Goal: Transaction & Acquisition: Purchase product/service

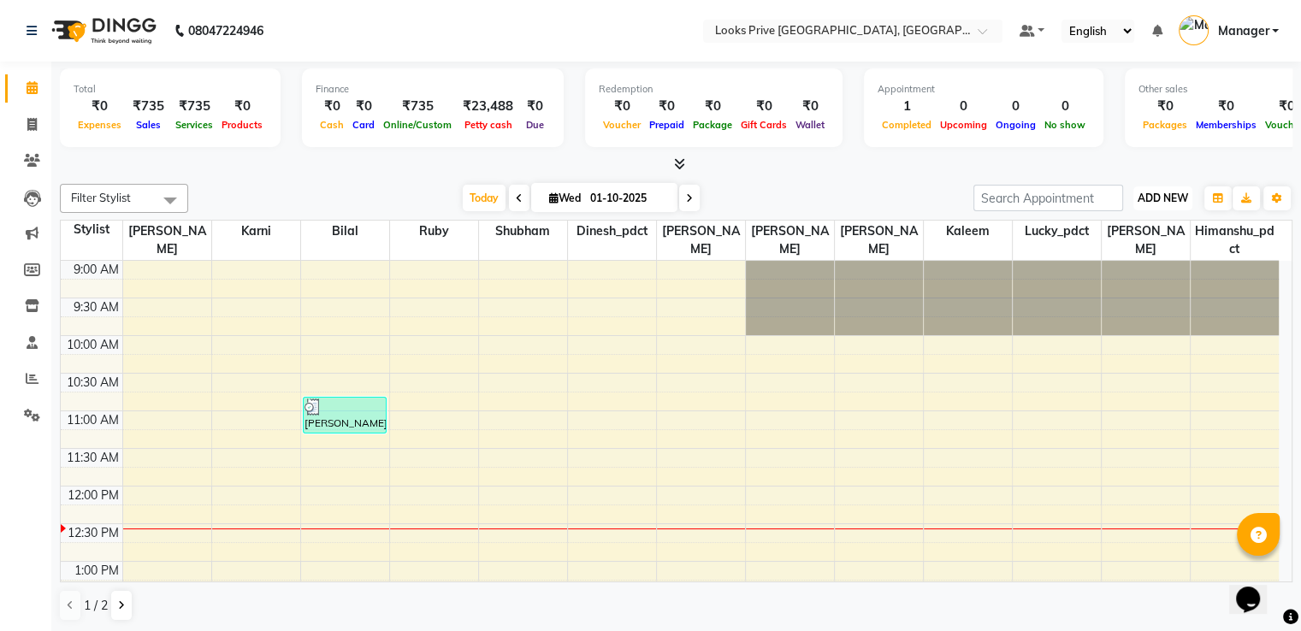
click at [1163, 196] on span "ADD NEW" at bounding box center [1163, 198] width 50 height 13
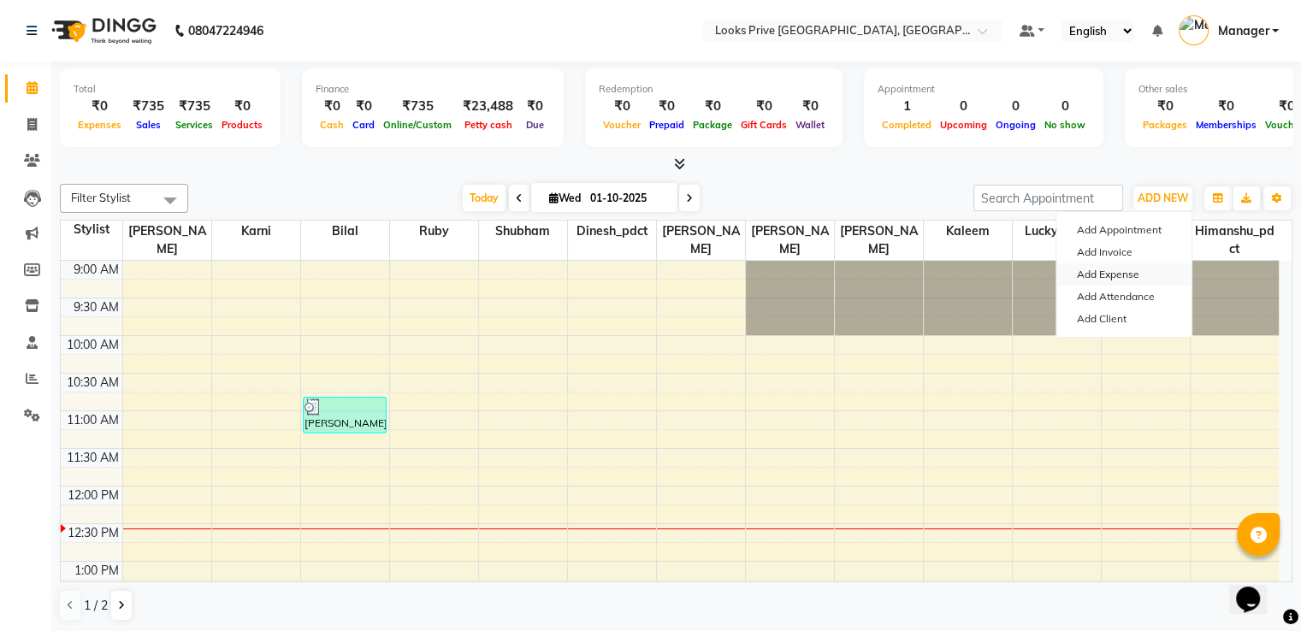
click at [1124, 272] on link "Add Expense" at bounding box center [1123, 274] width 135 height 22
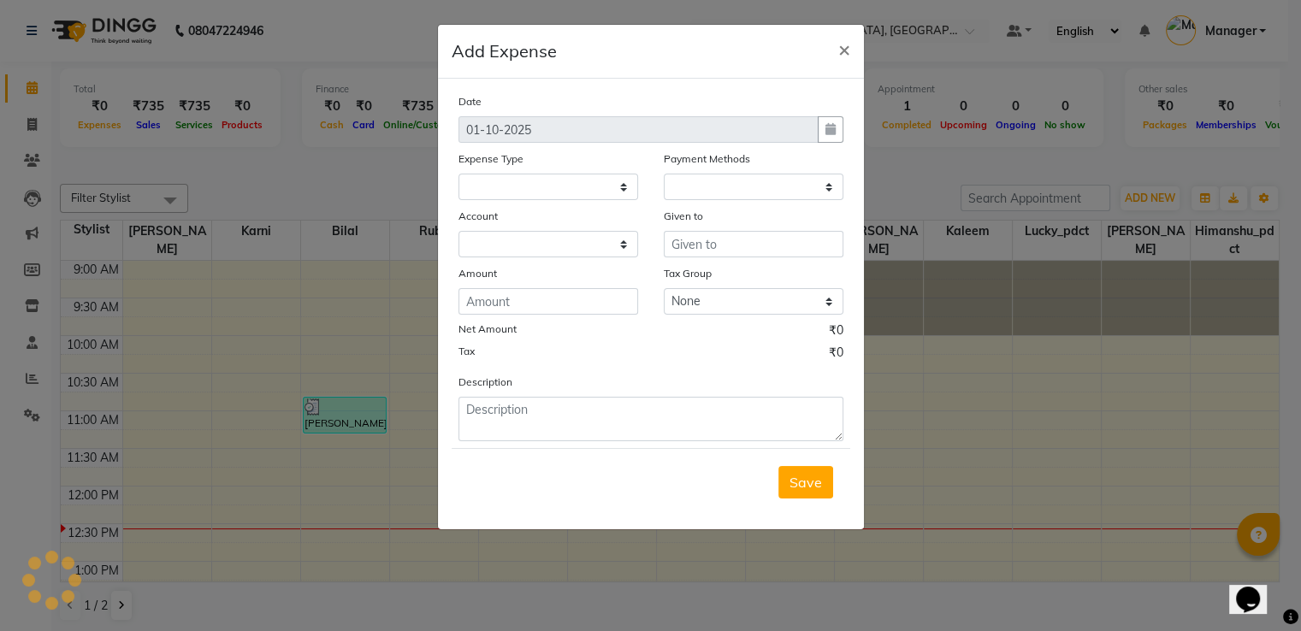
select select
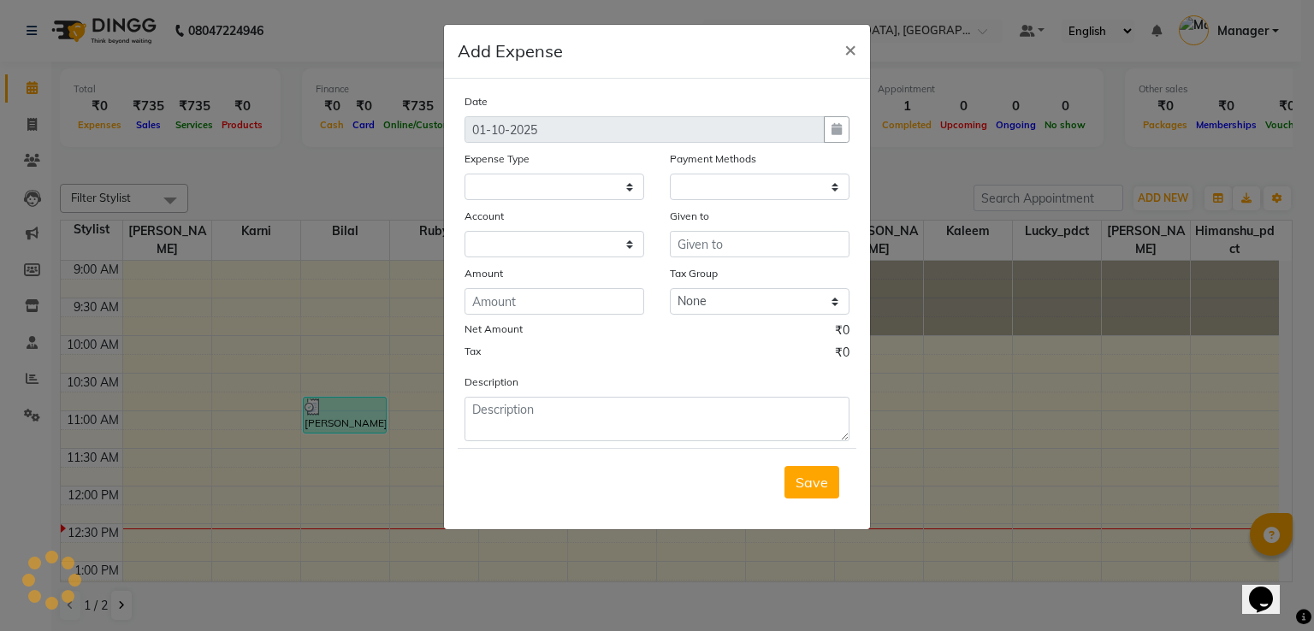
select select "1"
select select "5194"
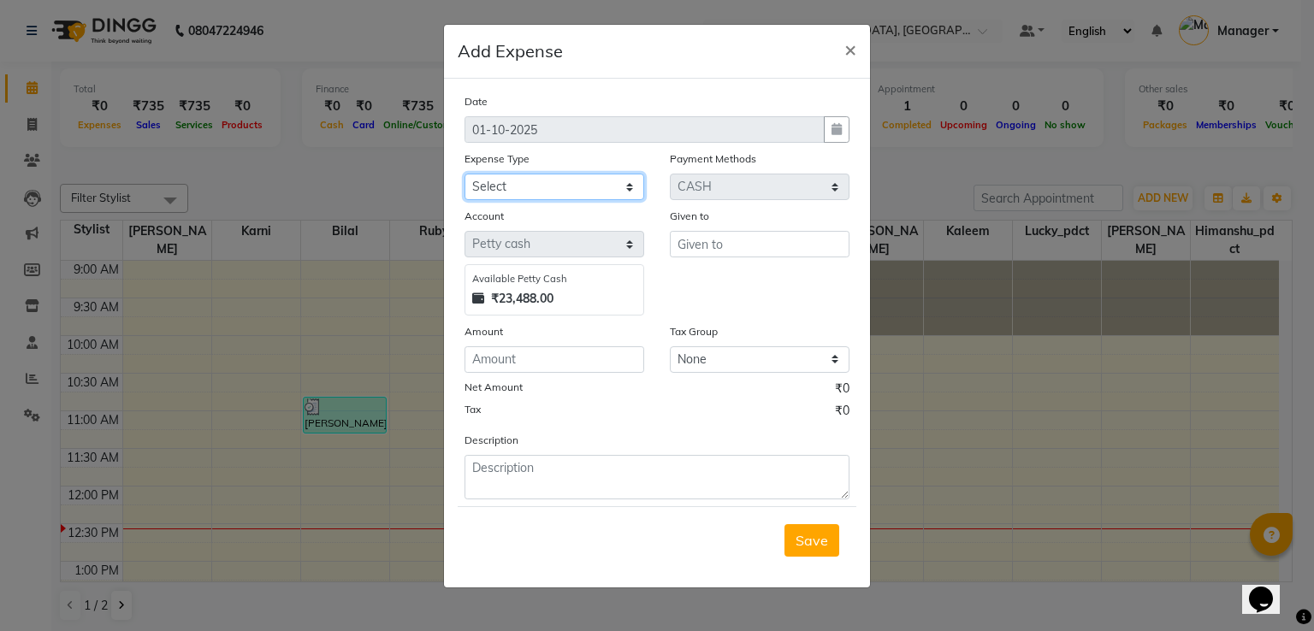
click at [569, 197] on select "Select Accommodation Aesthetics Bank Deposit BLINKIT Cash Handover Client Refun…" at bounding box center [554, 187] width 180 height 27
select select "23704"
click at [464, 175] on select "Select Accommodation Aesthetics Bank Deposit BLINKIT Cash Handover Client Refun…" at bounding box center [554, 187] width 180 height 27
click at [724, 245] on input "text" at bounding box center [760, 244] width 180 height 27
type input "Kapoor trader"
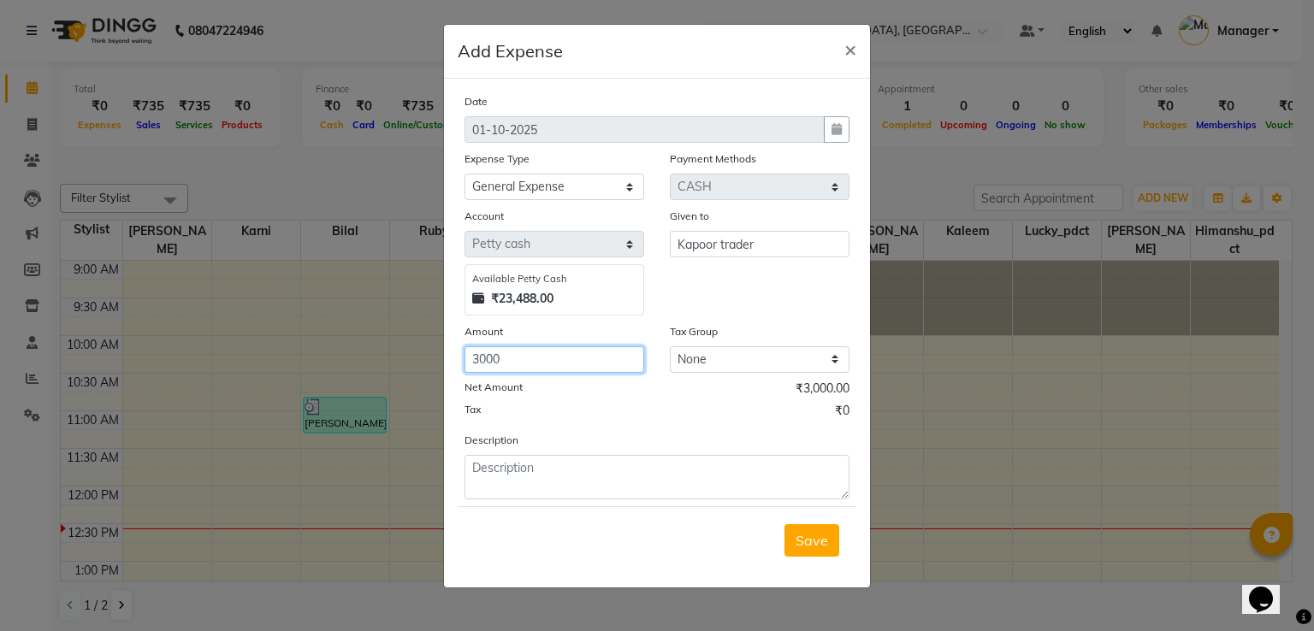
type input "3000"
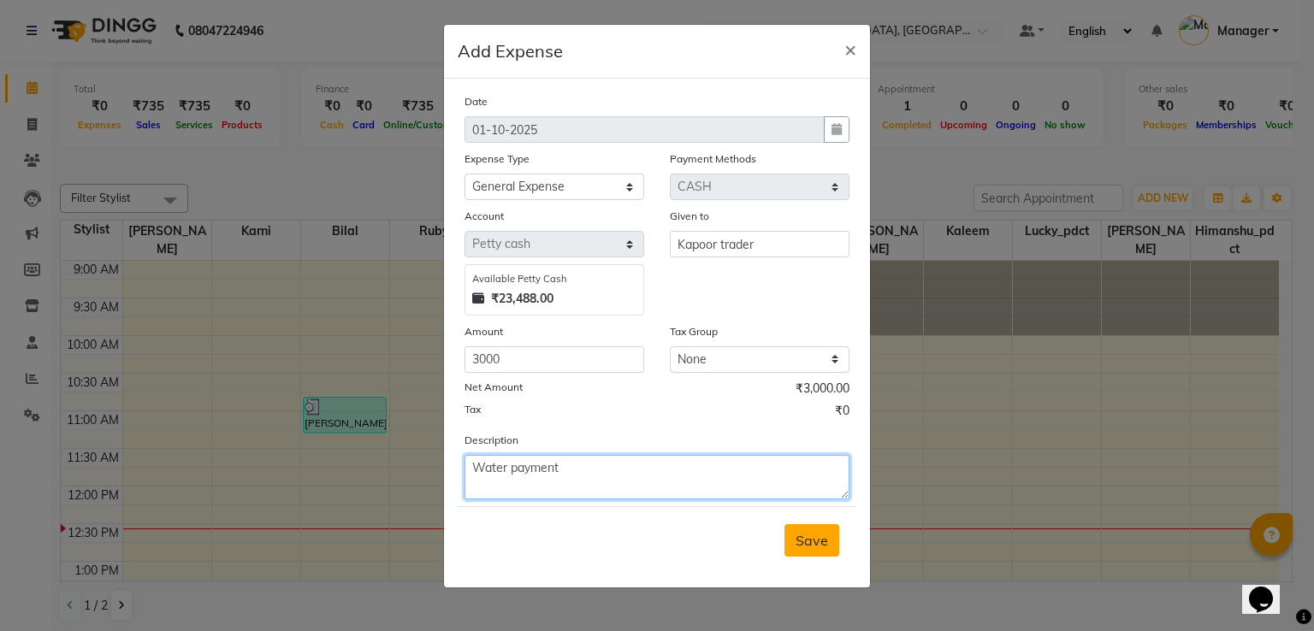
type textarea "Water payment"
click at [817, 537] on span "Save" at bounding box center [811, 540] width 33 height 17
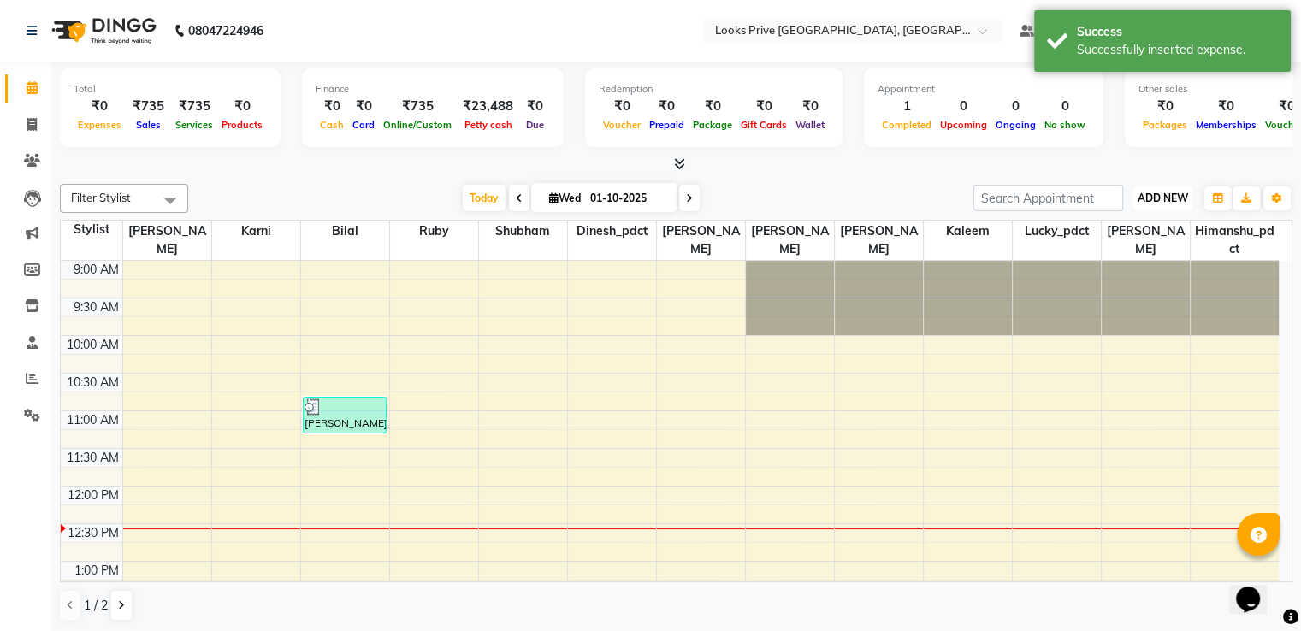
click at [1160, 186] on button "ADD NEW Toggle Dropdown" at bounding box center [1162, 198] width 59 height 24
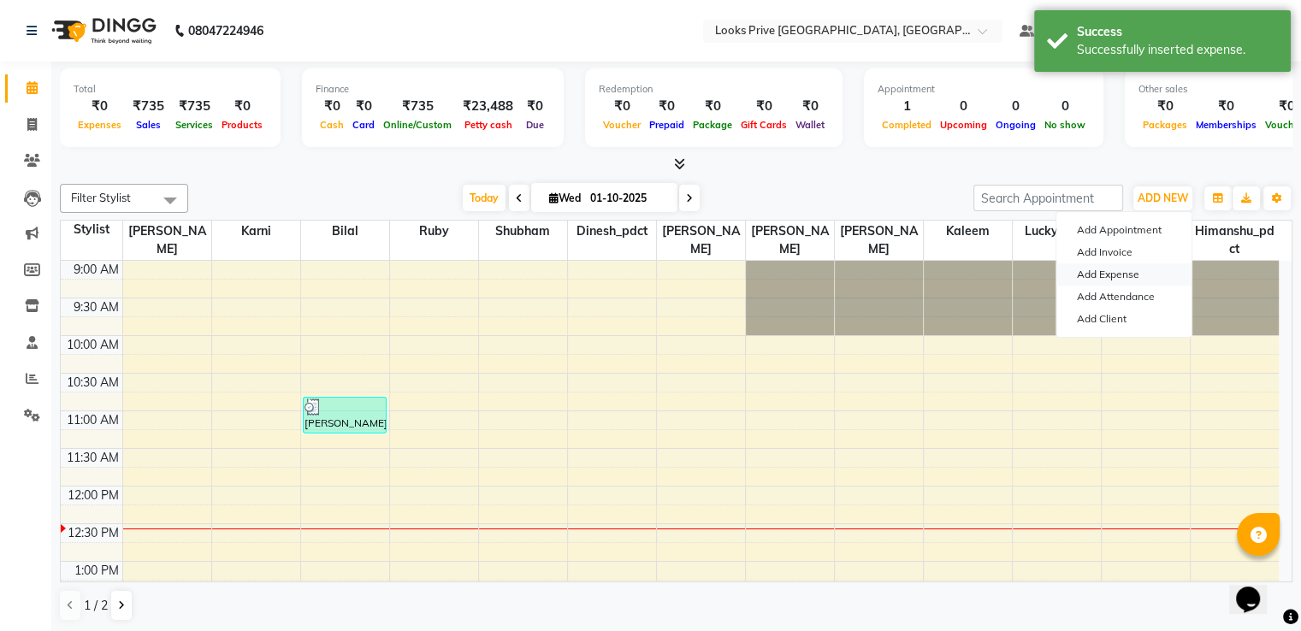
click at [1122, 277] on link "Add Expense" at bounding box center [1123, 274] width 135 height 22
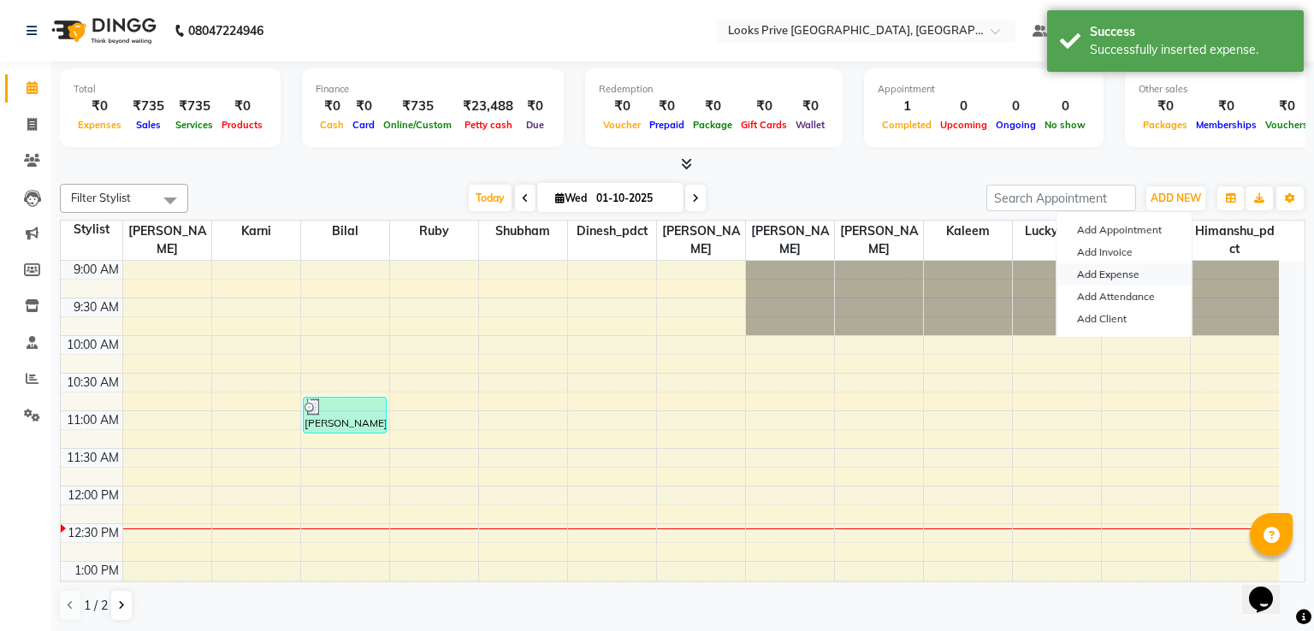
select select "1"
select select "5194"
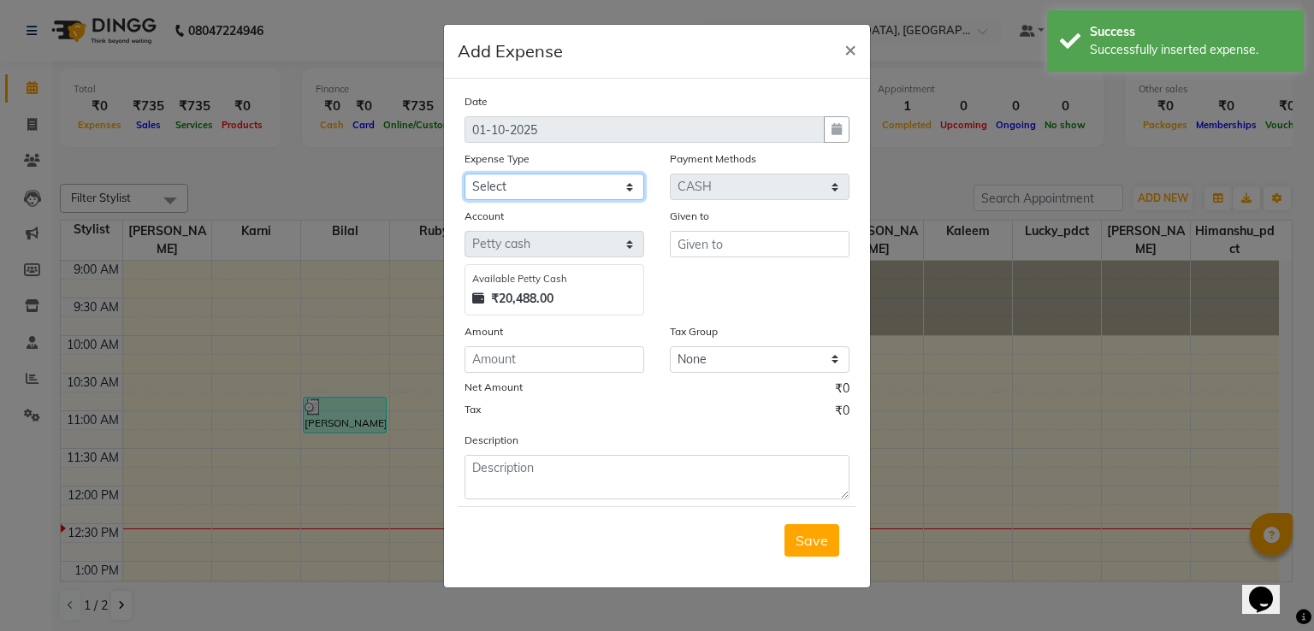
drag, startPoint x: 576, startPoint y: 189, endPoint x: 576, endPoint y: 199, distance: 10.3
click at [576, 189] on select "Select Accommodation Aesthetics Bank Deposit BLINKIT Cash Handover Client Refun…" at bounding box center [554, 187] width 180 height 27
select select "23704"
click at [464, 175] on select "Select Accommodation Aesthetics Bank Deposit BLINKIT Cash Handover Client Refun…" at bounding box center [554, 187] width 180 height 27
click at [734, 254] on input "text" at bounding box center [760, 244] width 180 height 27
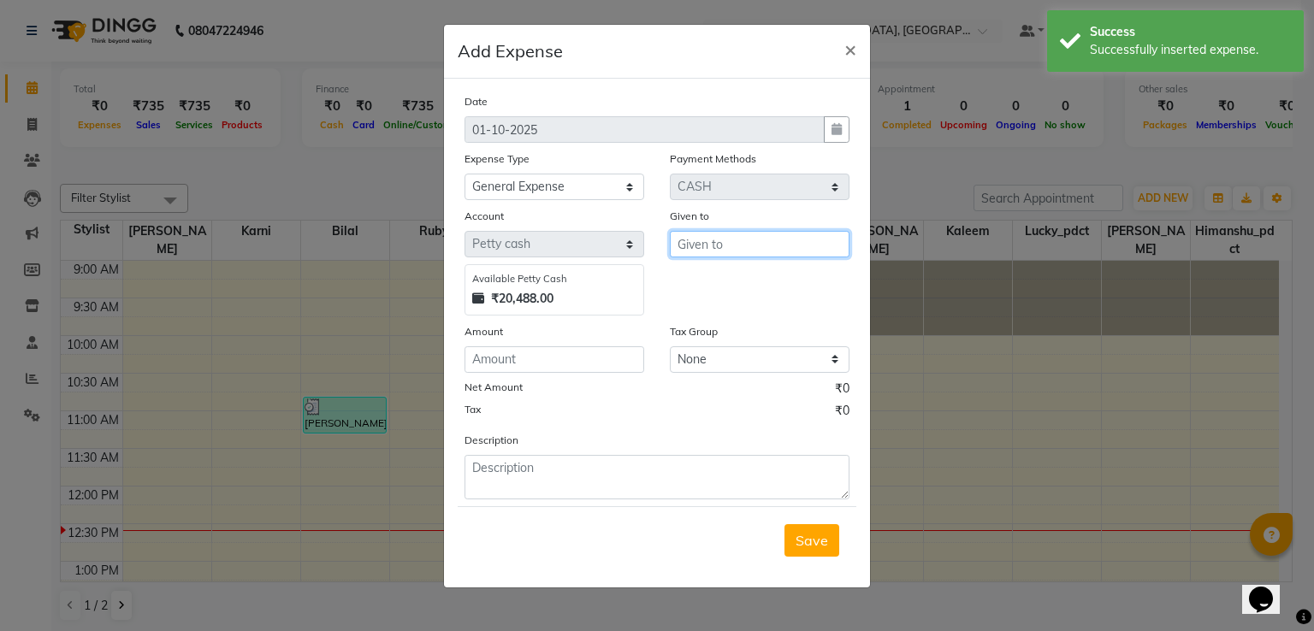
type input "1"
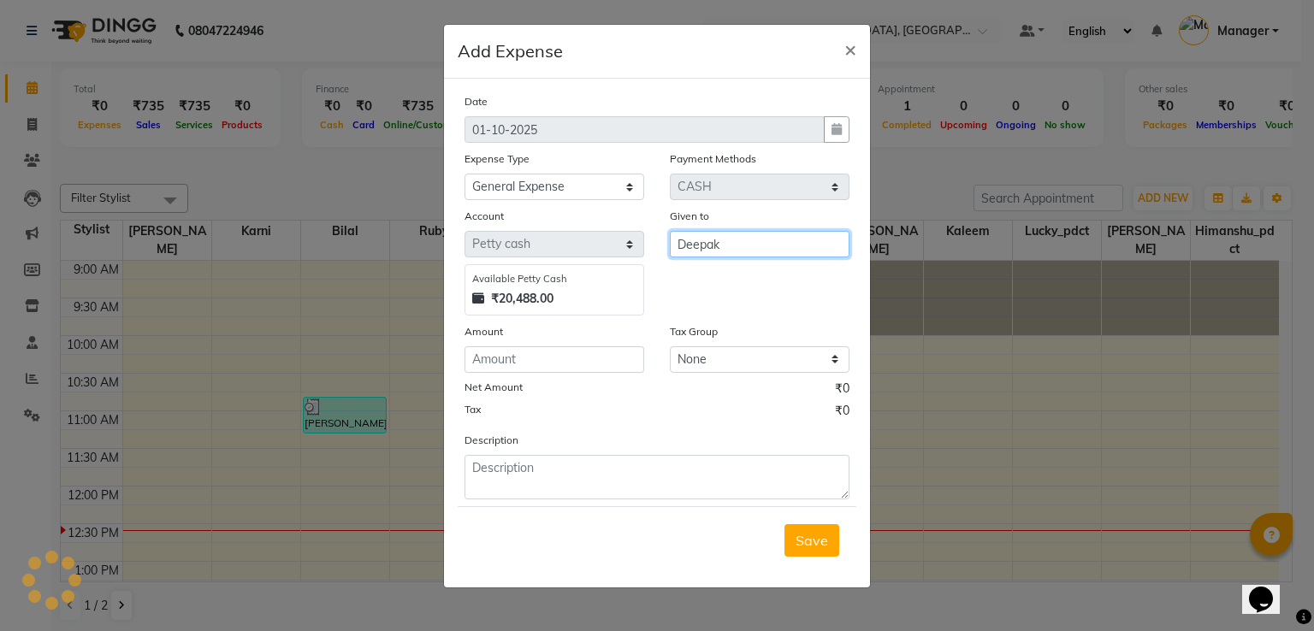
type input "Deepak"
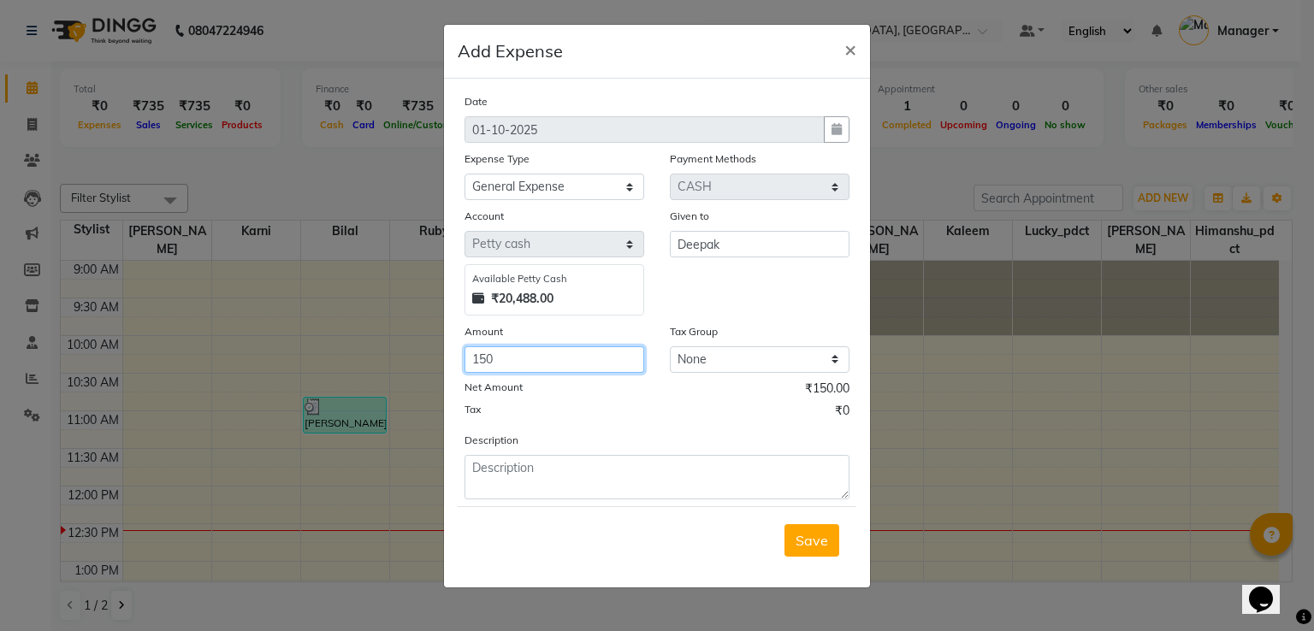
type input "150"
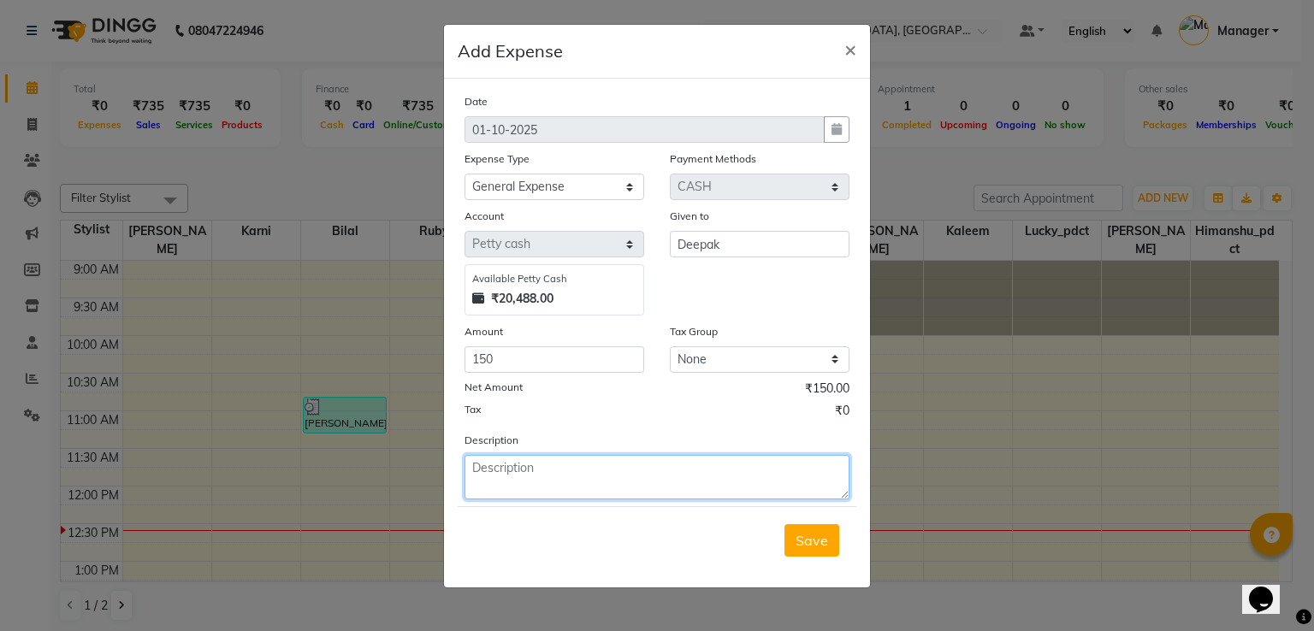
type textarea "w"
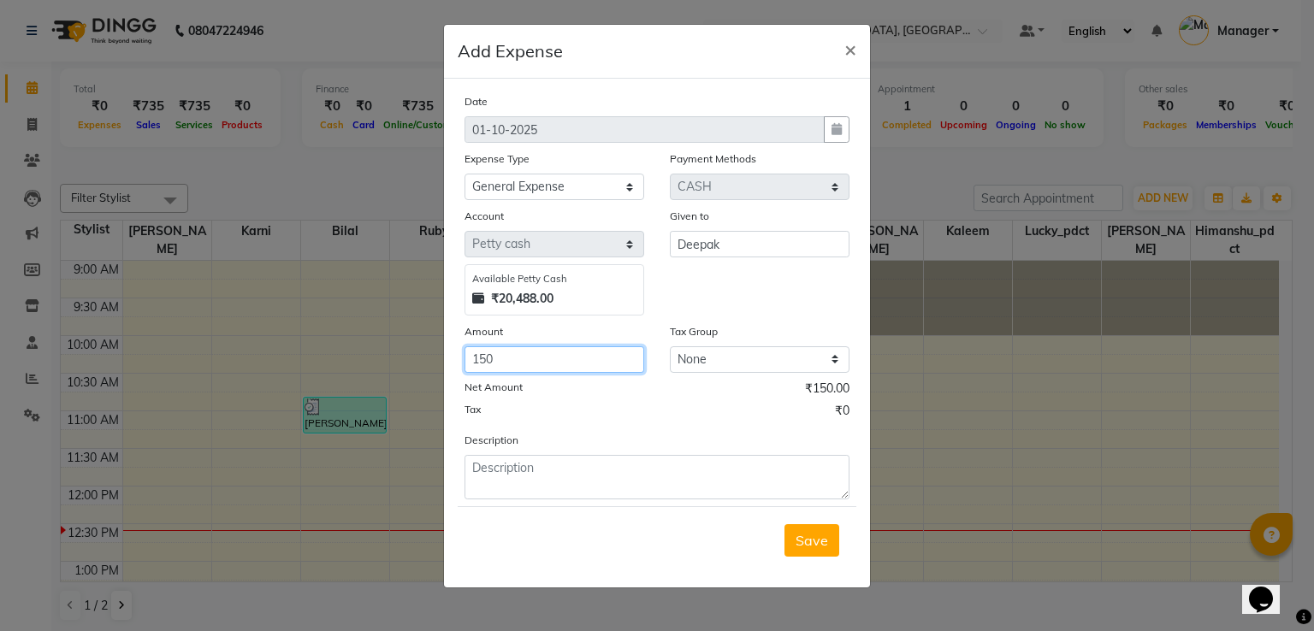
drag, startPoint x: 498, startPoint y: 390, endPoint x: 331, endPoint y: 439, distance: 173.8
click at [335, 420] on ngb-modal-window "Add Expense × Date 01-10-2025 Expense Type Select Accommodation Aesthetics Bank…" at bounding box center [657, 315] width 1314 height 631
type input "90"
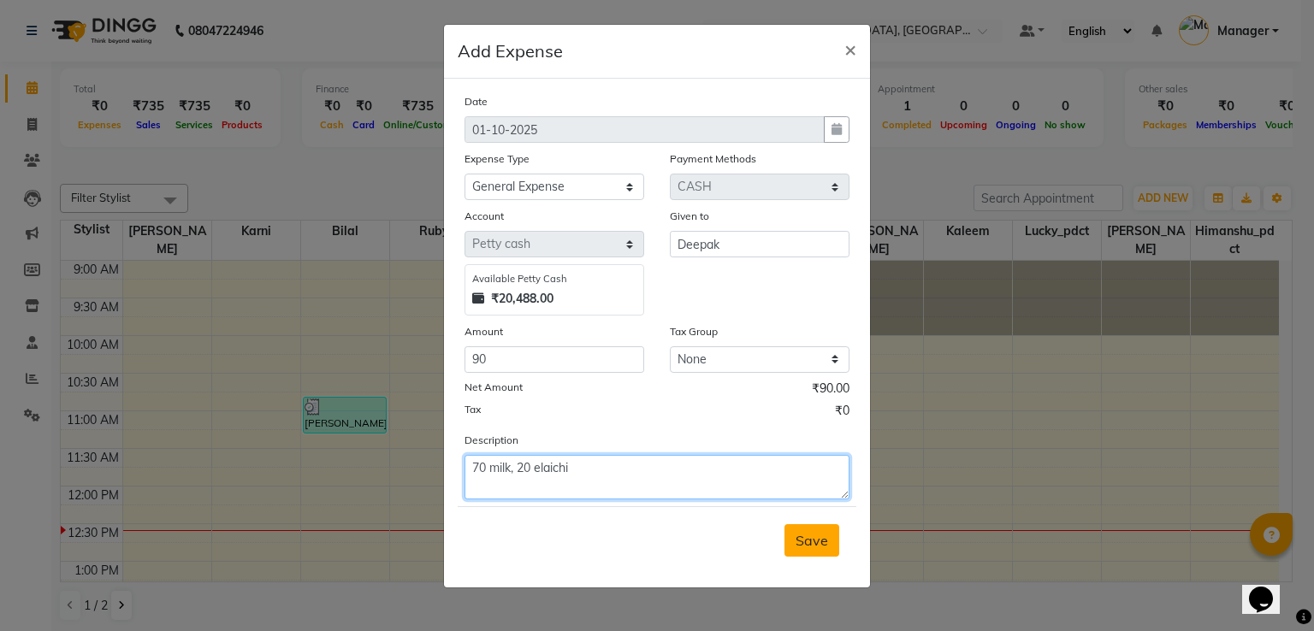
type textarea "70 milk, 20 elaichi"
click at [831, 544] on button "Save" at bounding box center [811, 540] width 55 height 33
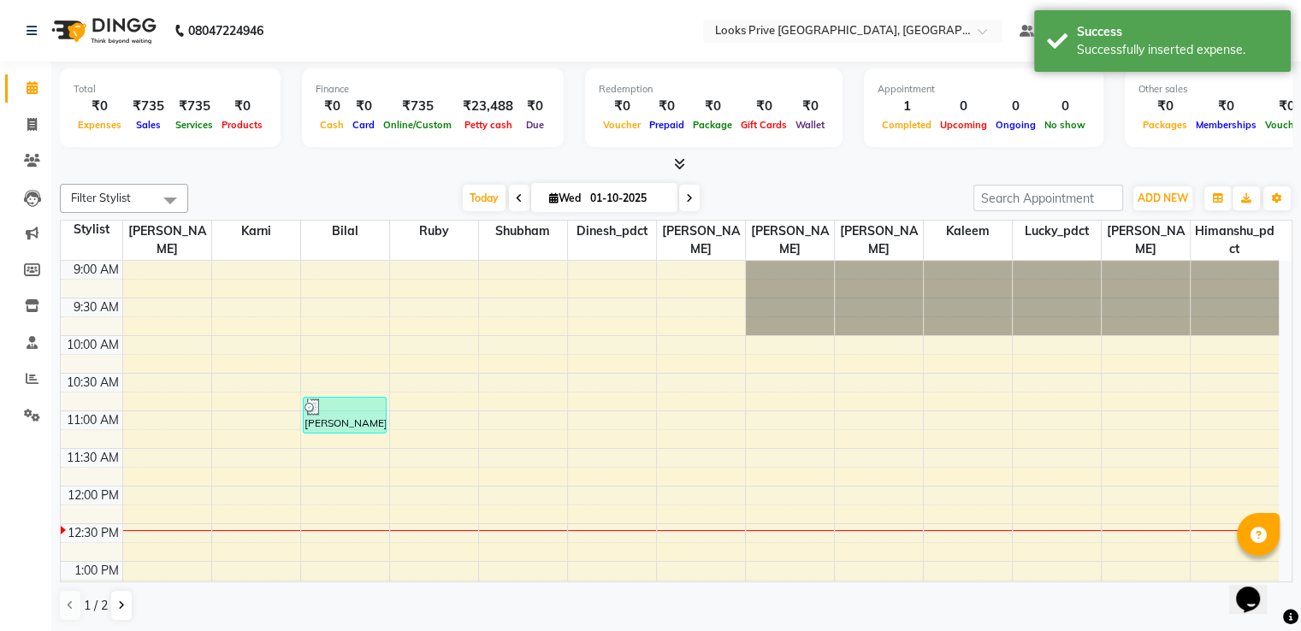
click at [3, 122] on li "Invoice" at bounding box center [25, 125] width 51 height 37
click at [34, 114] on link "Invoice" at bounding box center [25, 125] width 41 height 28
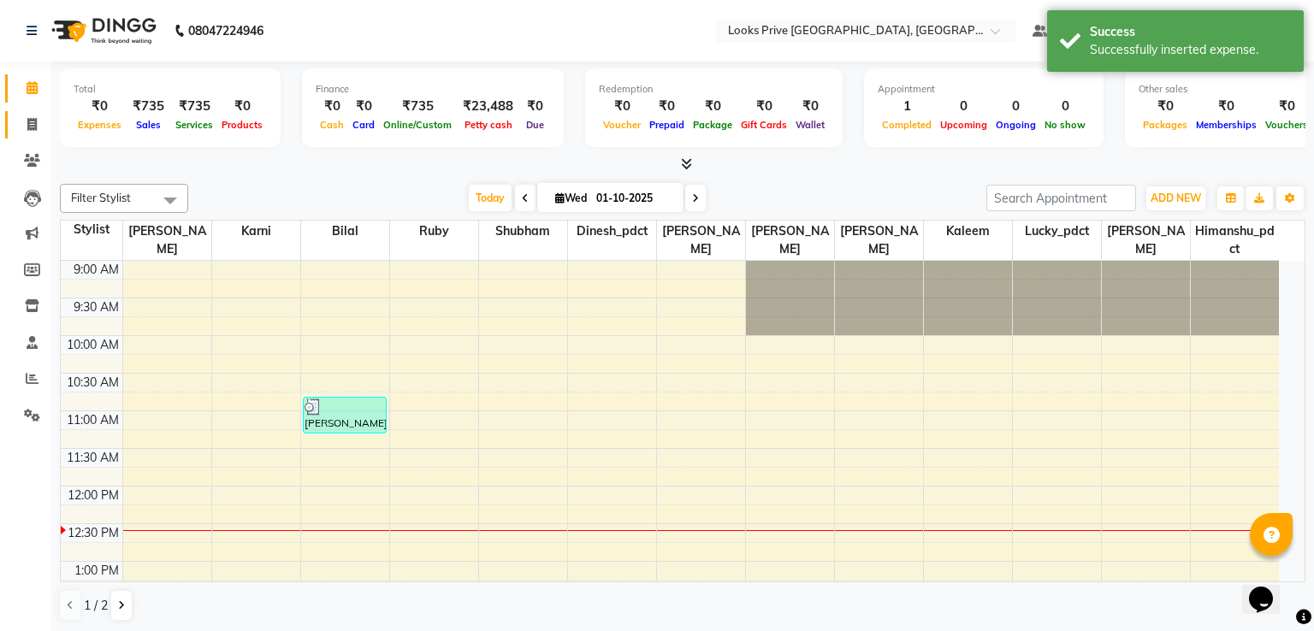
select select "6205"
select select "service"
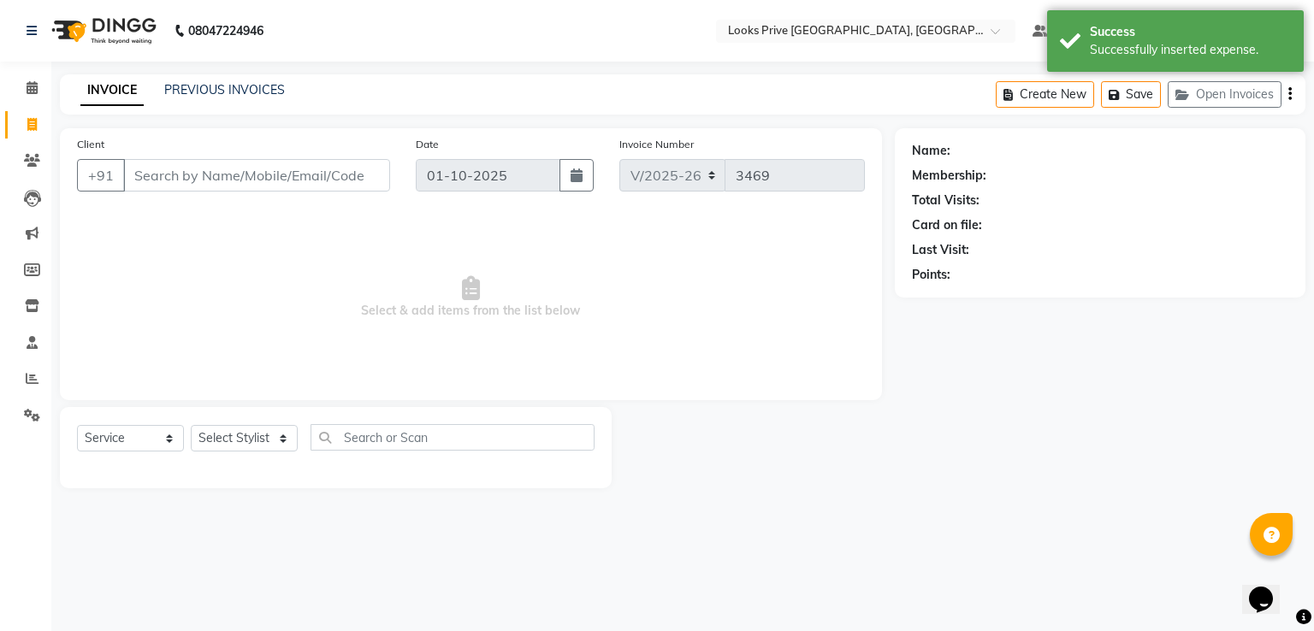
click at [34, 114] on link "Invoice" at bounding box center [25, 125] width 41 height 28
select select "6205"
select select "service"
click at [35, 59] on nav "08047224946 Select Location × Looks Prive Dehradun, Dehradun Default Panel My P…" at bounding box center [657, 31] width 1314 height 62
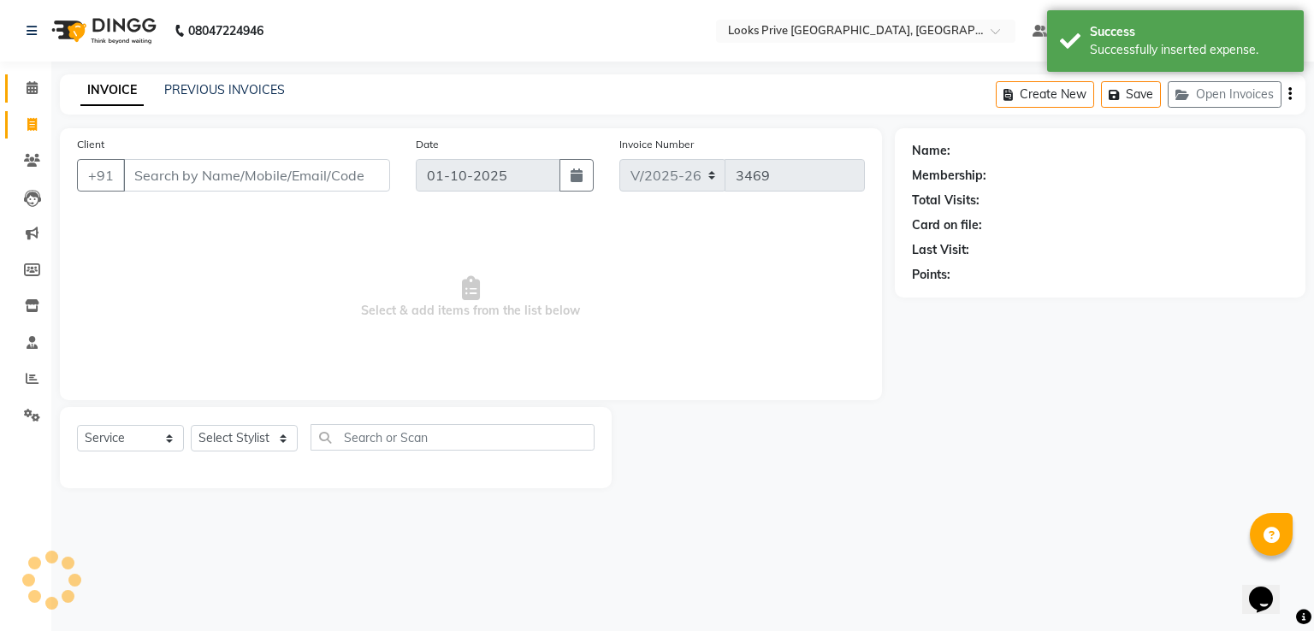
drag, startPoint x: 35, startPoint y: 59, endPoint x: 35, endPoint y: 77, distance: 18.0
click at [35, 59] on nav "08047224946 Select Location × Looks Prive Dehradun, Dehradun Default Panel My P…" at bounding box center [657, 31] width 1314 height 62
click at [31, 80] on span at bounding box center [32, 89] width 30 height 20
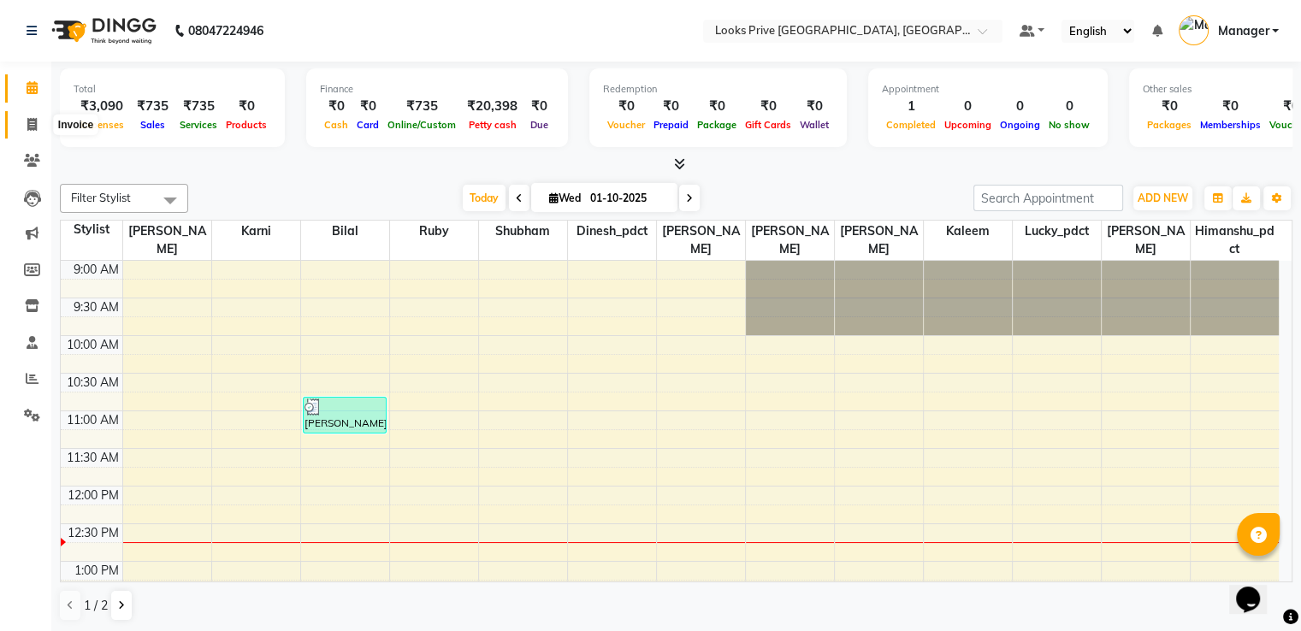
drag, startPoint x: 22, startPoint y: 122, endPoint x: 76, endPoint y: 130, distance: 54.4
click at [24, 122] on span at bounding box center [32, 125] width 30 height 20
select select "service"
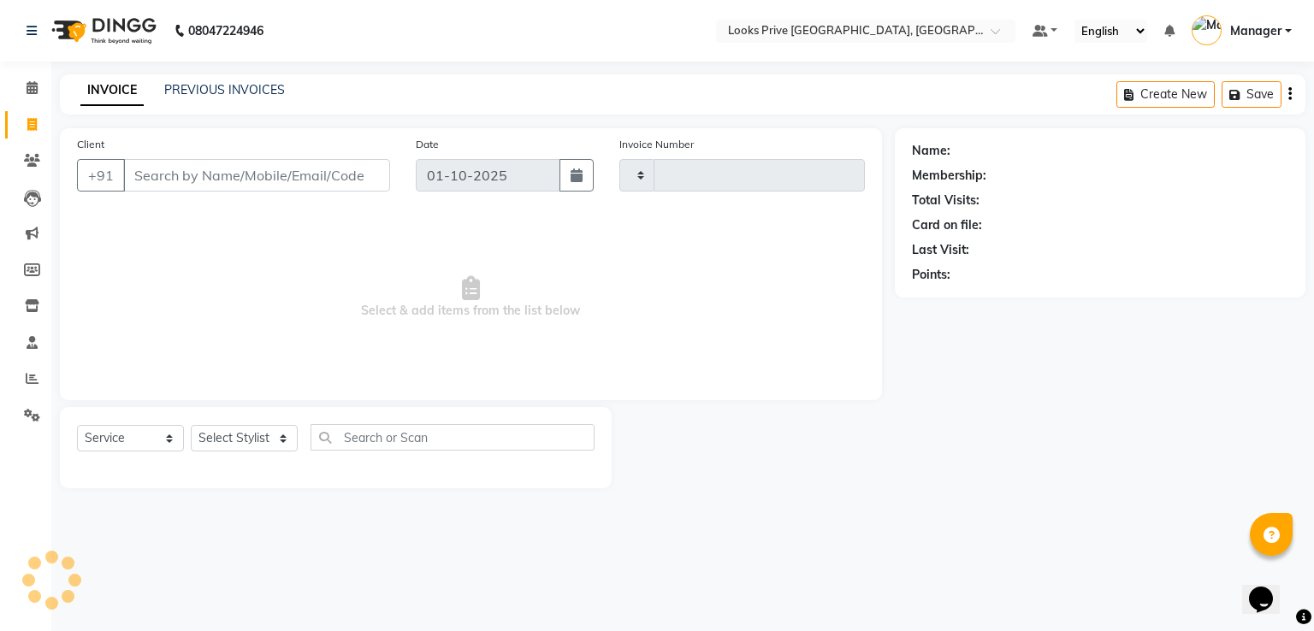
type input "3469"
select select "6205"
click at [237, 166] on input "Client" at bounding box center [256, 175] width 267 height 33
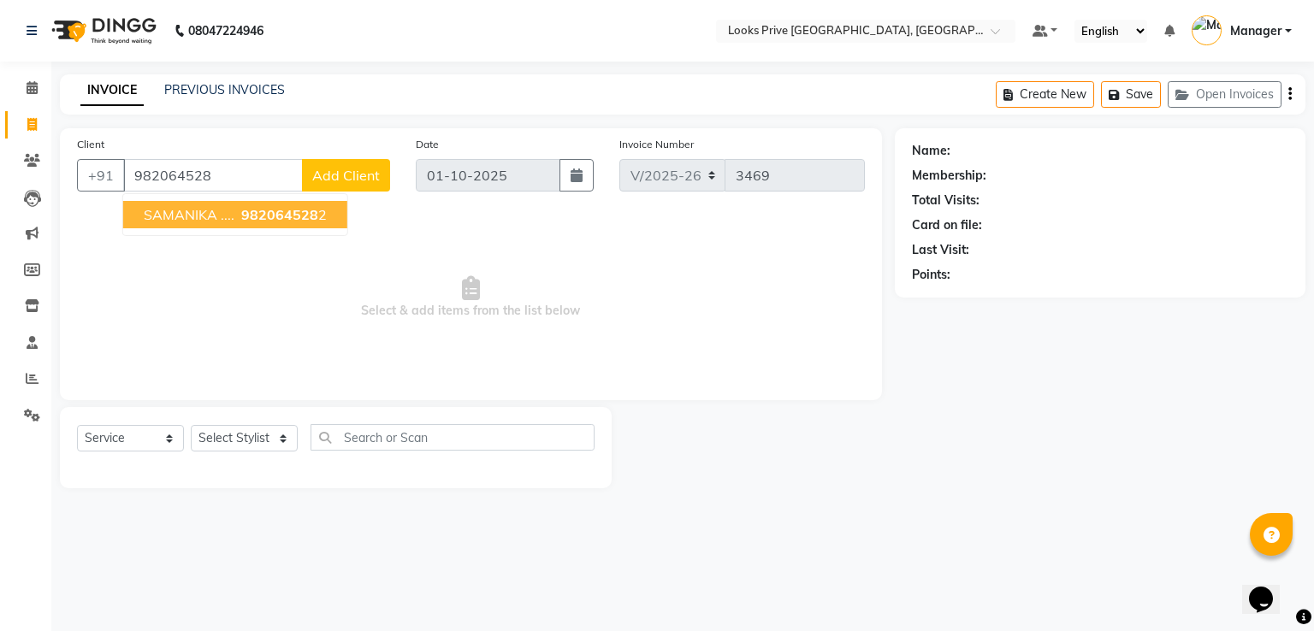
click at [164, 210] on span "SAMANIKA ...." at bounding box center [189, 214] width 91 height 17
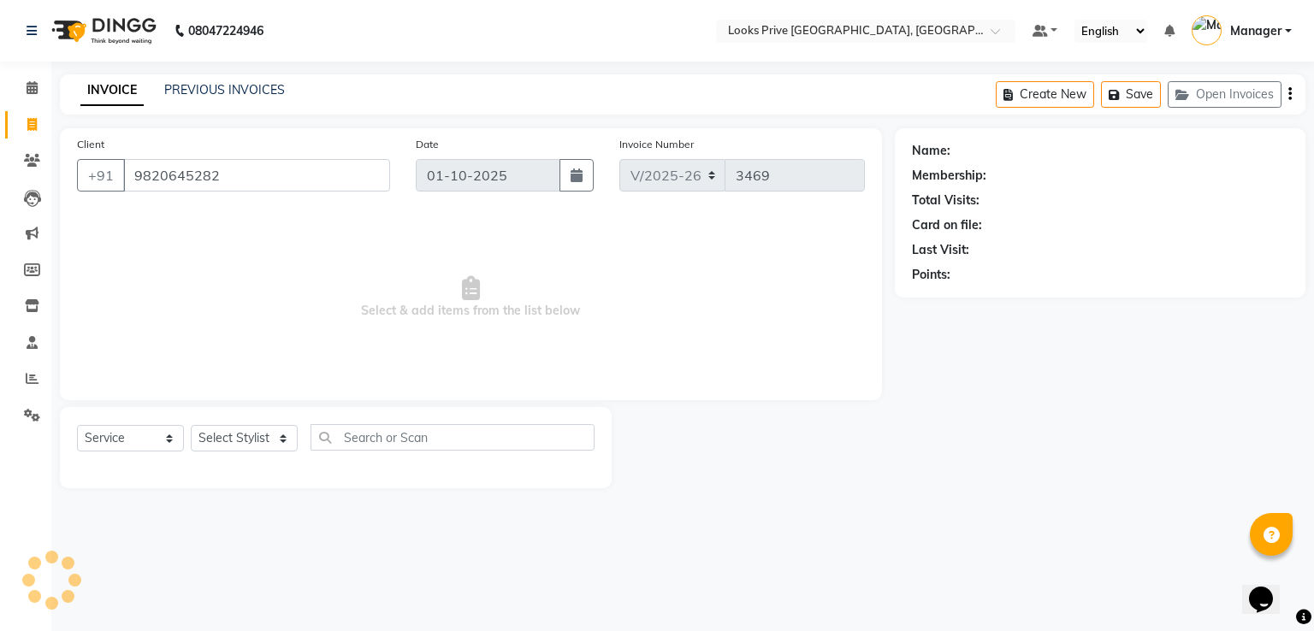
type input "9820645282"
select select "1: Object"
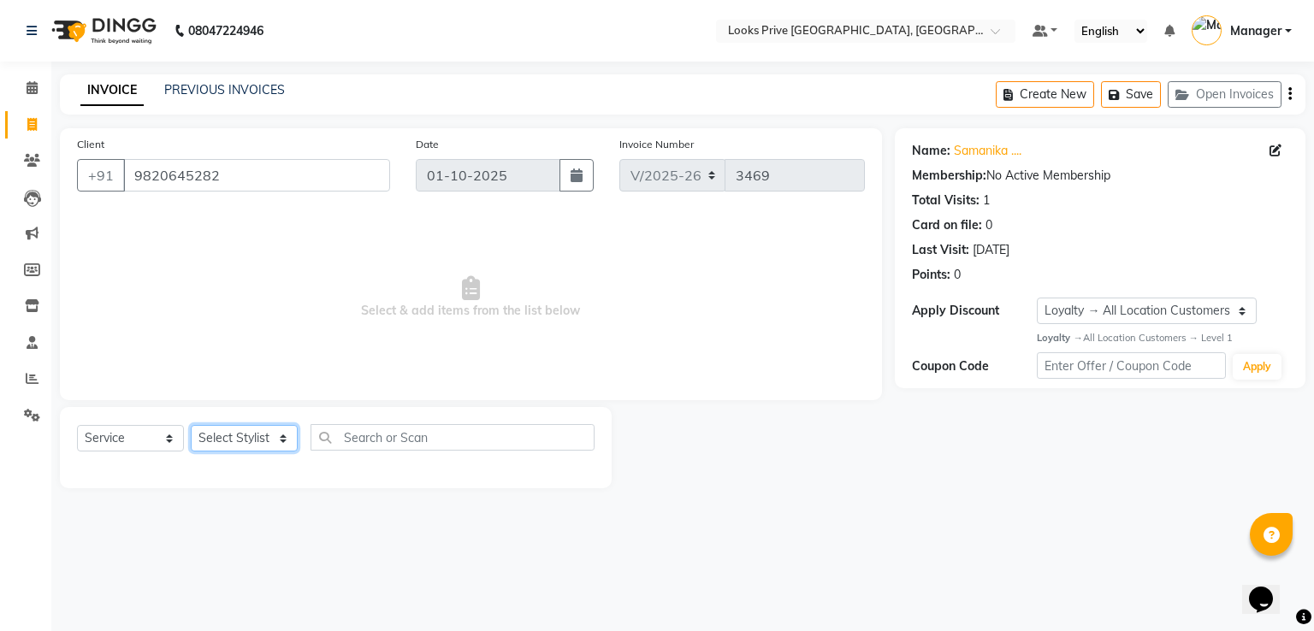
click at [251, 435] on select "Select Stylist A2R_Master [PERSON_NAME] [PERSON_NAME] Dinesh_pdct Himanshu_pdct…" at bounding box center [244, 438] width 107 height 27
select select "93274"
click at [191, 426] on select "Select Stylist A2R_Master [PERSON_NAME] [PERSON_NAME] Dinesh_pdct Himanshu_pdct…" at bounding box center [244, 438] width 107 height 27
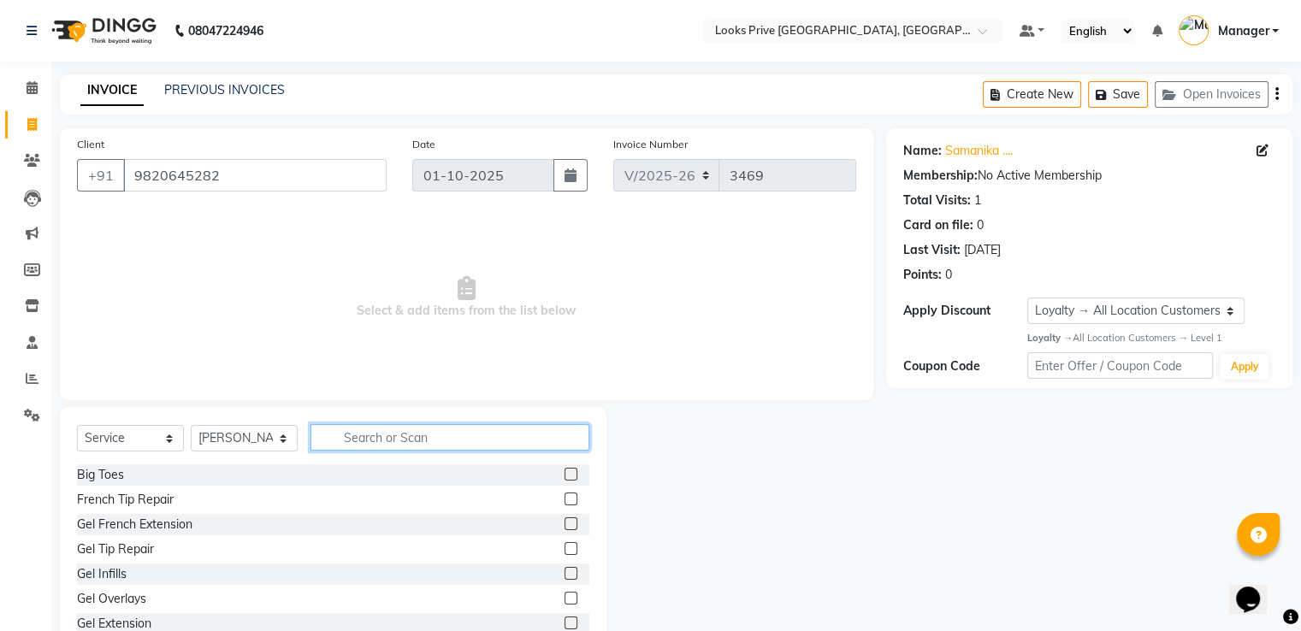
click at [479, 448] on input "text" at bounding box center [449, 437] width 279 height 27
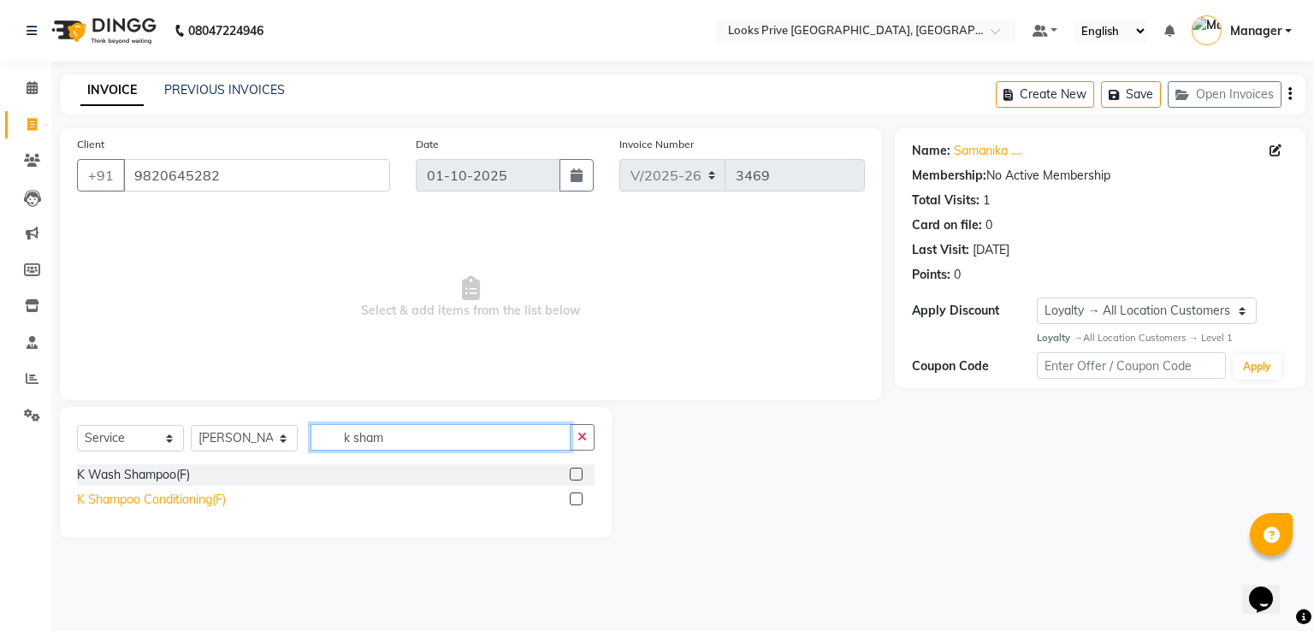
type input "k sham"
drag, startPoint x: 134, startPoint y: 504, endPoint x: 612, endPoint y: 370, distance: 496.4
click at [135, 503] on div "K Shampoo Conditioning(F)" at bounding box center [151, 500] width 149 height 18
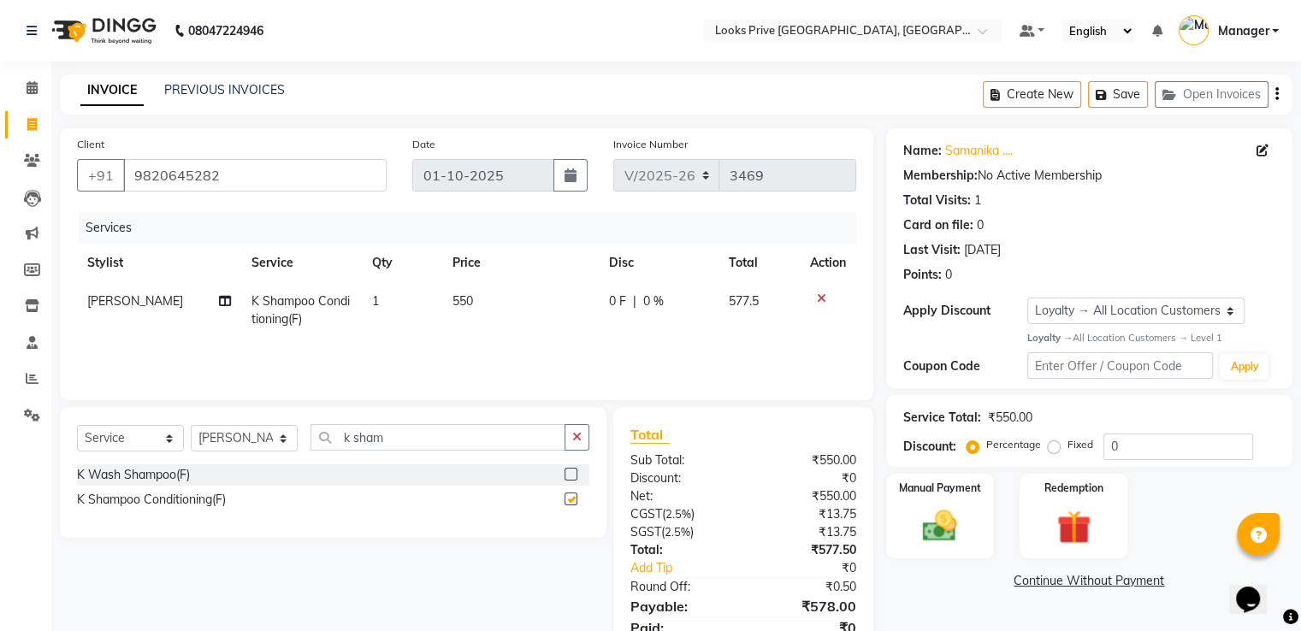
checkbox input "false"
click at [523, 309] on td "550" at bounding box center [520, 310] width 157 height 56
select select "93274"
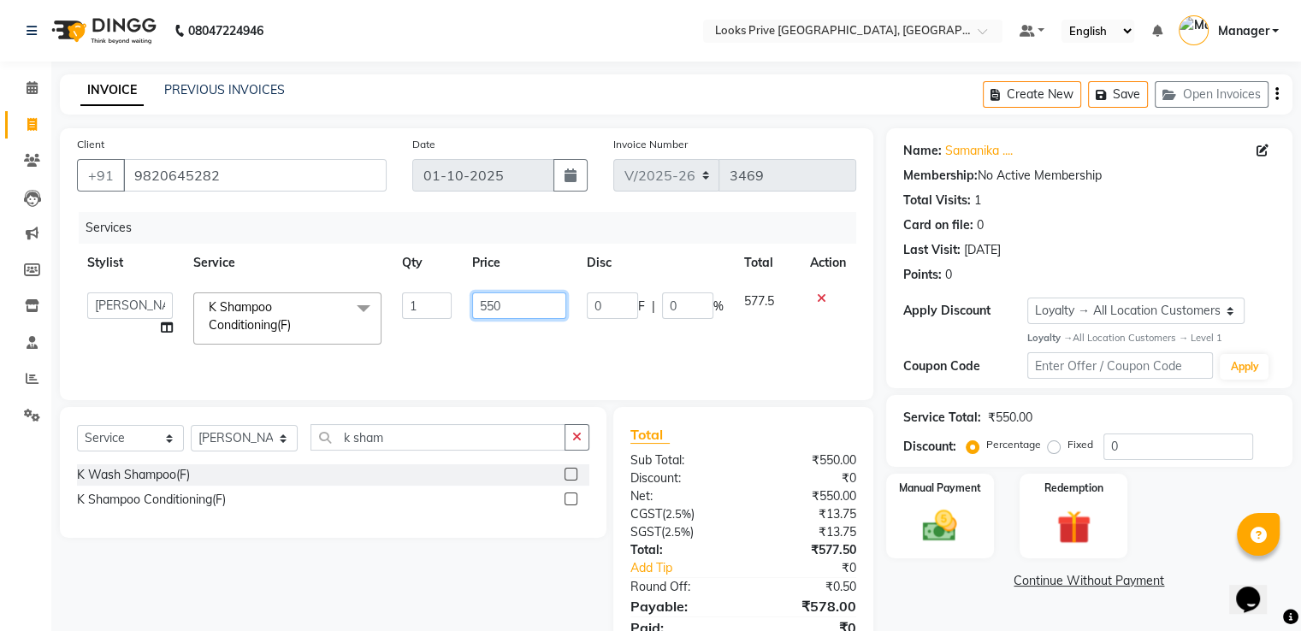
click at [229, 251] on table "Stylist Service Qty Price Disc Total Action A2R_Master Aarif Ayesha Bilal Dines…" at bounding box center [466, 299] width 779 height 111
type input "750"
click at [447, 230] on div "Services" at bounding box center [474, 228] width 790 height 32
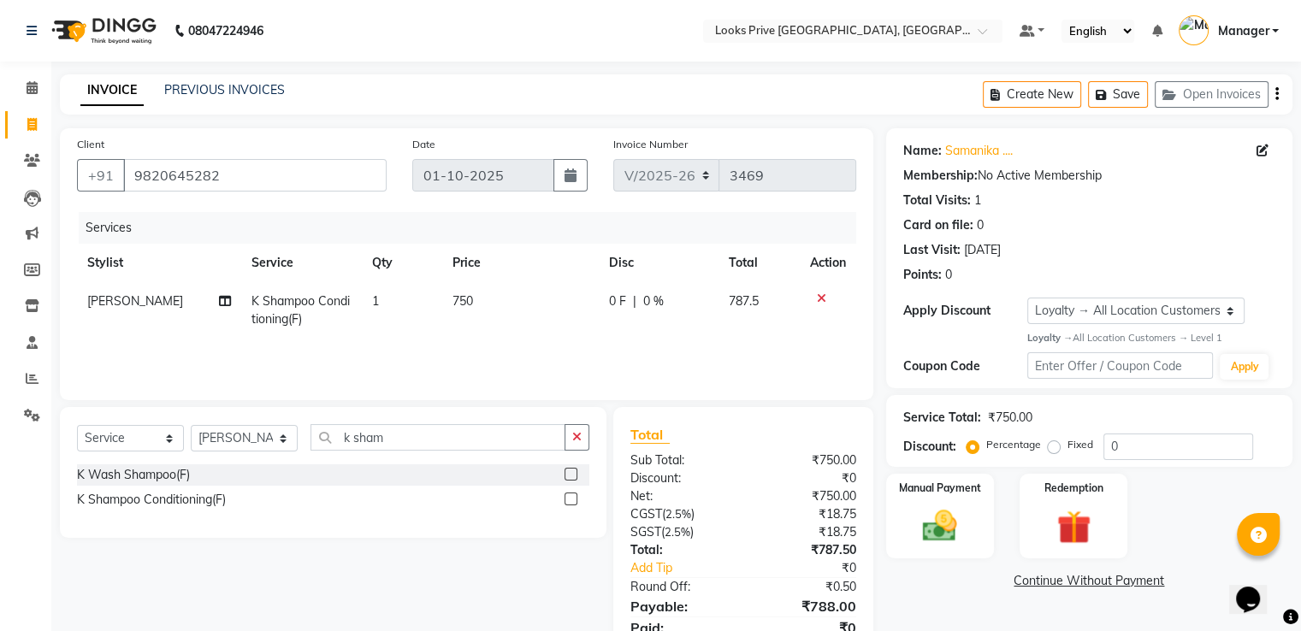
scroll to position [72, 0]
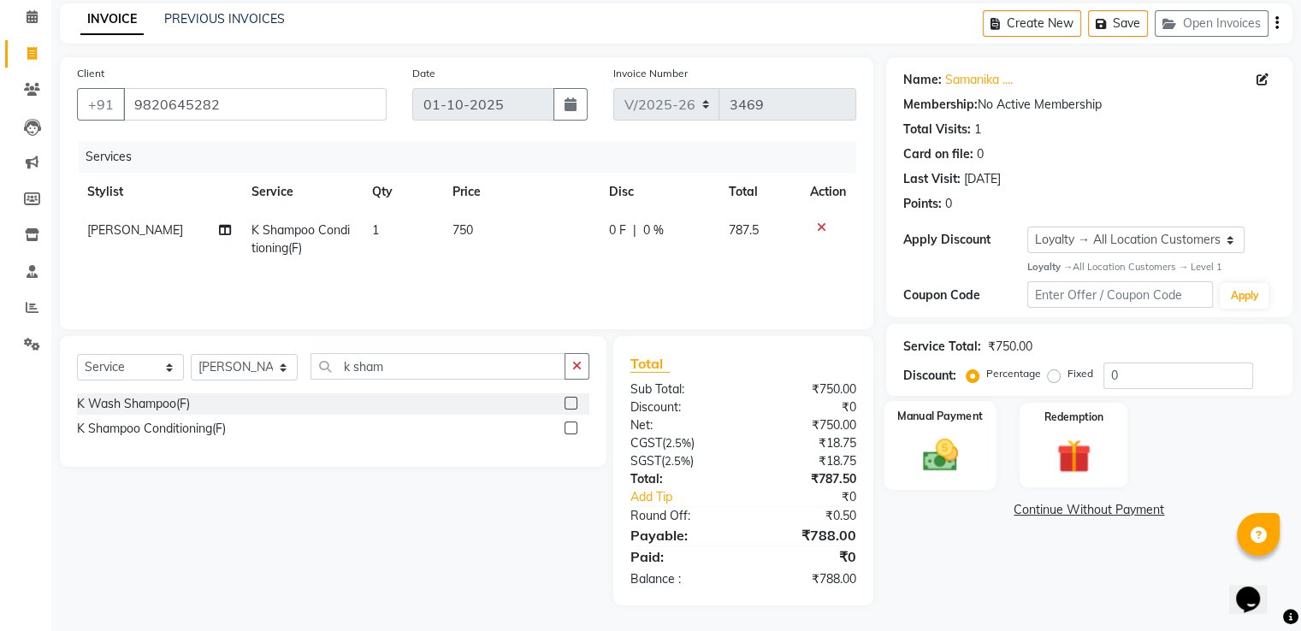
click at [912, 466] on img at bounding box center [939, 454] width 57 height 41
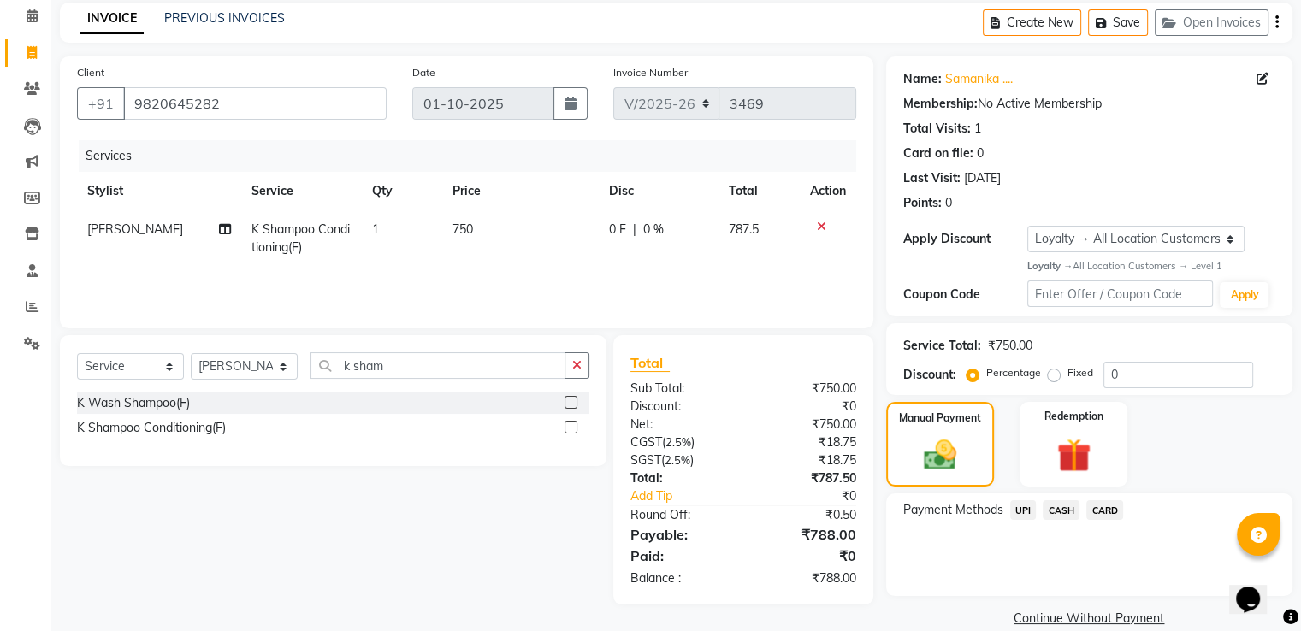
click at [1066, 511] on span "CASH" at bounding box center [1061, 510] width 37 height 20
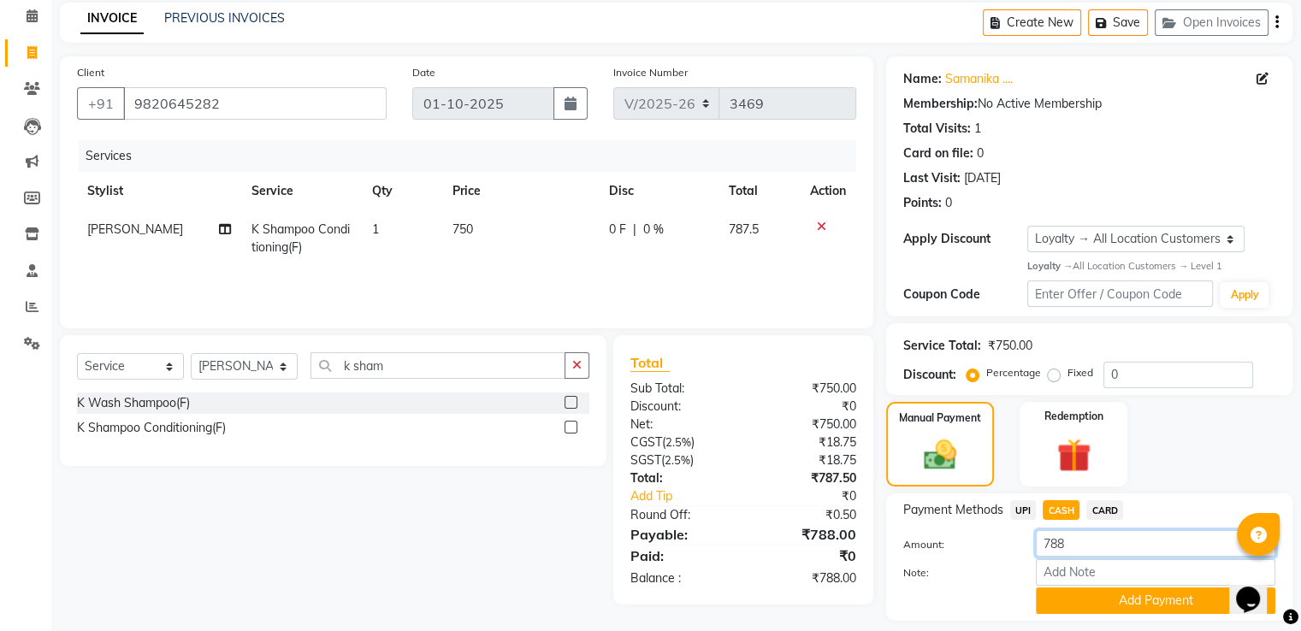
drag, startPoint x: 1071, startPoint y: 545, endPoint x: 913, endPoint y: 548, distance: 157.4
click at [1010, 558] on div "Amount: 788" at bounding box center [1089, 544] width 398 height 29
type input "800"
click at [1055, 592] on button "Add Payment" at bounding box center [1155, 601] width 239 height 27
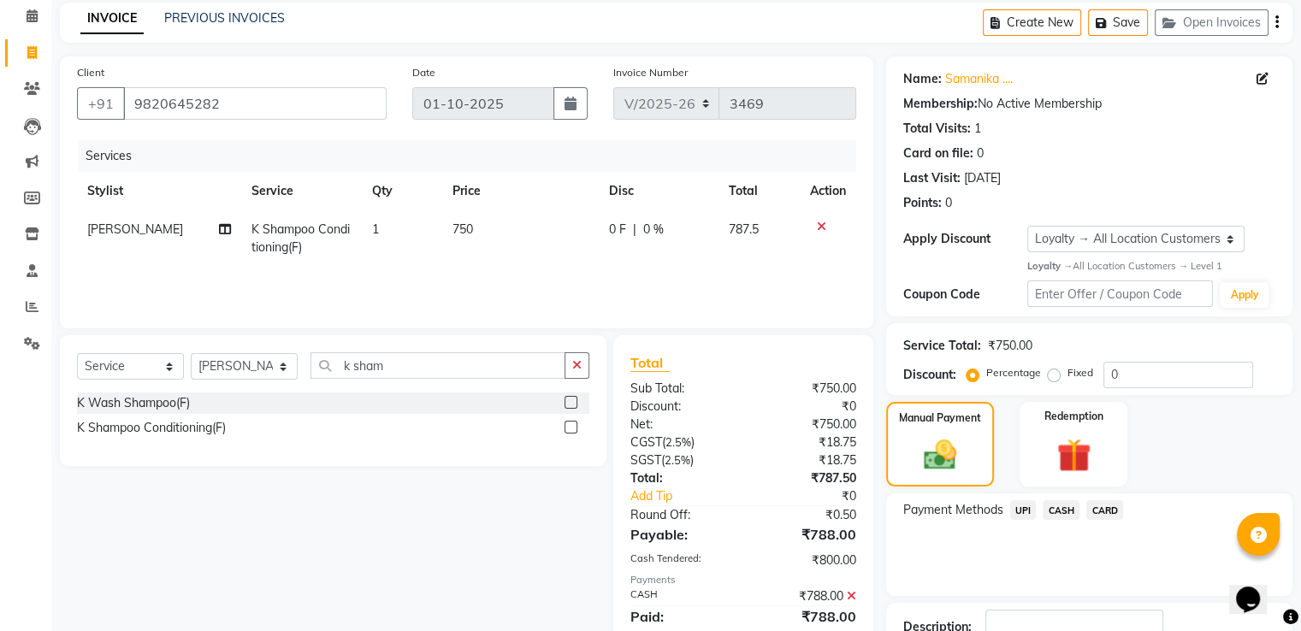
scroll to position [243, 0]
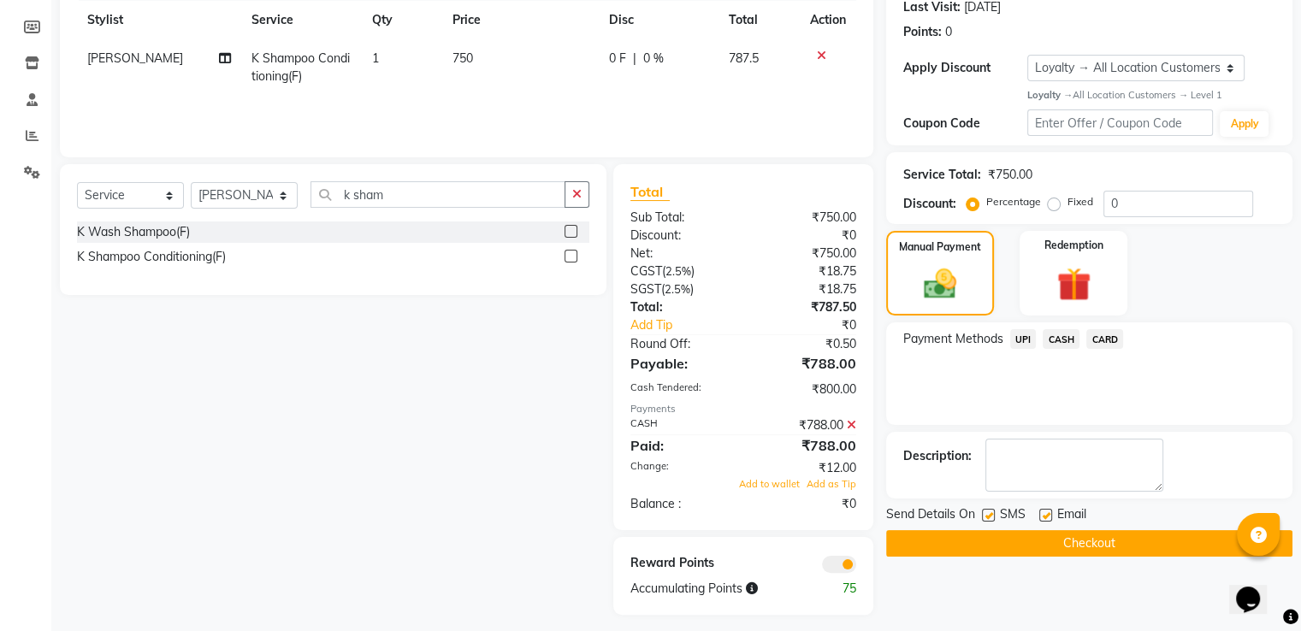
click at [849, 427] on icon at bounding box center [851, 425] width 9 height 12
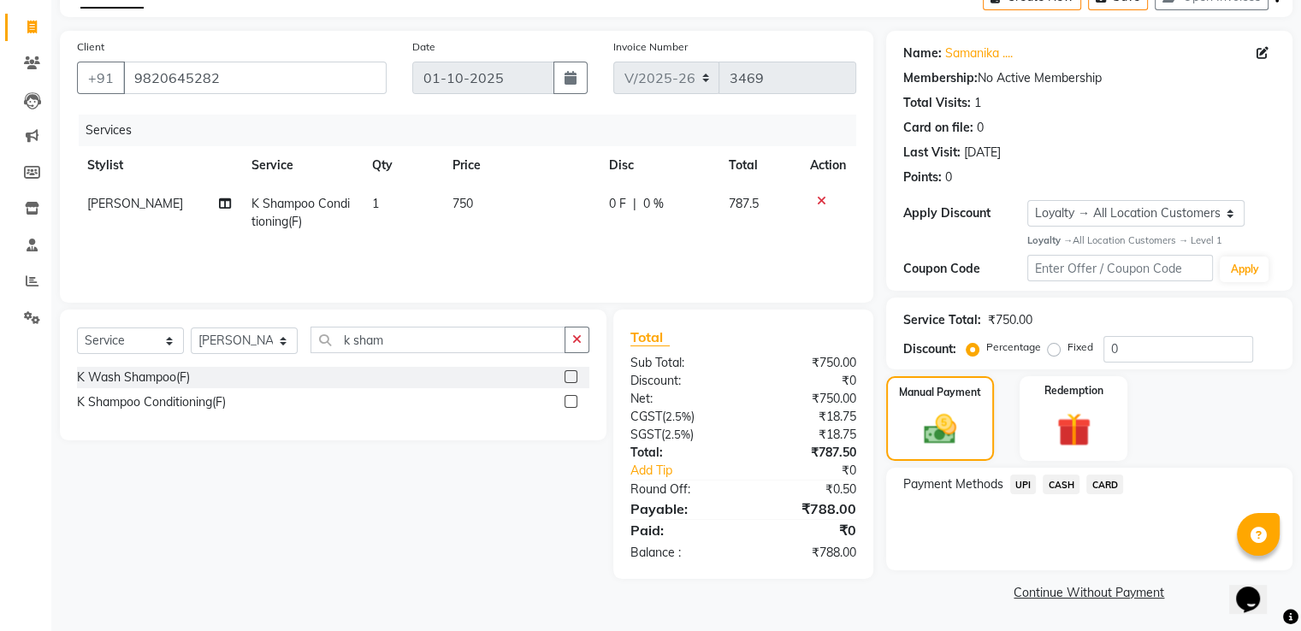
click at [1064, 480] on span "CASH" at bounding box center [1061, 485] width 37 height 20
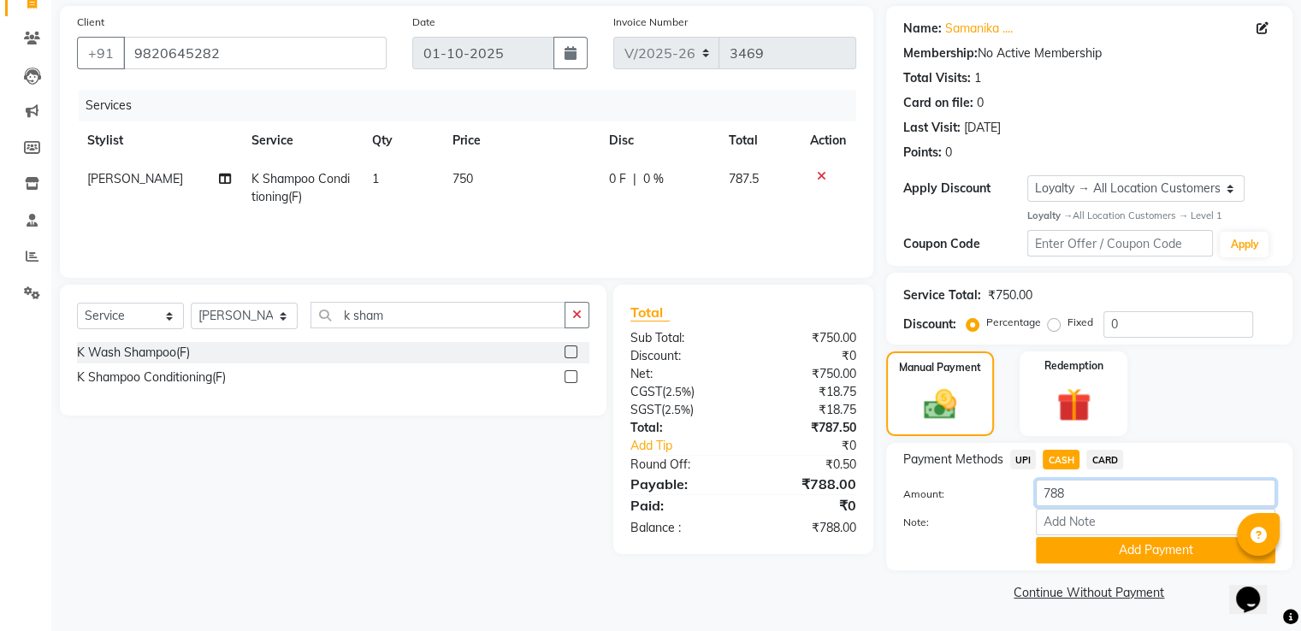
drag, startPoint x: 1080, startPoint y: 493, endPoint x: 860, endPoint y: 466, distance: 221.5
click at [866, 466] on div "Client +91 9820645282 Date 01-10-2025 Invoice Number V/2025 V/2025-26 3469 Serv…" at bounding box center [676, 306] width 1258 height 600
type input "1000"
click at [1078, 546] on button "Add Payment" at bounding box center [1155, 550] width 239 height 27
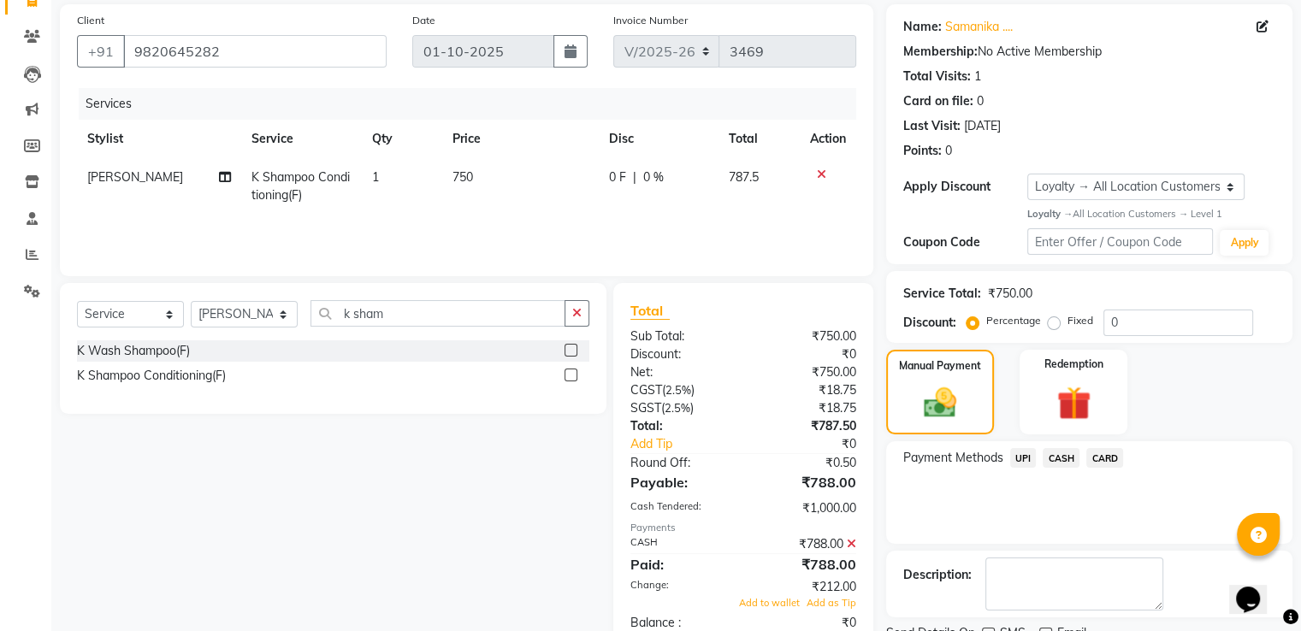
scroll to position [253, 0]
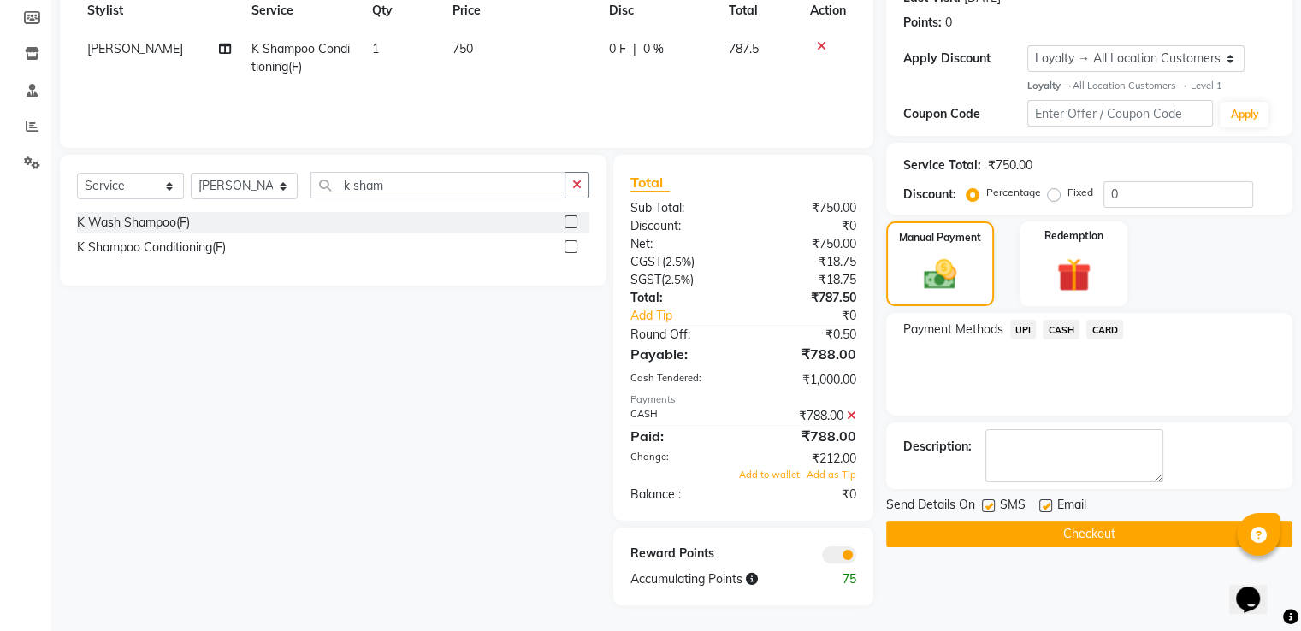
click at [908, 533] on button "Checkout" at bounding box center [1089, 534] width 406 height 27
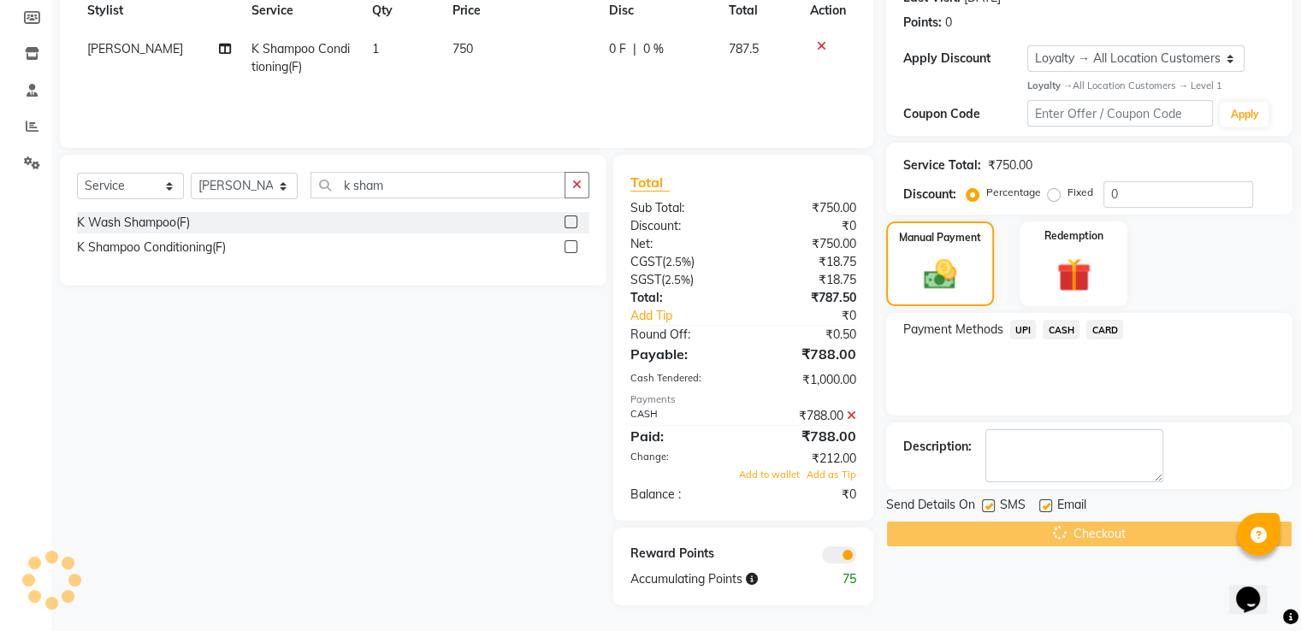
scroll to position [0, 0]
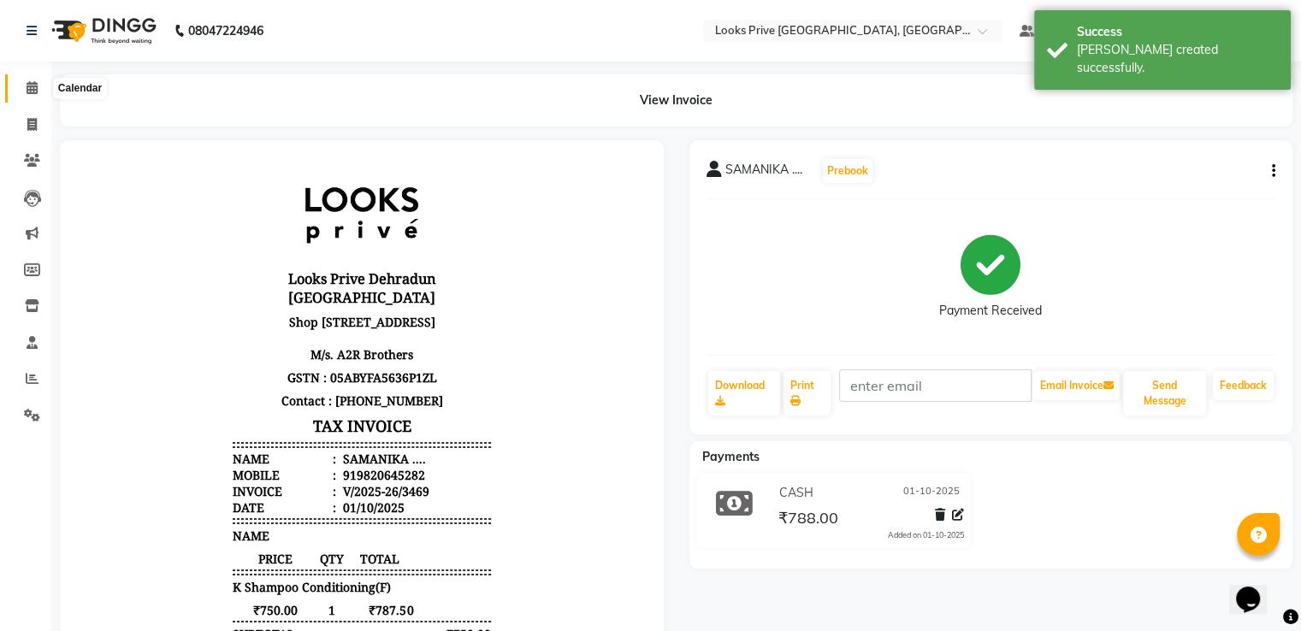
click at [31, 92] on icon at bounding box center [32, 87] width 11 height 13
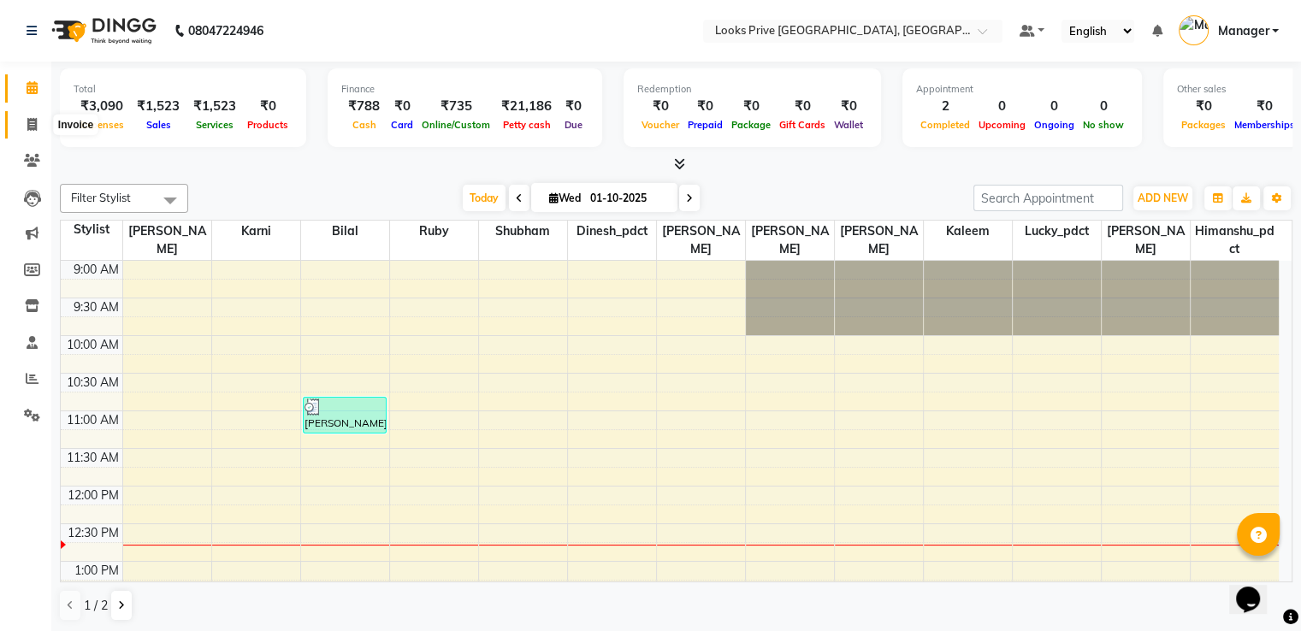
click at [24, 131] on span at bounding box center [32, 125] width 30 height 20
select select "6205"
select select "service"
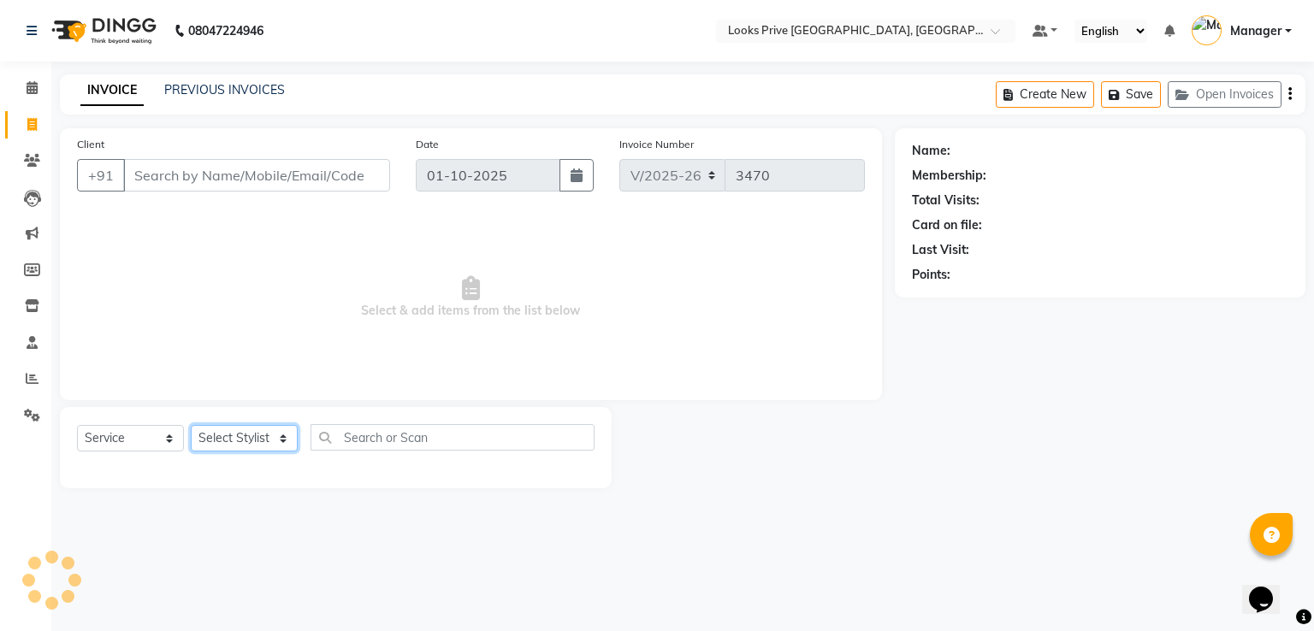
drag, startPoint x: 223, startPoint y: 441, endPoint x: 236, endPoint y: 421, distance: 24.2
click at [223, 441] on select "Select Stylist" at bounding box center [244, 438] width 107 height 27
select select "76838"
click at [191, 426] on select "Select Stylist A2R_Master [PERSON_NAME] [PERSON_NAME] Dinesh_pdct Himanshu_pdct…" at bounding box center [244, 438] width 107 height 27
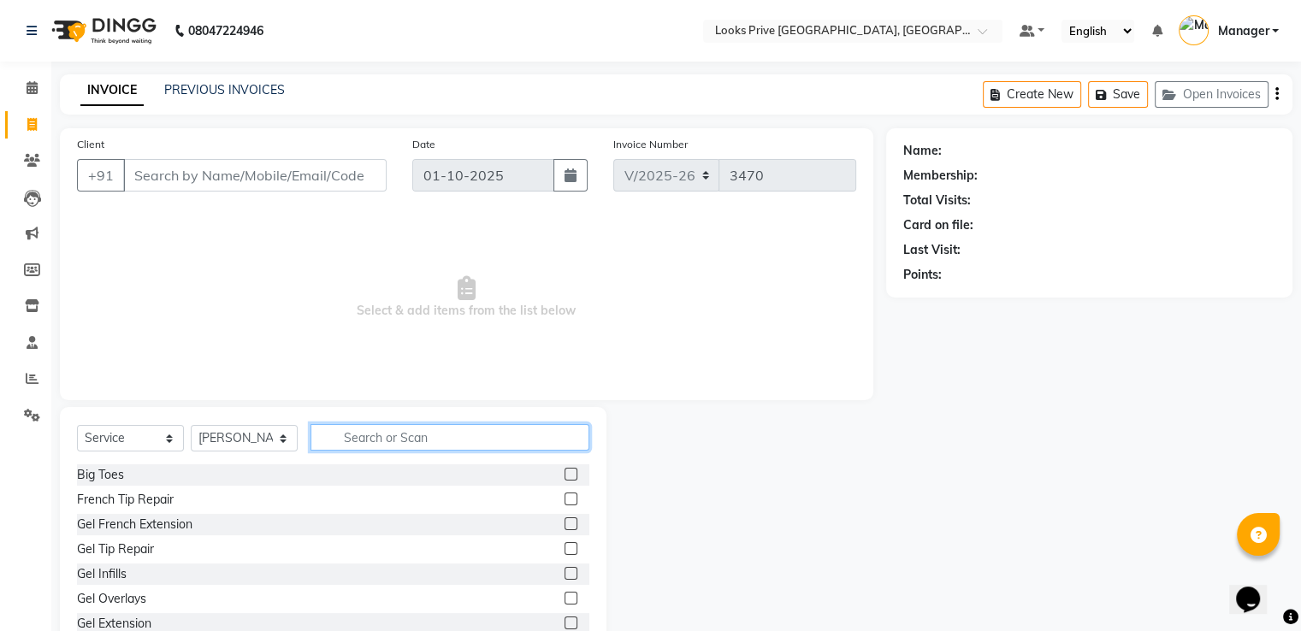
click at [403, 434] on input "text" at bounding box center [449, 437] width 279 height 27
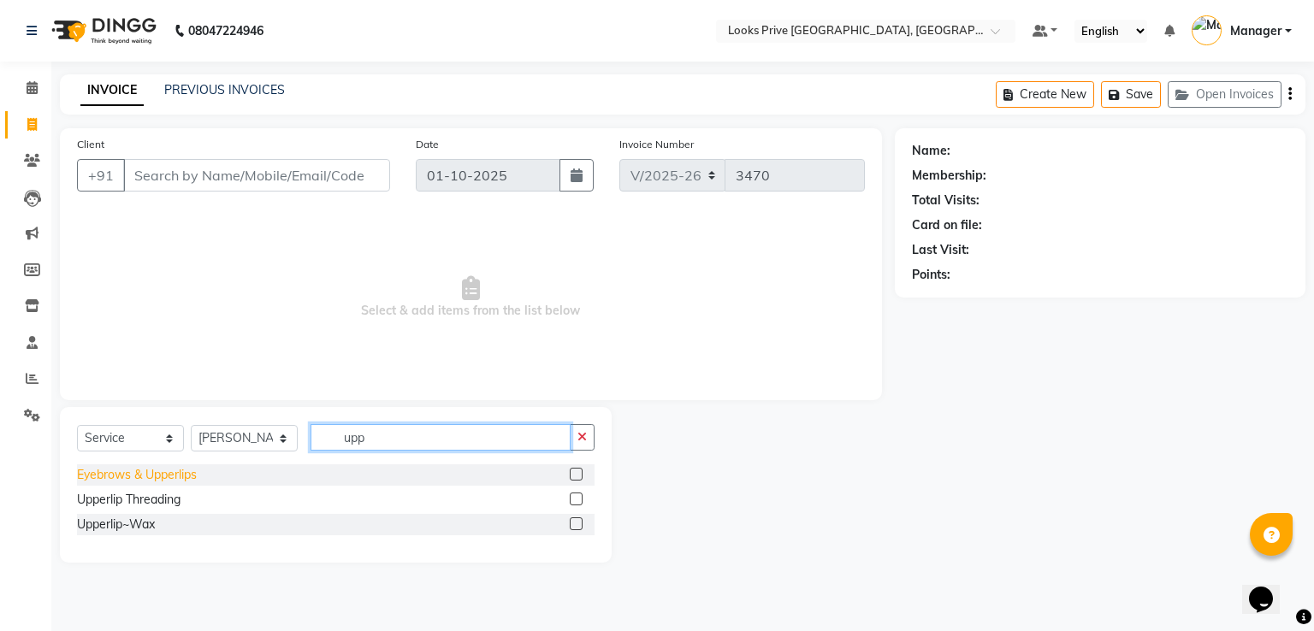
type input "upp"
click at [163, 477] on div "Eyebrows & Upperlips" at bounding box center [137, 475] width 120 height 18
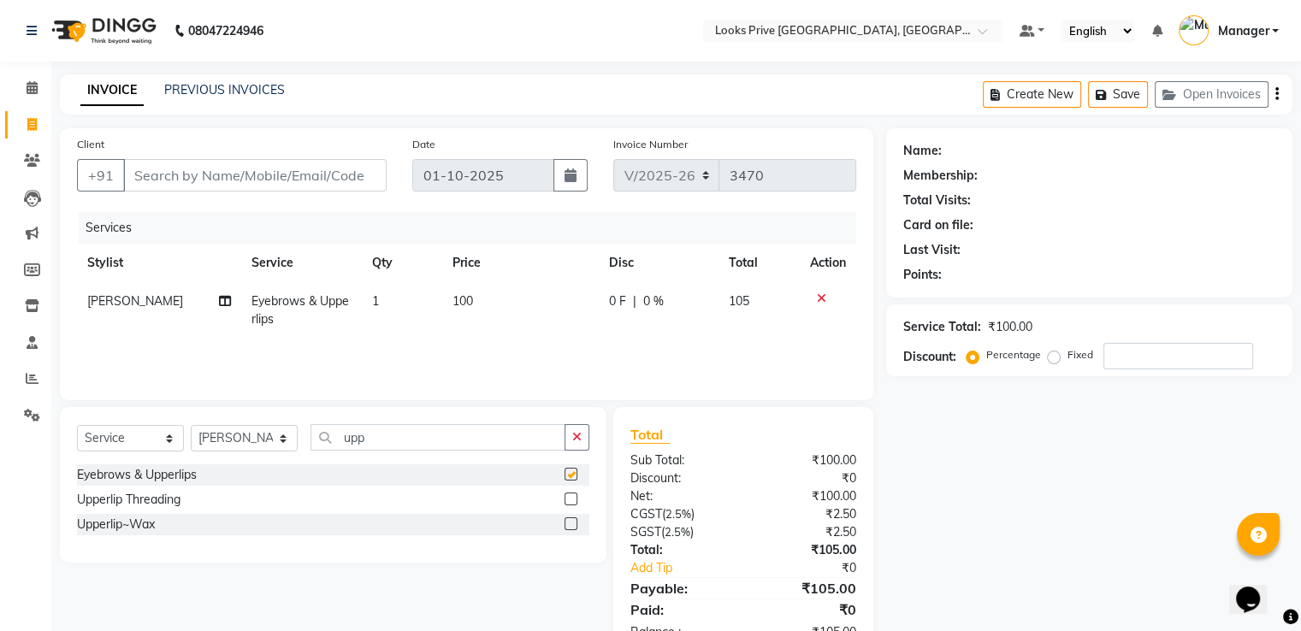
checkbox input "false"
click at [492, 276] on th "Price" at bounding box center [520, 263] width 157 height 38
click at [507, 297] on td "100" at bounding box center [520, 310] width 157 height 56
select select "76838"
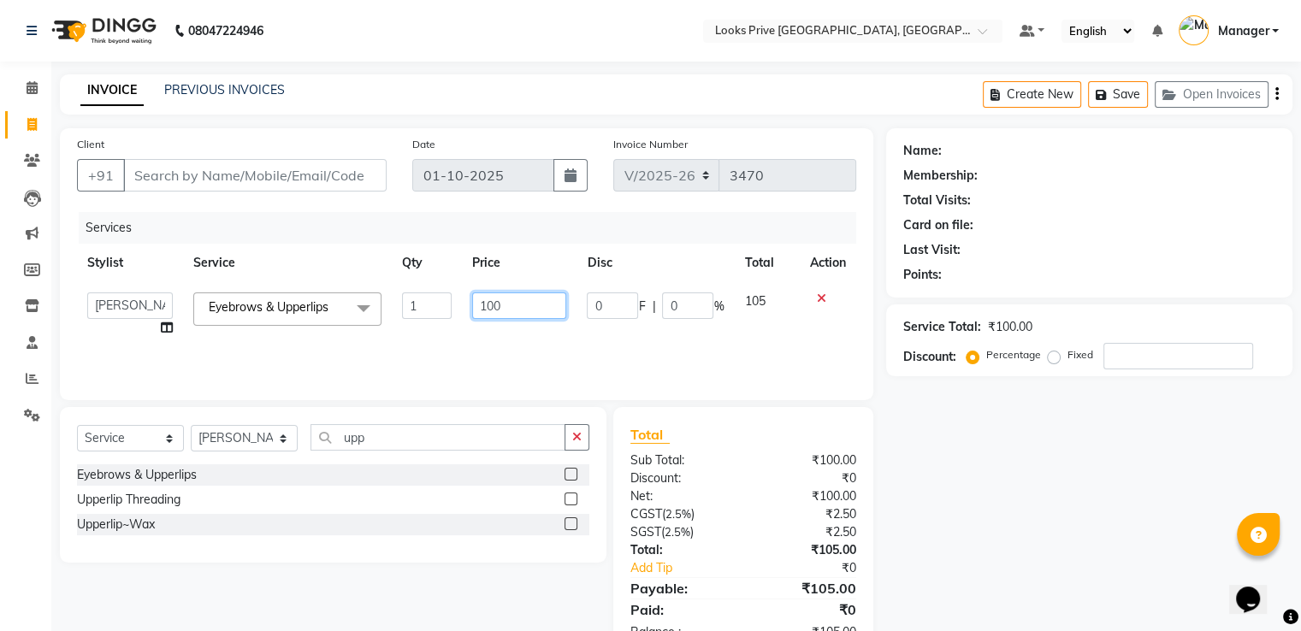
click at [504, 298] on input "100" at bounding box center [519, 306] width 94 height 27
drag, startPoint x: 508, startPoint y: 298, endPoint x: 355, endPoint y: 307, distance: 153.3
click at [355, 307] on tr "A2R_Master Aarif Ayesha Bilal Dinesh_pdct Himanshu_pdct Kaleem Karni Lucky_pdct…" at bounding box center [466, 314] width 779 height 65
type input "200"
click at [273, 176] on input "Client" at bounding box center [254, 175] width 263 height 33
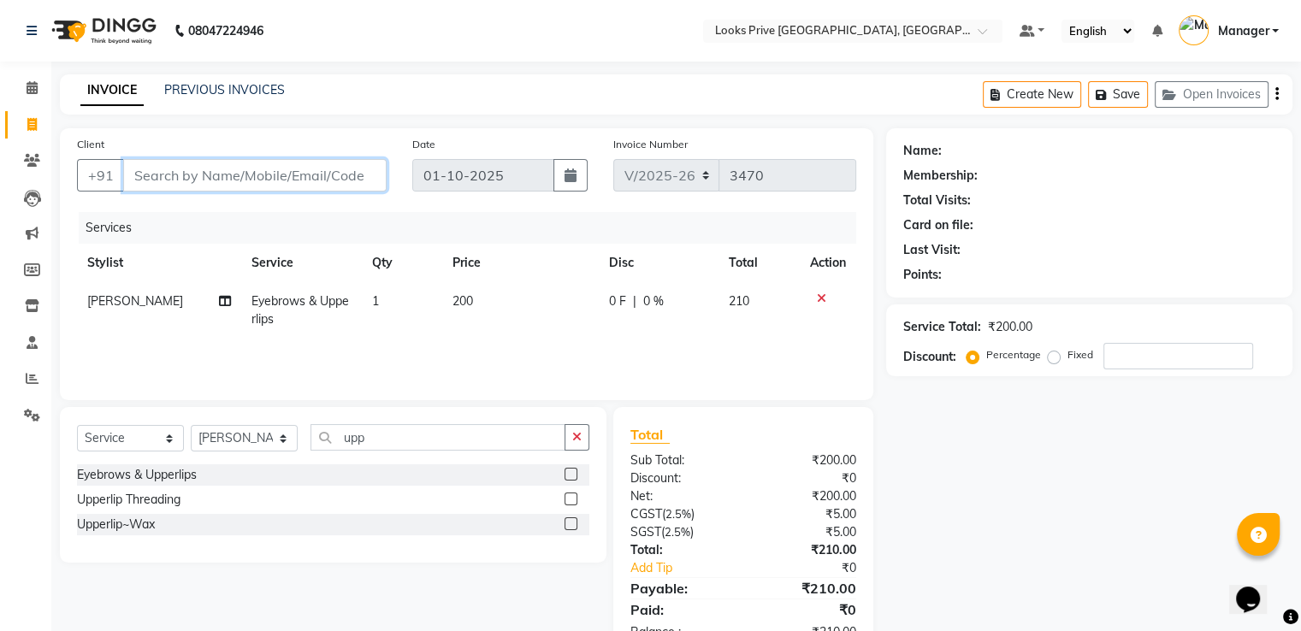
click at [239, 178] on input "Client" at bounding box center [254, 175] width 263 height 33
type input "9"
type input "0"
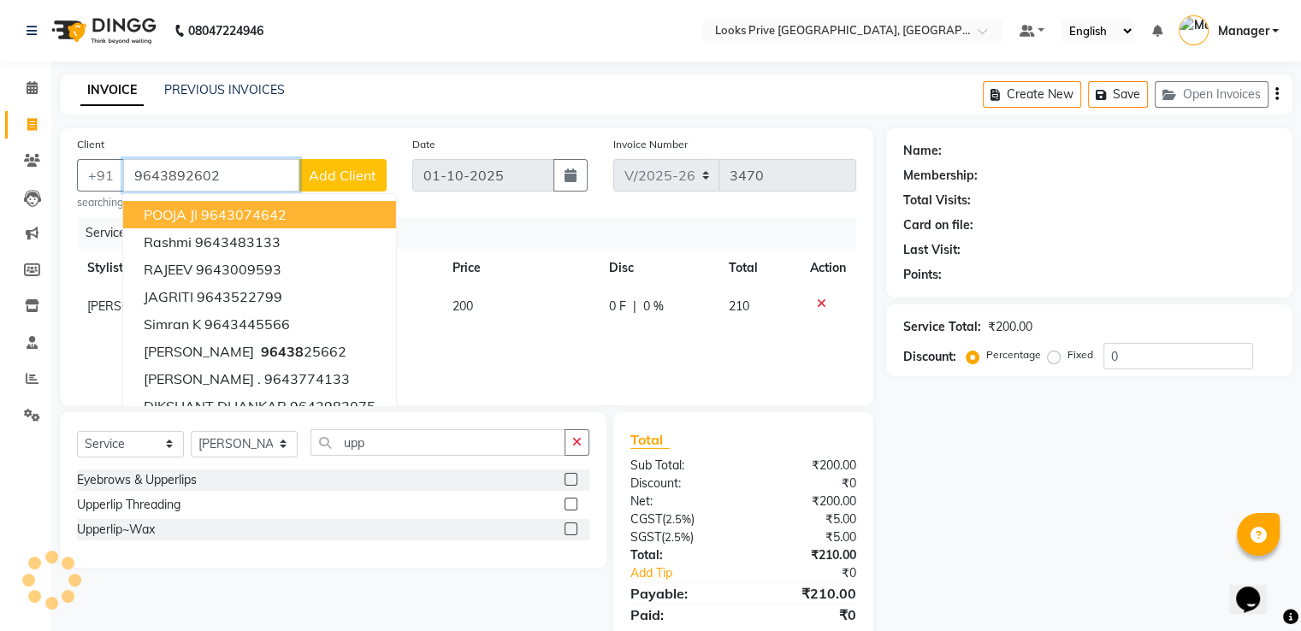
type input "9643892602"
click at [327, 169] on span "Add Client" at bounding box center [343, 175] width 68 height 17
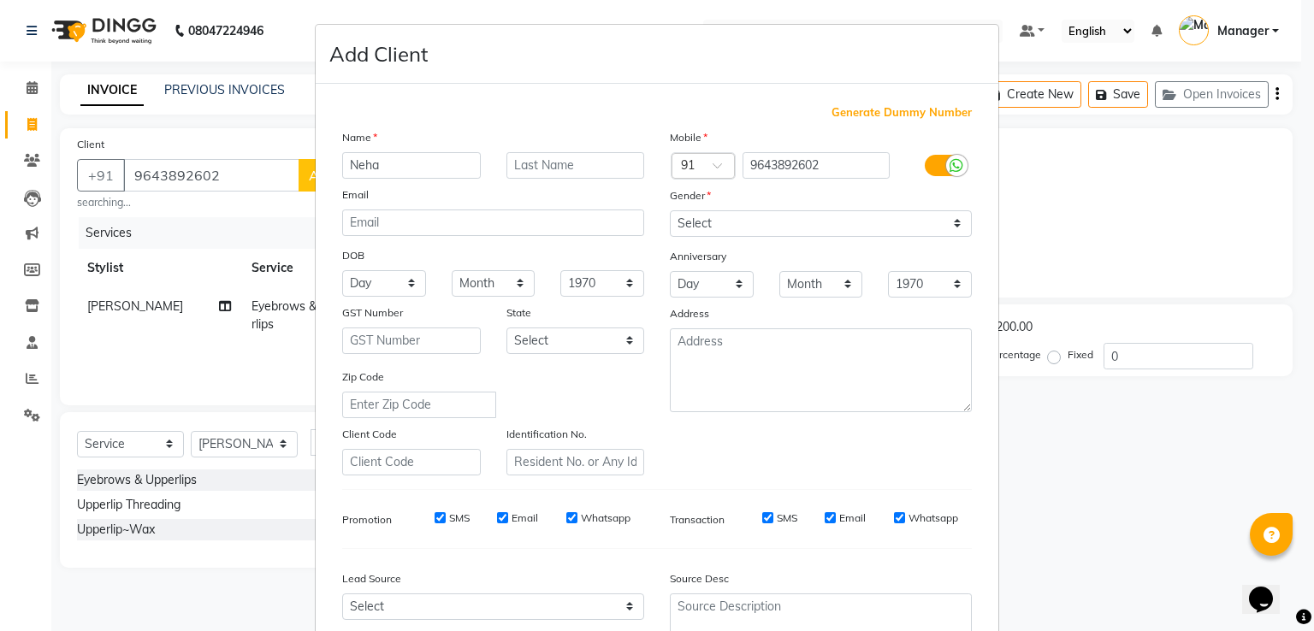
type input "Neha"
drag, startPoint x: 681, startPoint y: 226, endPoint x: 683, endPoint y: 235, distance: 9.6
click at [681, 227] on select "Select Male Female Other Prefer Not To Say" at bounding box center [821, 223] width 302 height 27
select select "female"
click at [670, 211] on select "Select Male Female Other Prefer Not To Say" at bounding box center [821, 223] width 302 height 27
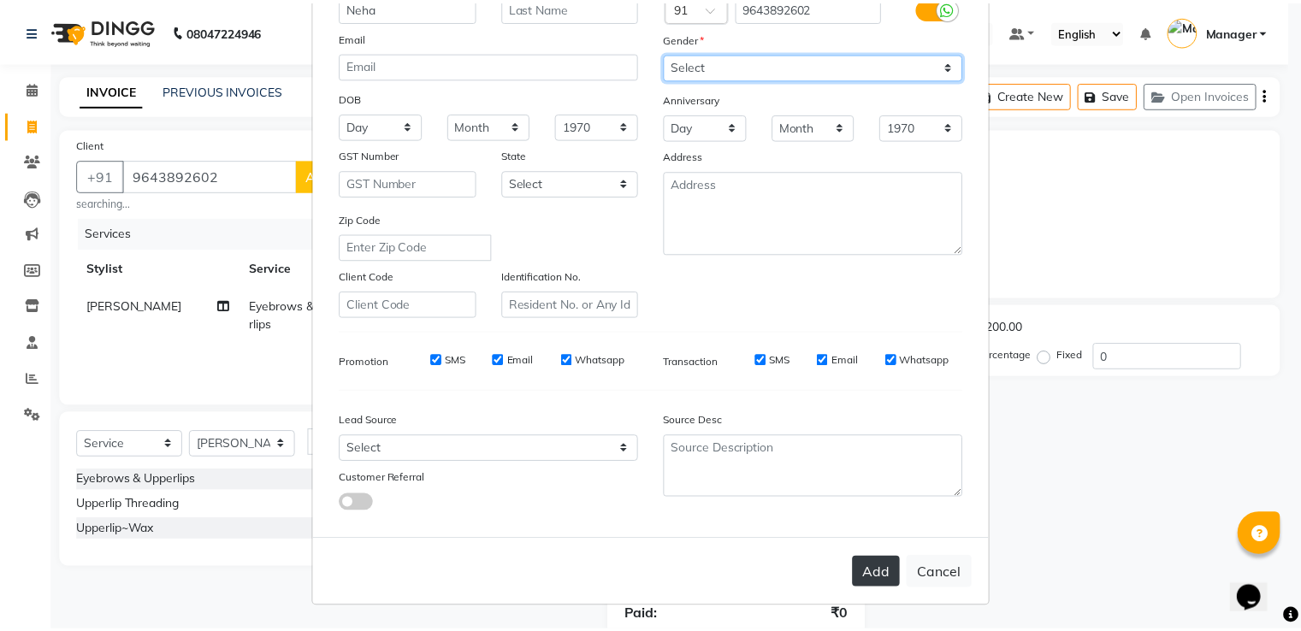
scroll to position [167, 0]
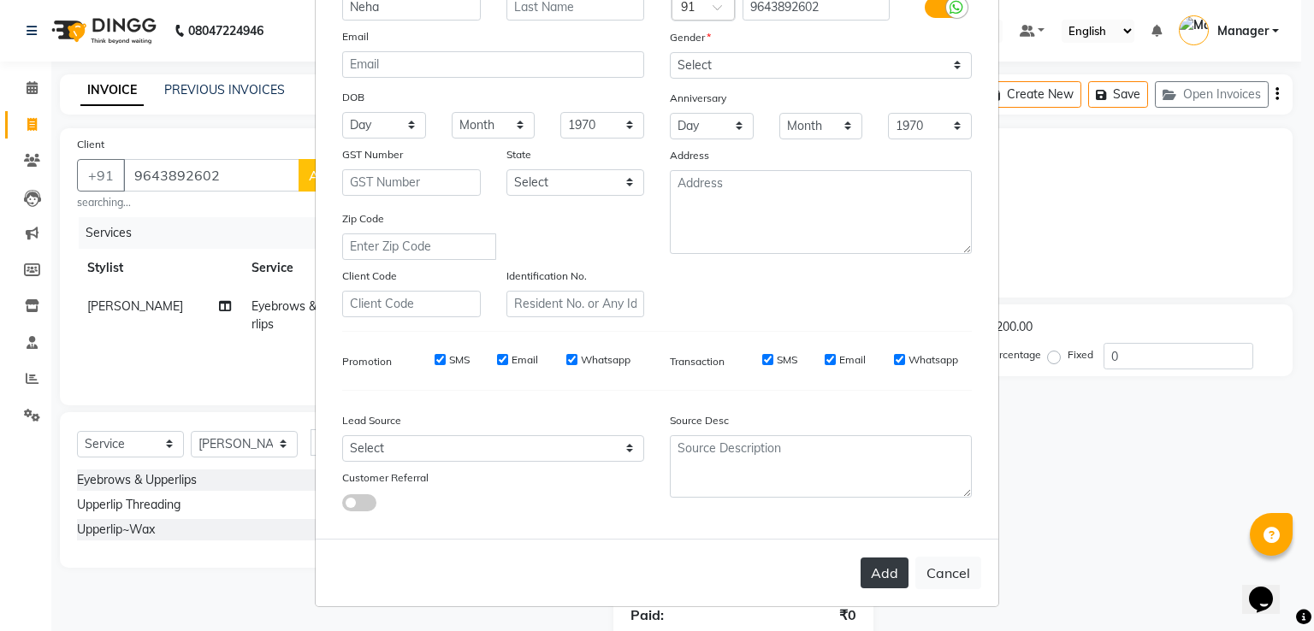
click at [861, 568] on button "Add" at bounding box center [884, 573] width 48 height 31
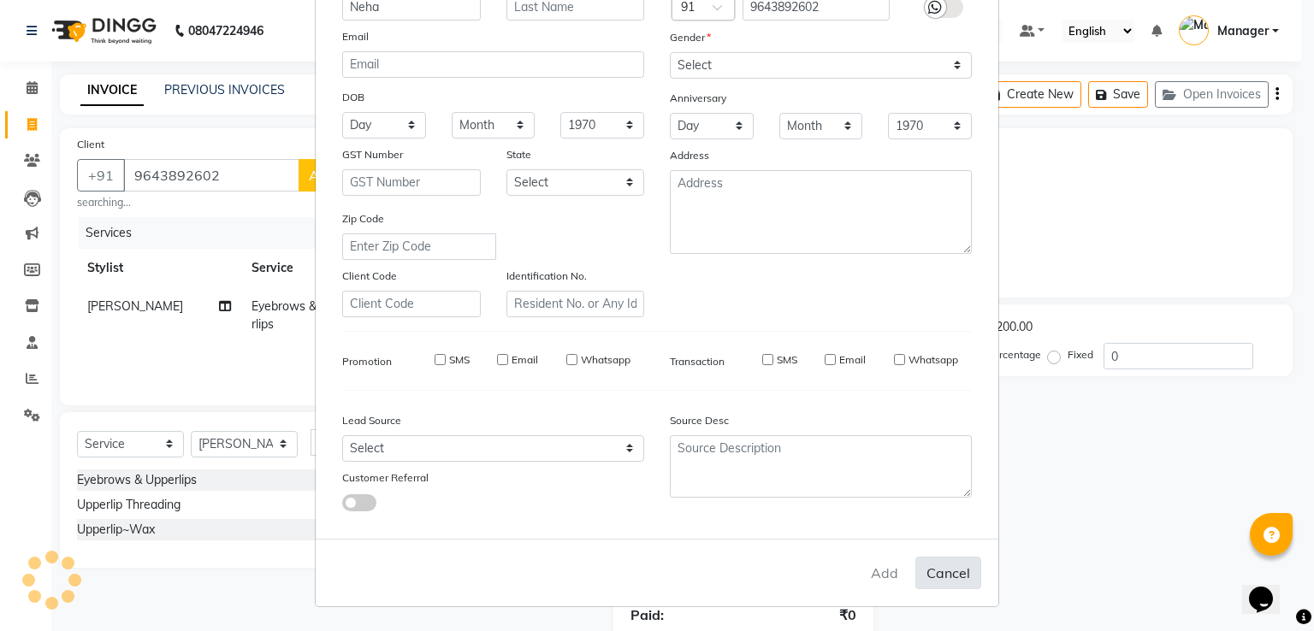
select select
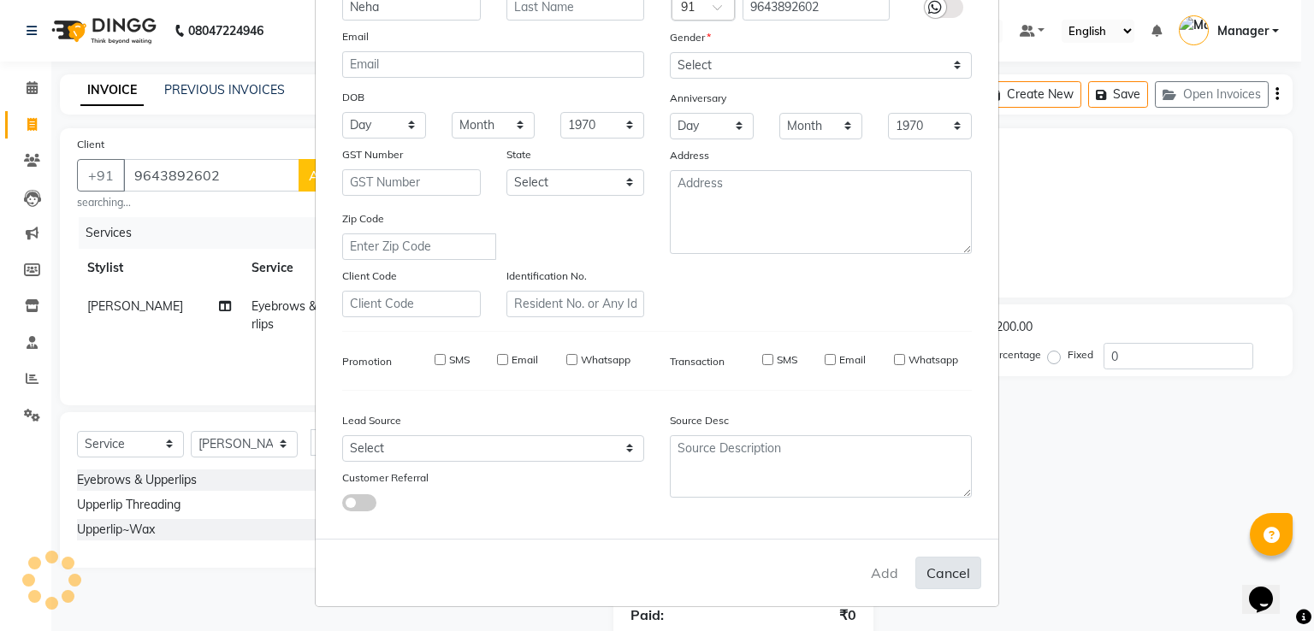
select select
checkbox input "false"
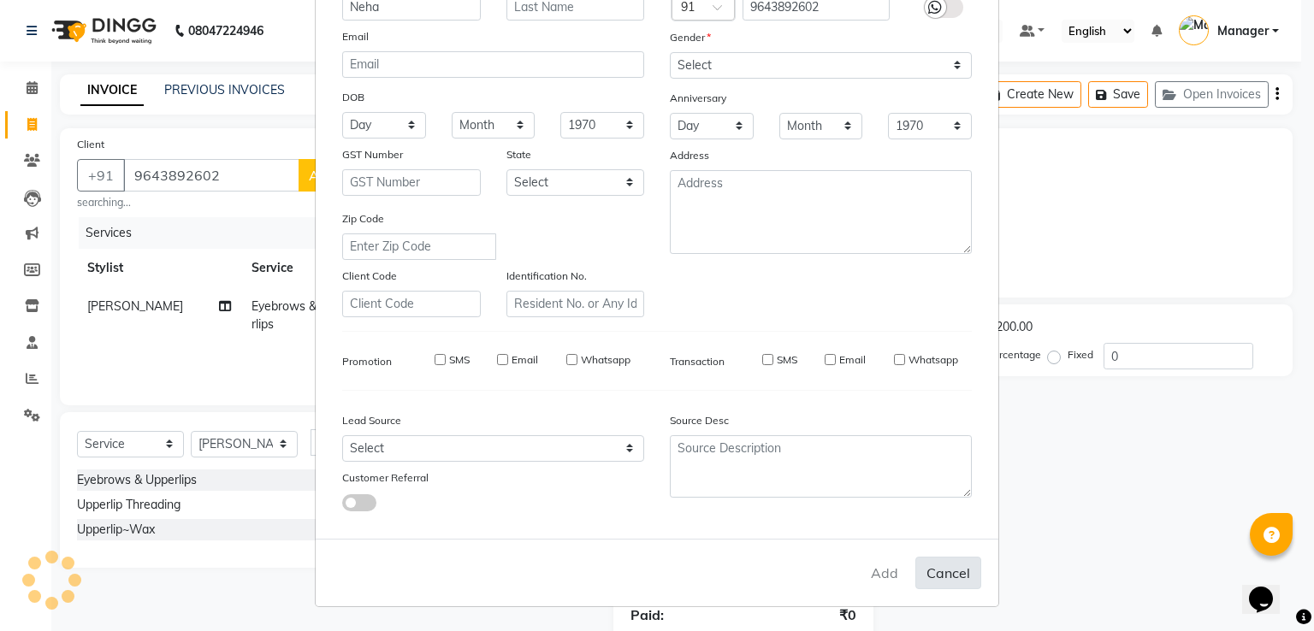
checkbox input "false"
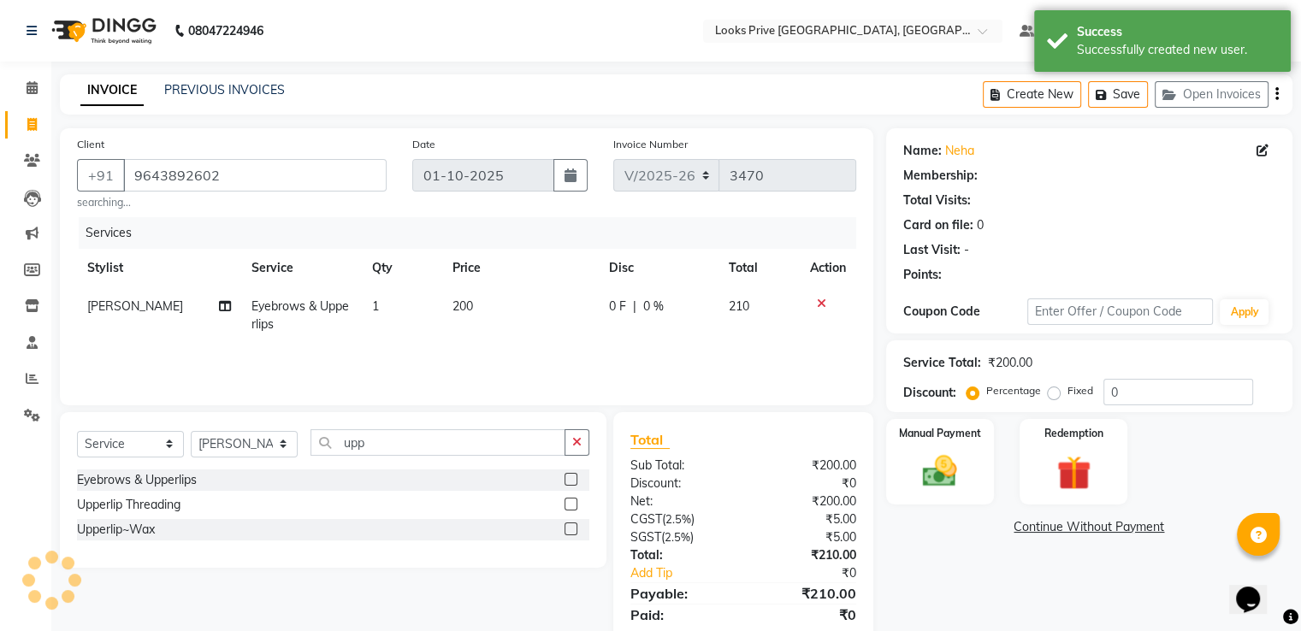
select select "1: Object"
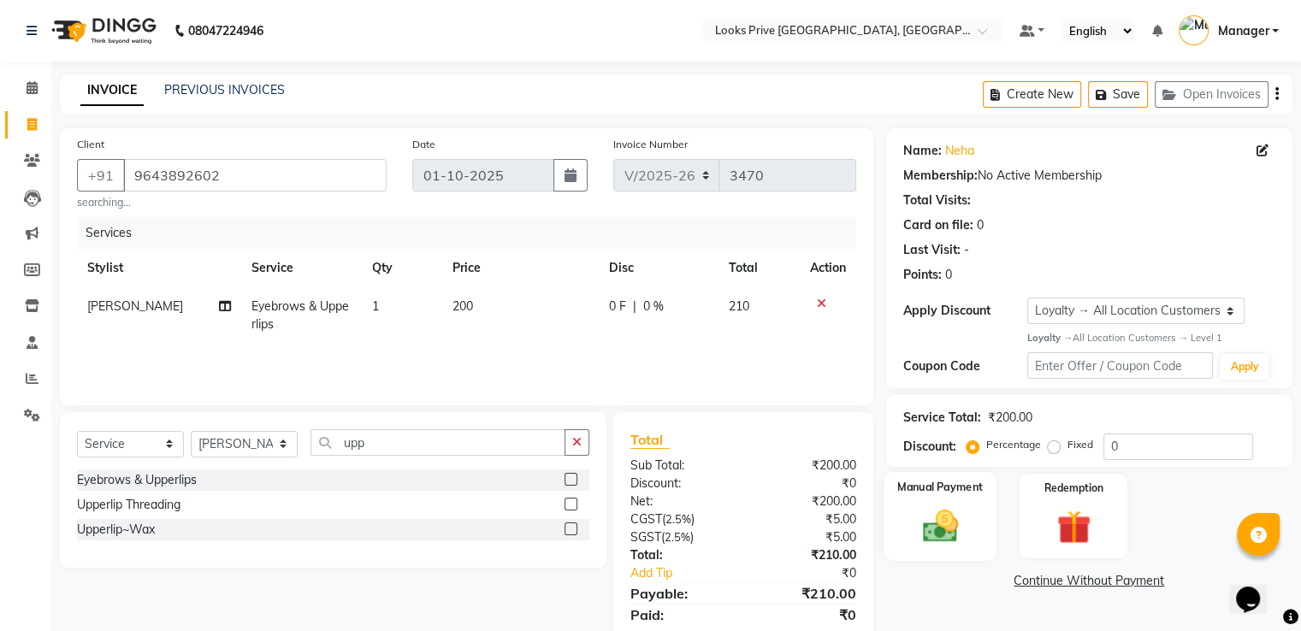
click at [949, 541] on img at bounding box center [939, 525] width 57 height 41
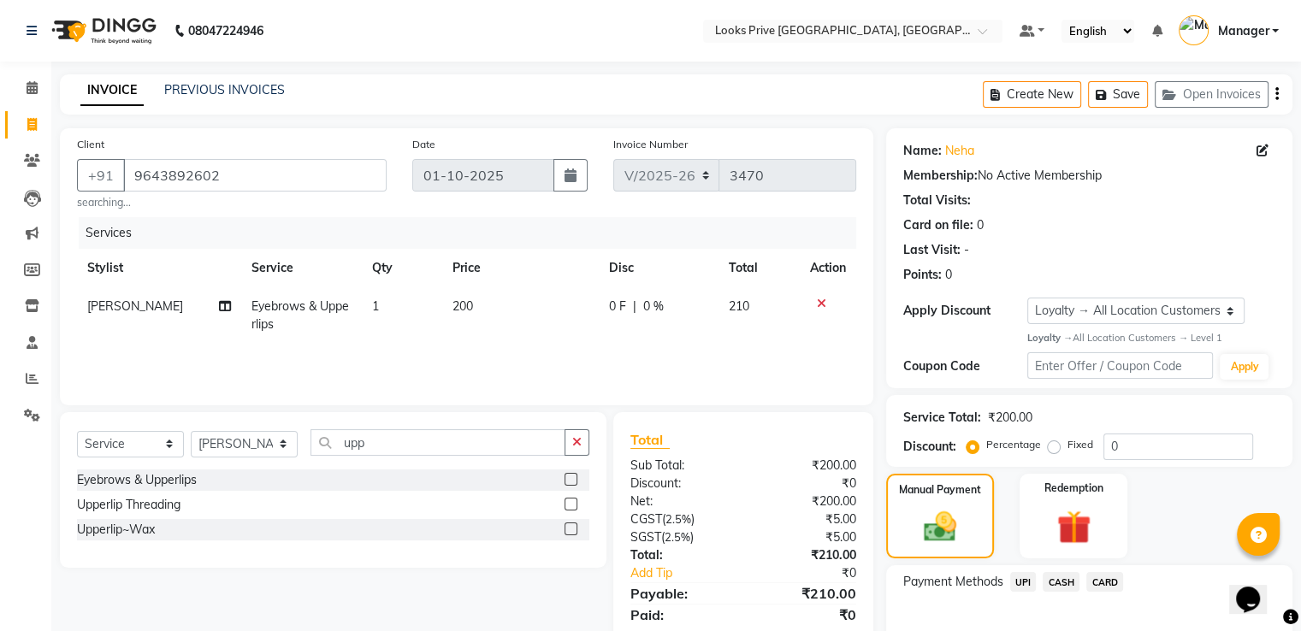
scroll to position [98, 0]
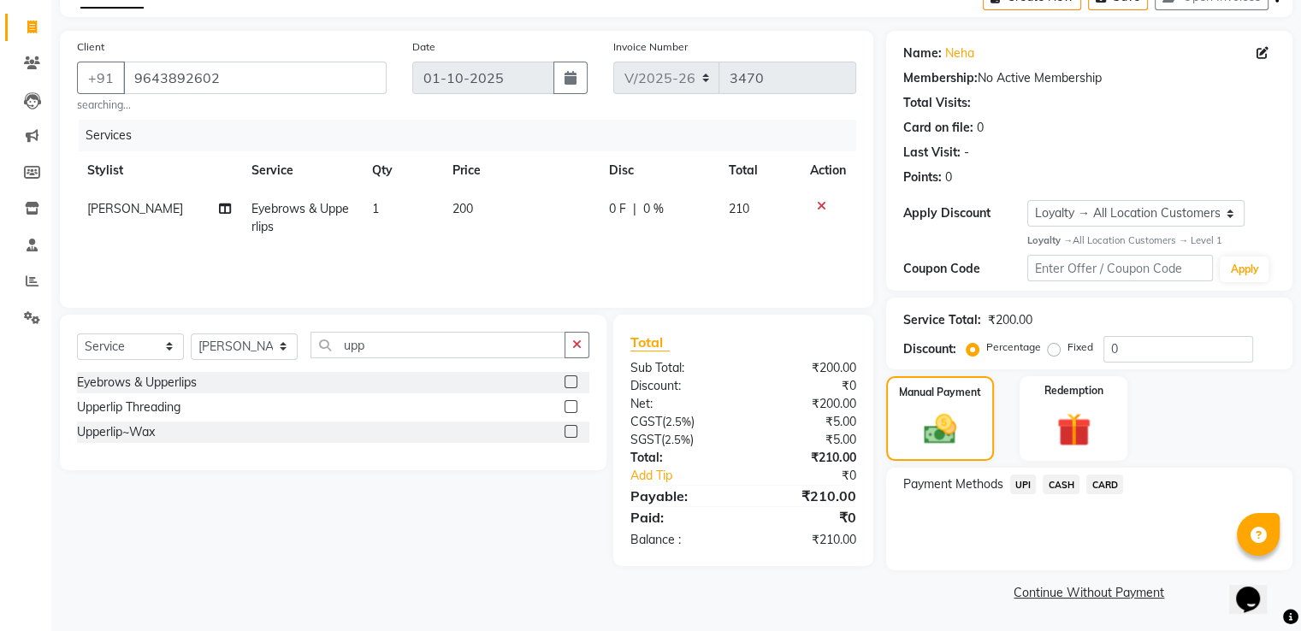
click at [1102, 485] on span "CARD" at bounding box center [1104, 485] width 37 height 20
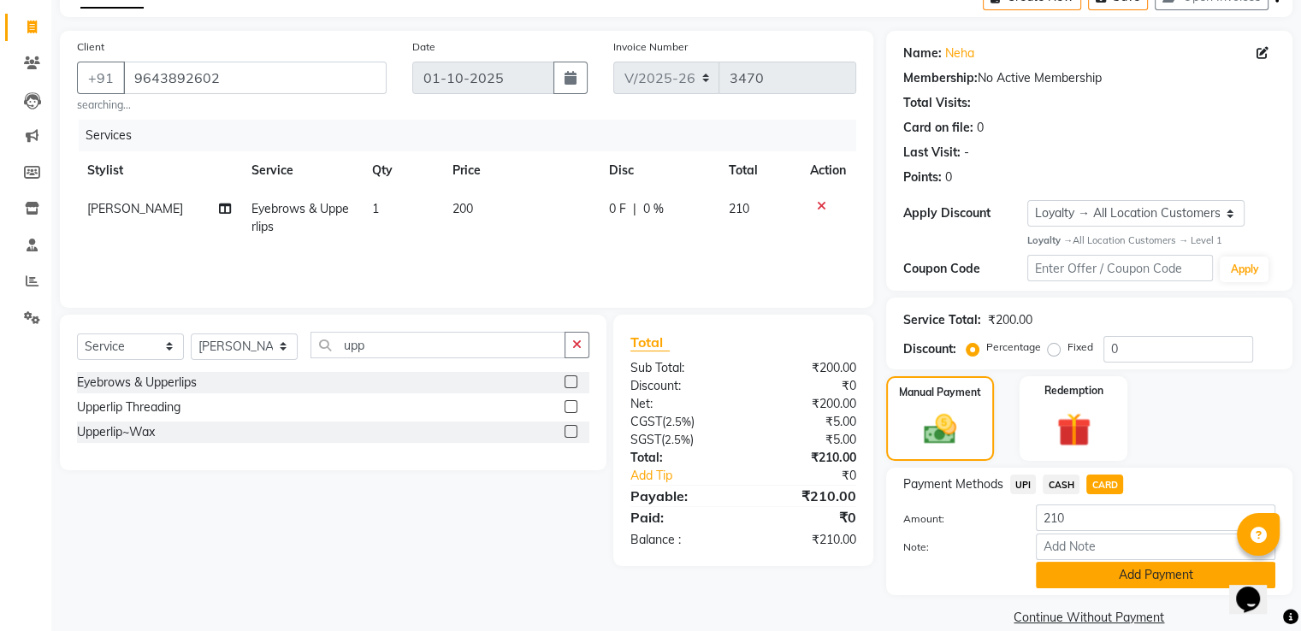
click at [1087, 579] on button "Add Payment" at bounding box center [1155, 575] width 239 height 27
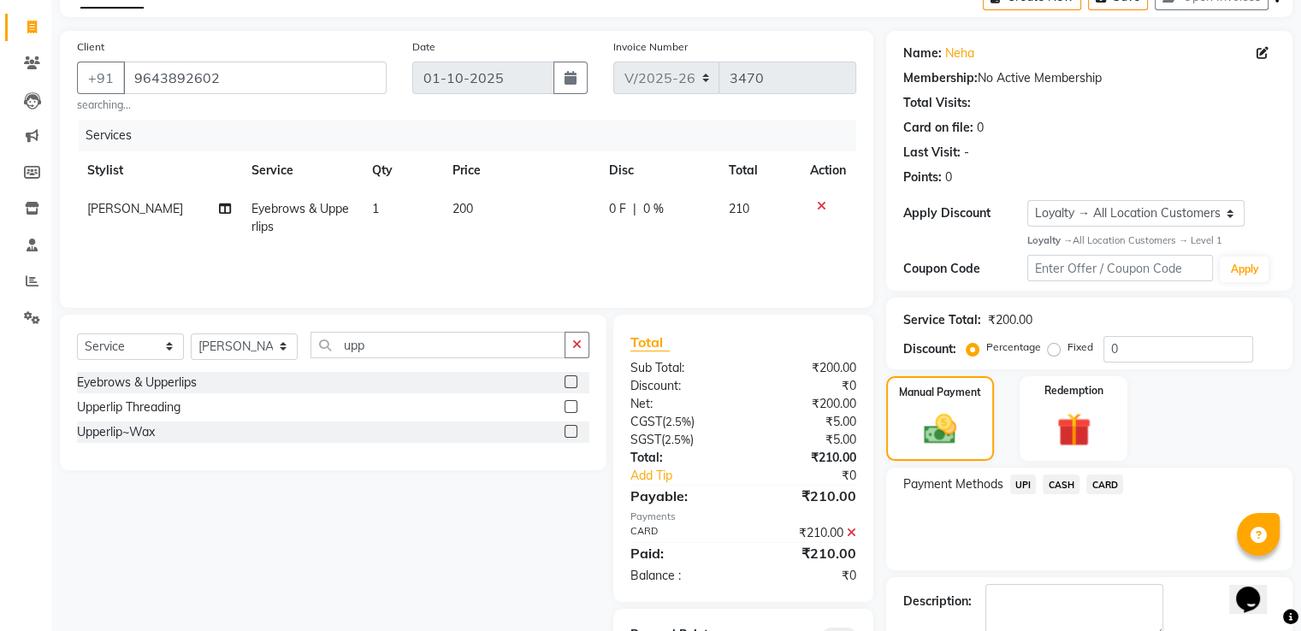
scroll to position [183, 0]
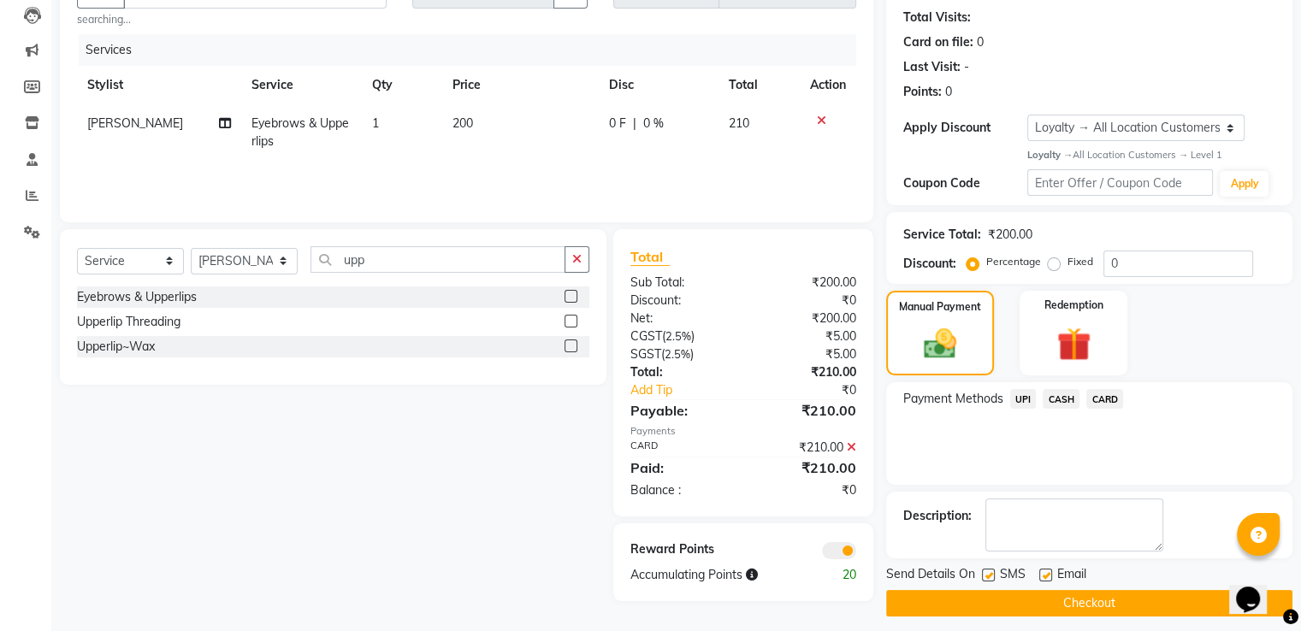
drag, startPoint x: 954, startPoint y: 605, endPoint x: 804, endPoint y: 385, distance: 266.4
click at [941, 579] on div "Send Details On SMS Email Checkout" at bounding box center [1089, 590] width 406 height 51
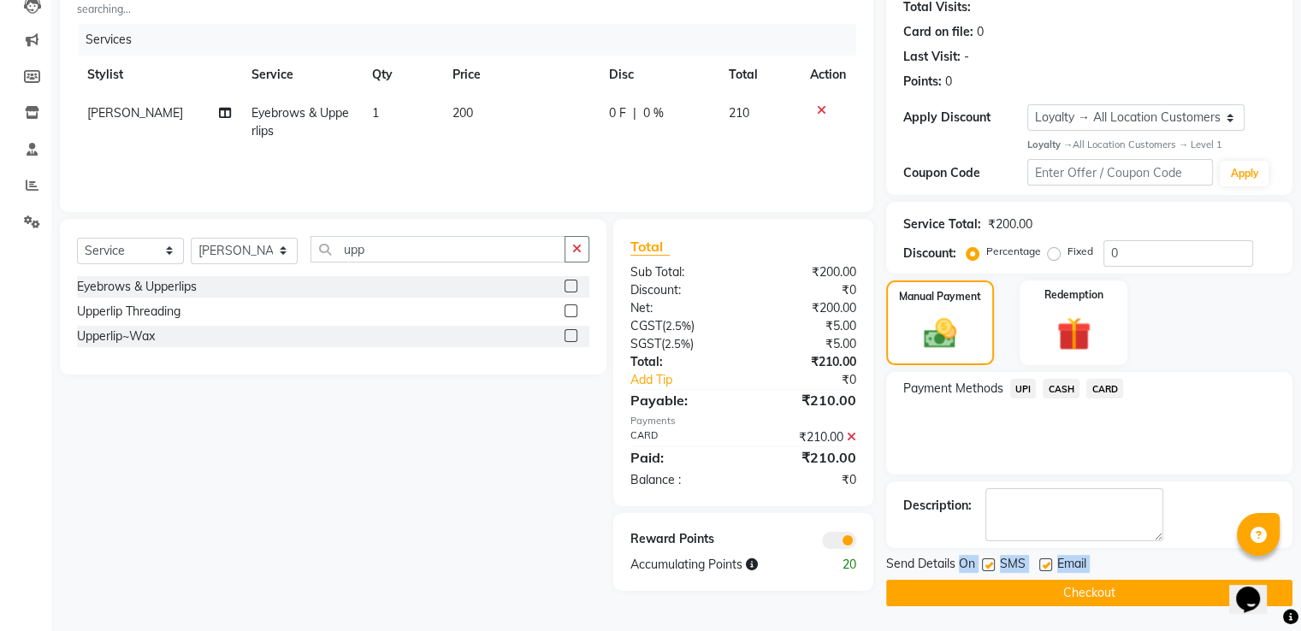
click at [960, 577] on div "Send Details On SMS Email Checkout" at bounding box center [1089, 580] width 406 height 51
click at [955, 577] on div "Send Details On SMS Email Checkout" at bounding box center [1089, 580] width 406 height 51
drag, startPoint x: 955, startPoint y: 577, endPoint x: 960, endPoint y: 595, distance: 18.5
click at [955, 578] on div "Send Details On SMS Email Checkout" at bounding box center [1089, 580] width 406 height 51
click at [960, 595] on button "Checkout" at bounding box center [1089, 593] width 406 height 27
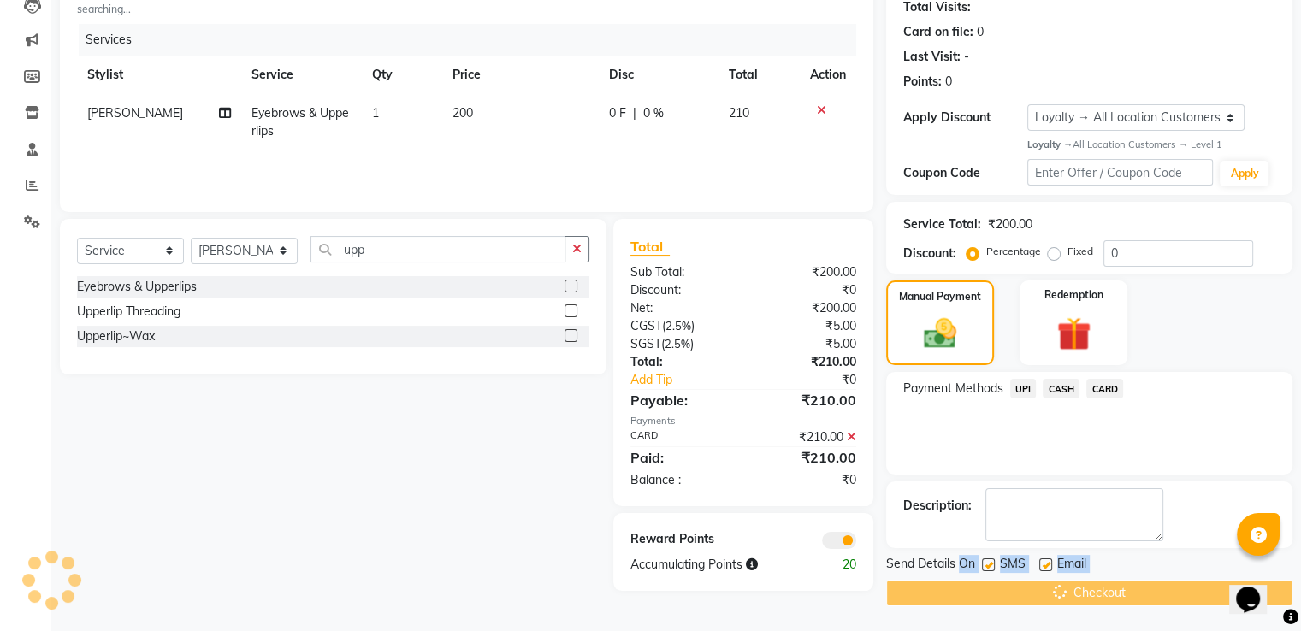
click at [960, 594] on div "Checkout" at bounding box center [1089, 593] width 406 height 27
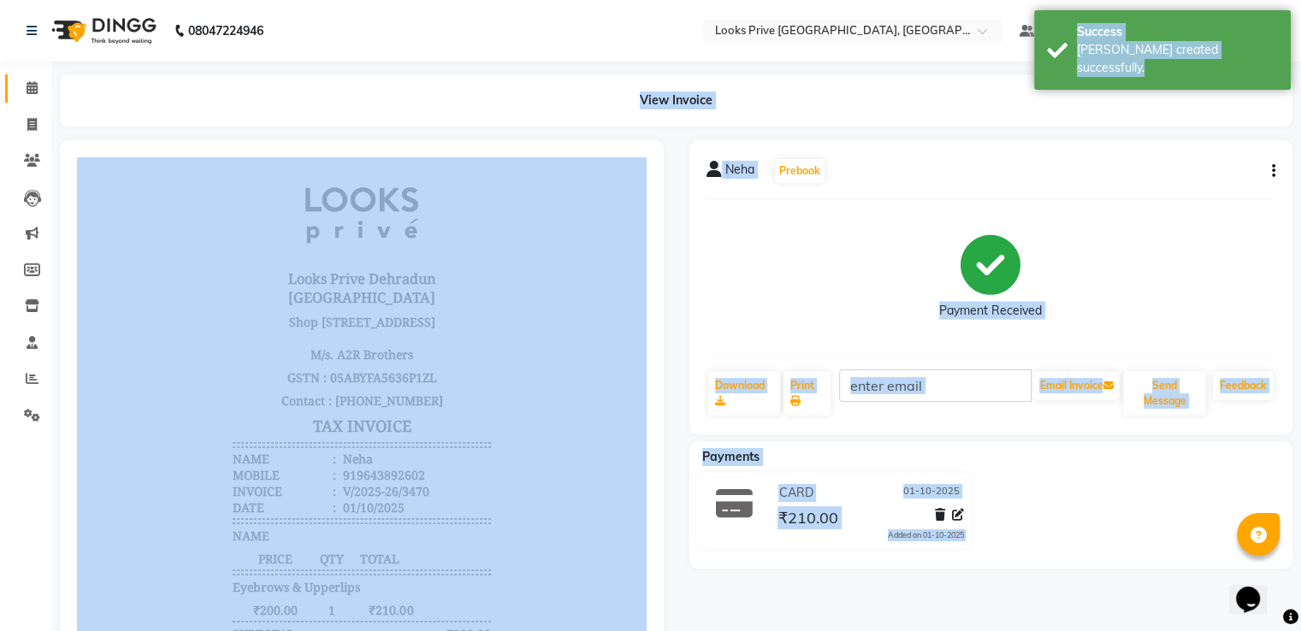
click at [14, 76] on link "Calendar" at bounding box center [25, 88] width 41 height 28
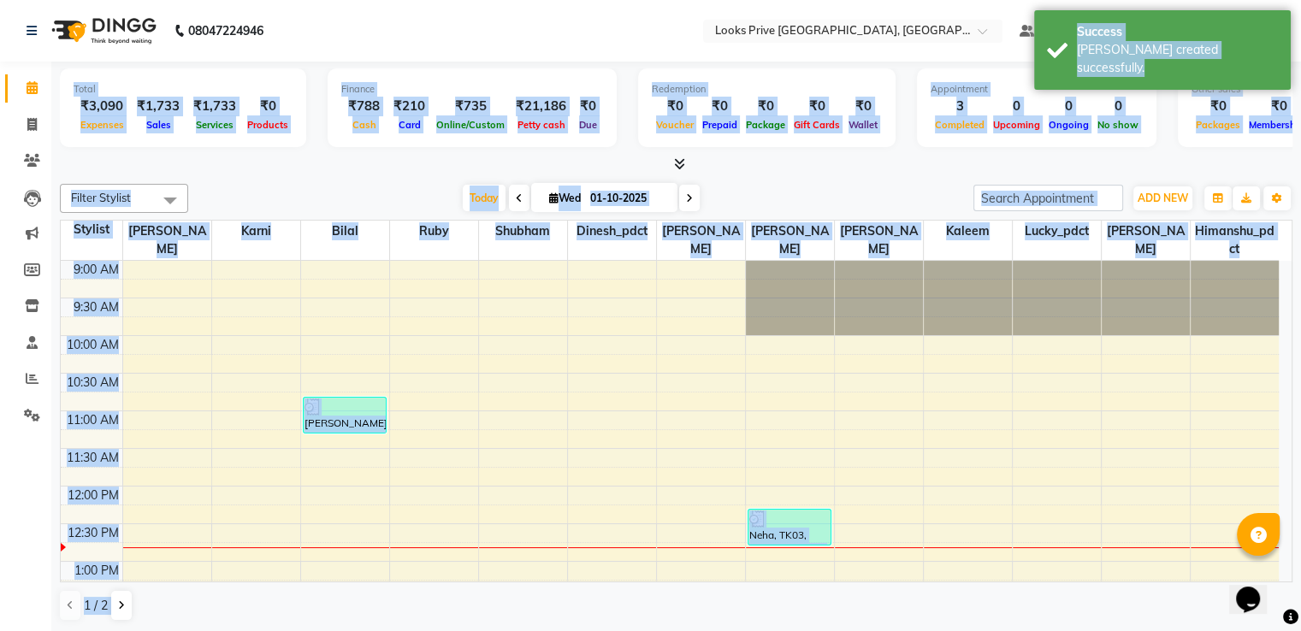
click at [33, 86] on icon at bounding box center [32, 87] width 11 height 13
click at [31, 86] on icon at bounding box center [32, 87] width 11 height 13
click at [113, 163] on div at bounding box center [676, 165] width 1232 height 18
click at [113, 162] on div at bounding box center [676, 165] width 1232 height 18
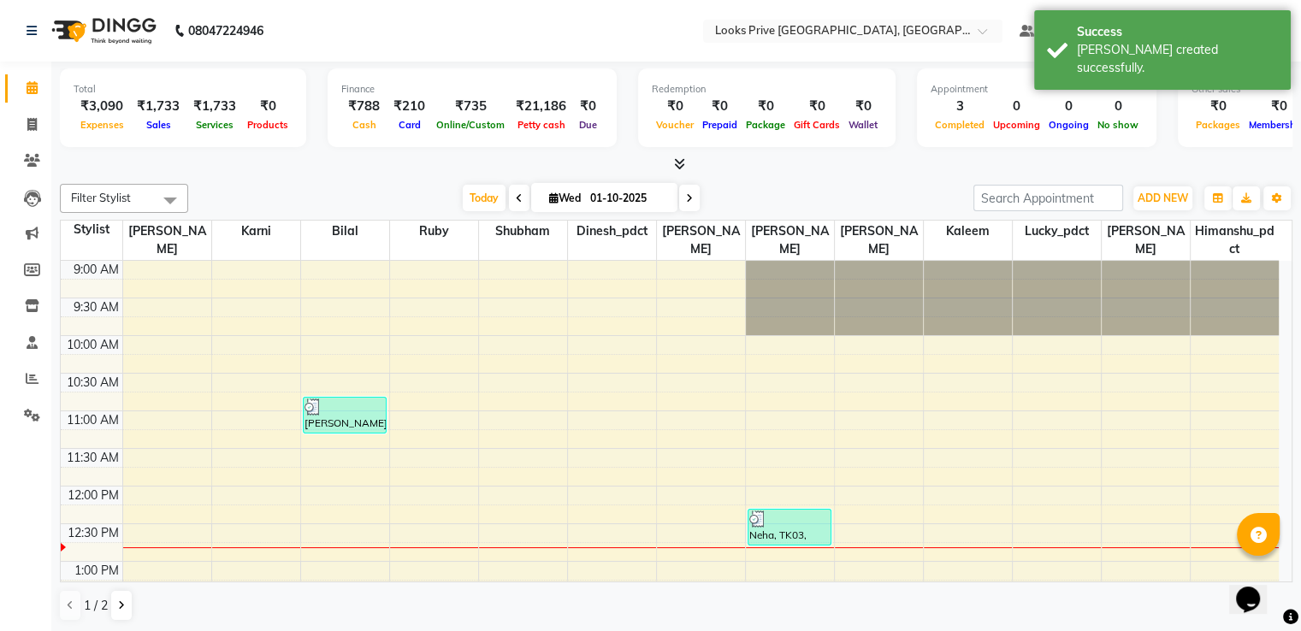
click at [109, 158] on div at bounding box center [676, 165] width 1232 height 18
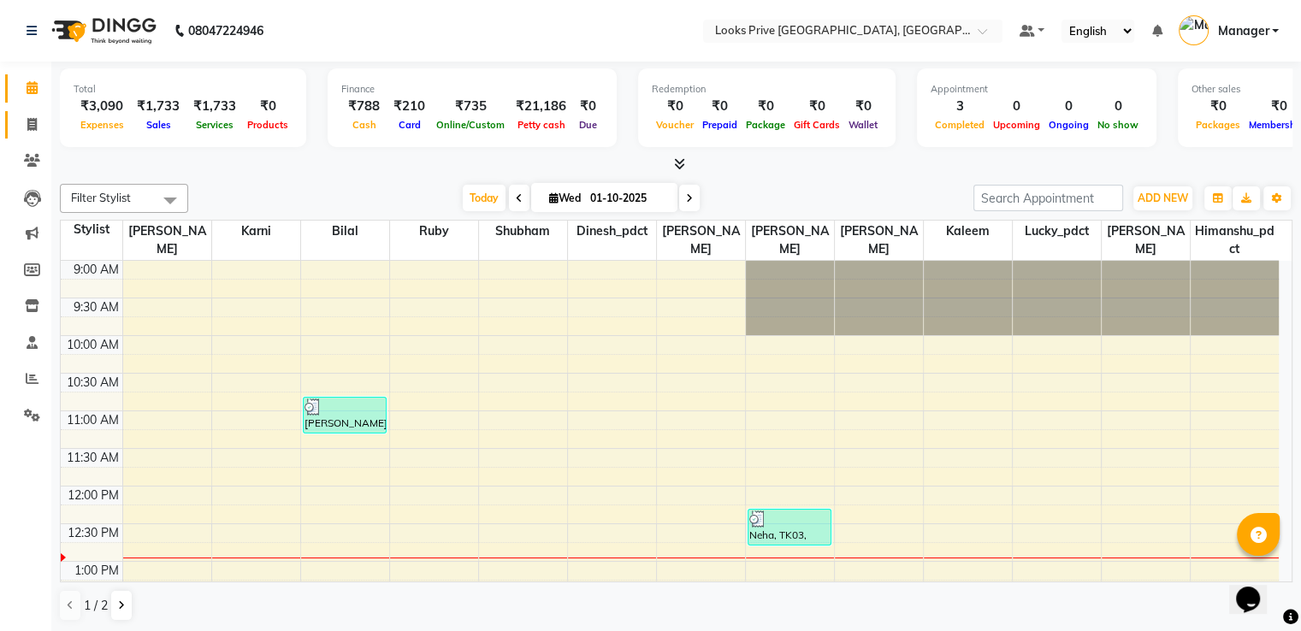
click at [14, 122] on link "Invoice" at bounding box center [25, 125] width 41 height 28
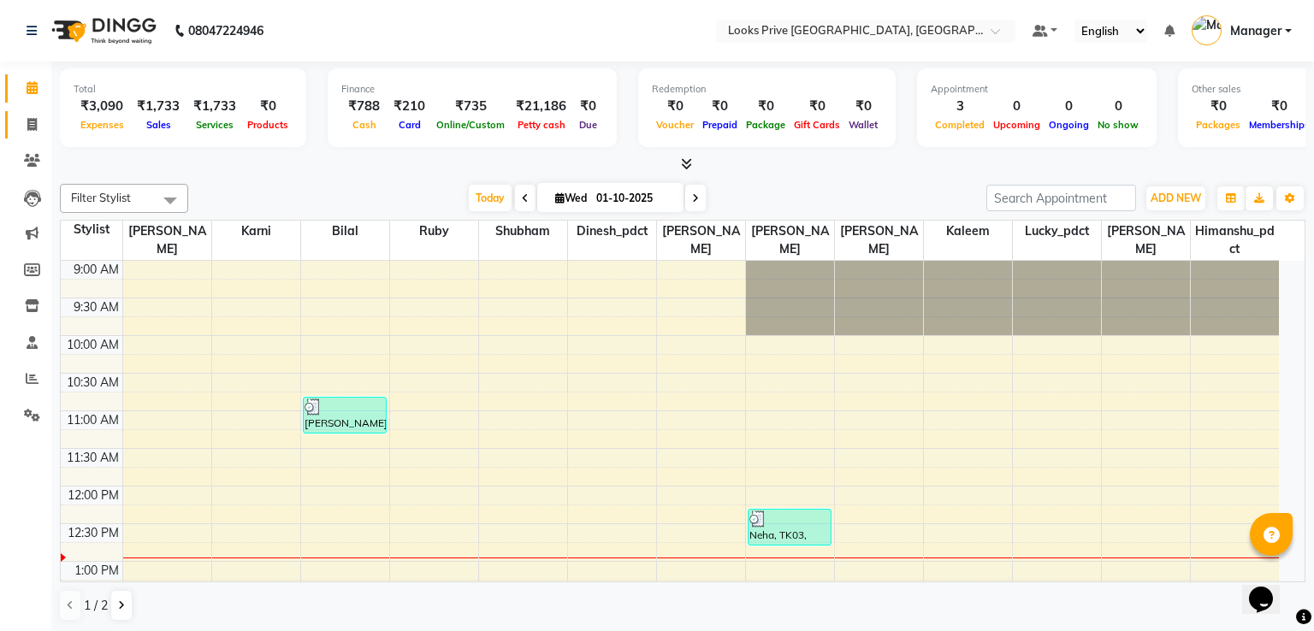
select select "service"
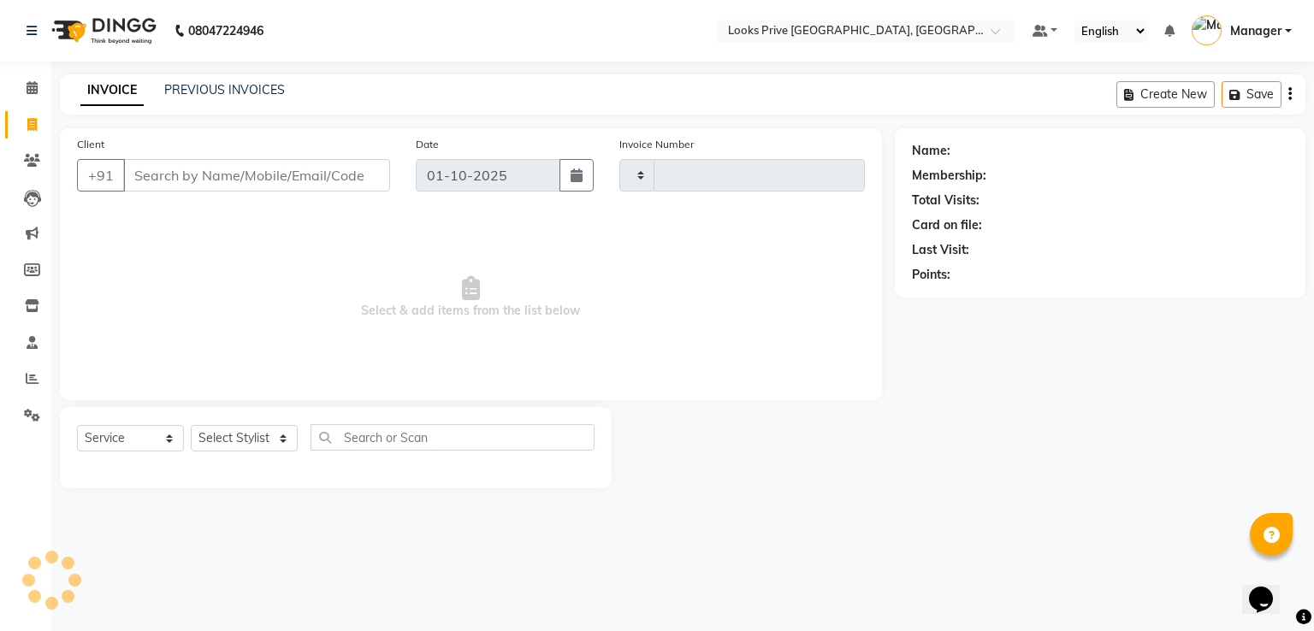
type input "3471"
select select "6205"
click at [241, 183] on input "Client" at bounding box center [256, 175] width 267 height 33
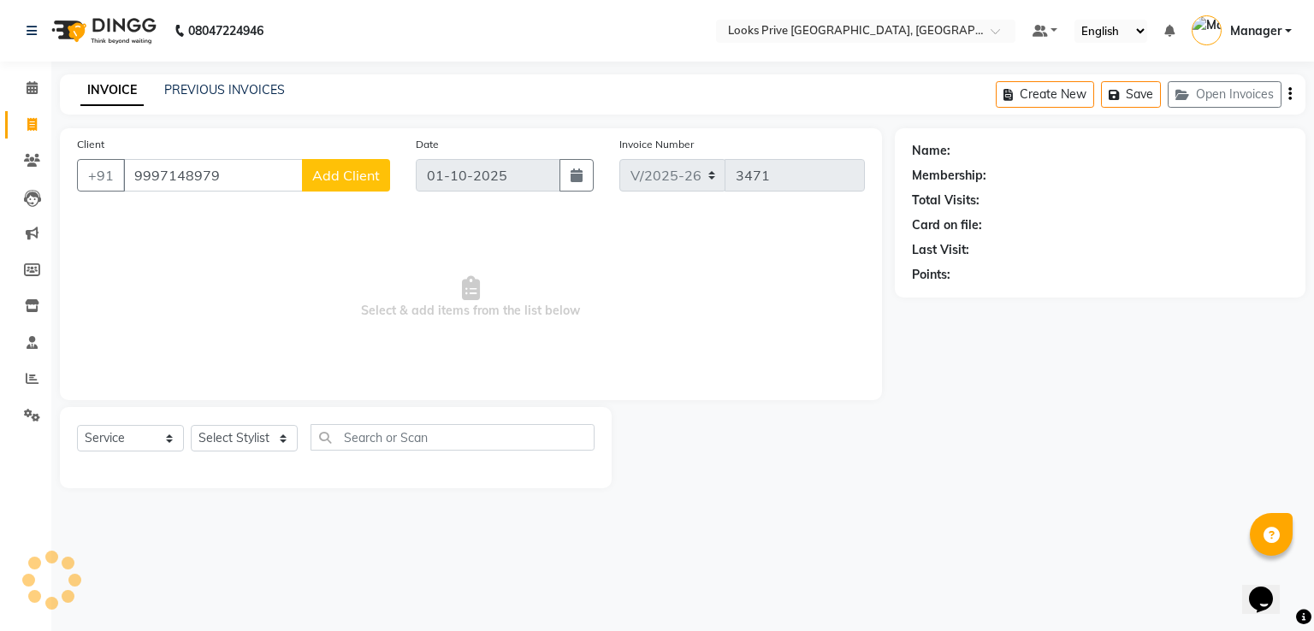
type input "9997148979"
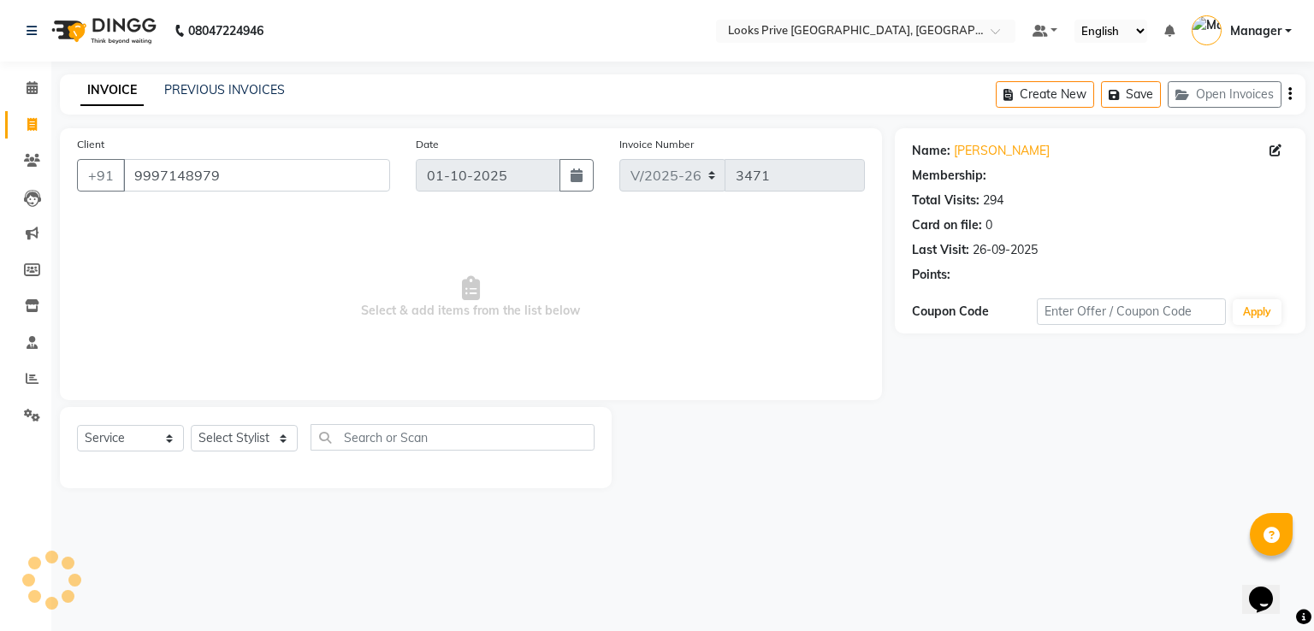
select select "1: Object"
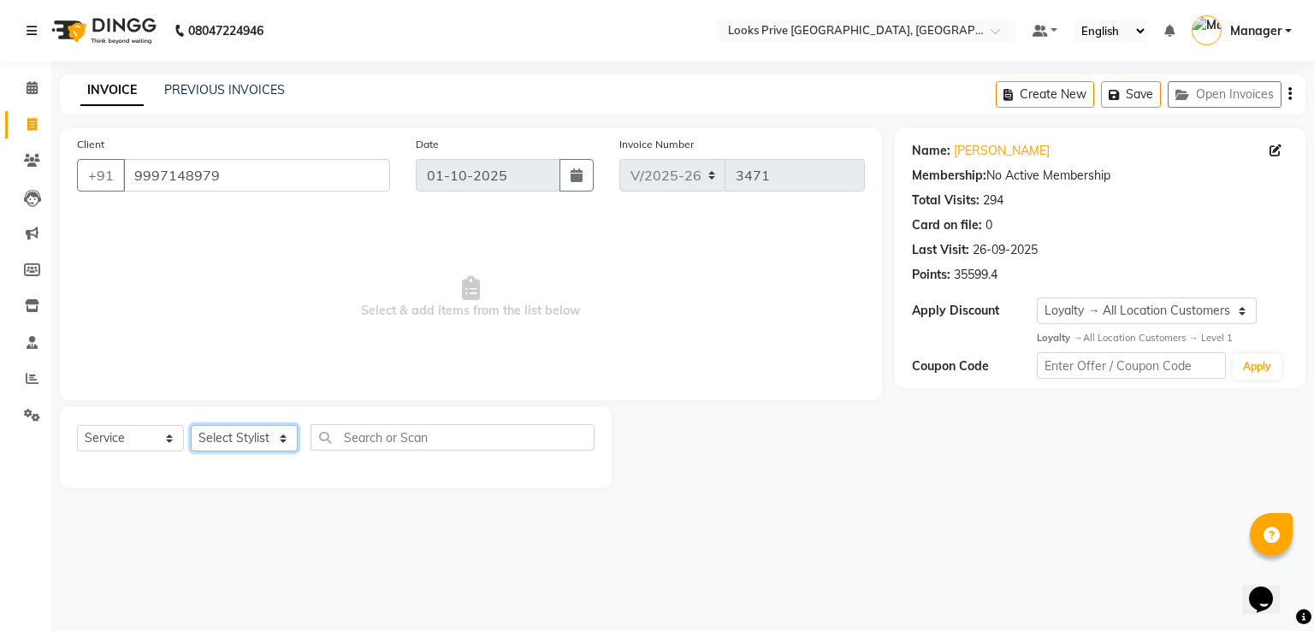
click at [245, 437] on select "Select Stylist A2R_Master [PERSON_NAME] [PERSON_NAME] Dinesh_pdct Himanshu_pdct…" at bounding box center [244, 438] width 107 height 27
select select "86409"
click at [191, 426] on select "Select Stylist A2R_Master [PERSON_NAME] [PERSON_NAME] Dinesh_pdct Himanshu_pdct…" at bounding box center [244, 438] width 107 height 27
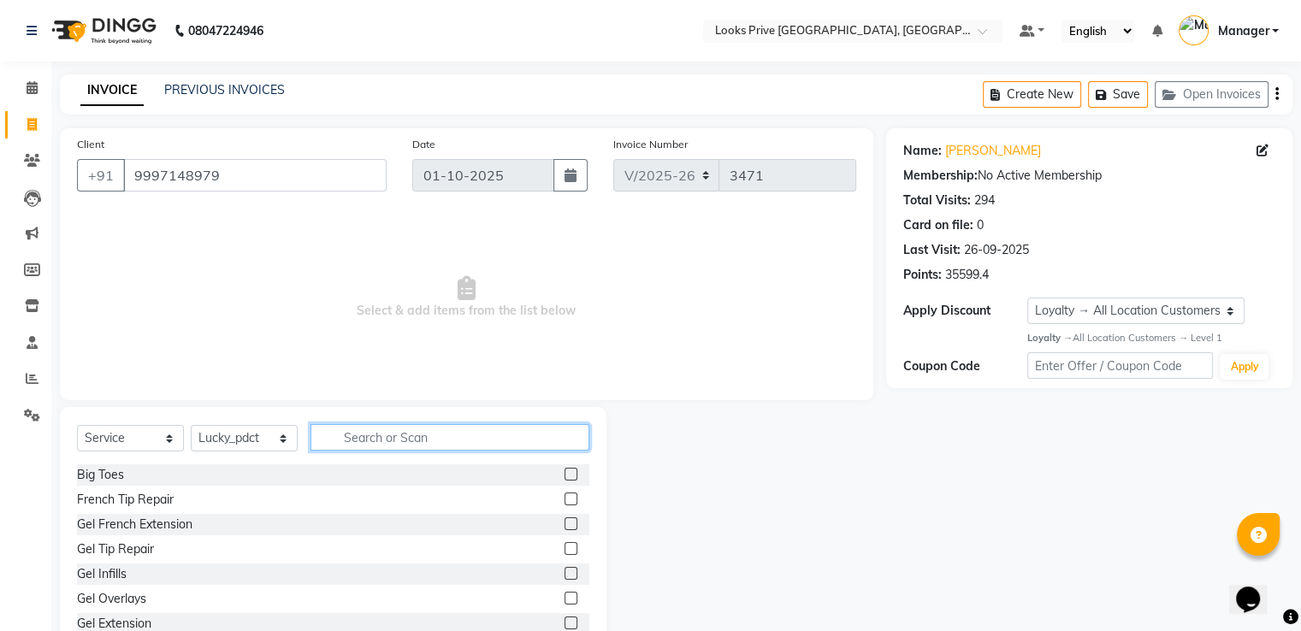
click at [384, 433] on input "text" at bounding box center [449, 437] width 279 height 27
type input "clas"
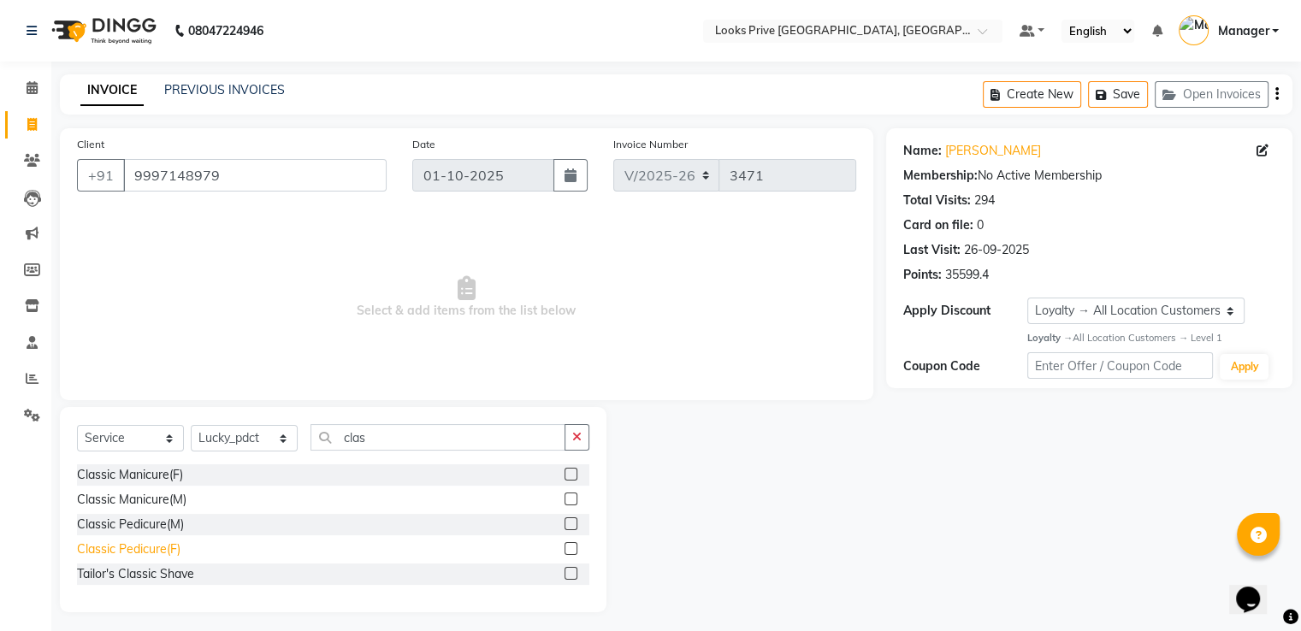
click at [165, 545] on div "Classic Pedicure(F)" at bounding box center [128, 550] width 103 height 18
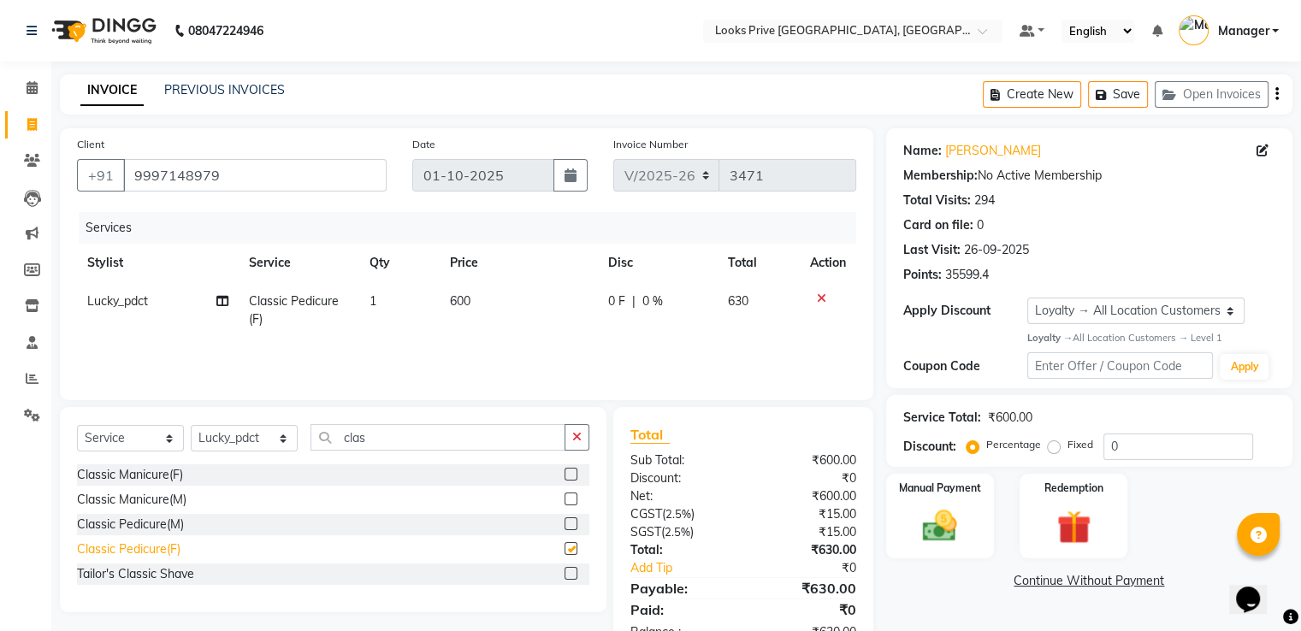
checkbox input "false"
click at [158, 529] on div "Classic Pedicure(M)" at bounding box center [130, 525] width 107 height 18
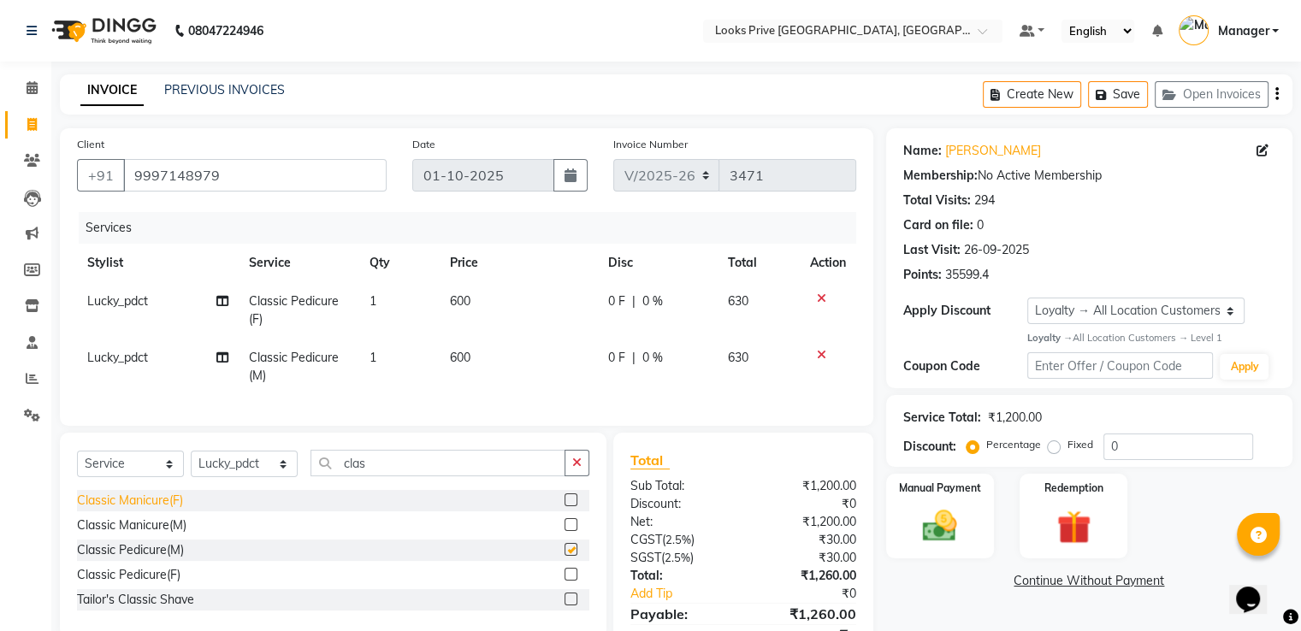
checkbox input "false"
click at [164, 535] on div "Classic Manicure(M)" at bounding box center [131, 526] width 109 height 18
checkbox input "false"
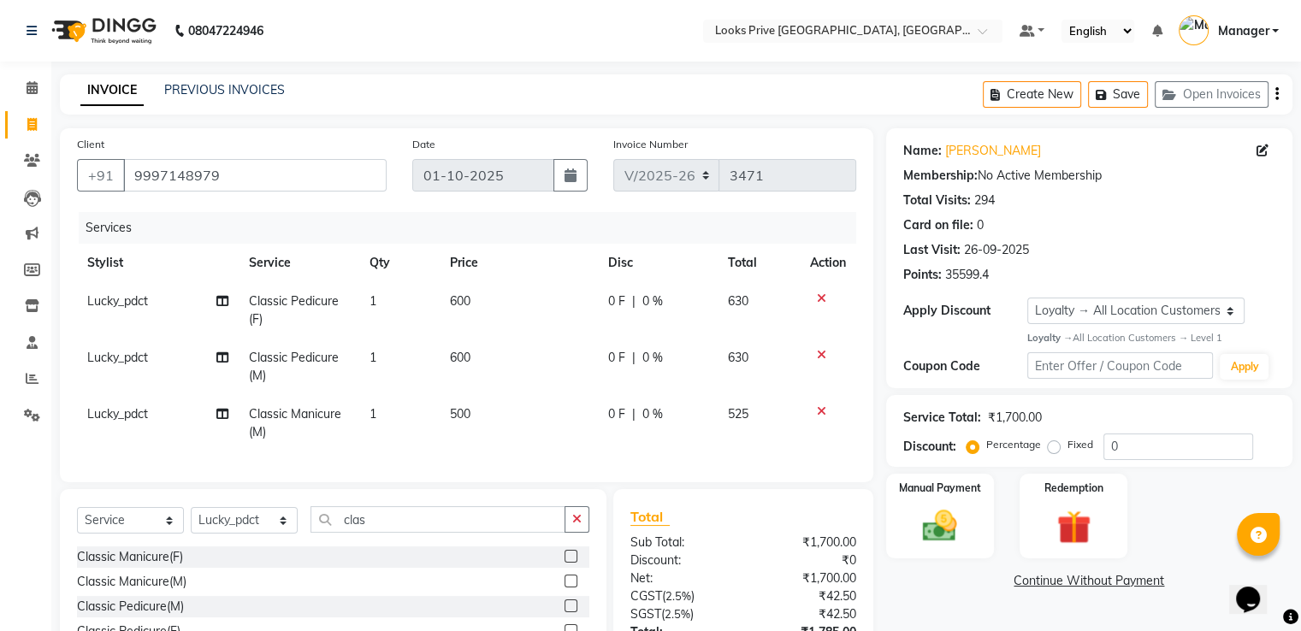
click at [137, 298] on span "Lucky_pdct" at bounding box center [117, 300] width 61 height 15
select select "86409"
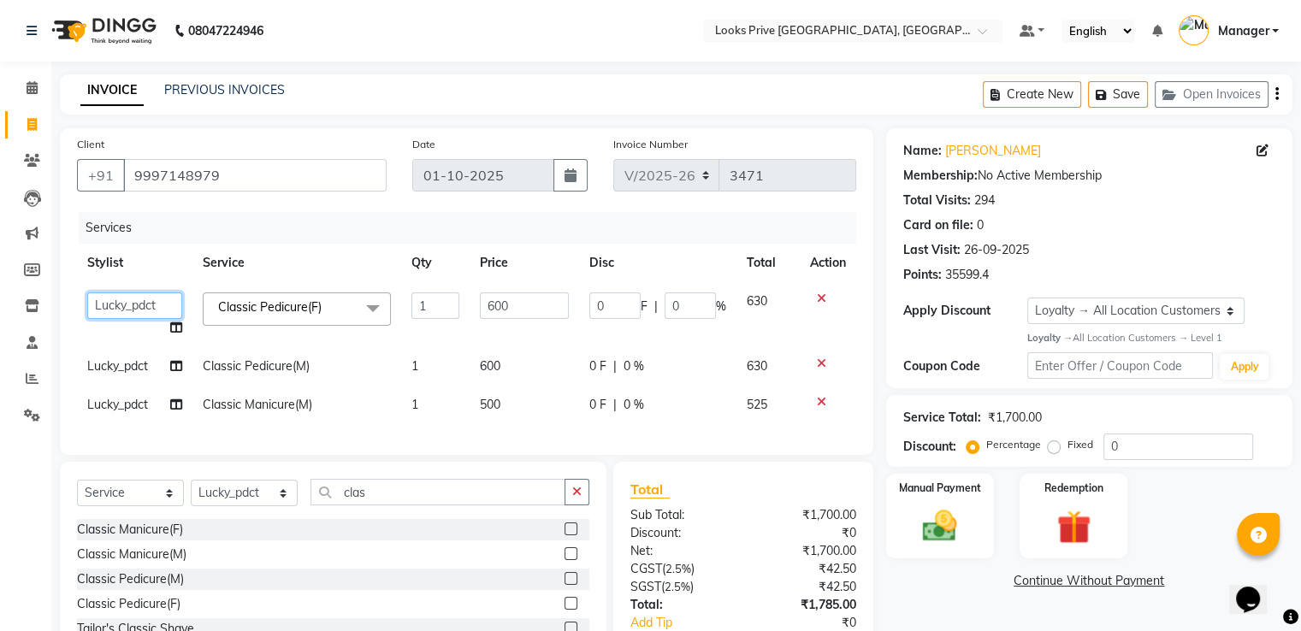
click at [137, 298] on select "A2R_Master Aarif Ayesha Bilal Dinesh_pdct Himanshu_pdct Kaleem Karni Lucky_pdct…" at bounding box center [134, 306] width 95 height 27
select select "91414"
drag, startPoint x: 506, startPoint y: 310, endPoint x: 435, endPoint y: 305, distance: 71.2
click at [435, 305] on tr "A2R_Master Aarif Ayesha Bilal Dinesh_pdct Himanshu_pdct Kaleem Karni Lucky_pdct…" at bounding box center [466, 314] width 779 height 65
type input "800"
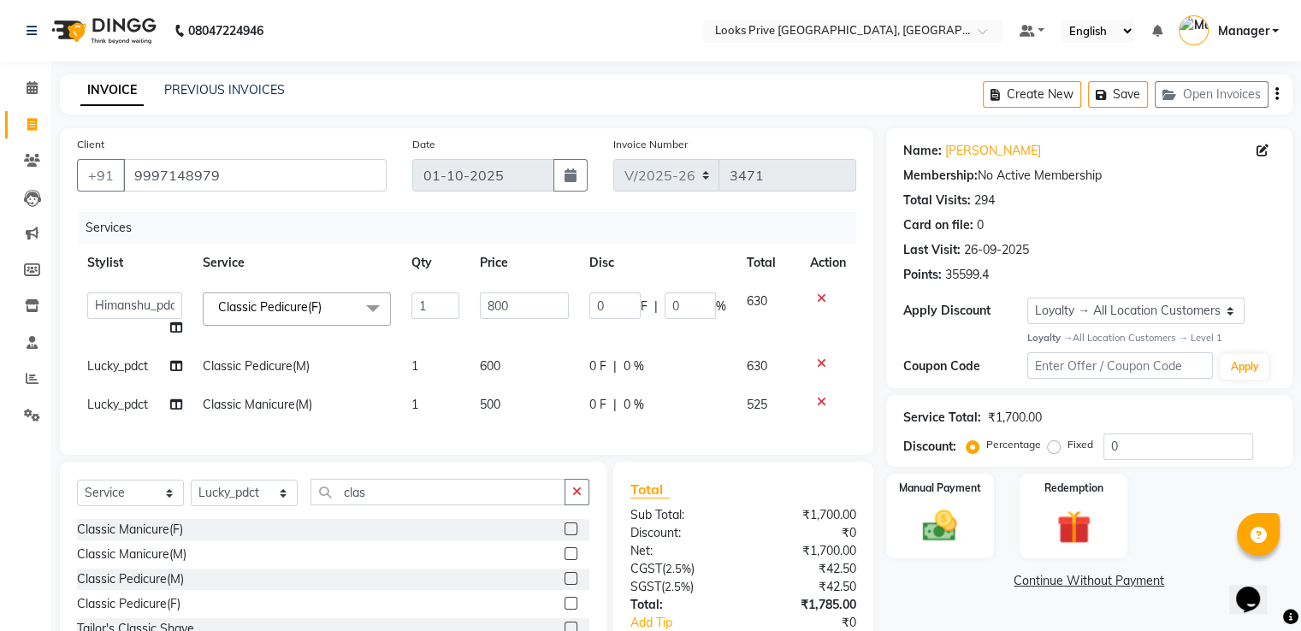
click at [511, 350] on td "600" at bounding box center [524, 366] width 109 height 38
select select "86409"
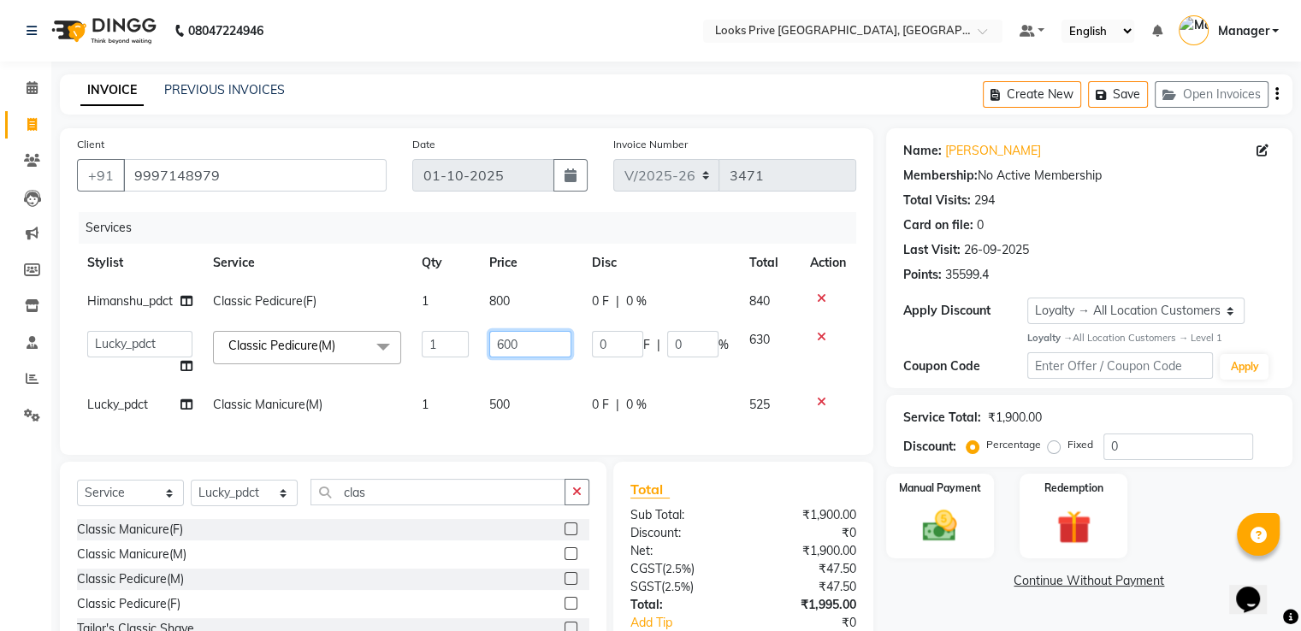
drag, startPoint x: 523, startPoint y: 350, endPoint x: 475, endPoint y: 343, distance: 49.2
click at [478, 344] on tr "A2R_Master Aarif Ayesha Bilal Dinesh_pdct Himanshu_pdct Kaleem Karni Lucky_pdct…" at bounding box center [466, 353] width 779 height 65
type input "800"
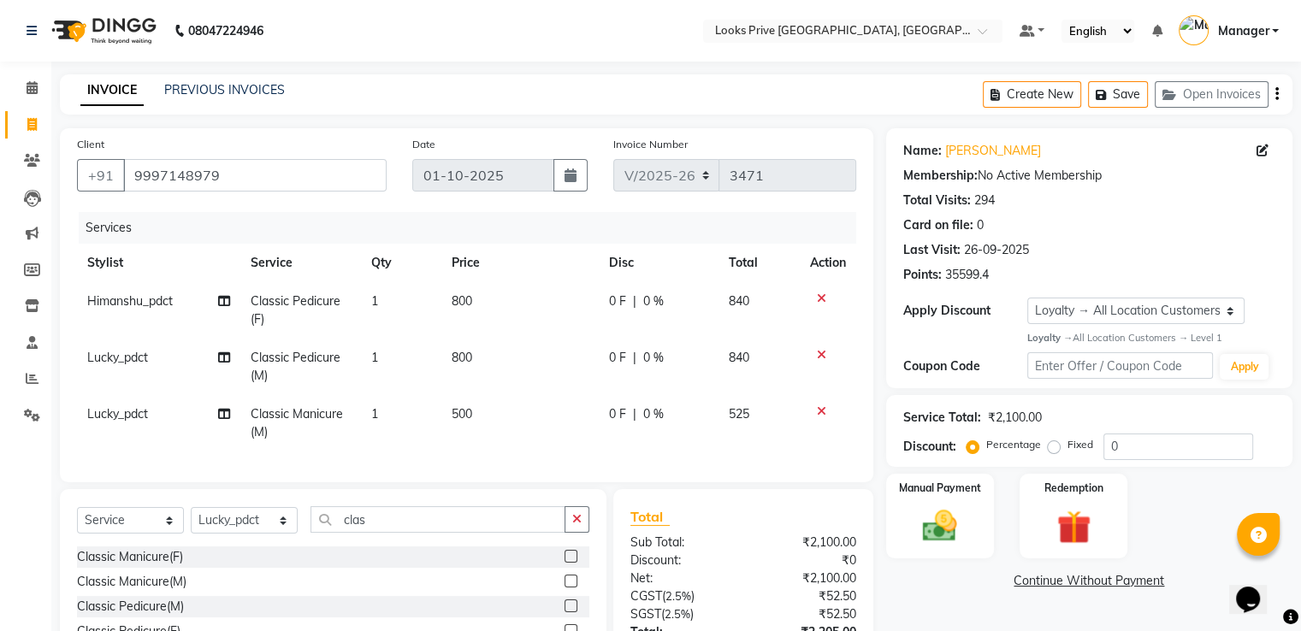
click at [520, 405] on td "500" at bounding box center [519, 423] width 157 height 56
select select "86409"
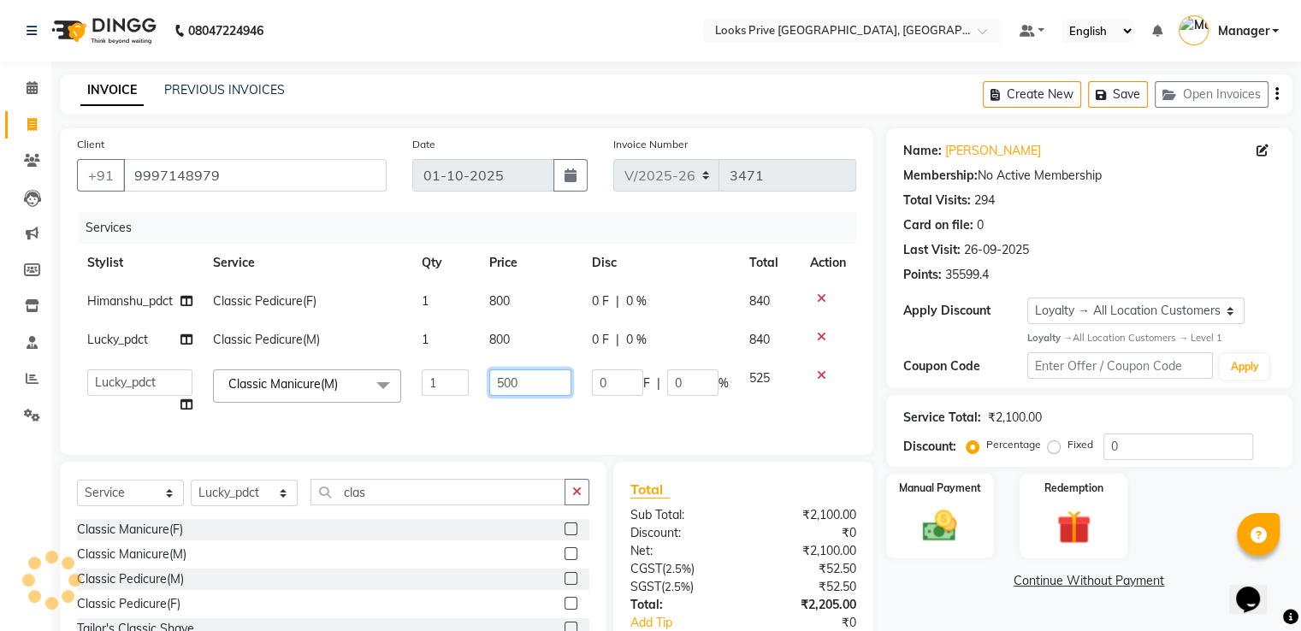
drag, startPoint x: 522, startPoint y: 375, endPoint x: 444, endPoint y: 372, distance: 77.9
click at [455, 373] on tr "A2R_Master Aarif Ayesha Bilal Dinesh_pdct Himanshu_pdct Kaleem Karni Lucky_pdct…" at bounding box center [466, 391] width 779 height 65
type input "800"
drag, startPoint x: 527, startPoint y: 427, endPoint x: 598, endPoint y: 438, distance: 71.9
click at [527, 425] on div "Services Stylist Service Qty Price Disc Total Action Himanshu_pdct Classic Pedi…" at bounding box center [466, 325] width 779 height 226
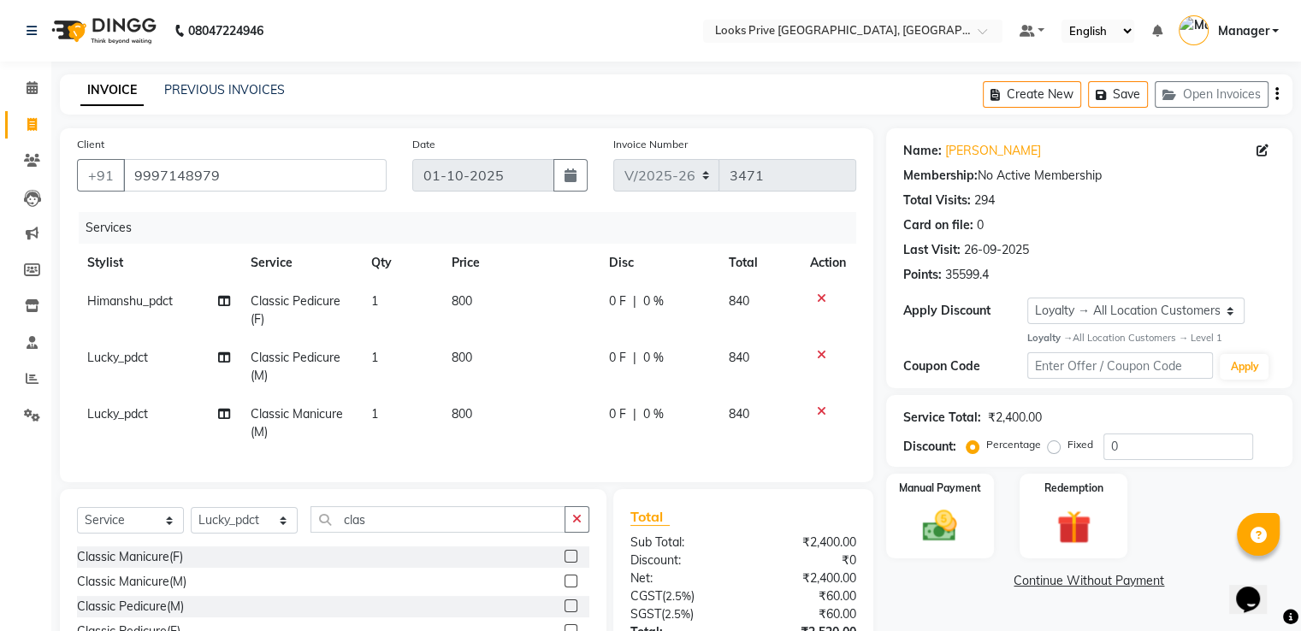
scroll to position [149, 0]
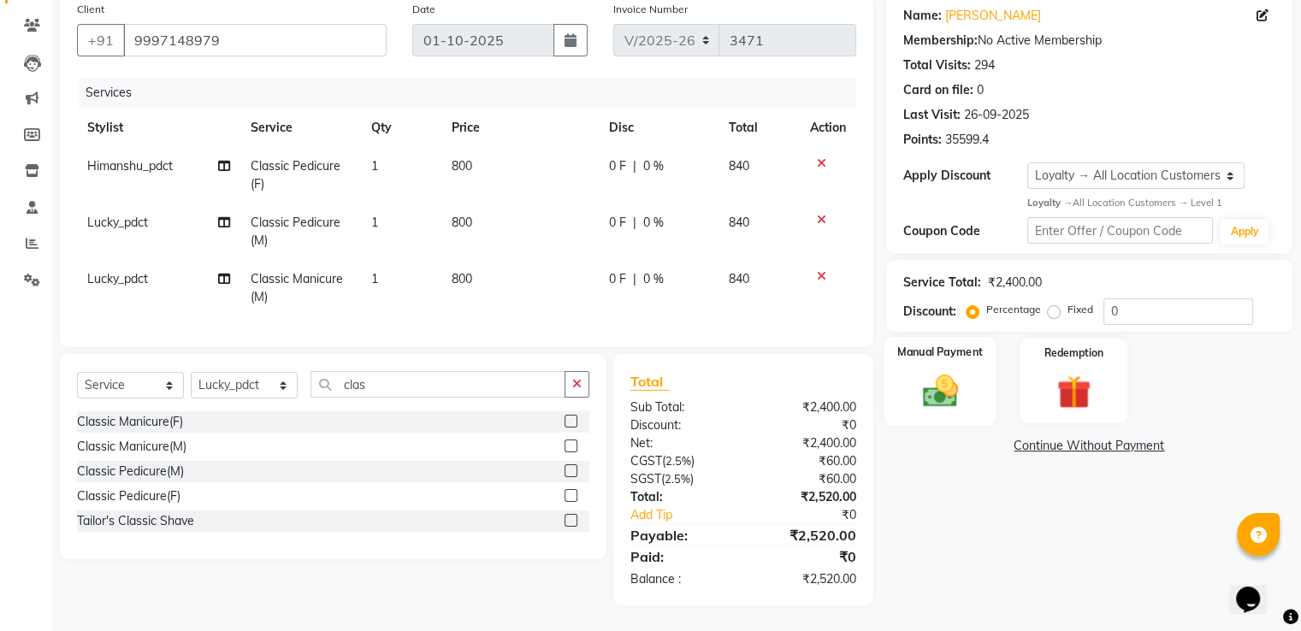
click at [965, 378] on img at bounding box center [939, 390] width 57 height 41
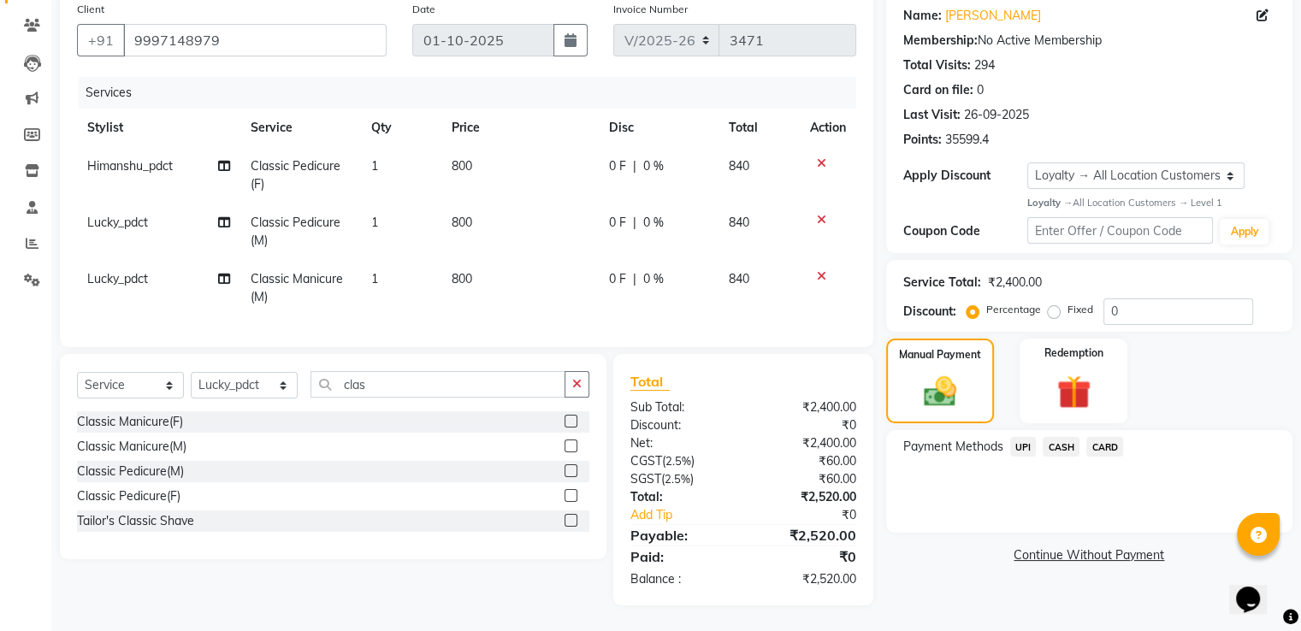
click at [1059, 437] on span "CASH" at bounding box center [1061, 447] width 37 height 20
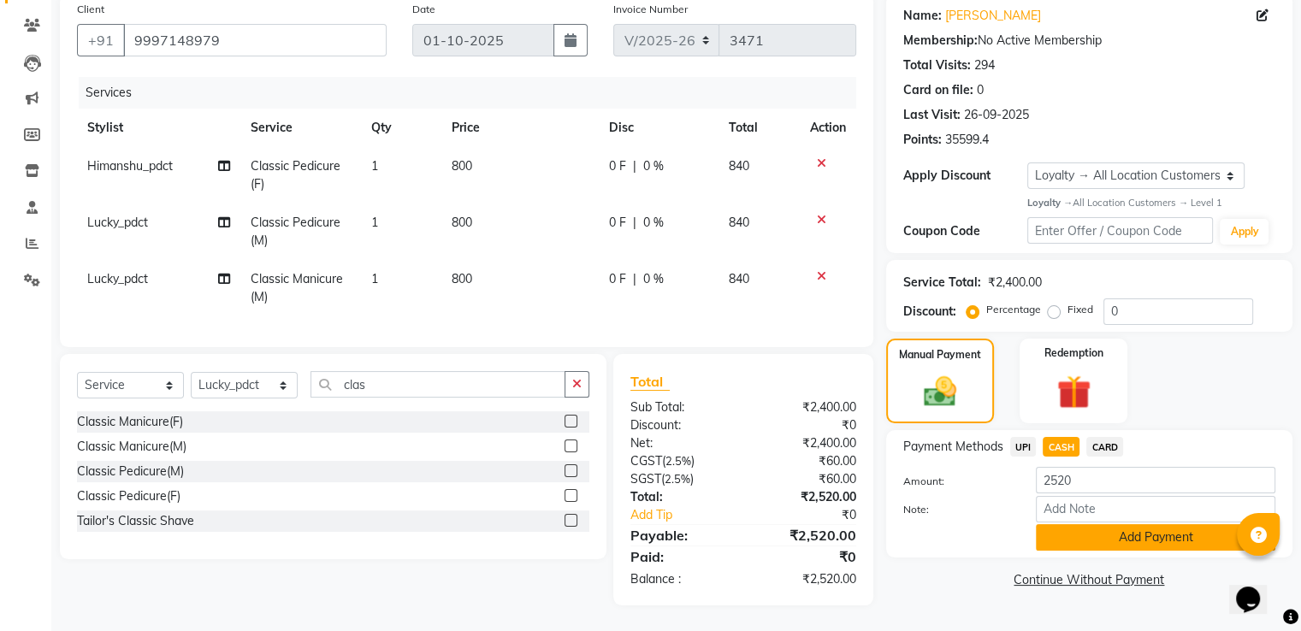
click at [1063, 524] on button "Add Payment" at bounding box center [1155, 537] width 239 height 27
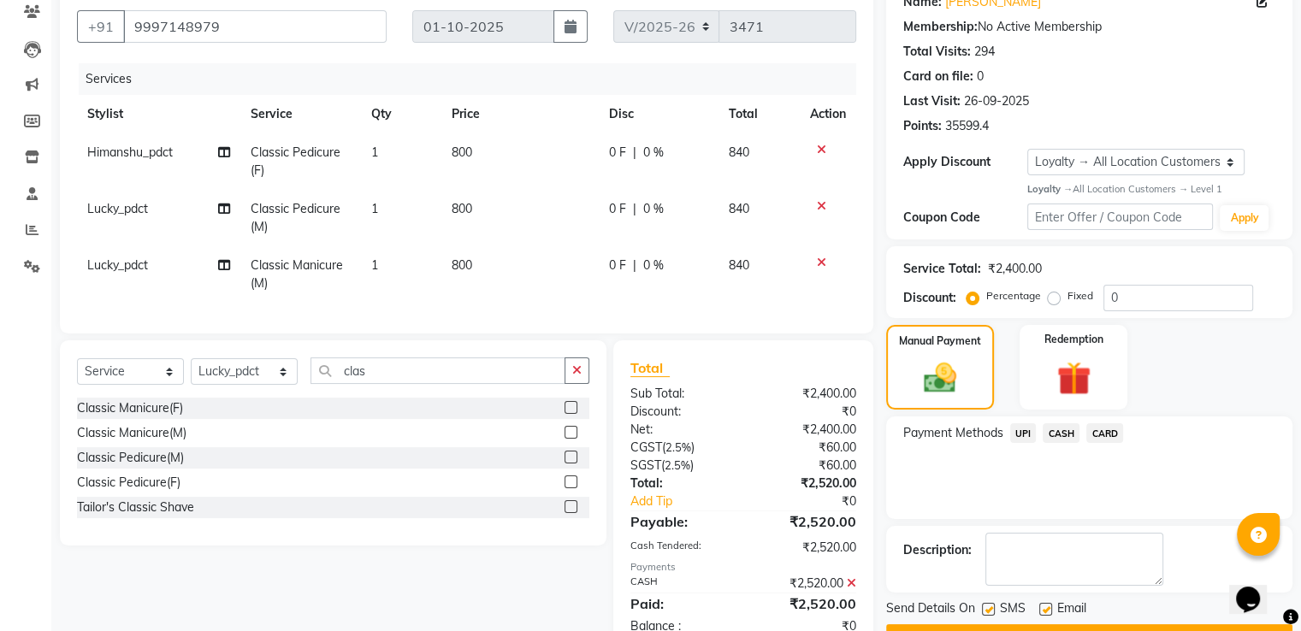
scroll to position [295, 0]
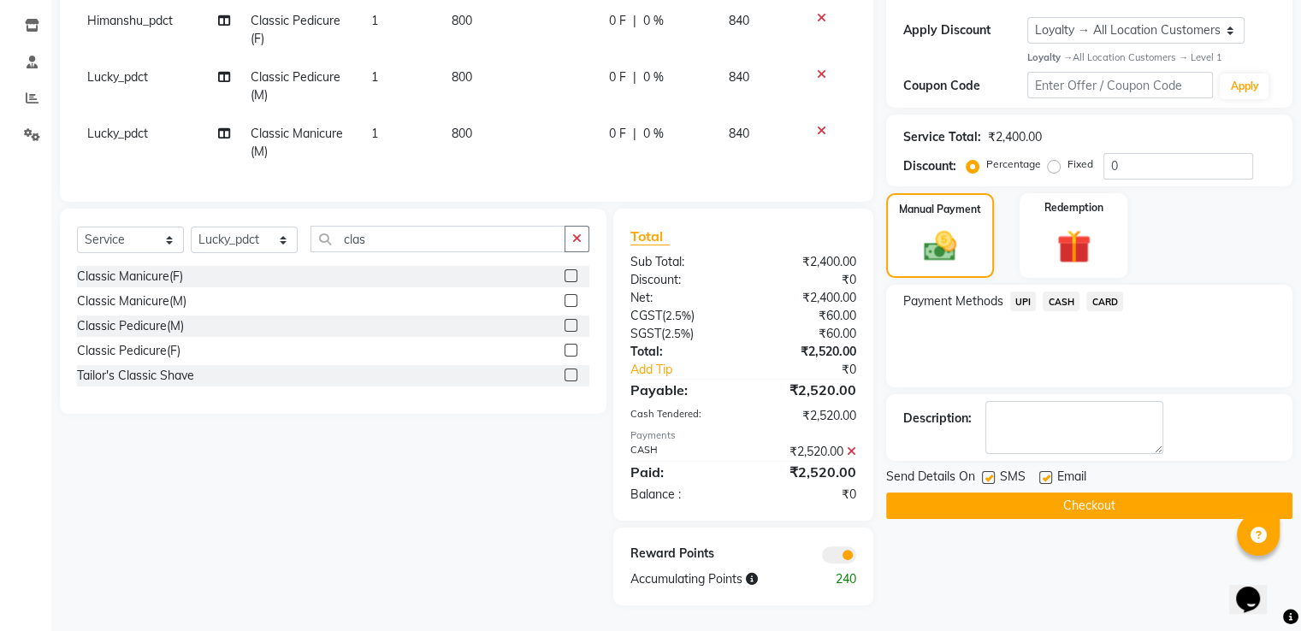
click at [993, 493] on button "Checkout" at bounding box center [1089, 506] width 406 height 27
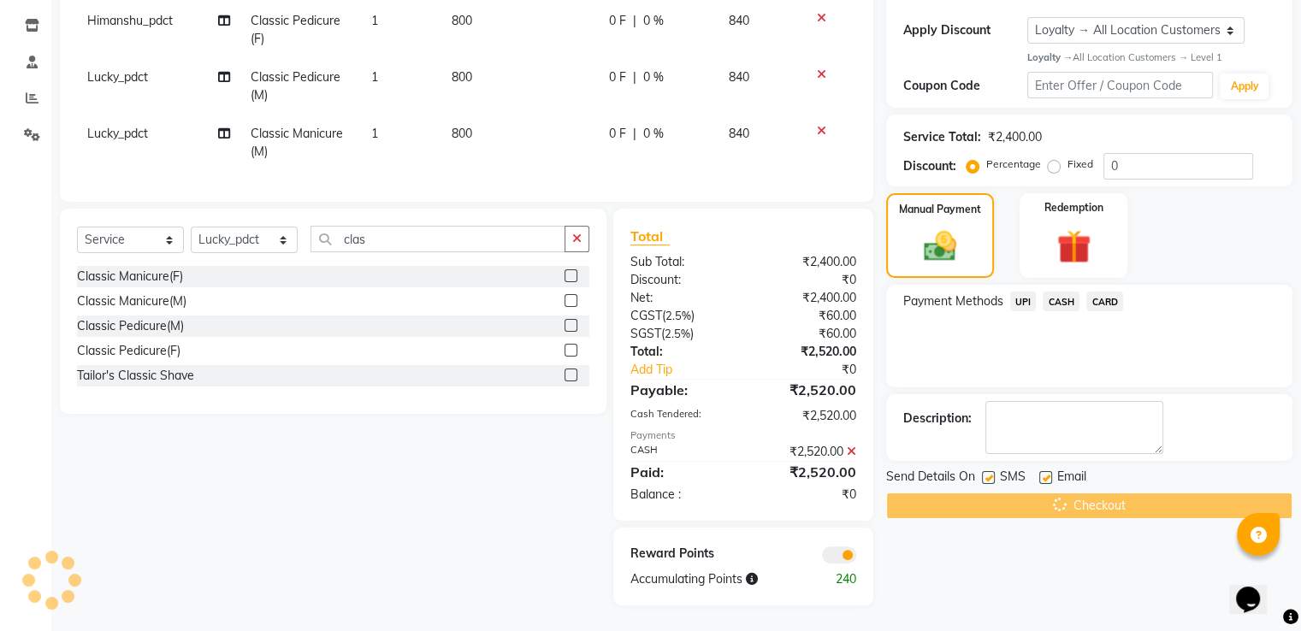
scroll to position [38, 0]
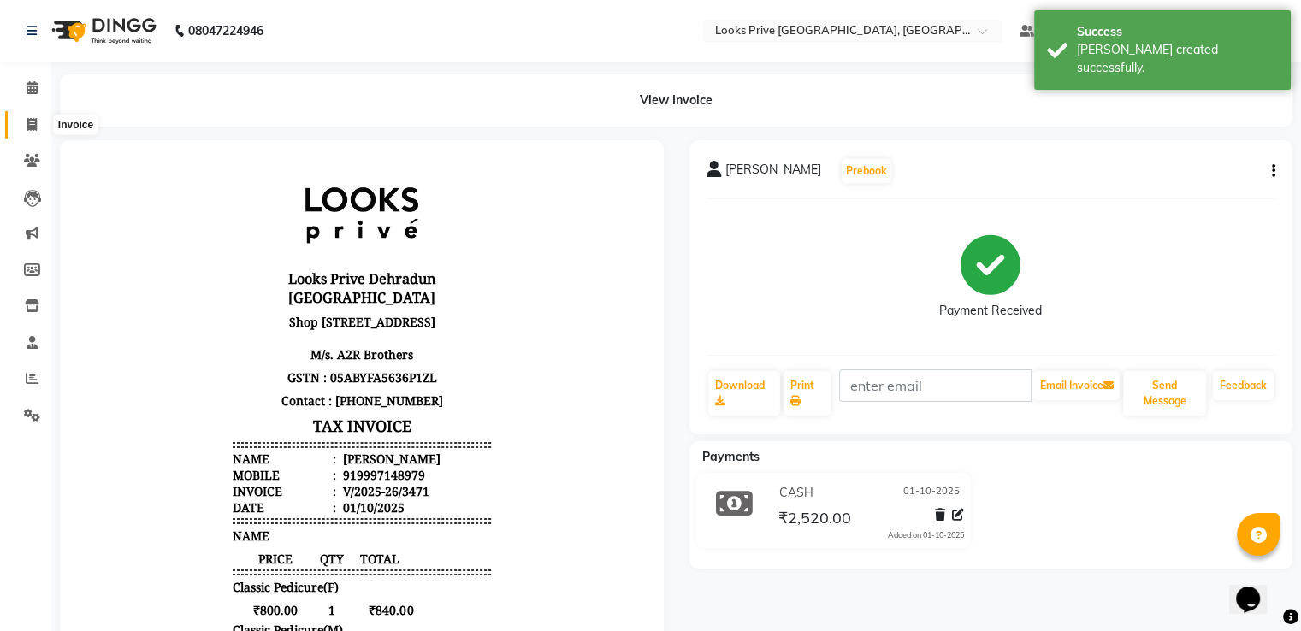
click at [21, 124] on span at bounding box center [32, 125] width 30 height 20
select select "6205"
select select "service"
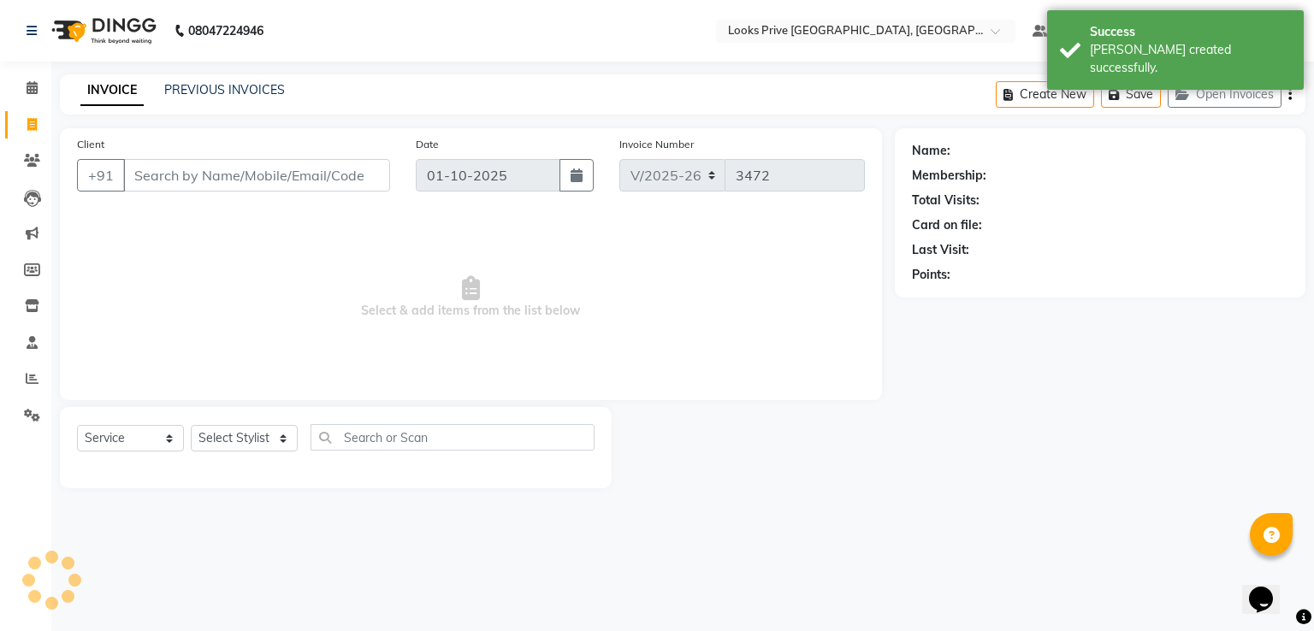
click at [185, 156] on div "Client +91" at bounding box center [233, 170] width 339 height 70
click at [173, 168] on input "Client" at bounding box center [256, 175] width 267 height 33
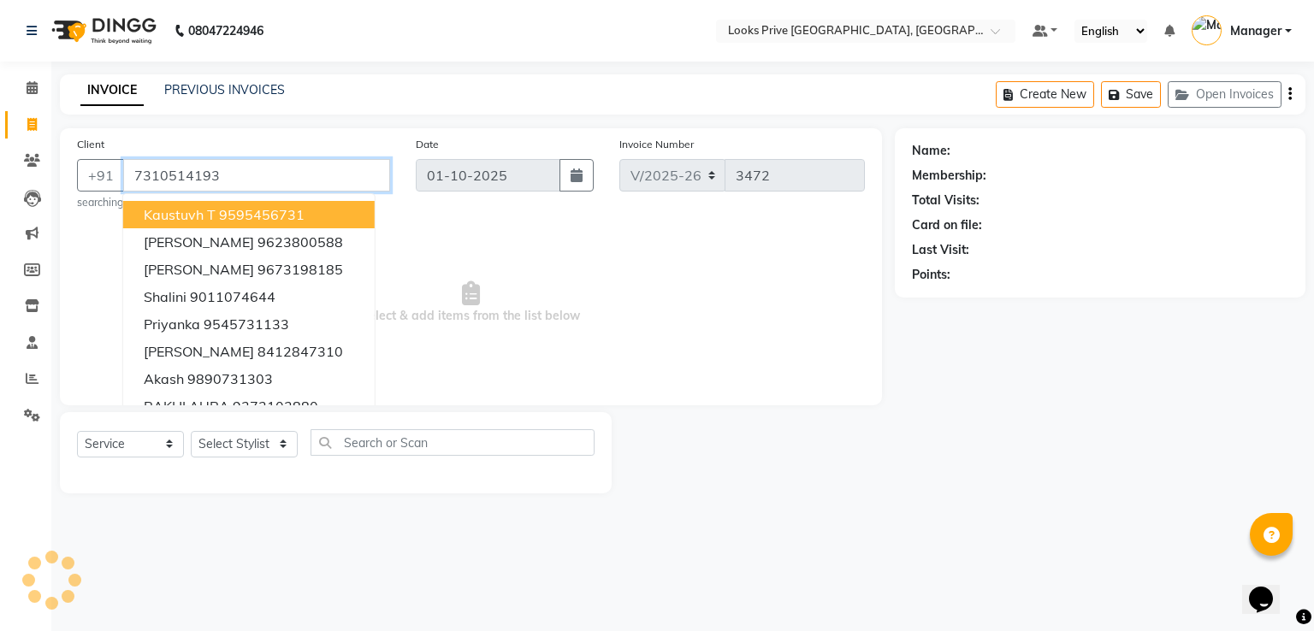
type input "7310514193"
select select "1: Object"
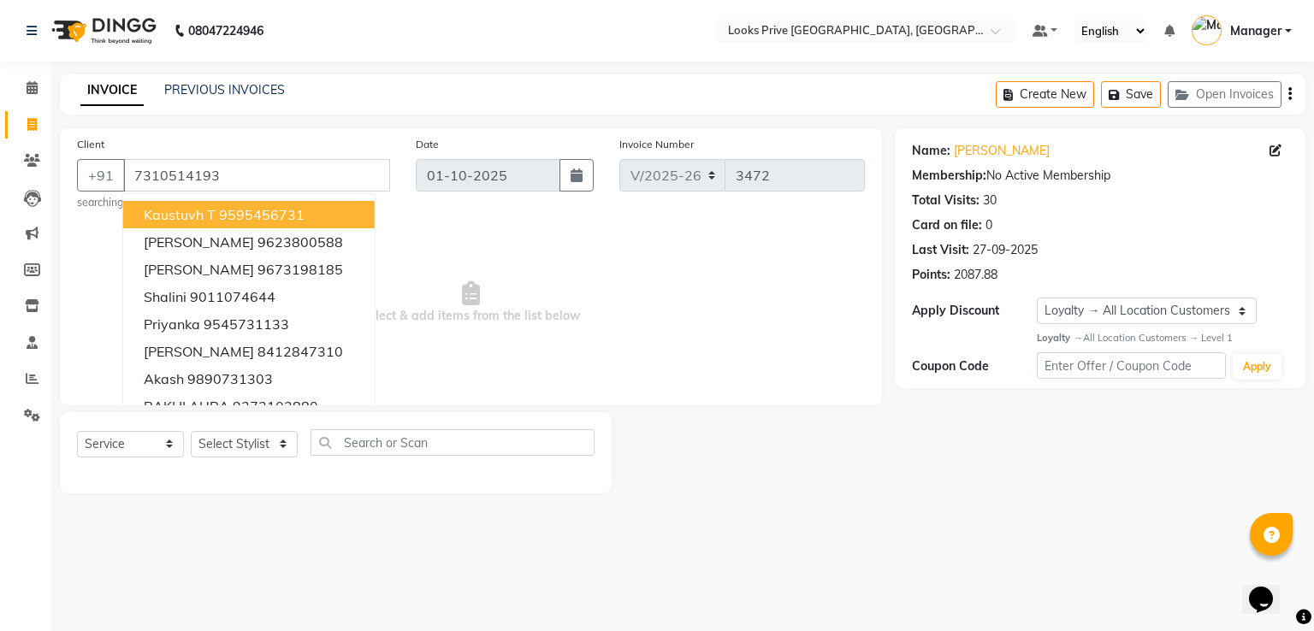
click at [298, 135] on div "Client +91 7310514193 kaustuvh T 9595456731 pinakin 9623800588 Dr kanwaljeet ah…" at bounding box center [233, 172] width 339 height 75
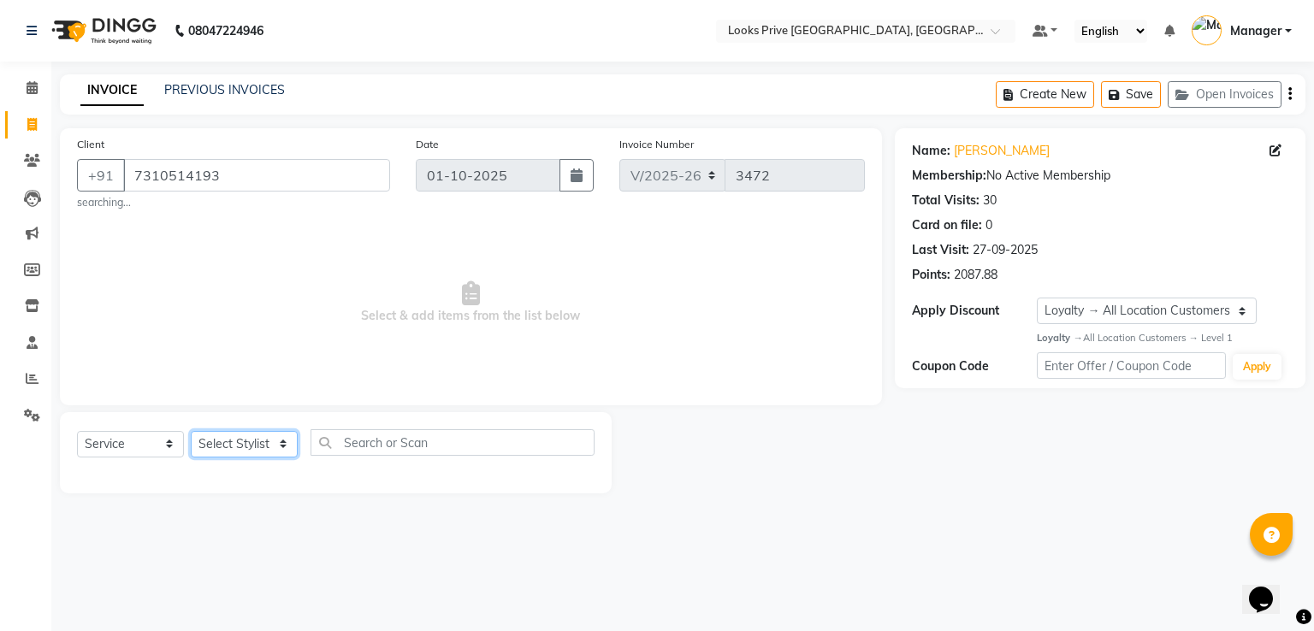
click at [226, 442] on select "Select Stylist A2R_Master [PERSON_NAME] [PERSON_NAME] Dinesh_pdct Himanshu_pdct…" at bounding box center [244, 444] width 107 height 27
select select "74574"
click at [191, 432] on select "Select Stylist A2R_Master [PERSON_NAME] [PERSON_NAME] Dinesh_pdct Himanshu_pdct…" at bounding box center [244, 444] width 107 height 27
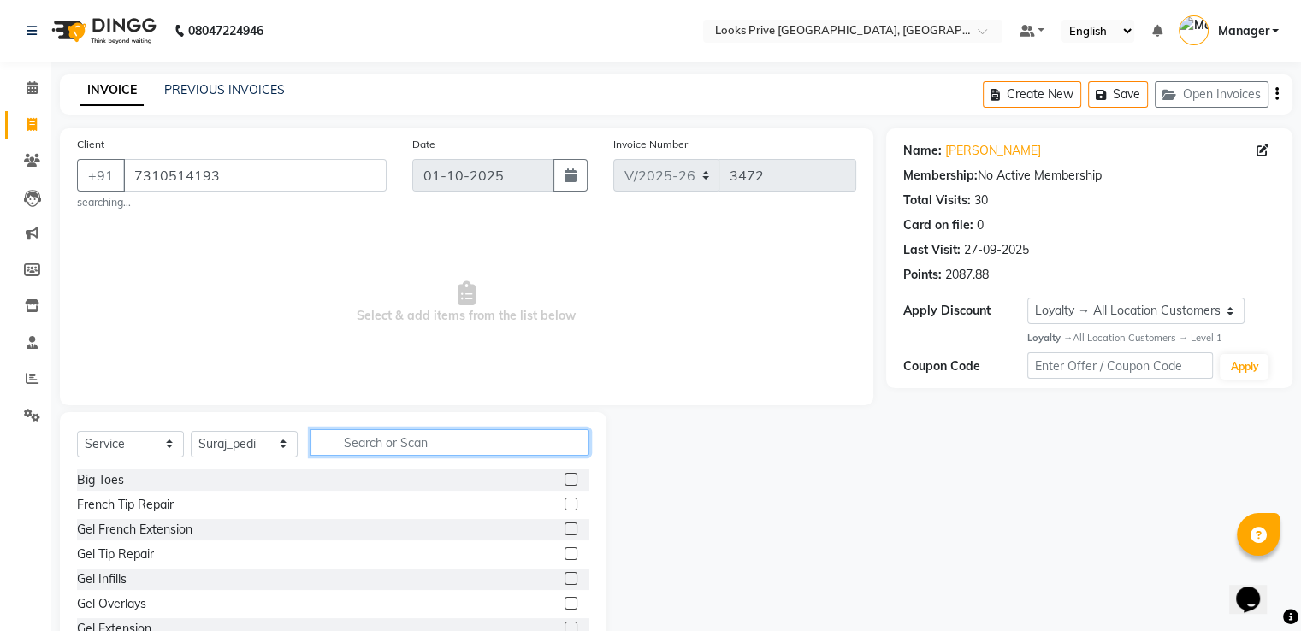
click at [367, 449] on input "text" at bounding box center [449, 442] width 279 height 27
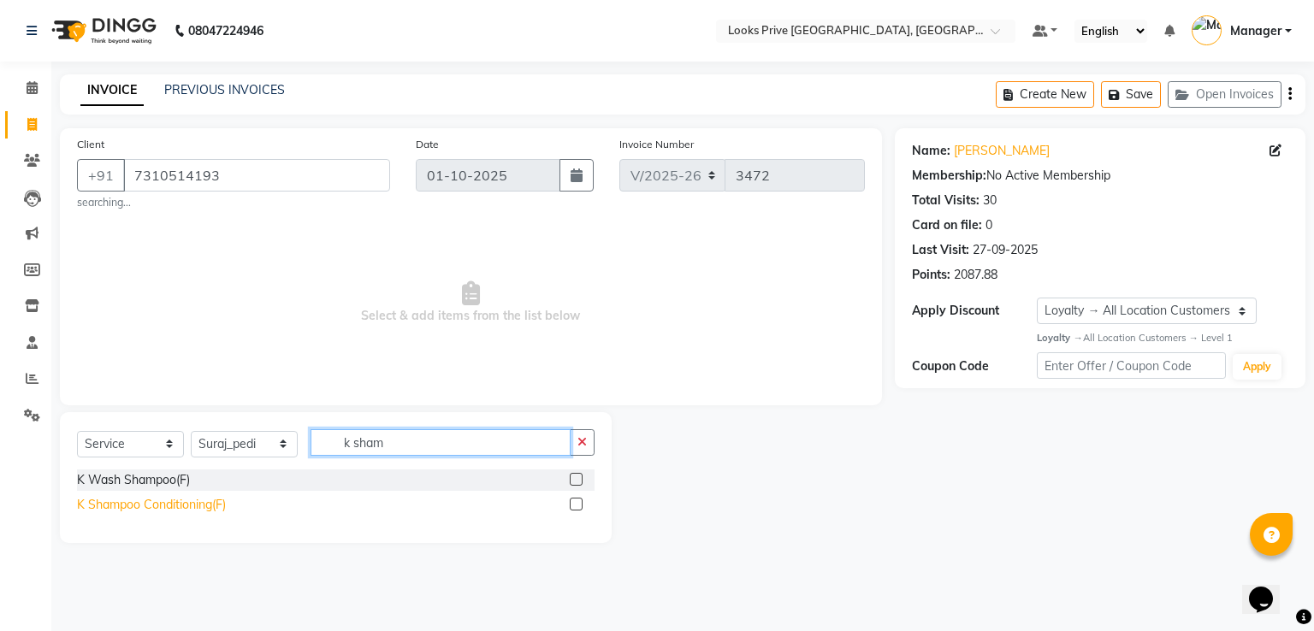
type input "k sham"
click at [204, 514] on div "K Shampoo Conditioning(F)" at bounding box center [151, 505] width 149 height 18
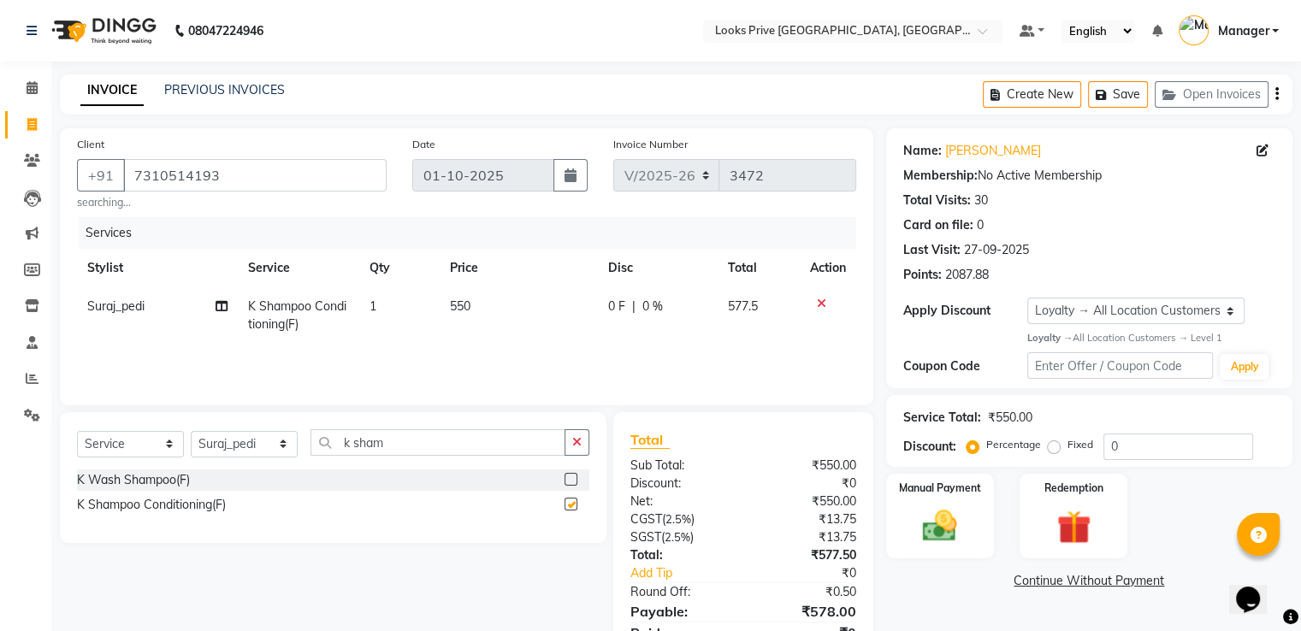
checkbox input "false"
click at [473, 306] on td "550" at bounding box center [518, 315] width 157 height 56
select select "74574"
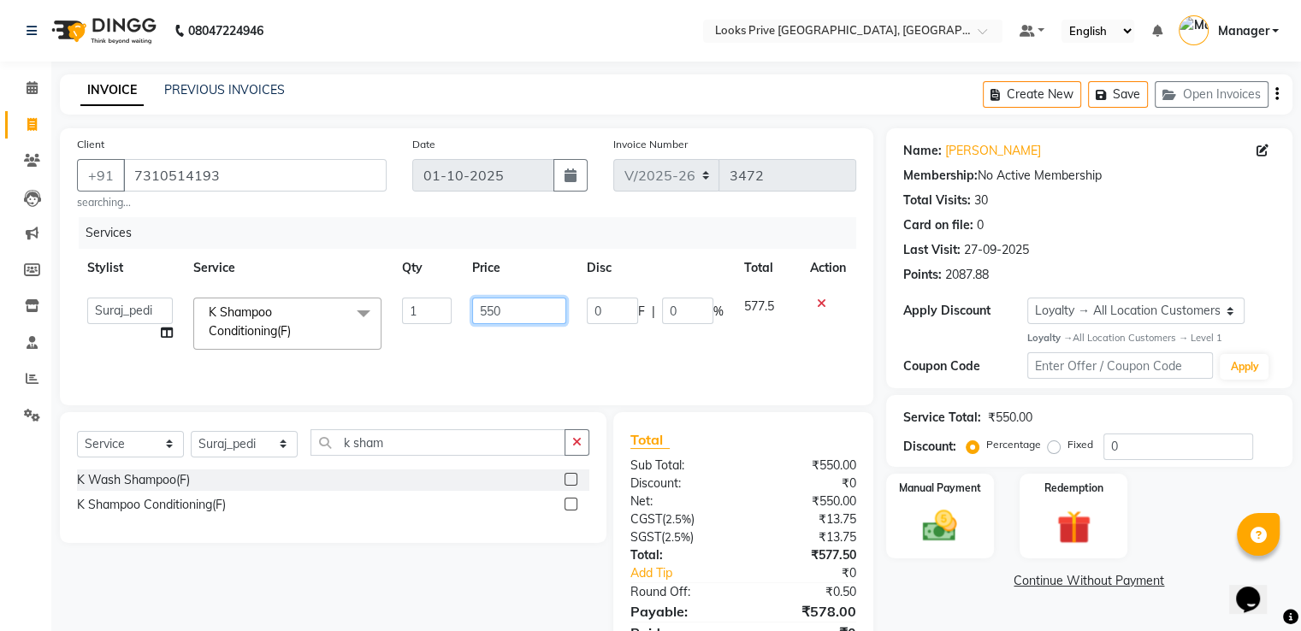
click at [417, 330] on tr "A2R_Master Aarif Ayesha Bilal Dinesh_pdct Himanshu_pdct Kaleem Karni Lucky_pdct…" at bounding box center [466, 323] width 779 height 73
type input "5"
type input "1000"
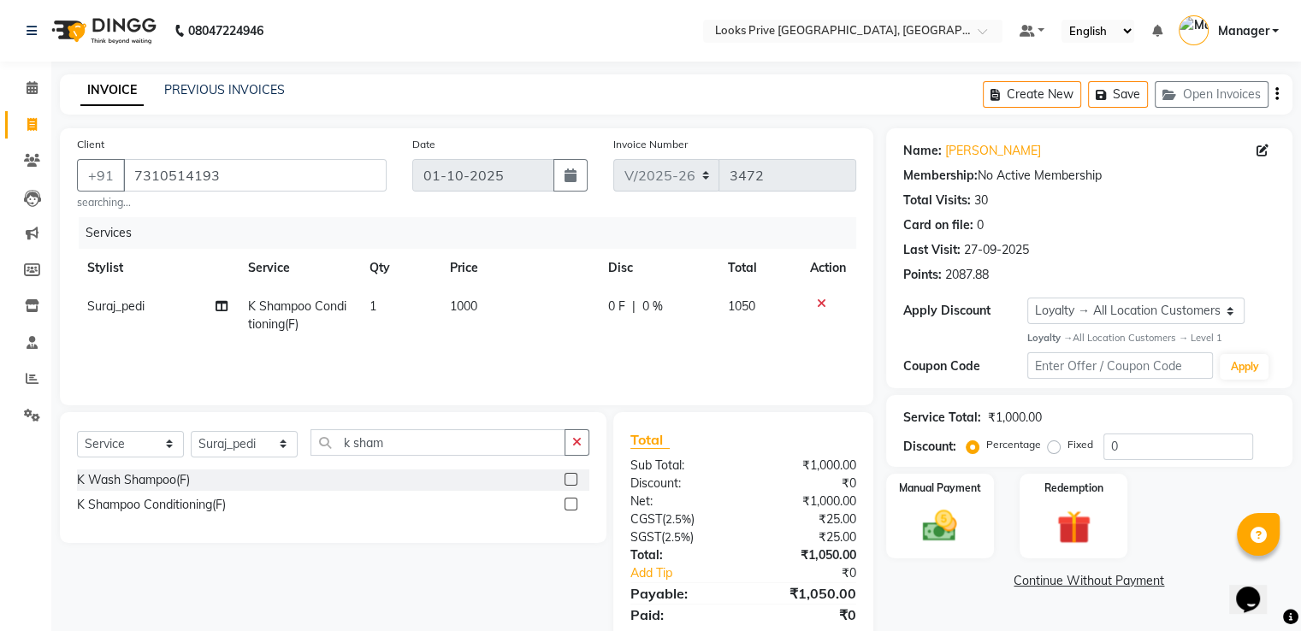
drag, startPoint x: 425, startPoint y: 358, endPoint x: 914, endPoint y: 360, distance: 489.2
click at [428, 358] on div "Services Stylist Service Qty Price Disc Total Action Suraj_pedi K Shampoo Condi…" at bounding box center [466, 302] width 779 height 171
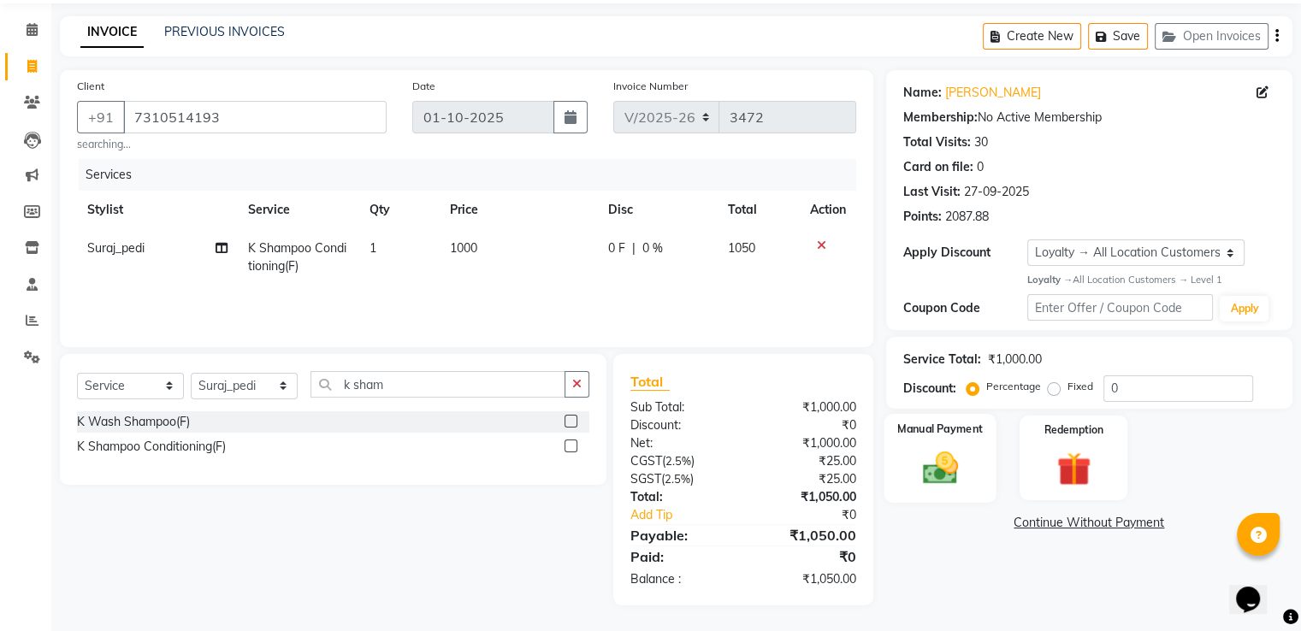
click at [952, 452] on img at bounding box center [939, 467] width 57 height 41
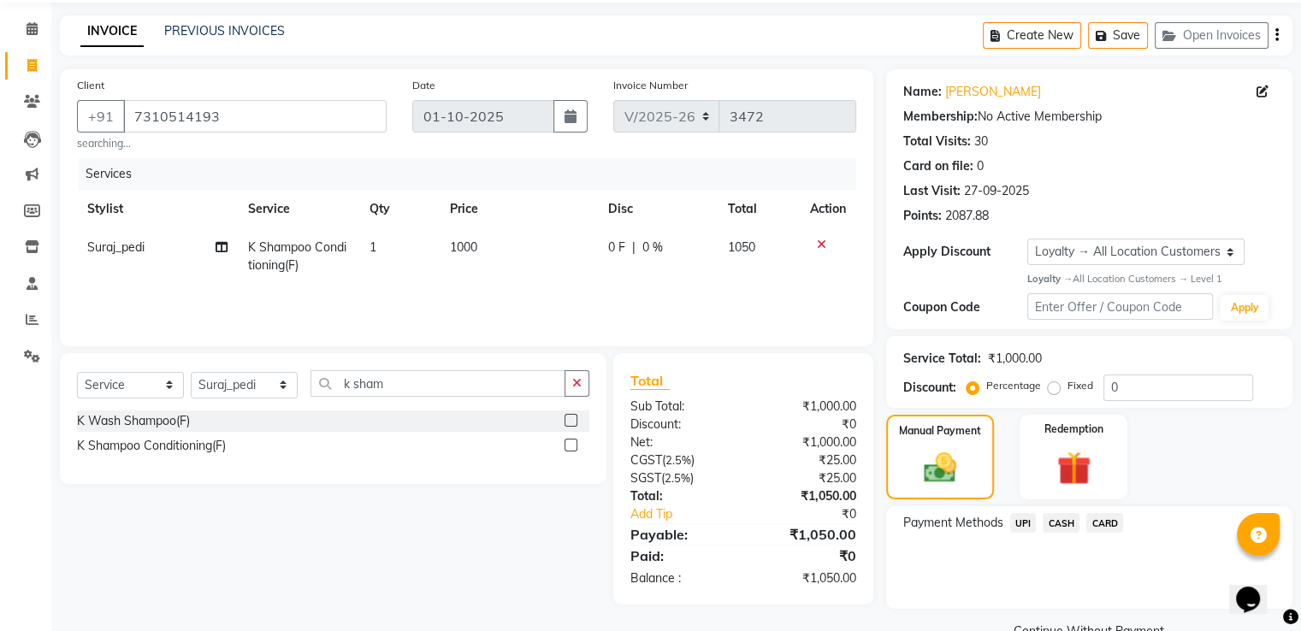
drag, startPoint x: 1067, startPoint y: 523, endPoint x: 1066, endPoint y: 535, distance: 12.1
click at [1067, 524] on span "CASH" at bounding box center [1061, 523] width 37 height 20
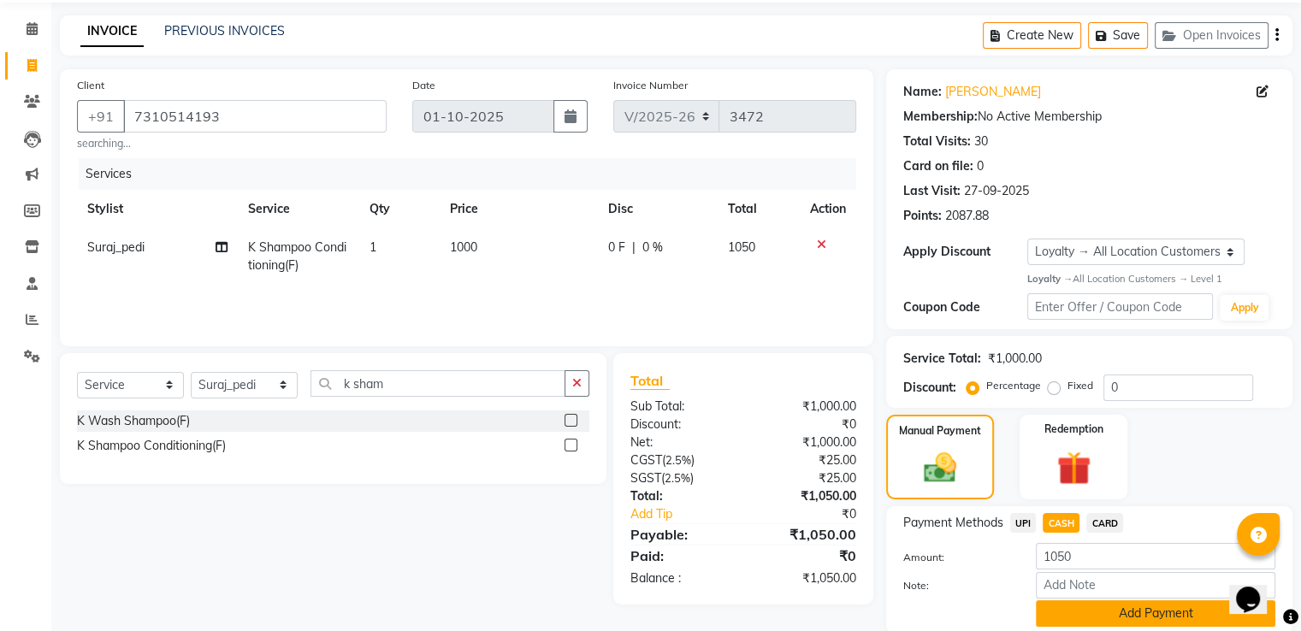
click at [1064, 611] on button "Add Payment" at bounding box center [1155, 613] width 239 height 27
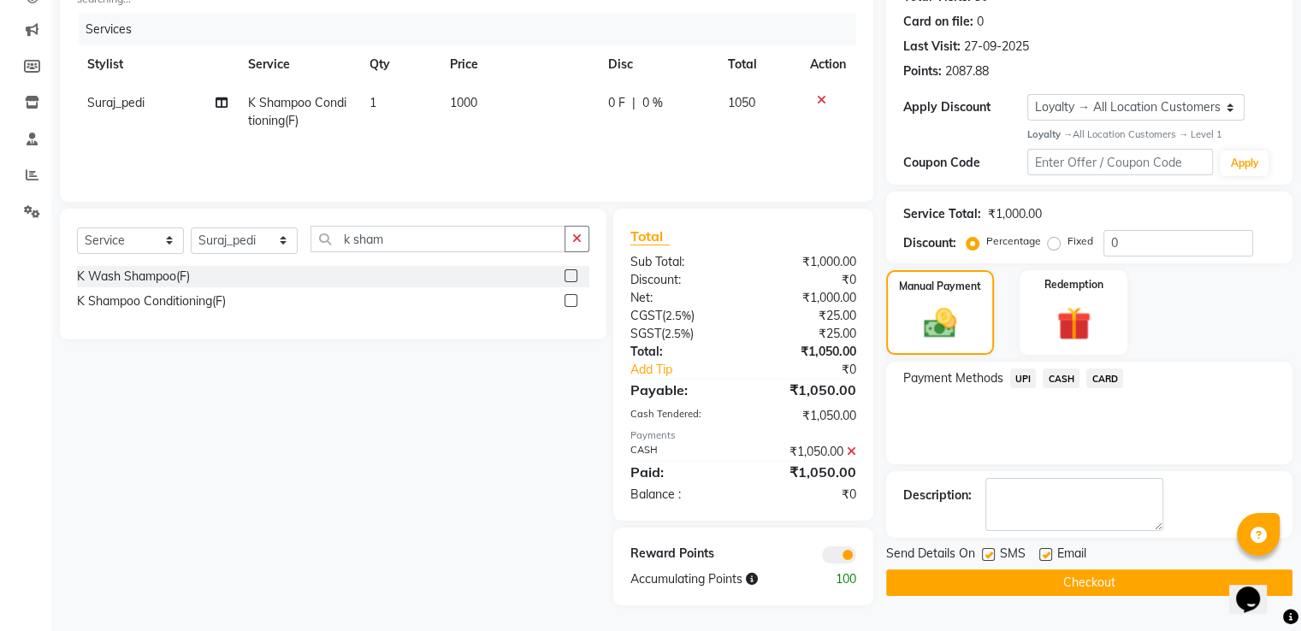
click at [1058, 587] on button "Checkout" at bounding box center [1089, 583] width 406 height 27
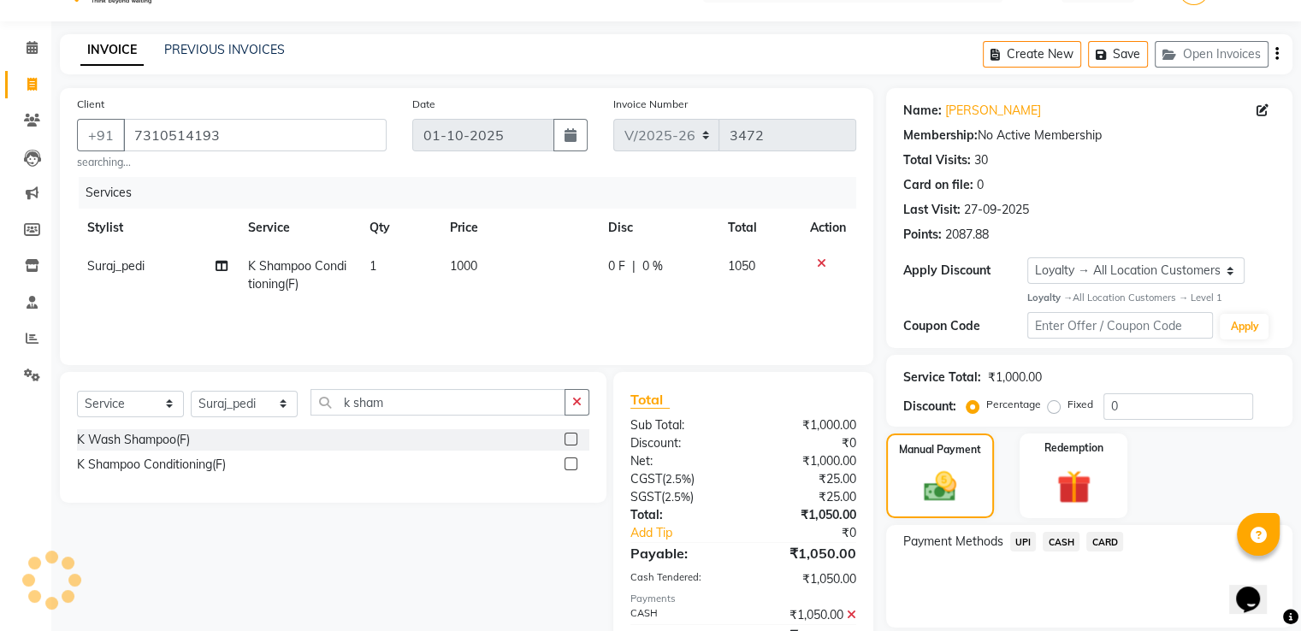
scroll to position [0, 0]
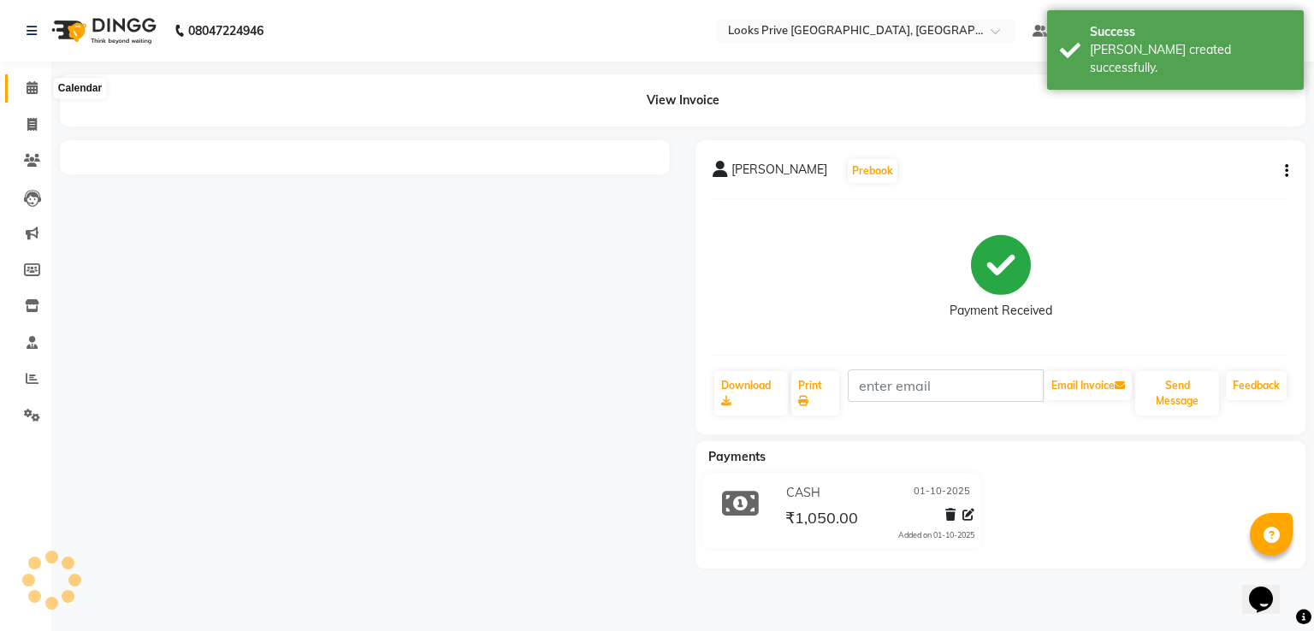
click at [35, 81] on icon at bounding box center [32, 87] width 11 height 13
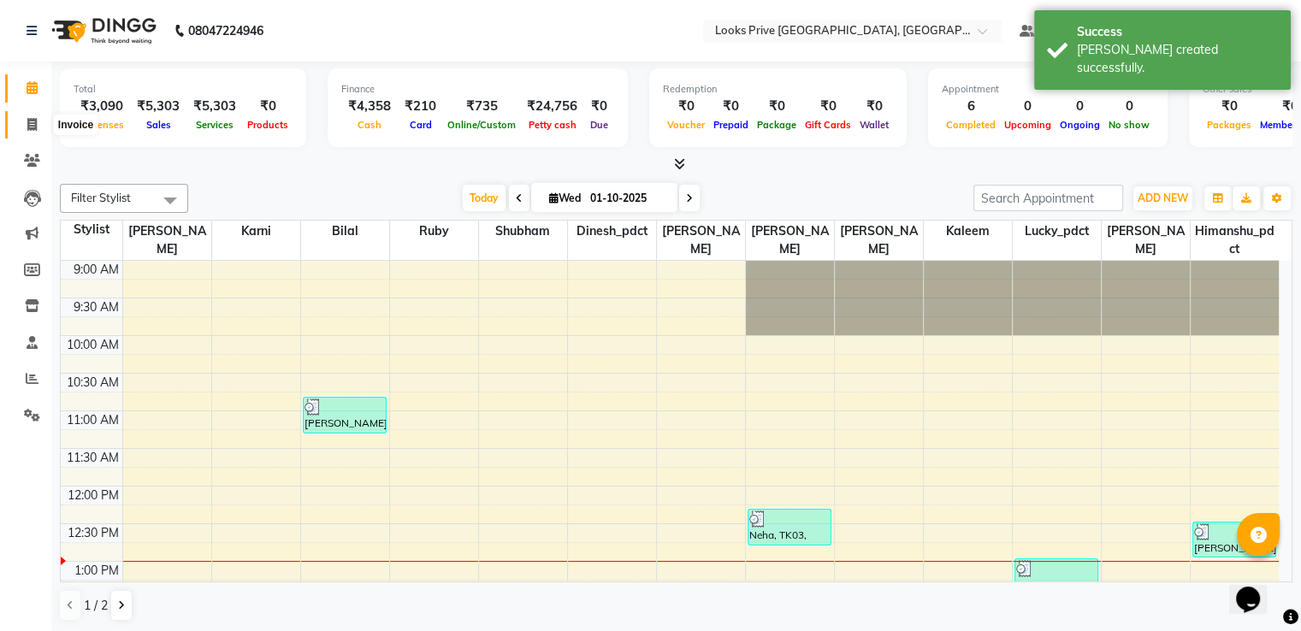
click at [24, 124] on span at bounding box center [32, 125] width 30 height 20
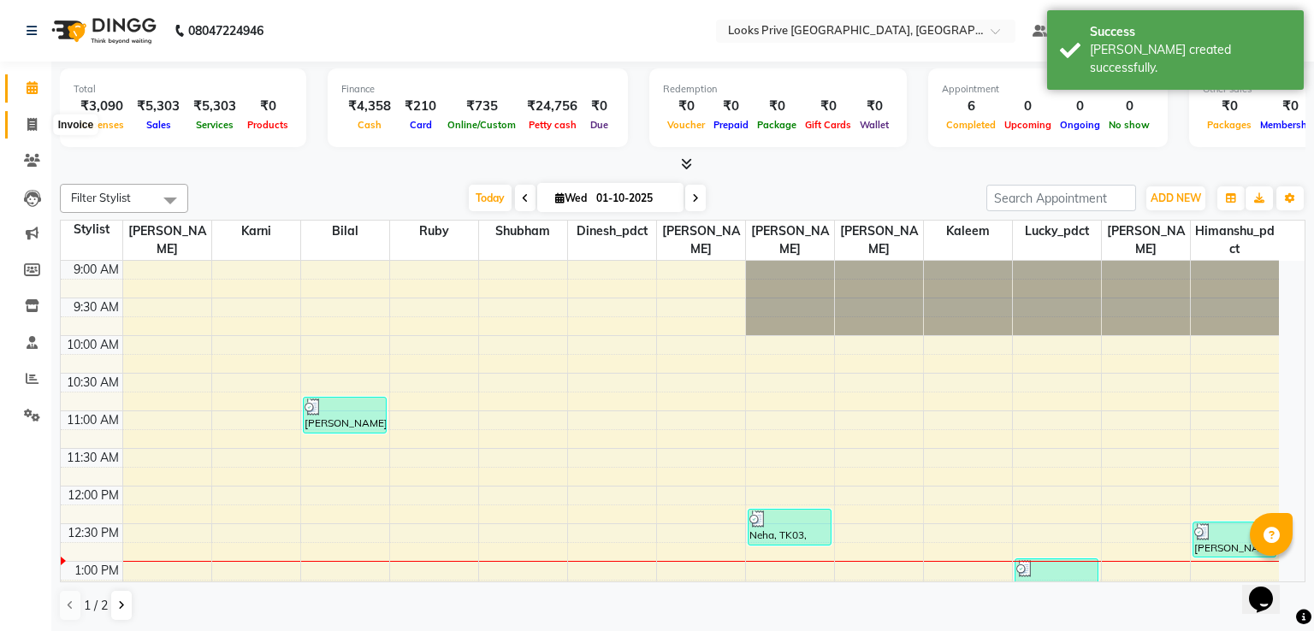
select select "service"
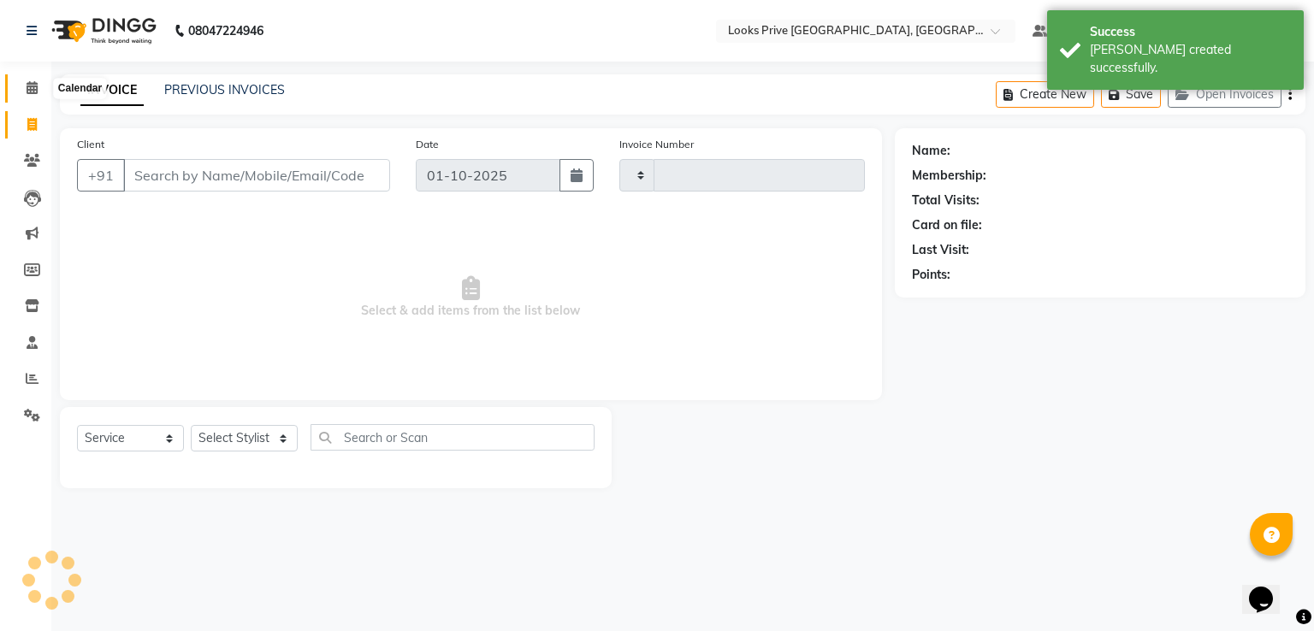
click at [34, 86] on icon at bounding box center [32, 87] width 11 height 13
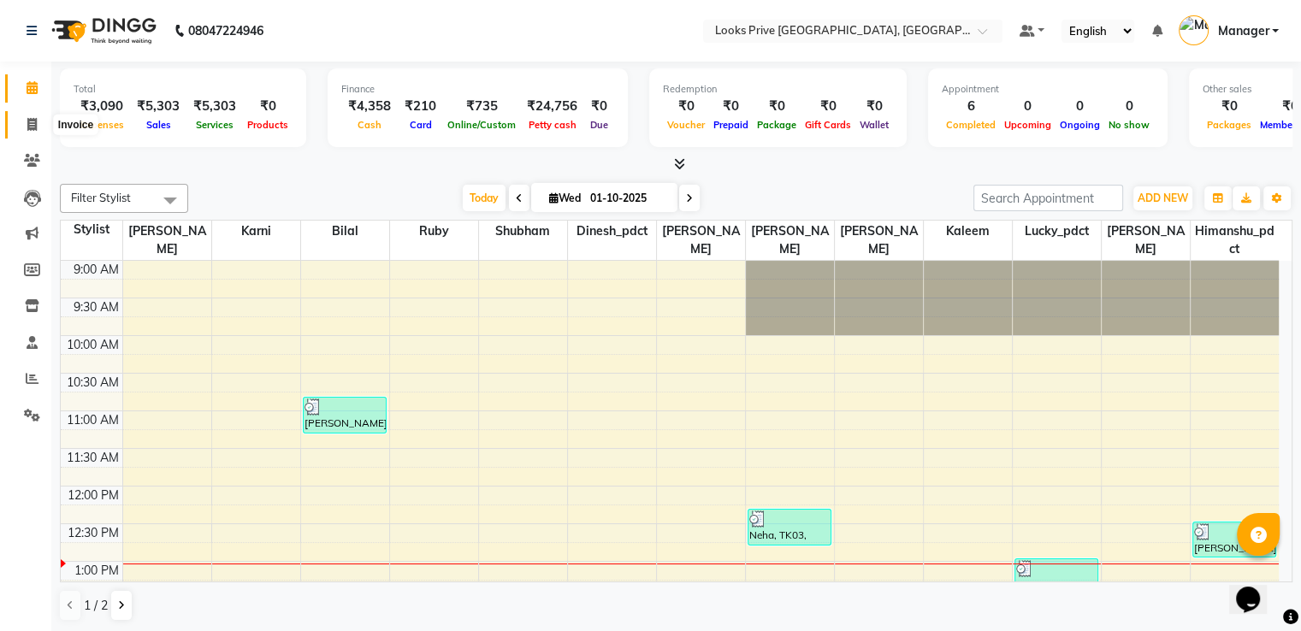
click at [32, 119] on icon at bounding box center [31, 124] width 9 height 13
select select "service"
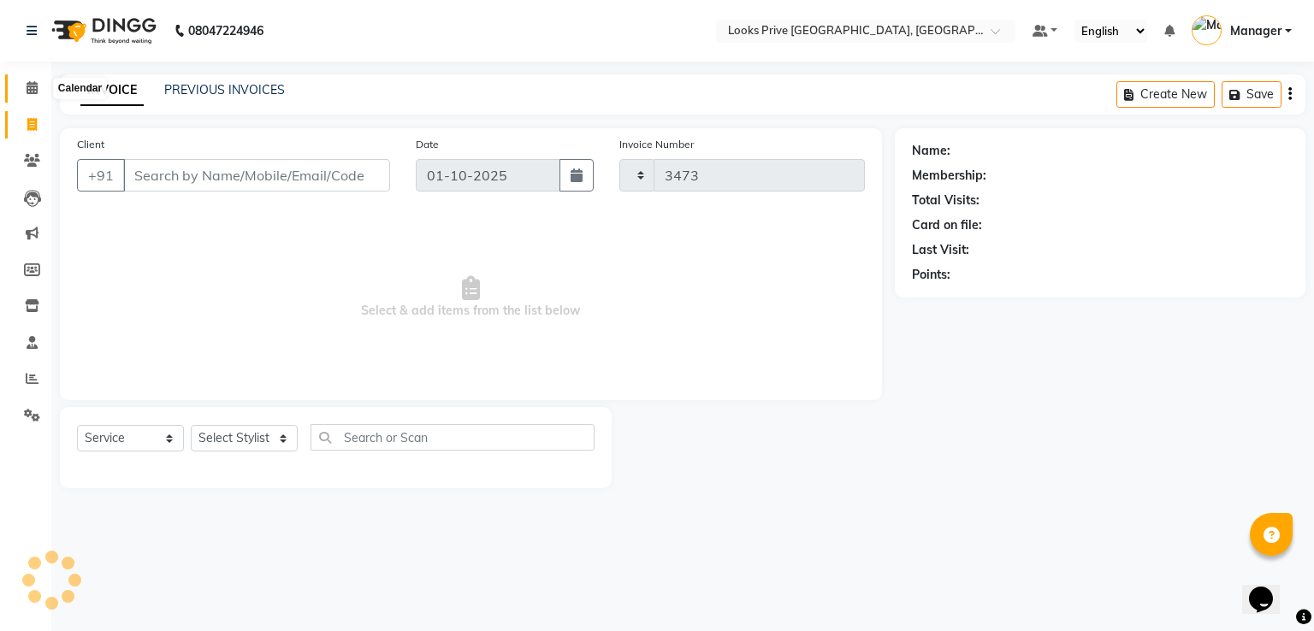
click at [31, 86] on icon at bounding box center [32, 87] width 11 height 13
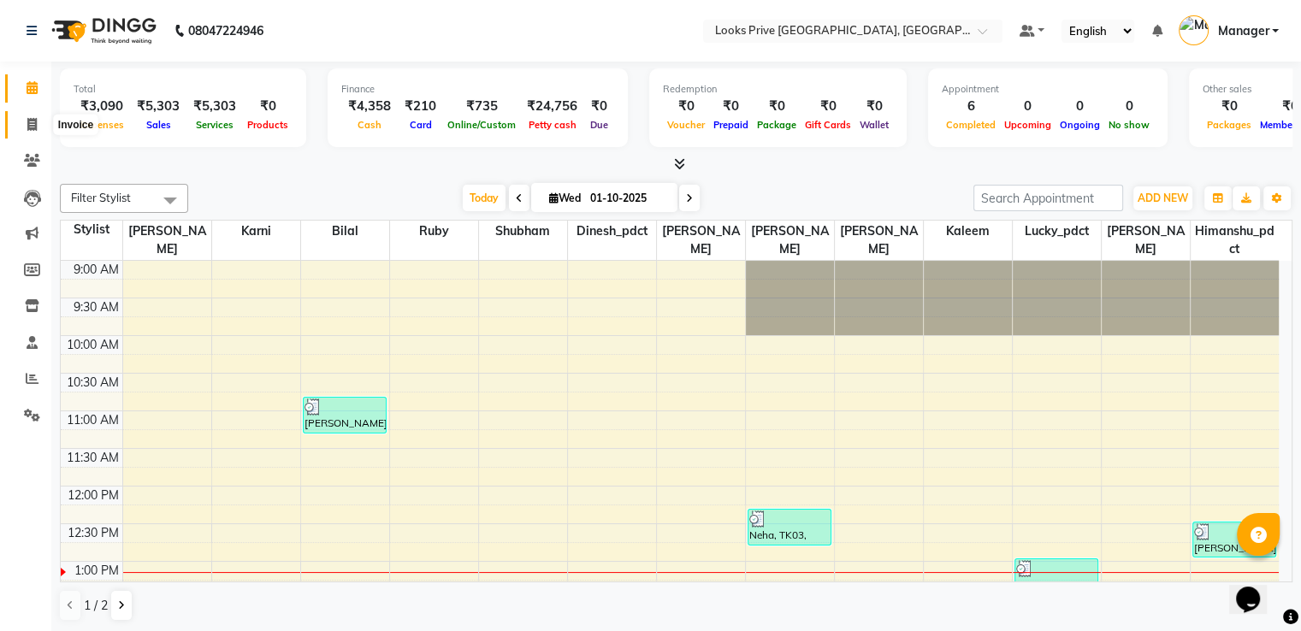
click at [38, 133] on span at bounding box center [32, 125] width 30 height 20
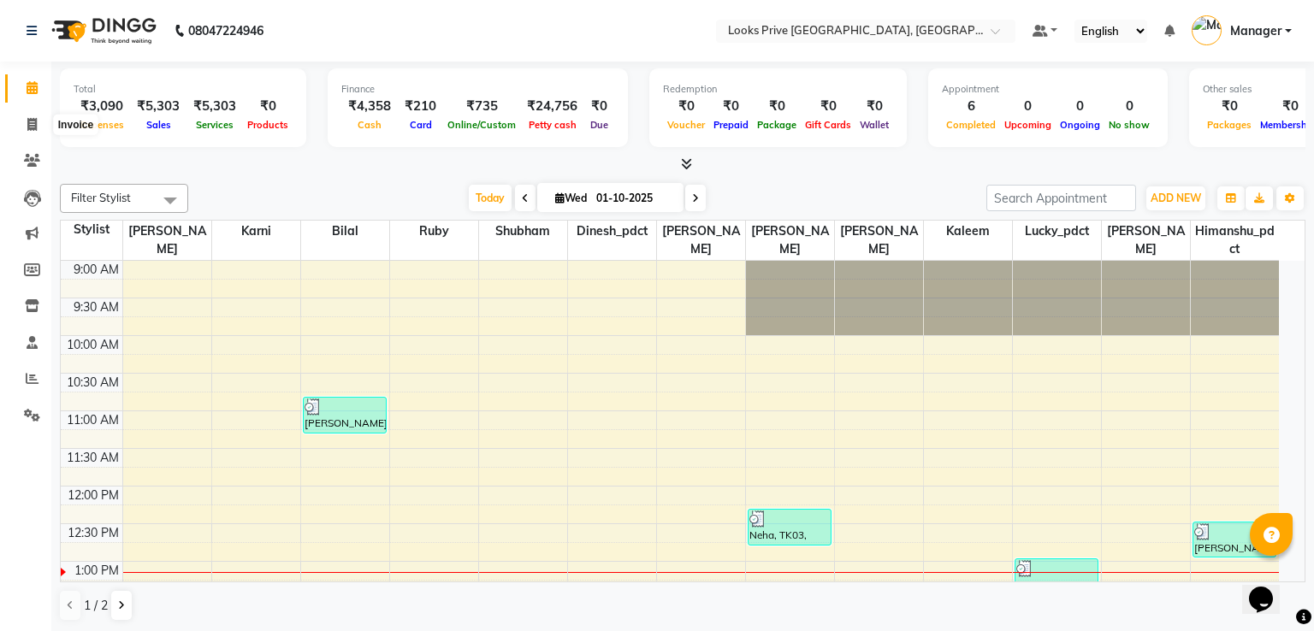
select select "service"
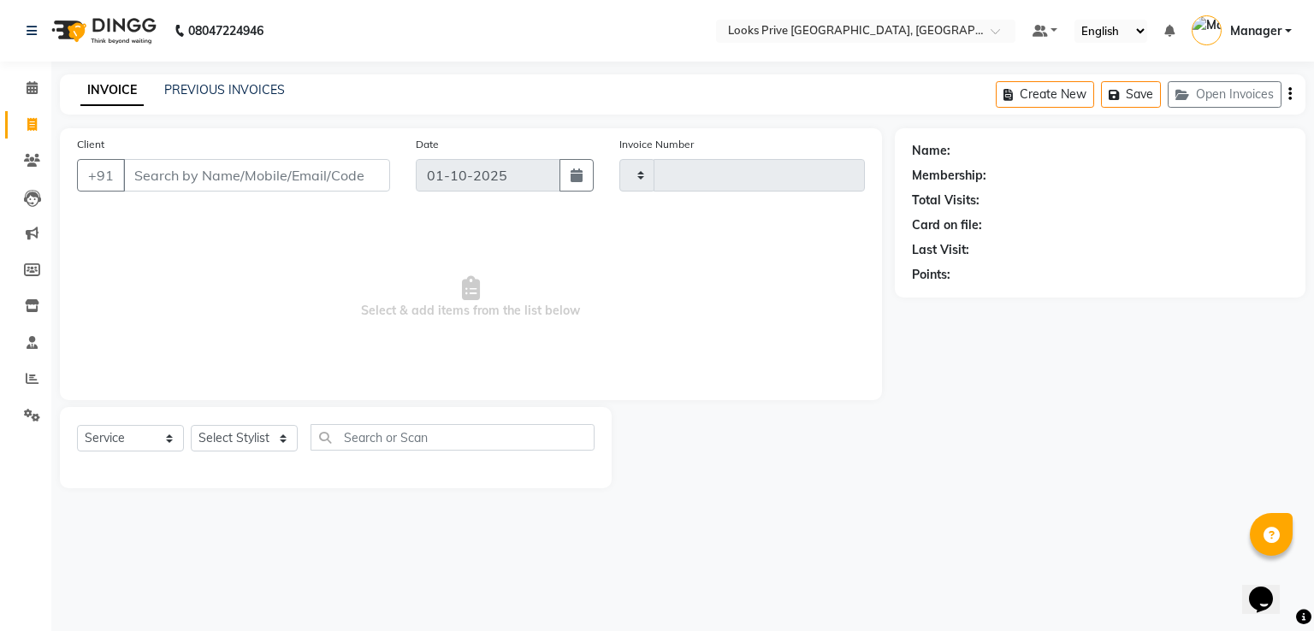
type input "3473"
select select "6205"
drag, startPoint x: 4, startPoint y: 165, endPoint x: 45, endPoint y: 163, distance: 41.1
click at [5, 165] on link "Clients" at bounding box center [25, 161] width 41 height 28
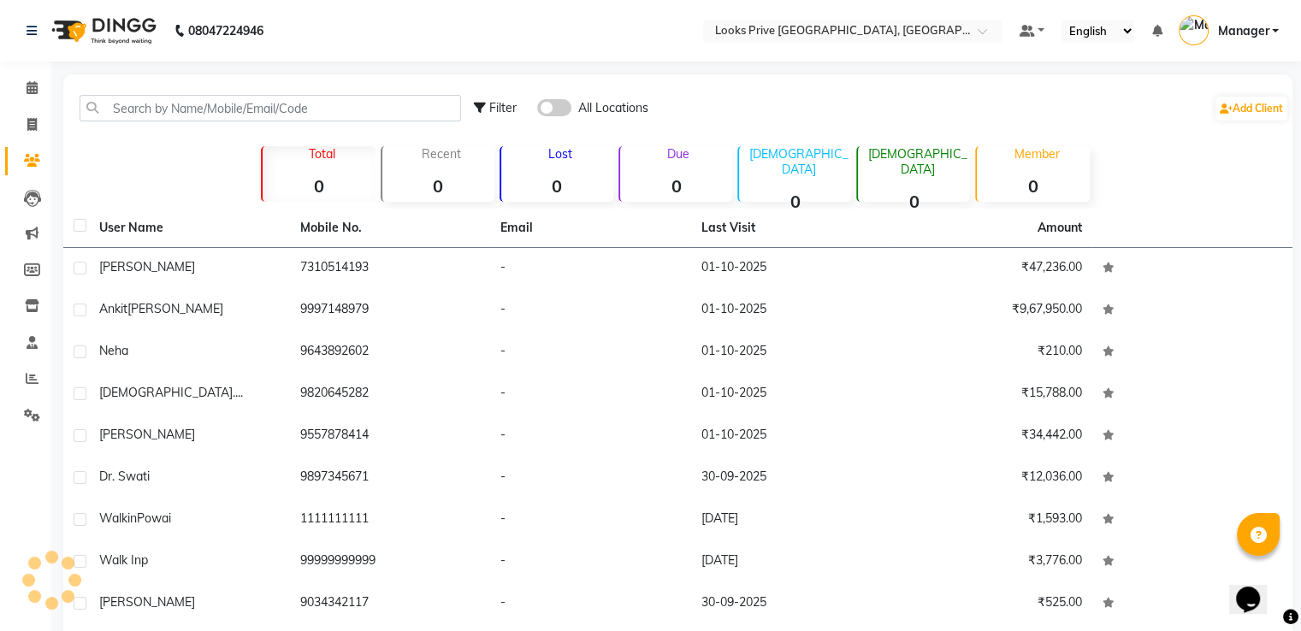
click at [44, 163] on li "Clients" at bounding box center [25, 161] width 51 height 37
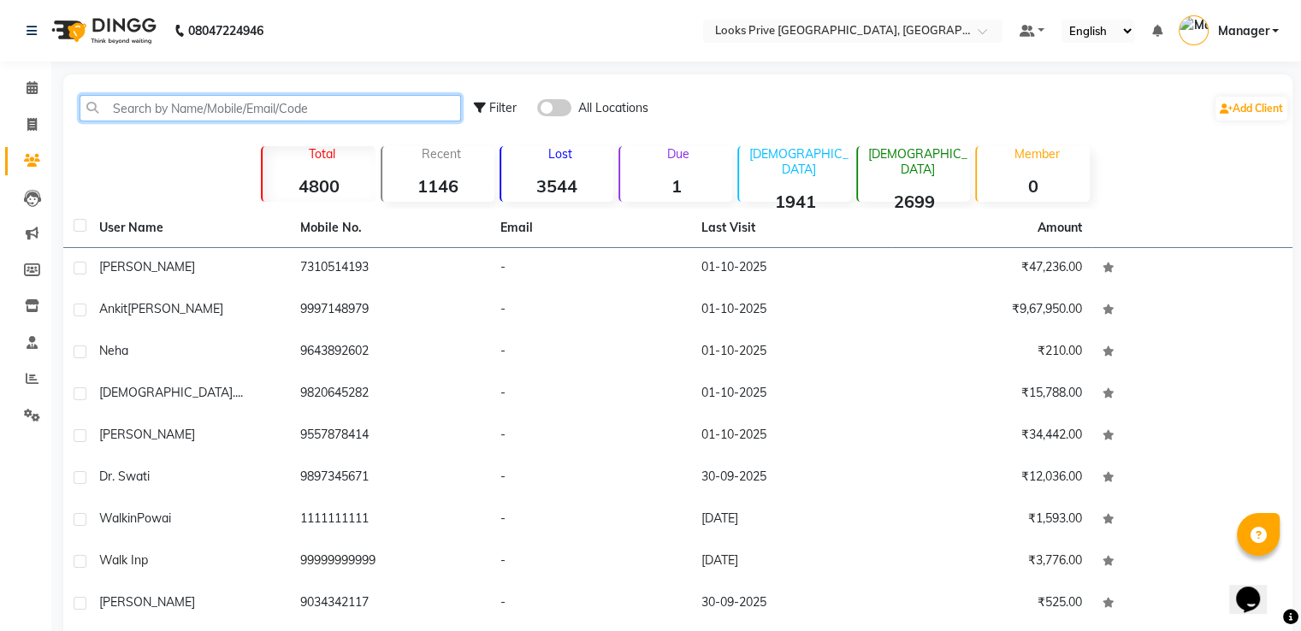
click at [195, 109] on input "text" at bounding box center [270, 108] width 381 height 27
click at [195, 108] on input "text" at bounding box center [270, 108] width 381 height 27
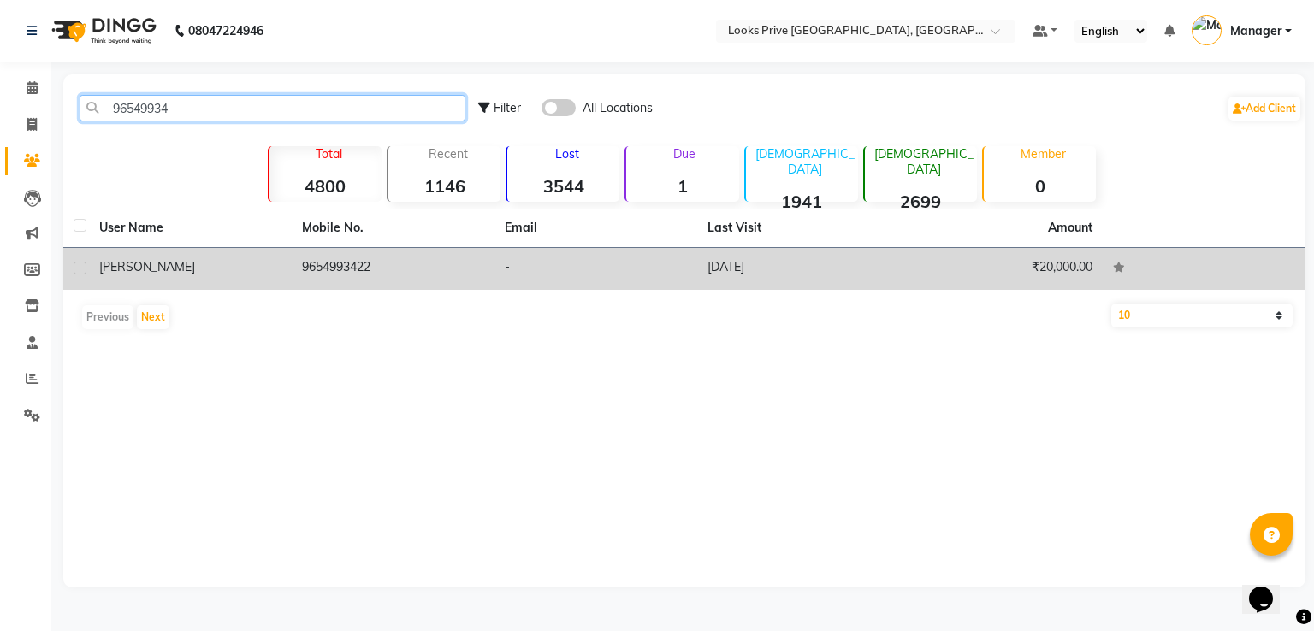
type input "96549934"
drag, startPoint x: 428, startPoint y: 268, endPoint x: 389, endPoint y: 248, distance: 43.2
click at [421, 263] on td "9654993422" at bounding box center [393, 269] width 203 height 42
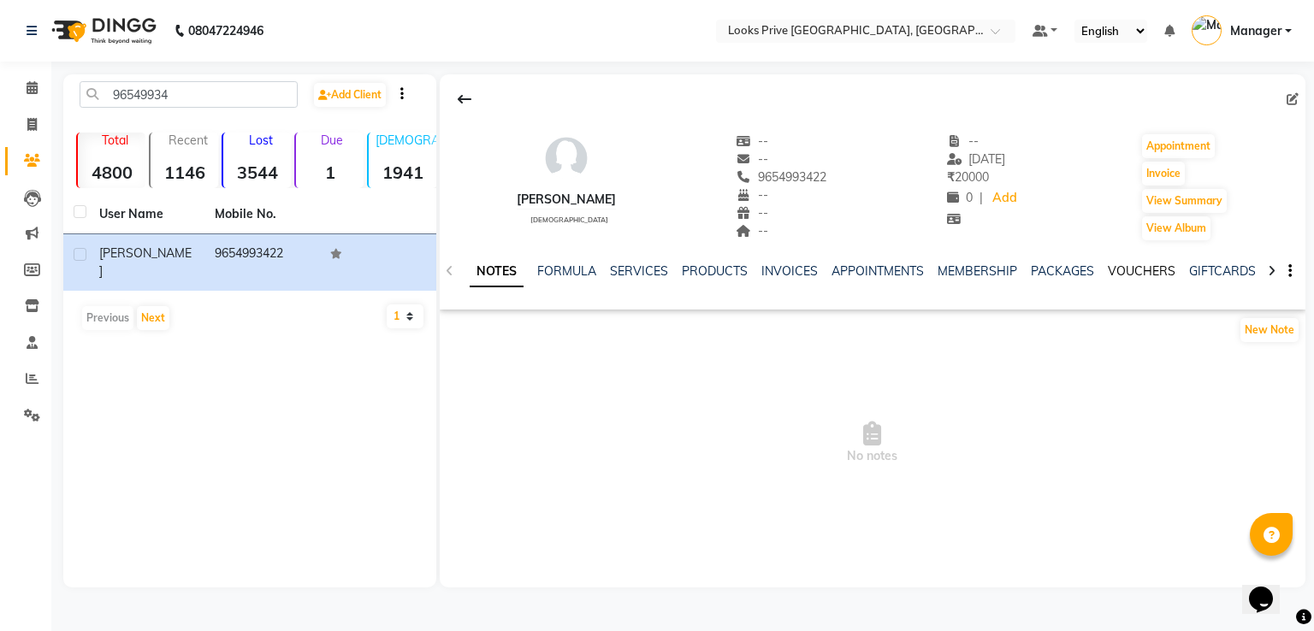
click at [1115, 272] on link "VOUCHERS" at bounding box center [1142, 270] width 68 height 15
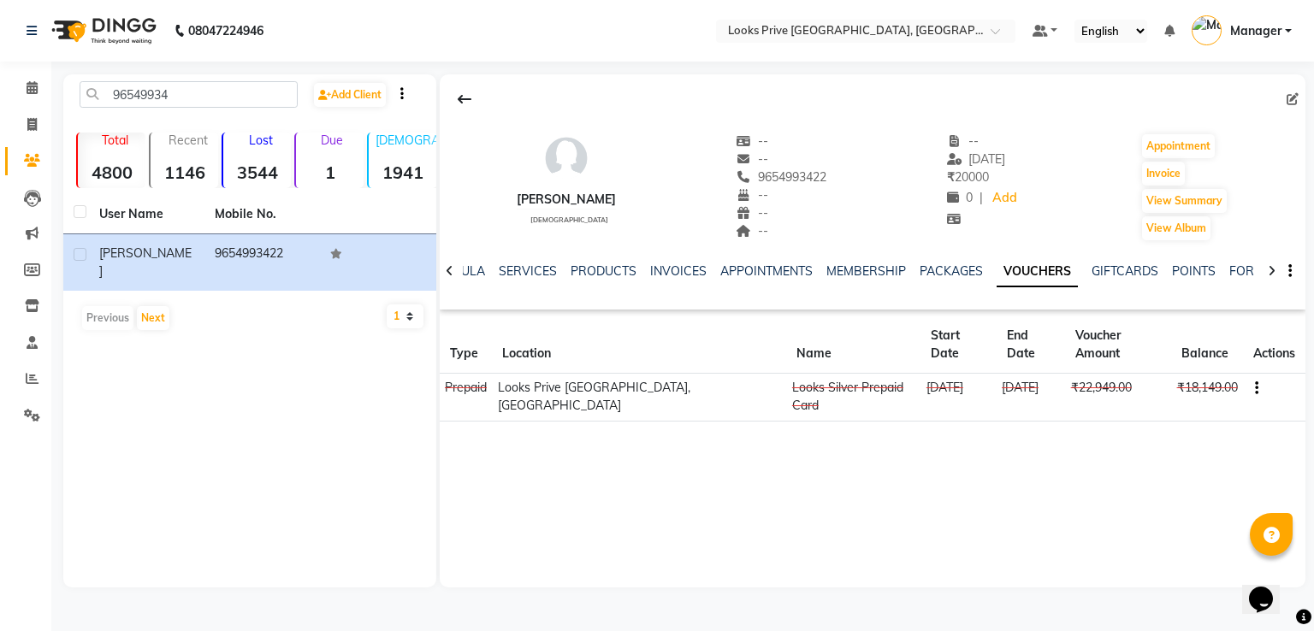
click at [479, 264] on ul "NOTES FORMULA SERVICES PRODUCTS INVOICES APPOINTMENTS MEMBERSHIP PACKAGES VOUCH…" at bounding box center [916, 272] width 1084 height 18
click at [510, 271] on link "SERVICES" at bounding box center [528, 270] width 58 height 15
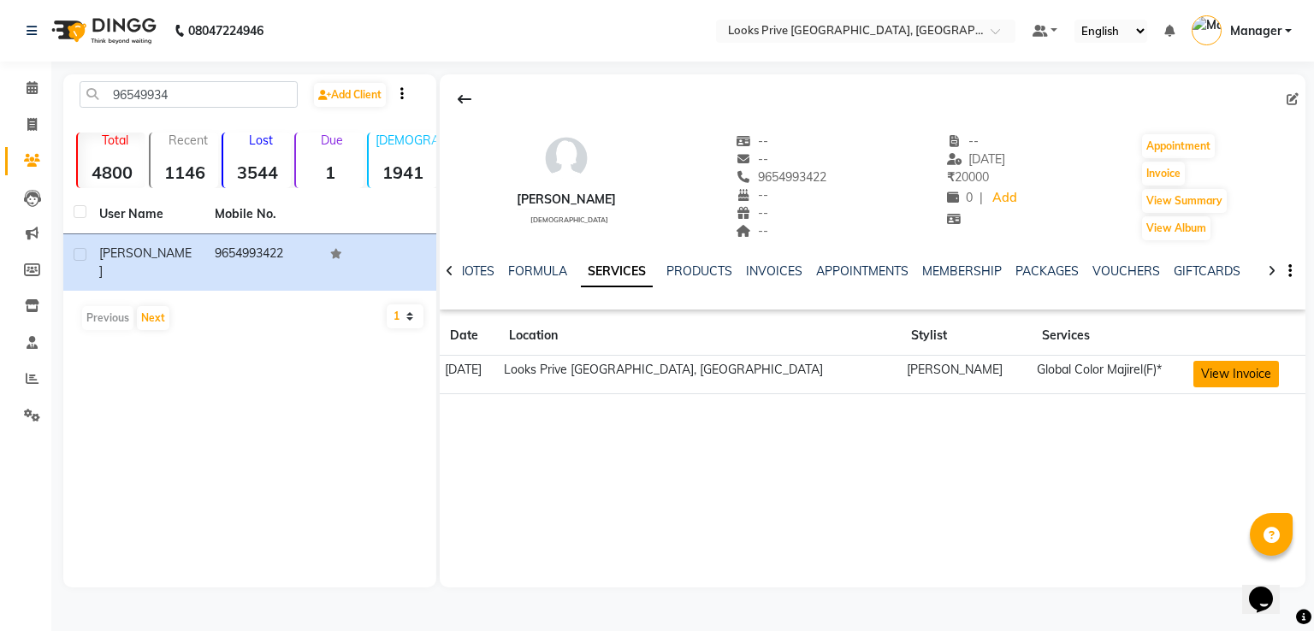
click at [1193, 379] on button "View Invoice" at bounding box center [1236, 374] width 86 height 27
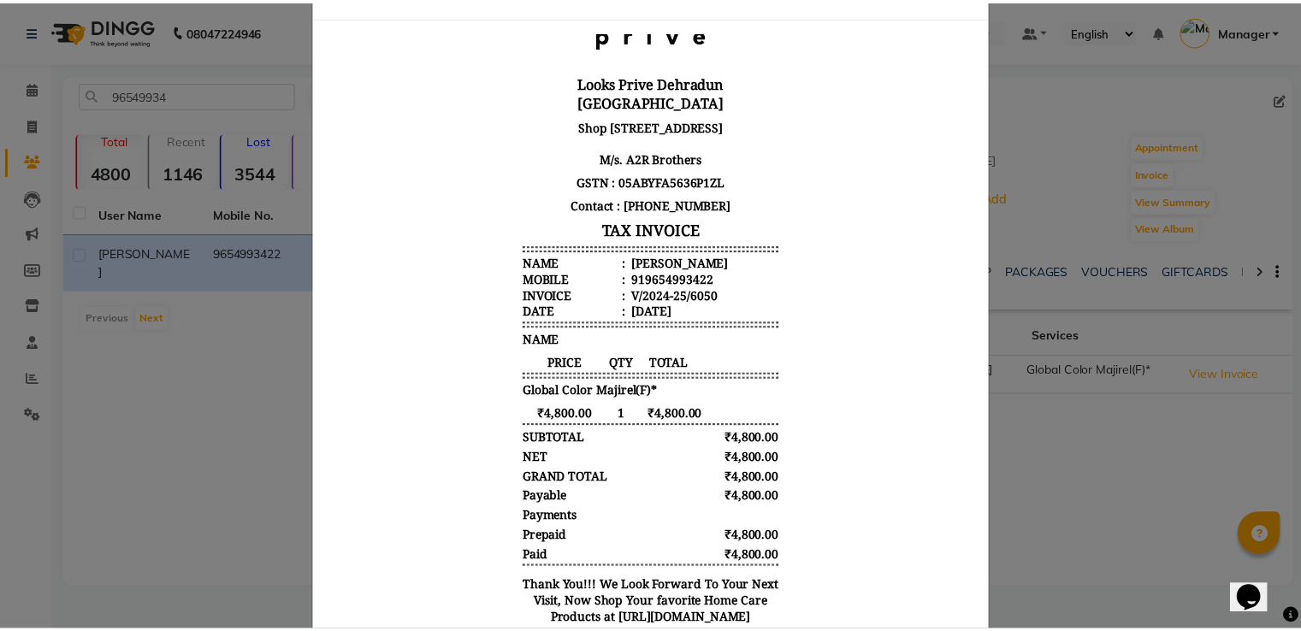
scroll to position [147, 0]
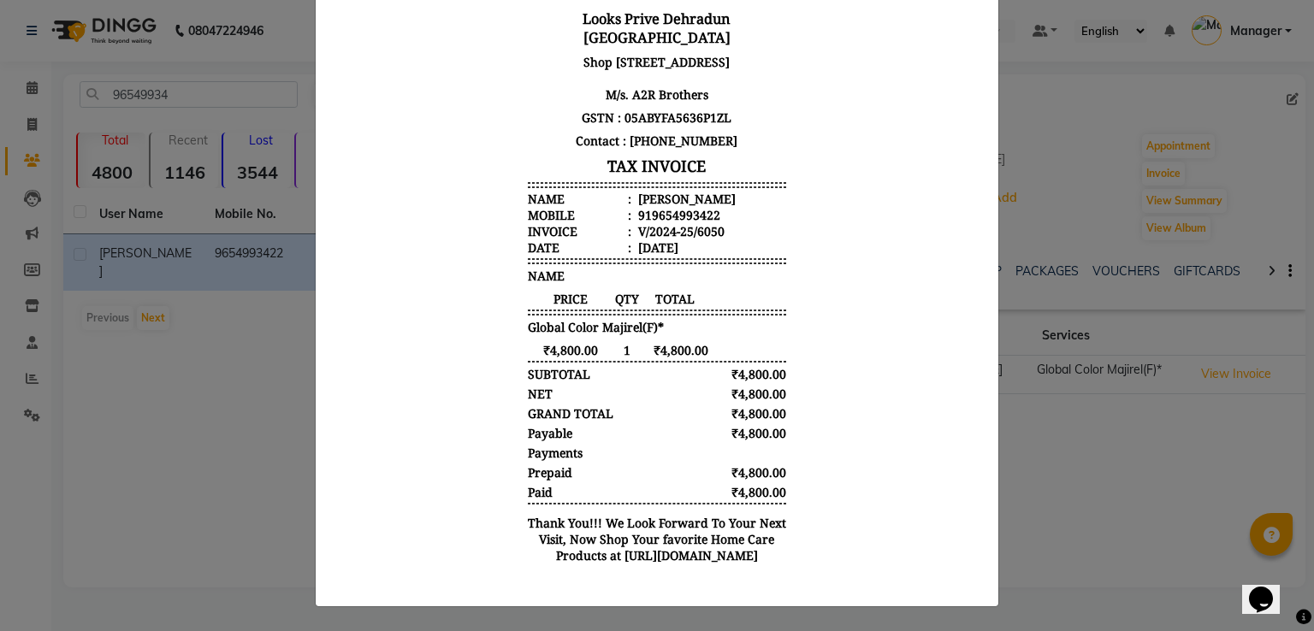
click at [1173, 426] on ngb-modal-window "INVOICE View Invoice Close" at bounding box center [657, 315] width 1314 height 631
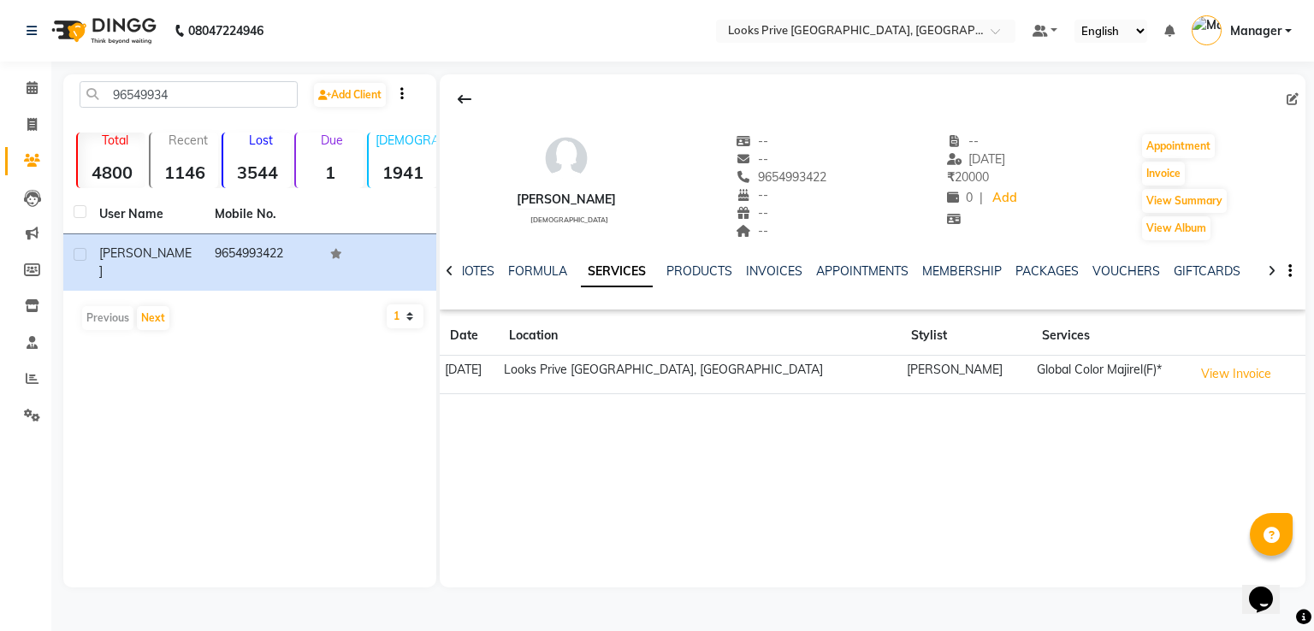
click at [712, 283] on div "NOTES FORMULA SERVICES PRODUCTS INVOICES APPOINTMENTS MEMBERSHIP PACKAGES VOUCH…" at bounding box center [852, 279] width 765 height 32
click at [694, 270] on link "PRODUCTS" at bounding box center [699, 270] width 66 height 15
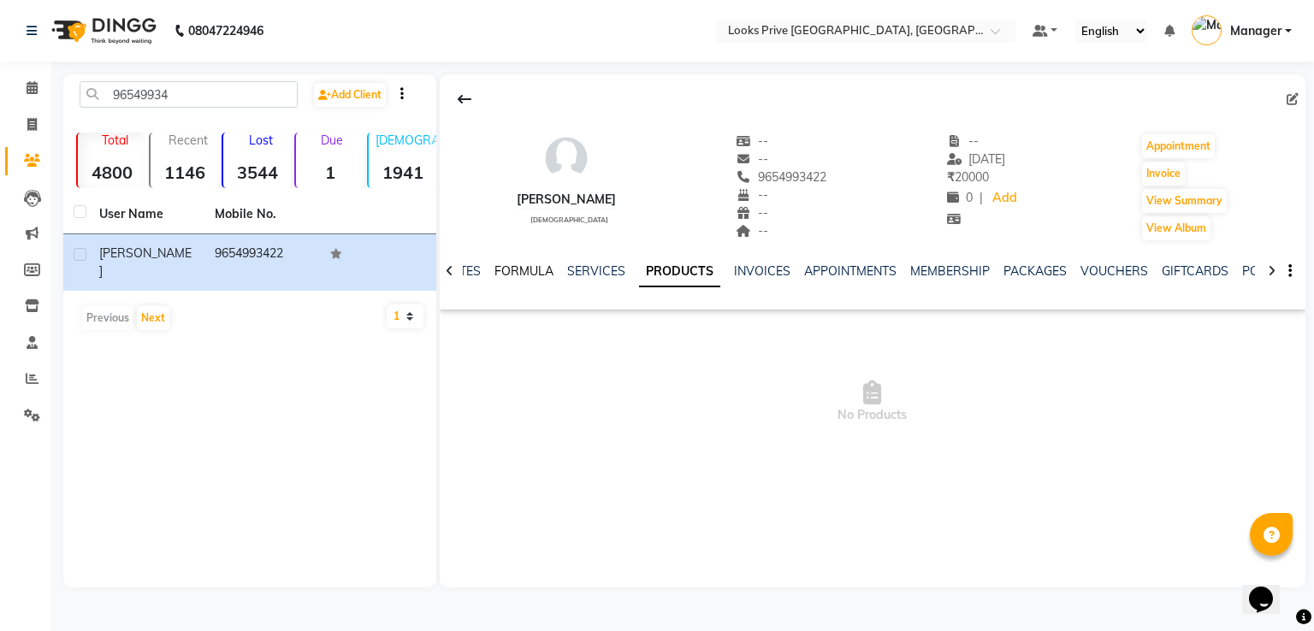
drag, startPoint x: 539, startPoint y: 263, endPoint x: 815, endPoint y: 292, distance: 277.7
click at [539, 264] on link "FORMULA" at bounding box center [523, 270] width 59 height 15
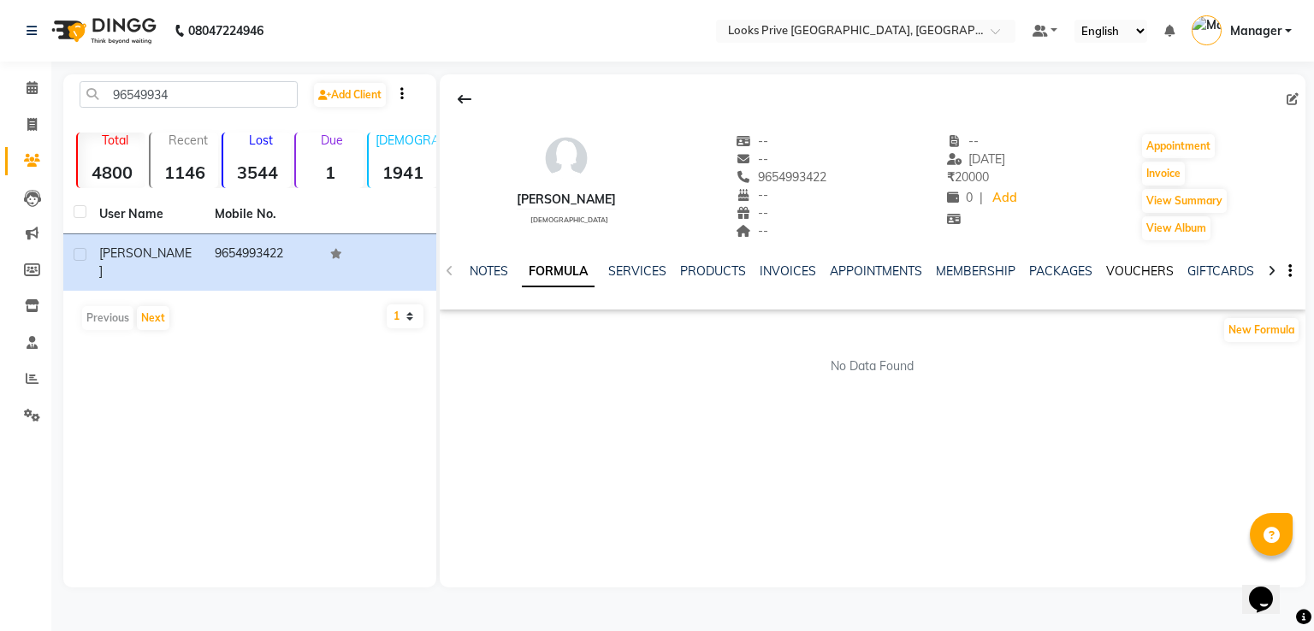
click at [1121, 275] on link "VOUCHERS" at bounding box center [1140, 270] width 68 height 15
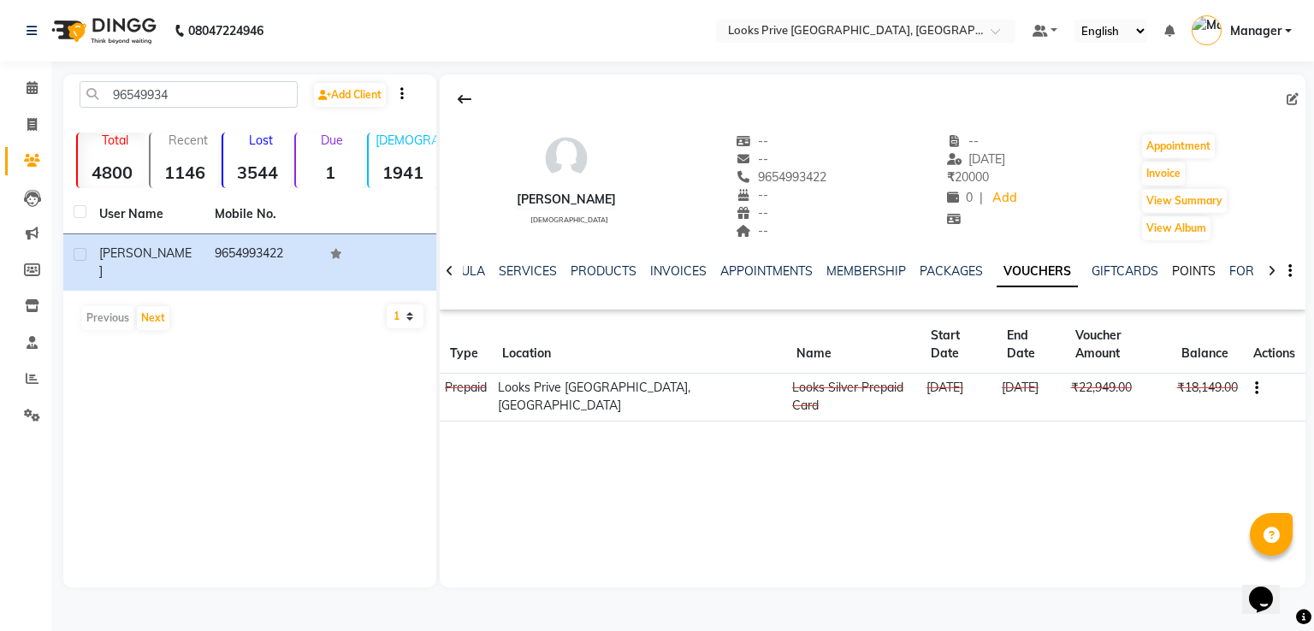
click at [1173, 267] on link "POINTS" at bounding box center [1194, 270] width 44 height 15
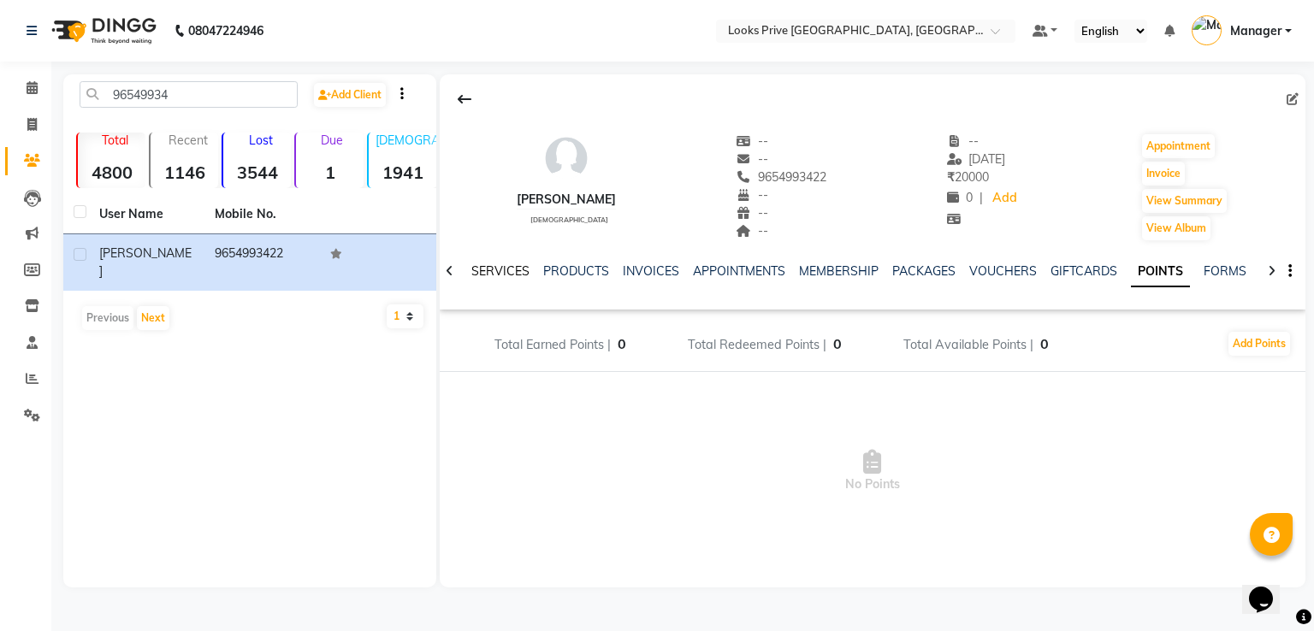
click at [486, 271] on link "SERVICES" at bounding box center [500, 270] width 58 height 15
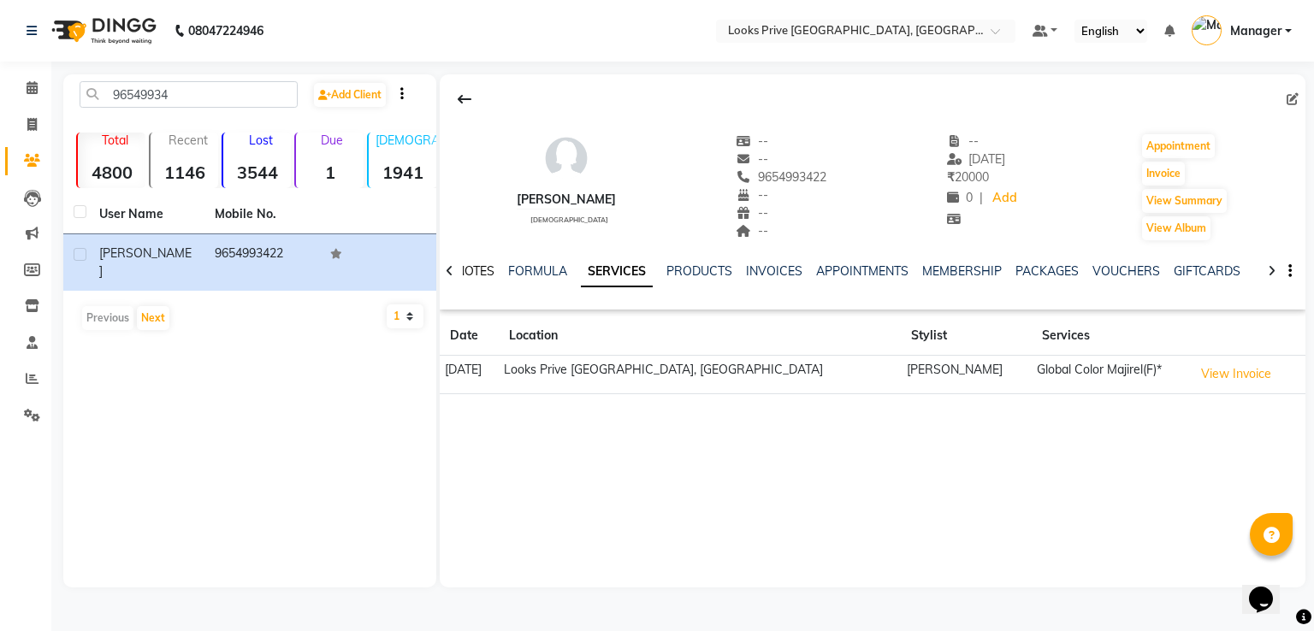
click at [492, 266] on link "NOTES" at bounding box center [475, 270] width 38 height 15
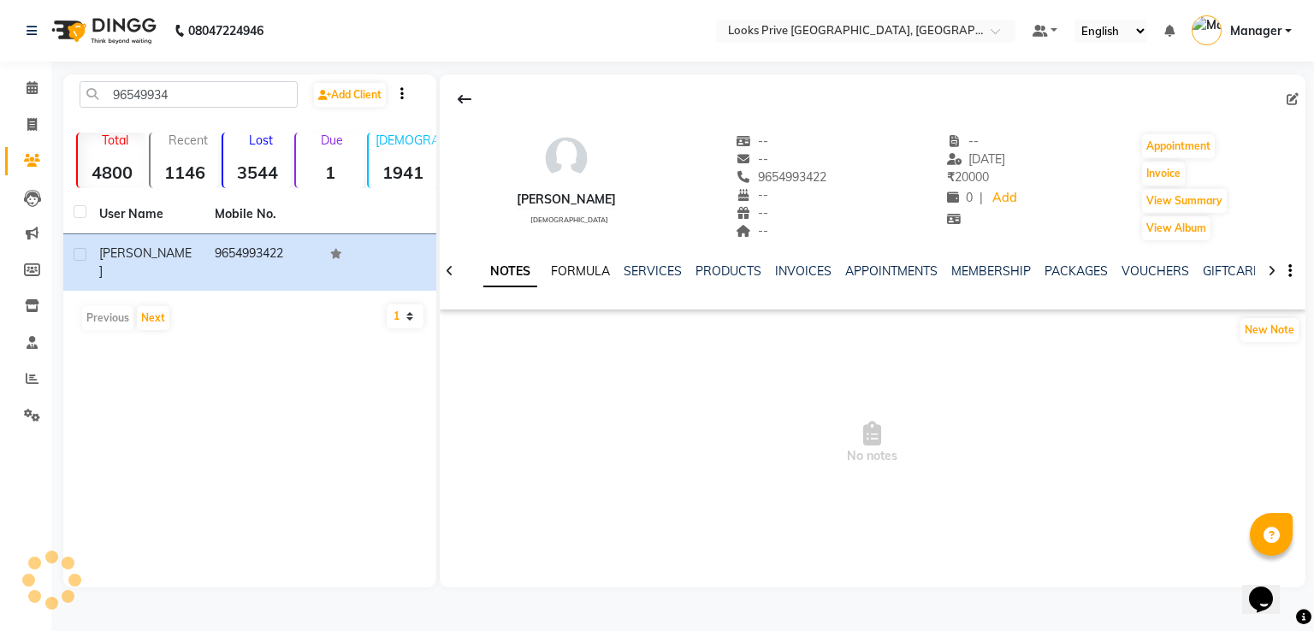
click at [588, 277] on link "FORMULA" at bounding box center [580, 270] width 59 height 15
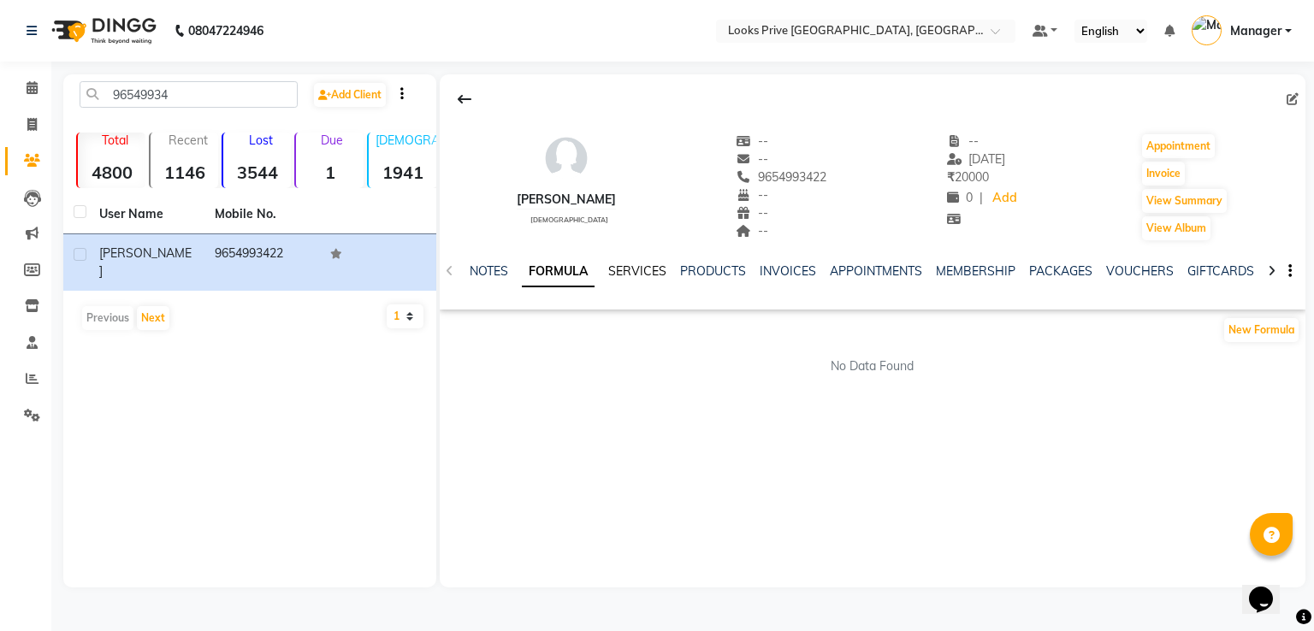
click at [638, 268] on link "SERVICES" at bounding box center [637, 270] width 58 height 15
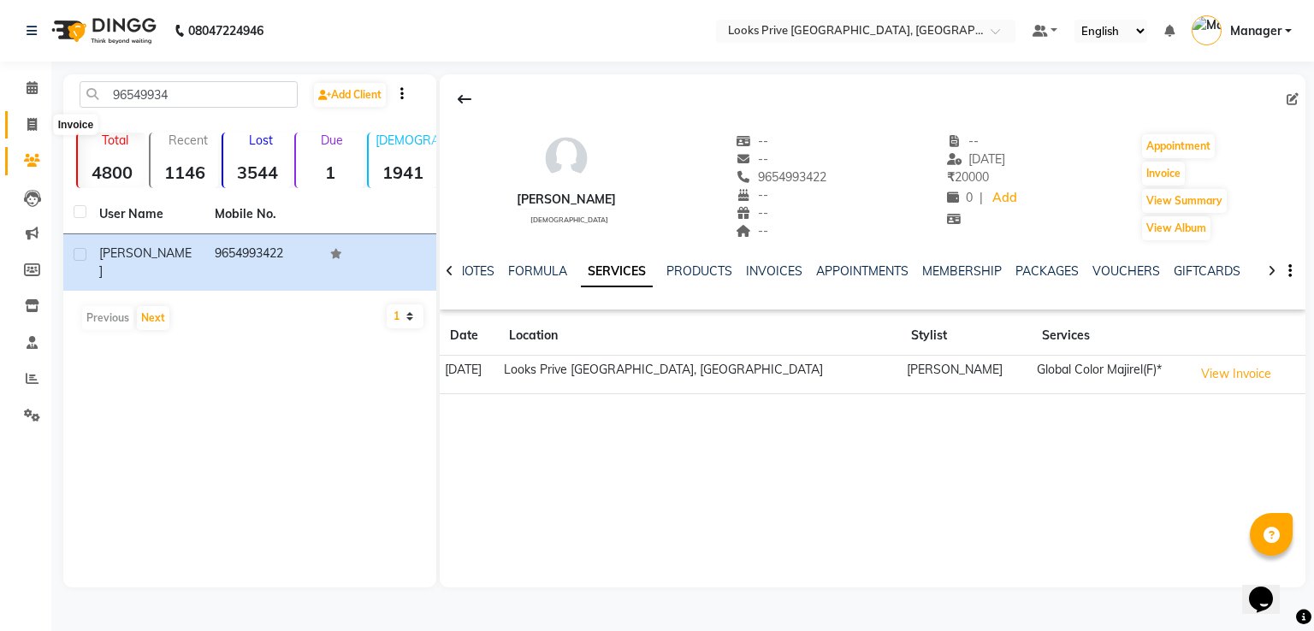
click at [33, 119] on icon at bounding box center [31, 124] width 9 height 13
select select "6205"
select select "service"
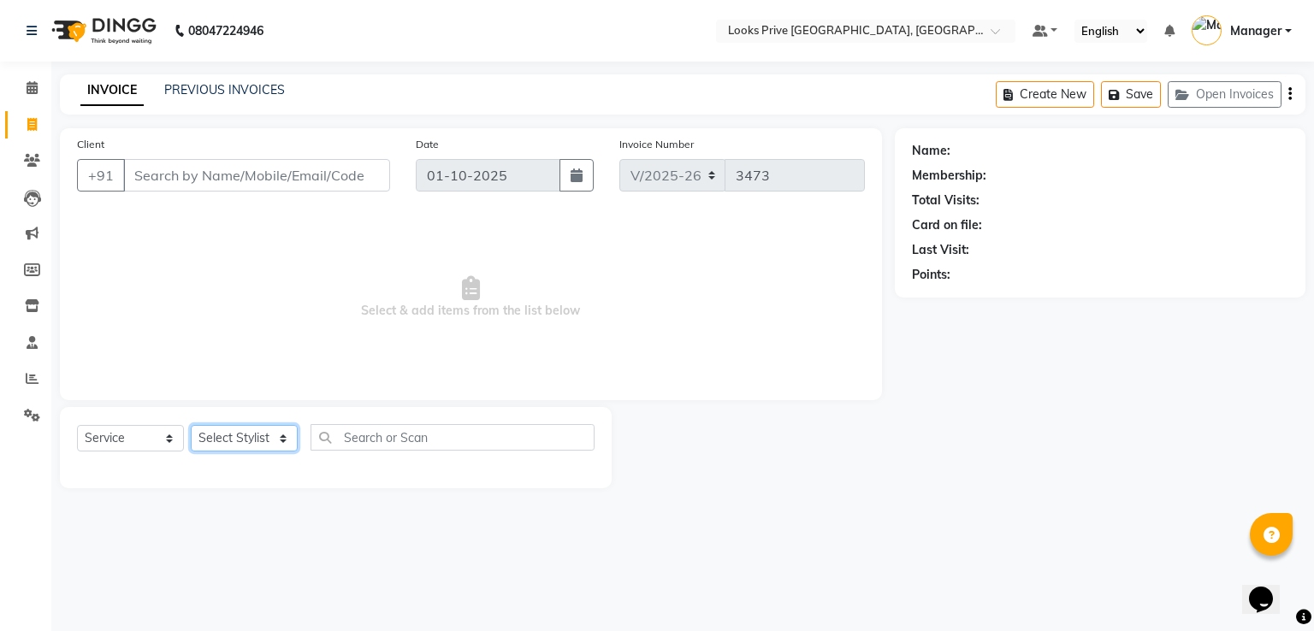
click at [226, 432] on select "Select Stylist A2R_Master [PERSON_NAME] [PERSON_NAME] Dinesh_pdct Himanshu_pdct…" at bounding box center [244, 438] width 107 height 27
select select "45658"
click at [191, 426] on select "Select Stylist A2R_Master [PERSON_NAME] [PERSON_NAME] Dinesh_pdct Himanshu_pdct…" at bounding box center [244, 438] width 107 height 27
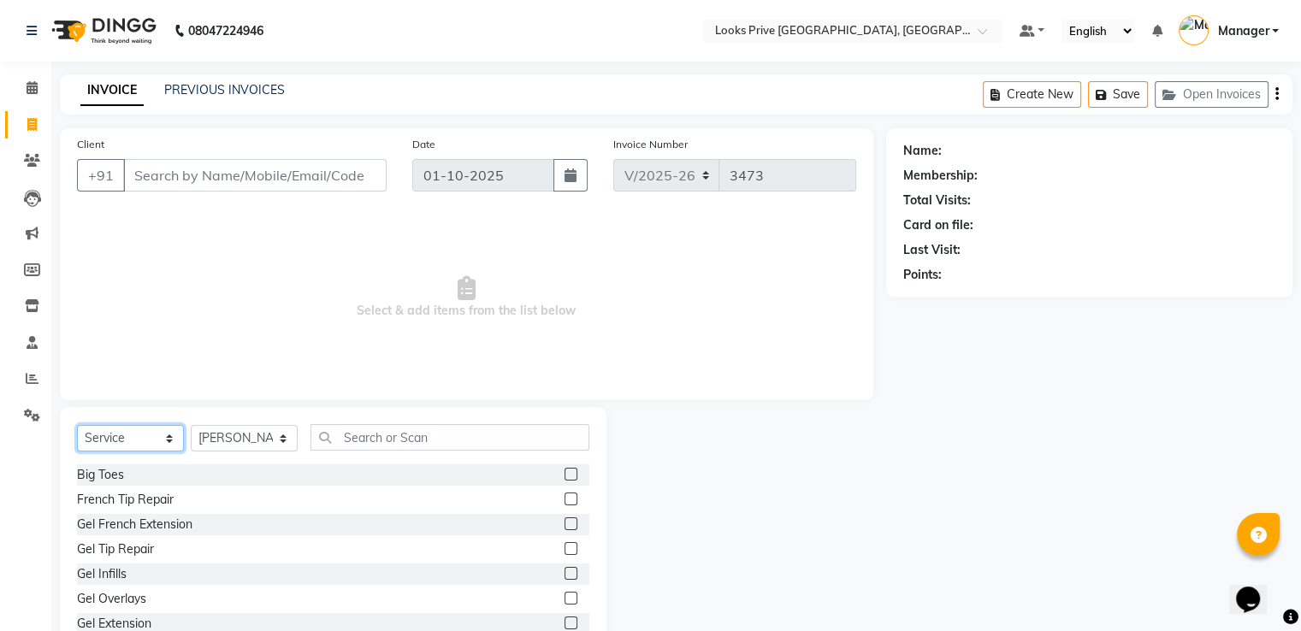
click at [136, 432] on select "Select Service Product Membership Package Voucher Prepaid Gift Card" at bounding box center [130, 438] width 107 height 27
click at [77, 426] on select "Select Service Product Membership Package Voucher Prepaid Gift Card" at bounding box center [130, 438] width 107 height 27
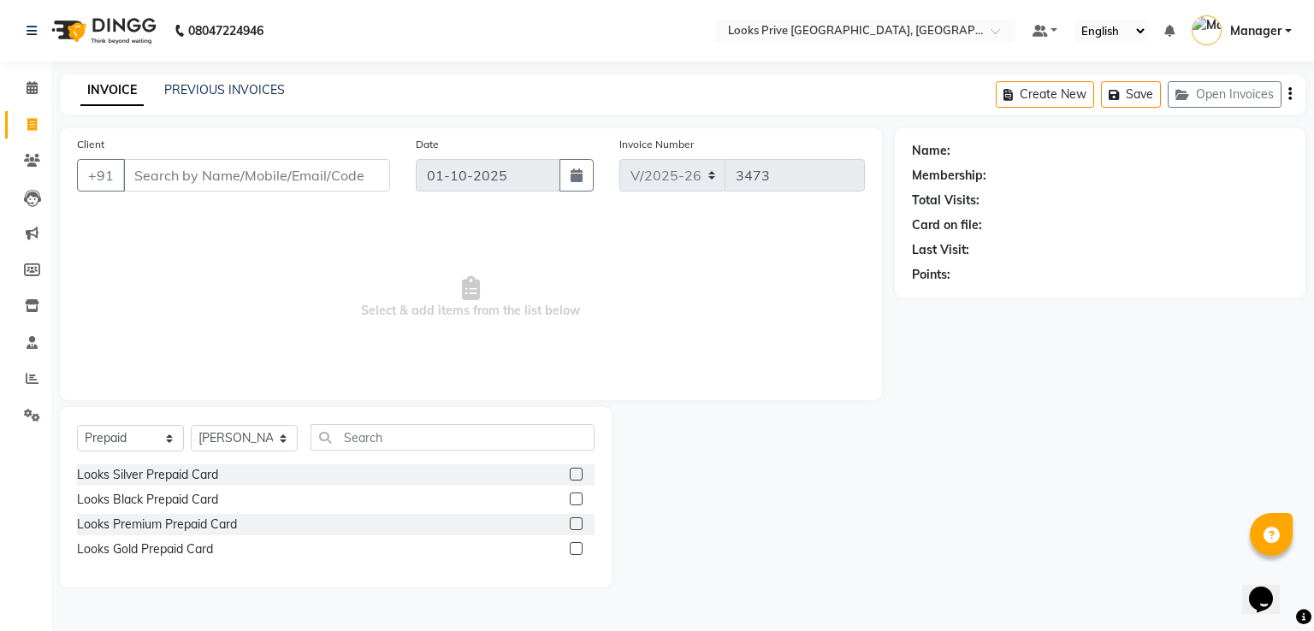
click at [141, 425] on div "Select Service Product Membership Package Voucher Prepaid Gift Card Select Styl…" at bounding box center [335, 444] width 517 height 40
click at [136, 434] on select "Select Service Product Membership Package Voucher Prepaid Gift Card" at bounding box center [130, 438] width 107 height 27
select select "product"
click at [77, 426] on select "Select Service Product Membership Package Voucher Prepaid Gift Card" at bounding box center [130, 438] width 107 height 27
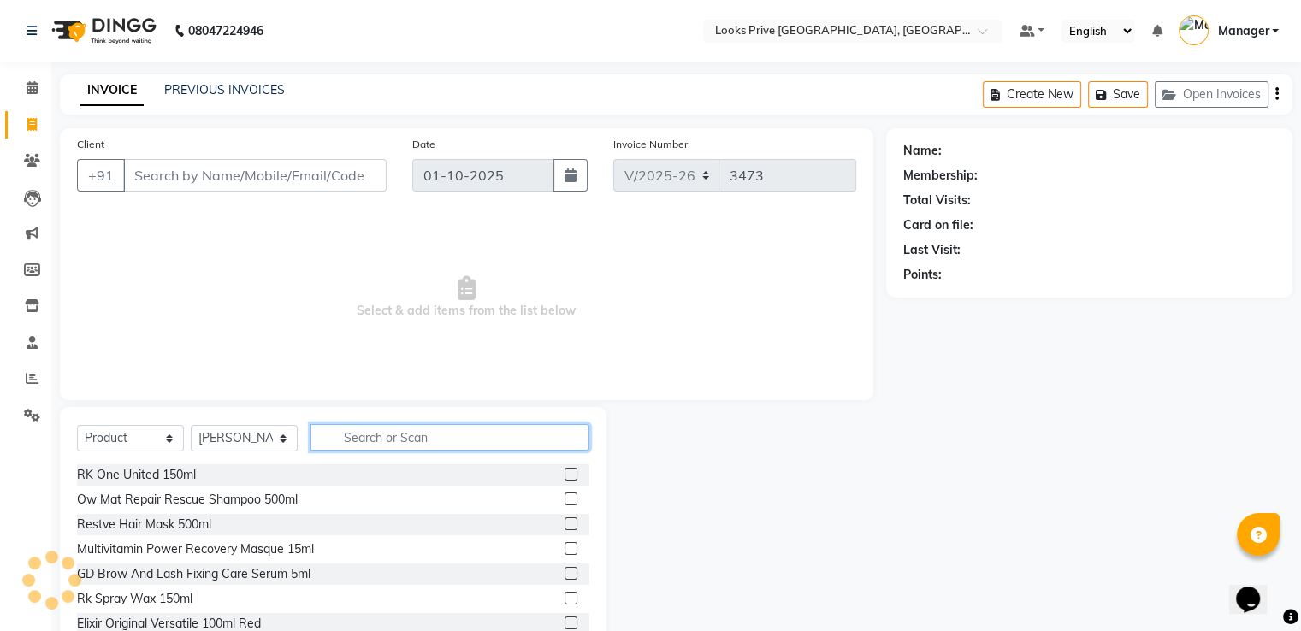
click at [363, 427] on input "text" at bounding box center [449, 437] width 279 height 27
type input "3474637059132"
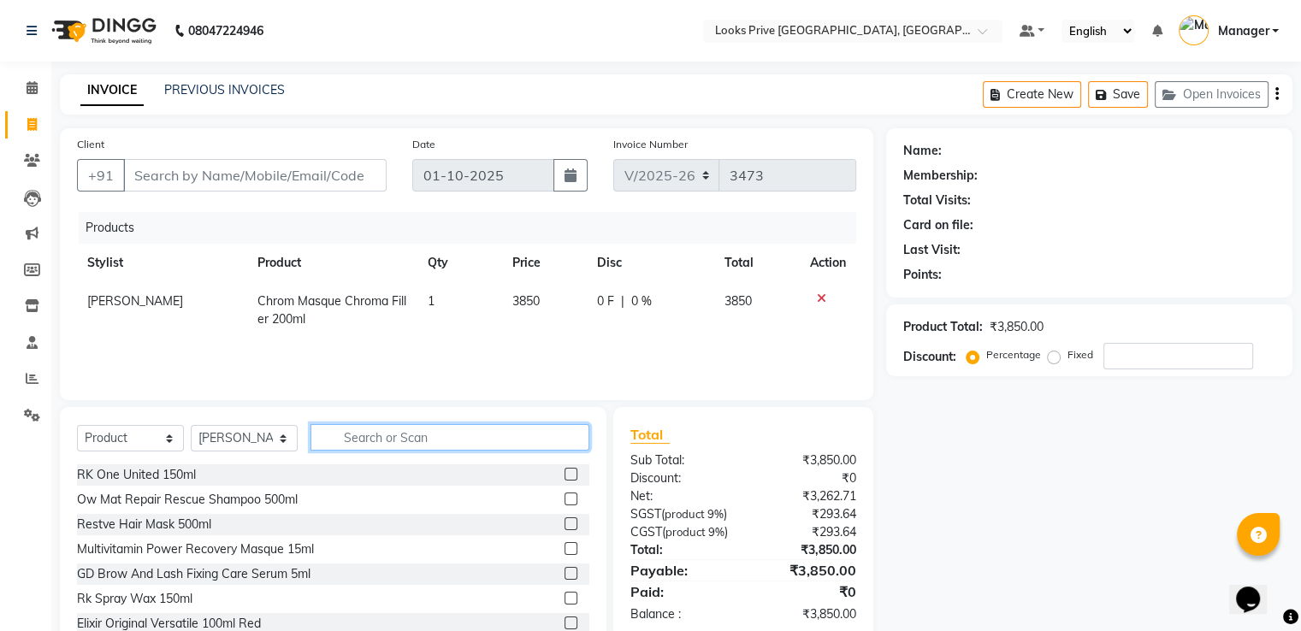
type input "6"
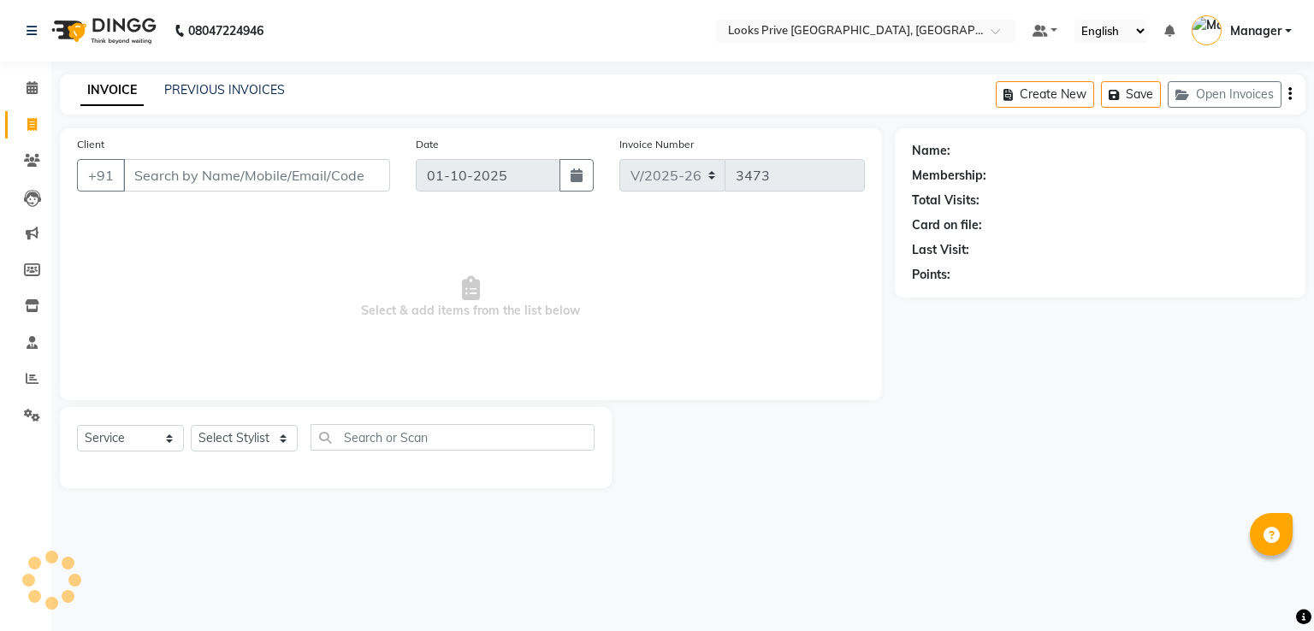
select select "6205"
select select "service"
click at [272, 175] on input "Client" at bounding box center [256, 175] width 267 height 33
click at [279, 168] on input "Client" at bounding box center [256, 175] width 267 height 33
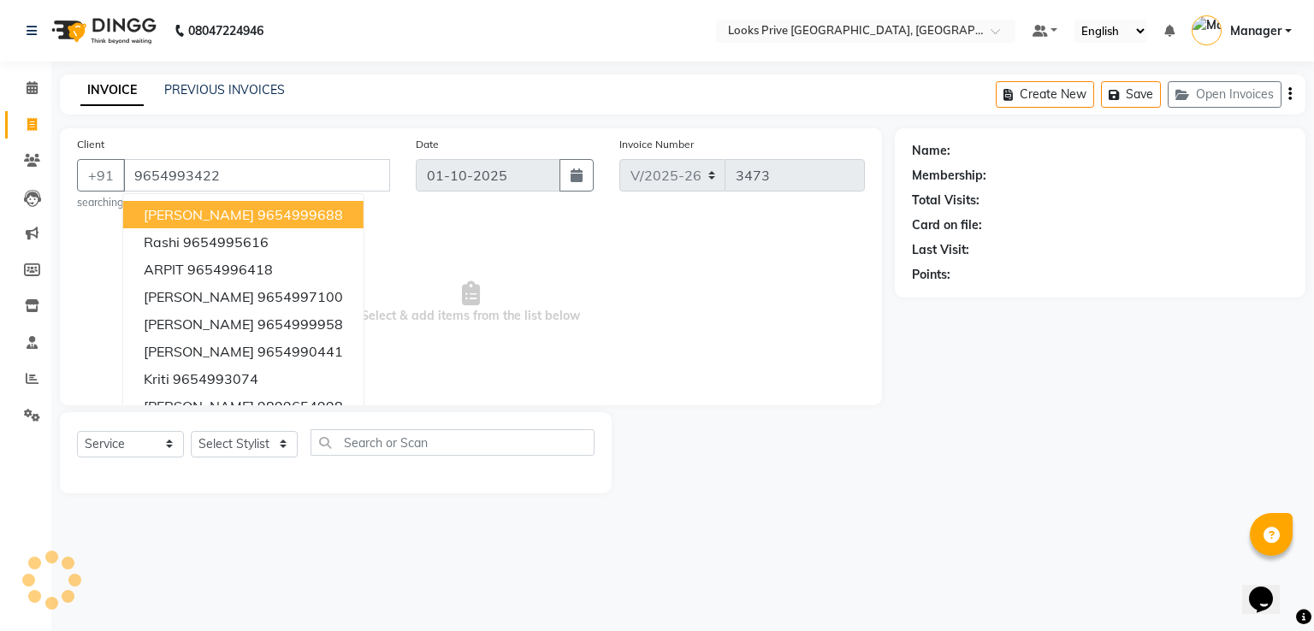
type input "9654993422"
select select "1: Object"
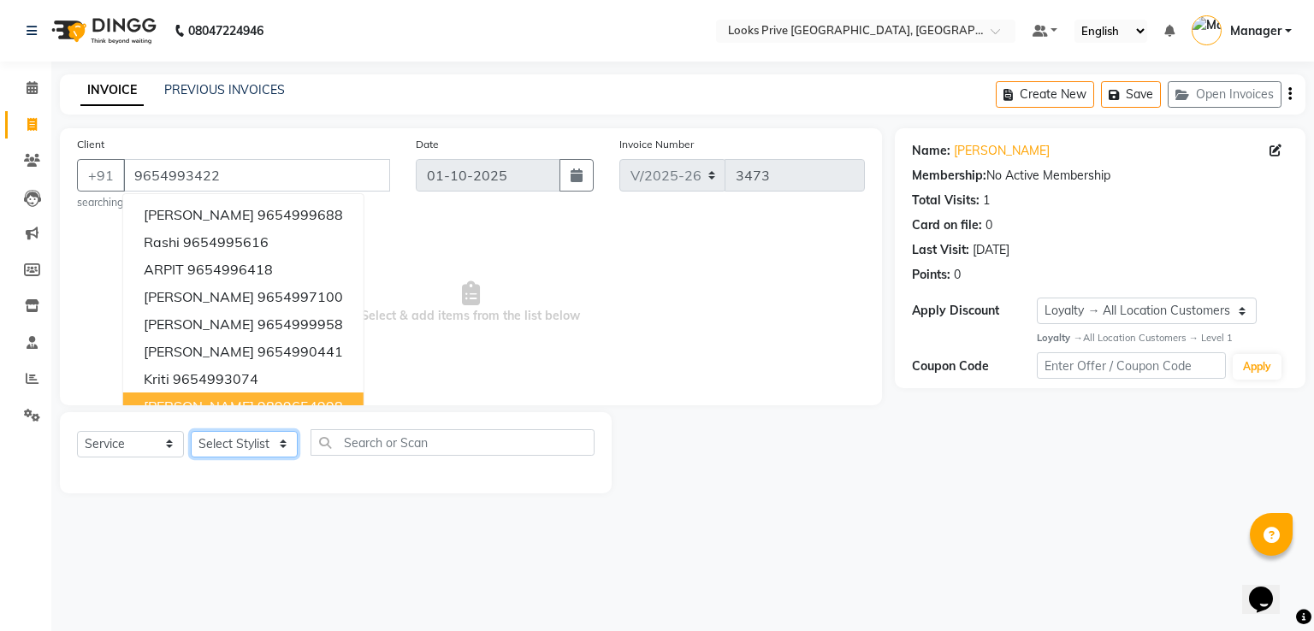
click at [233, 446] on select "Select Stylist A2R_Master [PERSON_NAME] [PERSON_NAME] Dinesh_pdct Himanshu_pdct…" at bounding box center [244, 444] width 107 height 27
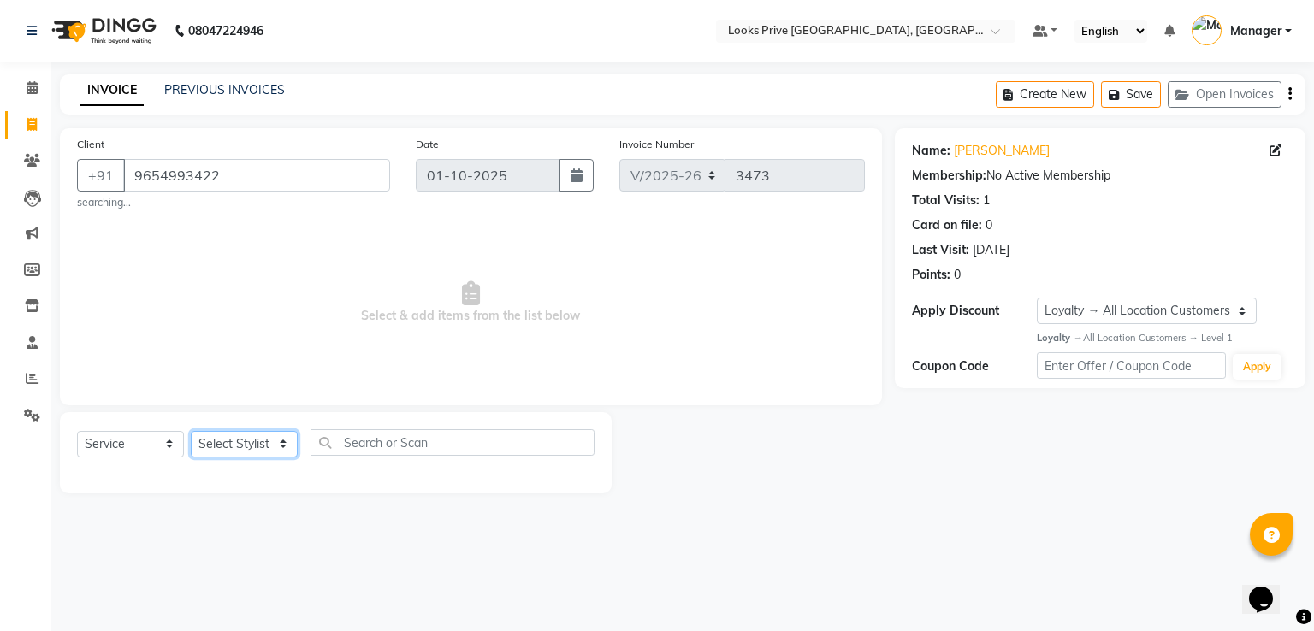
select select "45658"
click at [191, 432] on select "Select Stylist A2R_Master [PERSON_NAME] [PERSON_NAME] Dinesh_pdct Himanshu_pdct…" at bounding box center [244, 444] width 107 height 27
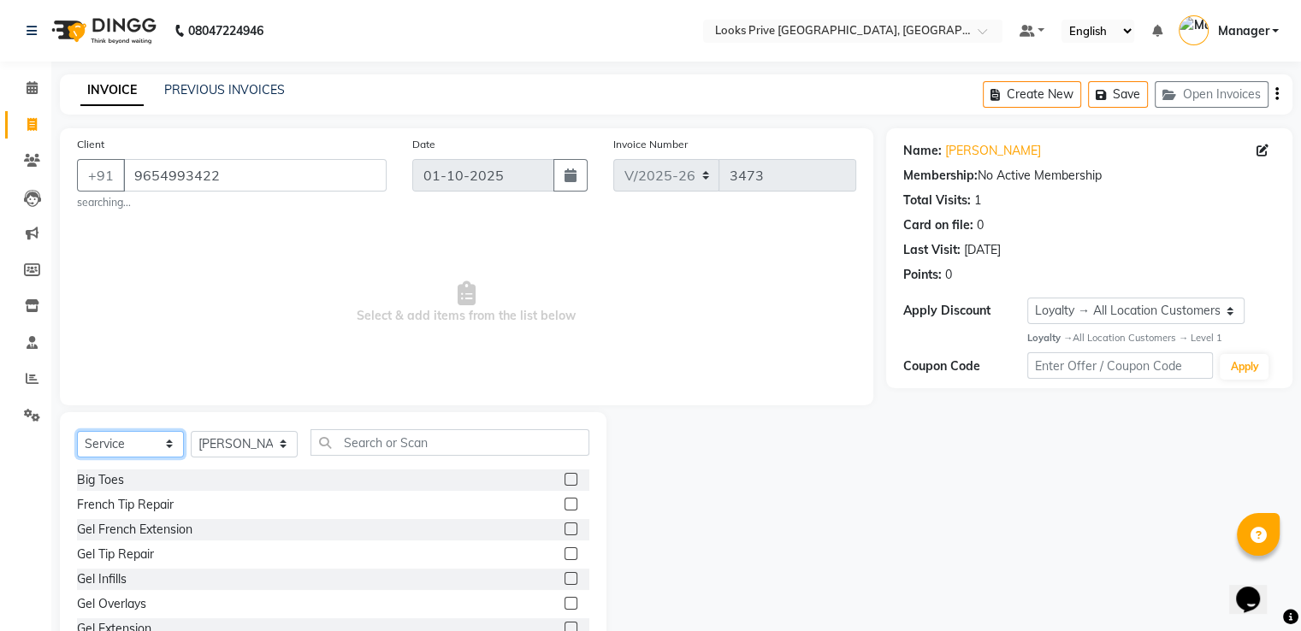
click at [135, 440] on select "Select Service Product Membership Package Voucher Prepaid Gift Card" at bounding box center [130, 444] width 107 height 27
click at [77, 432] on select "Select Service Product Membership Package Voucher Prepaid Gift Card" at bounding box center [130, 444] width 107 height 27
select select "product"
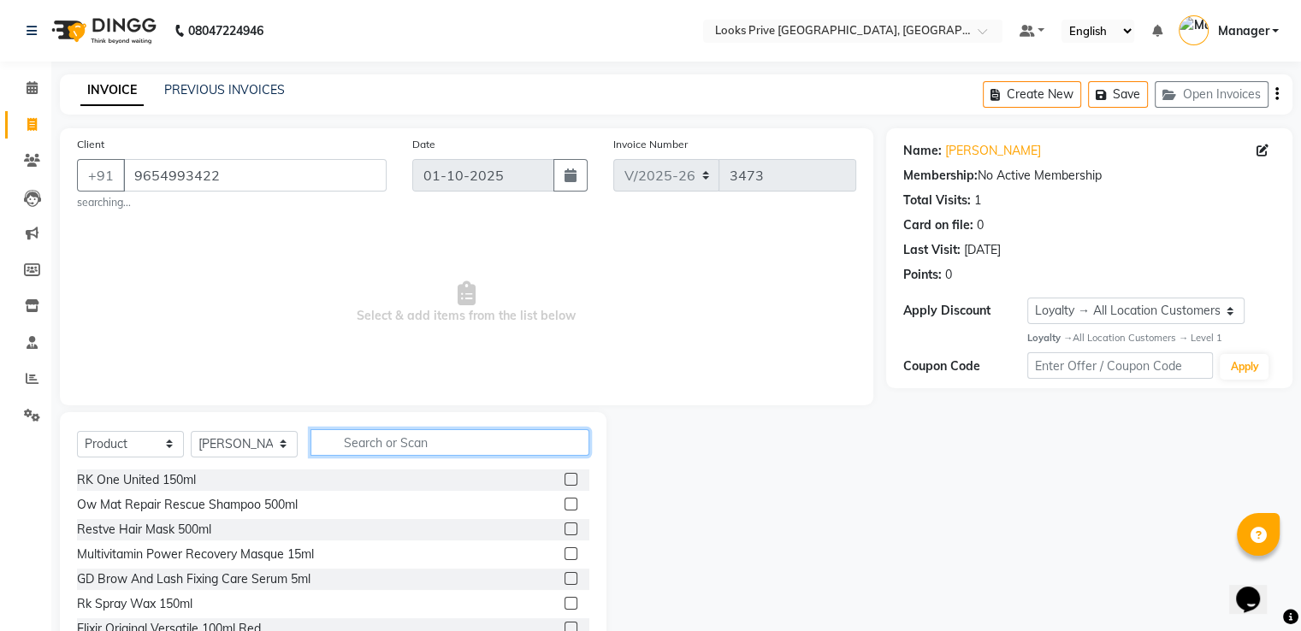
click at [468, 439] on input "text" at bounding box center [449, 442] width 279 height 27
type input "3474637059132"
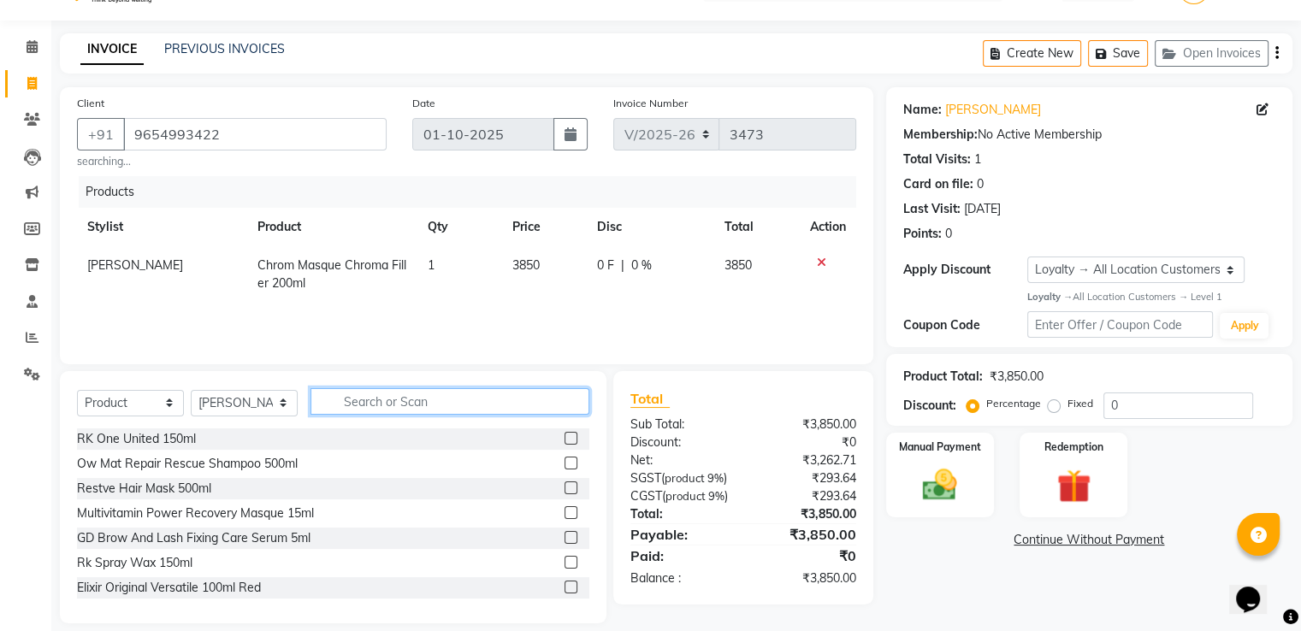
scroll to position [60, 0]
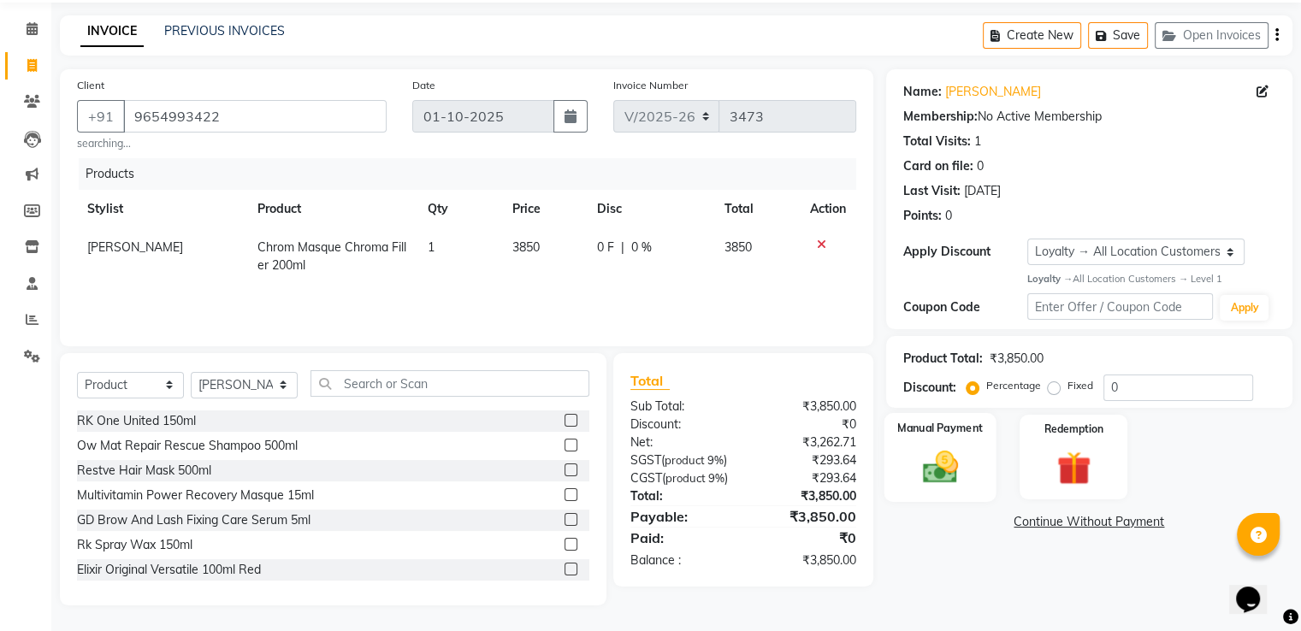
drag, startPoint x: 931, startPoint y: 456, endPoint x: 1077, endPoint y: 500, distance: 152.0
click at [932, 456] on img at bounding box center [940, 466] width 56 height 39
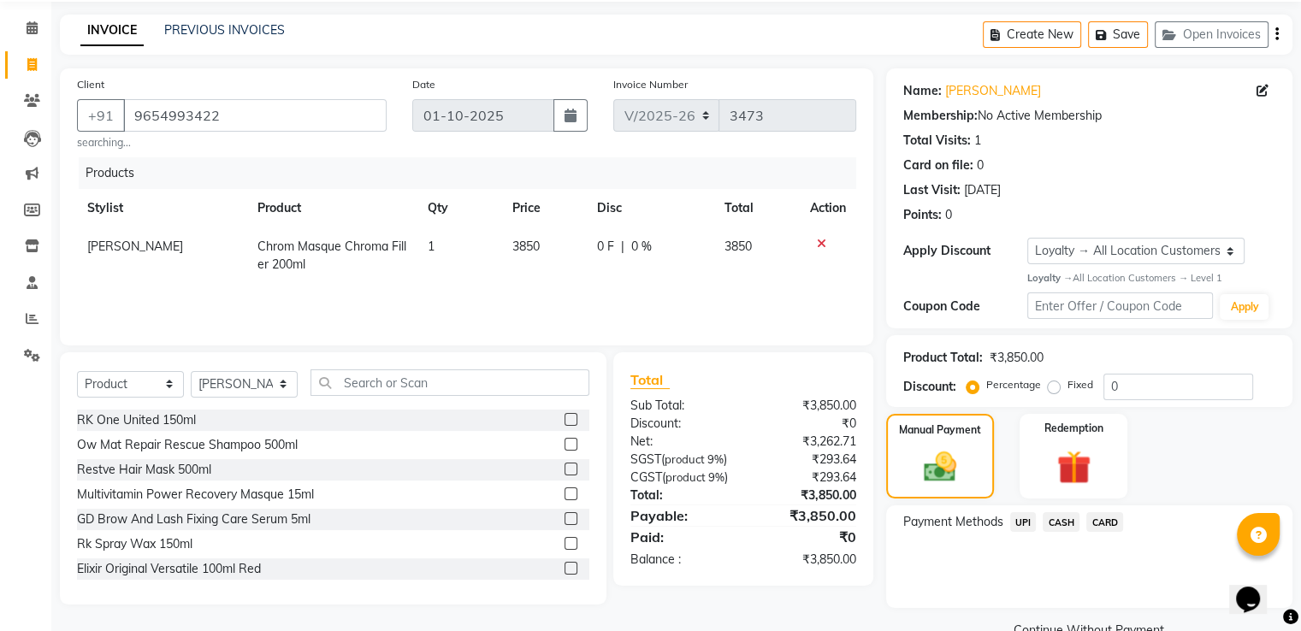
click at [1108, 521] on span "CARD" at bounding box center [1104, 522] width 37 height 20
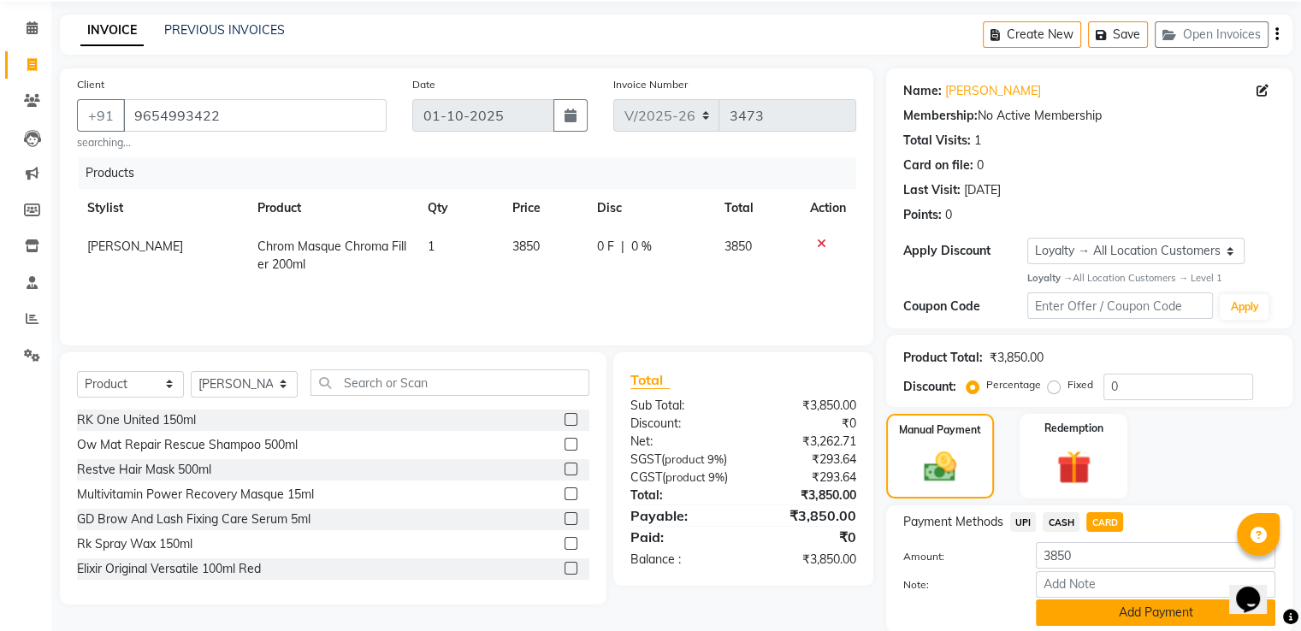
click at [1085, 620] on button "Add Payment" at bounding box center [1155, 613] width 239 height 27
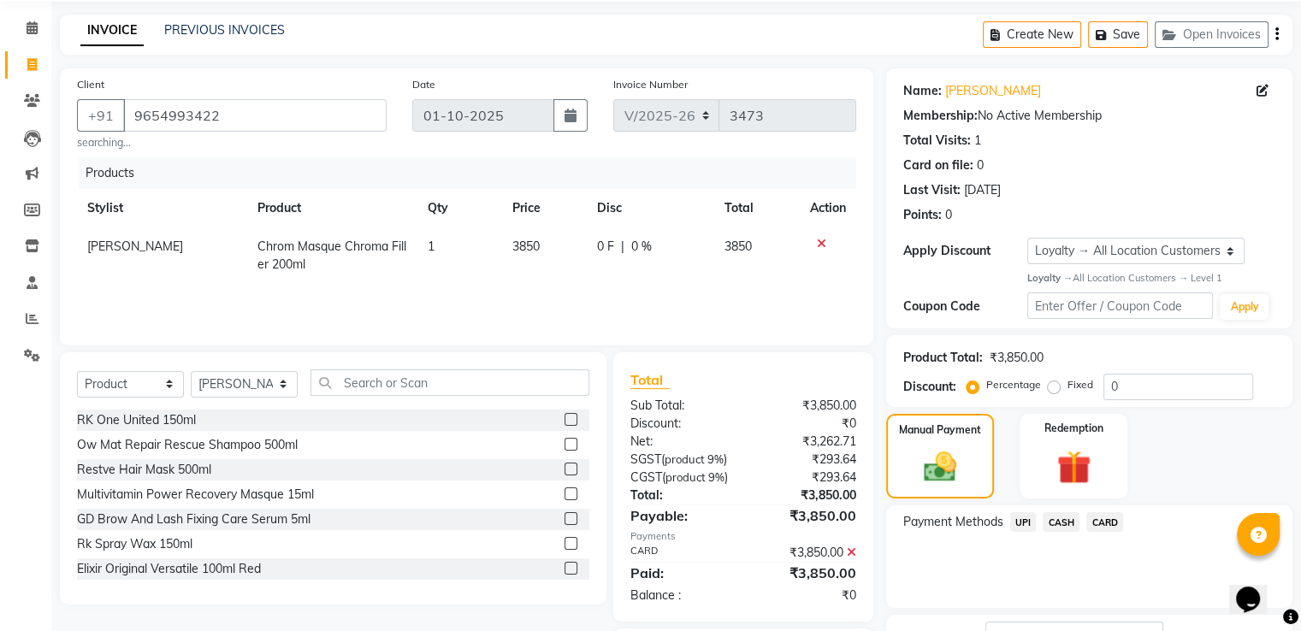
scroll to position [193, 0]
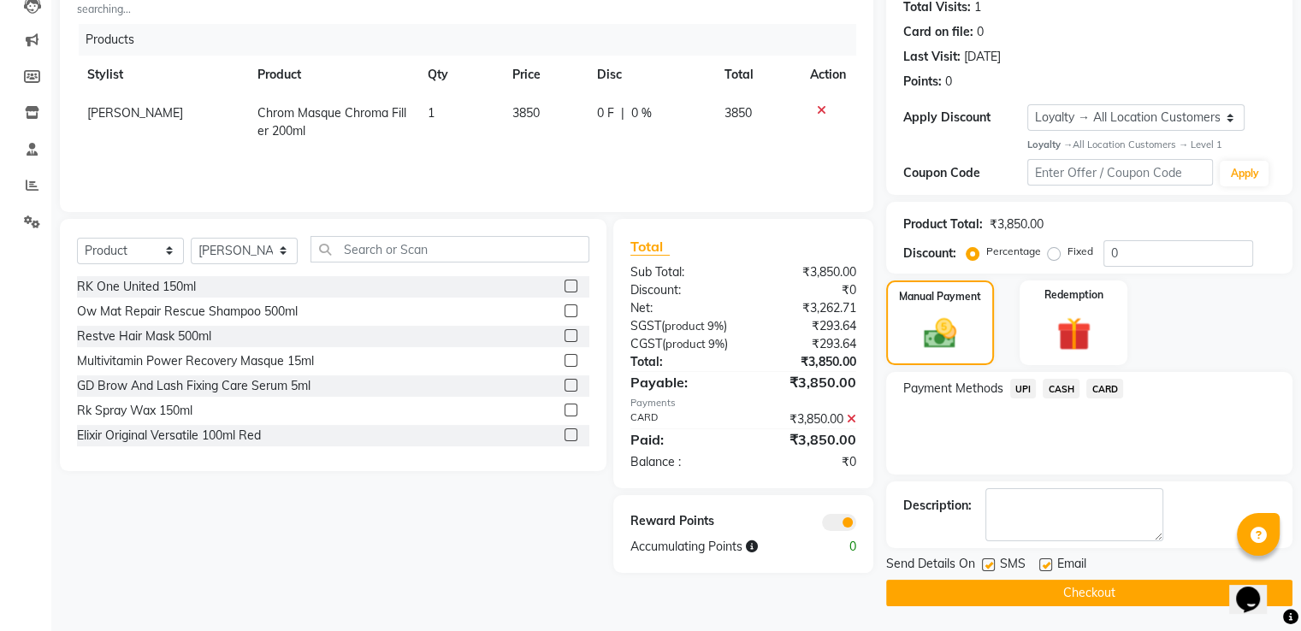
click at [1006, 596] on button "Checkout" at bounding box center [1089, 593] width 406 height 27
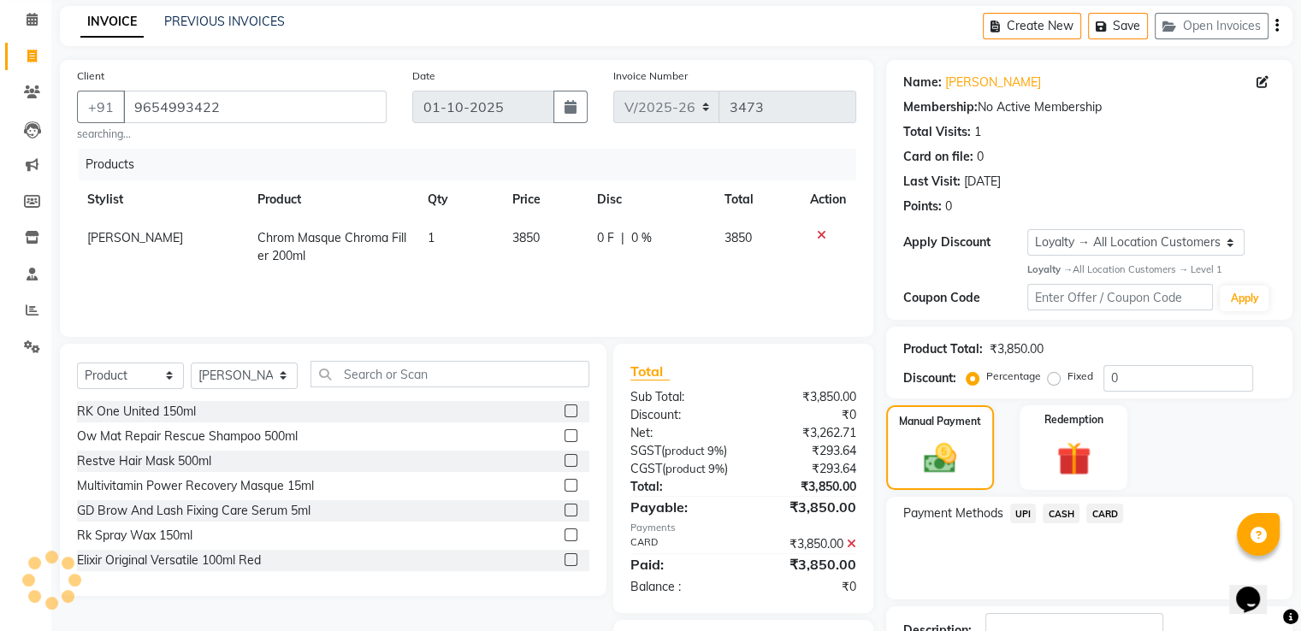
scroll to position [0, 0]
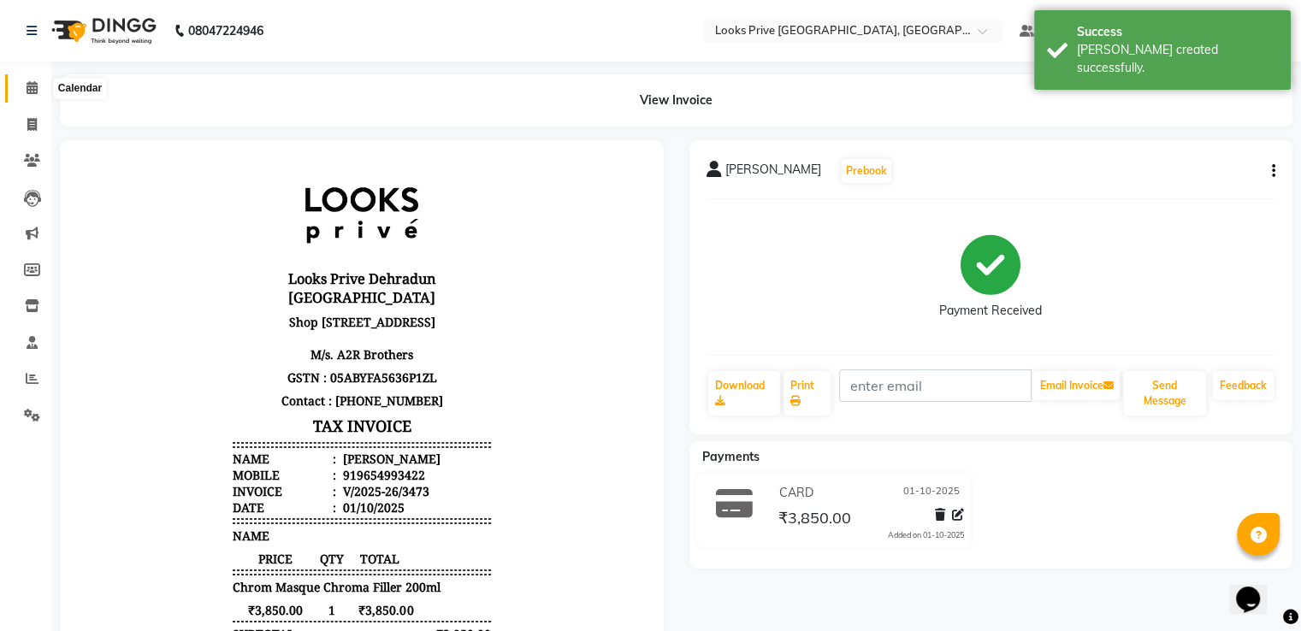
click at [23, 93] on span at bounding box center [32, 89] width 30 height 20
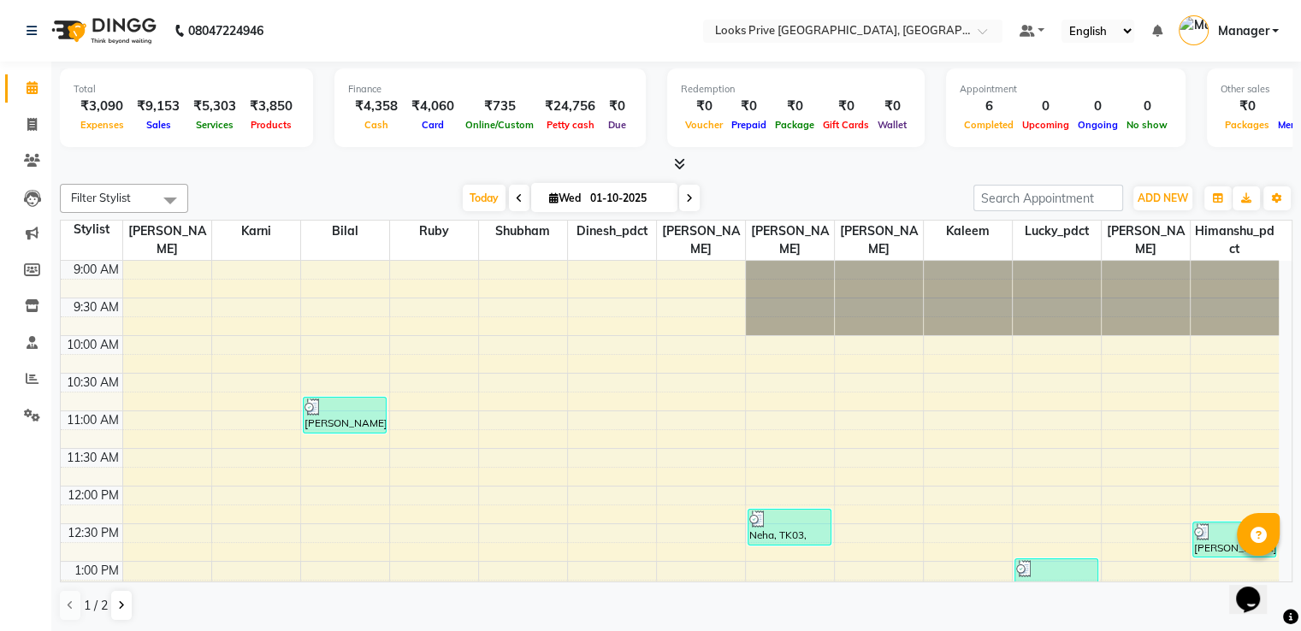
scroll to position [86, 0]
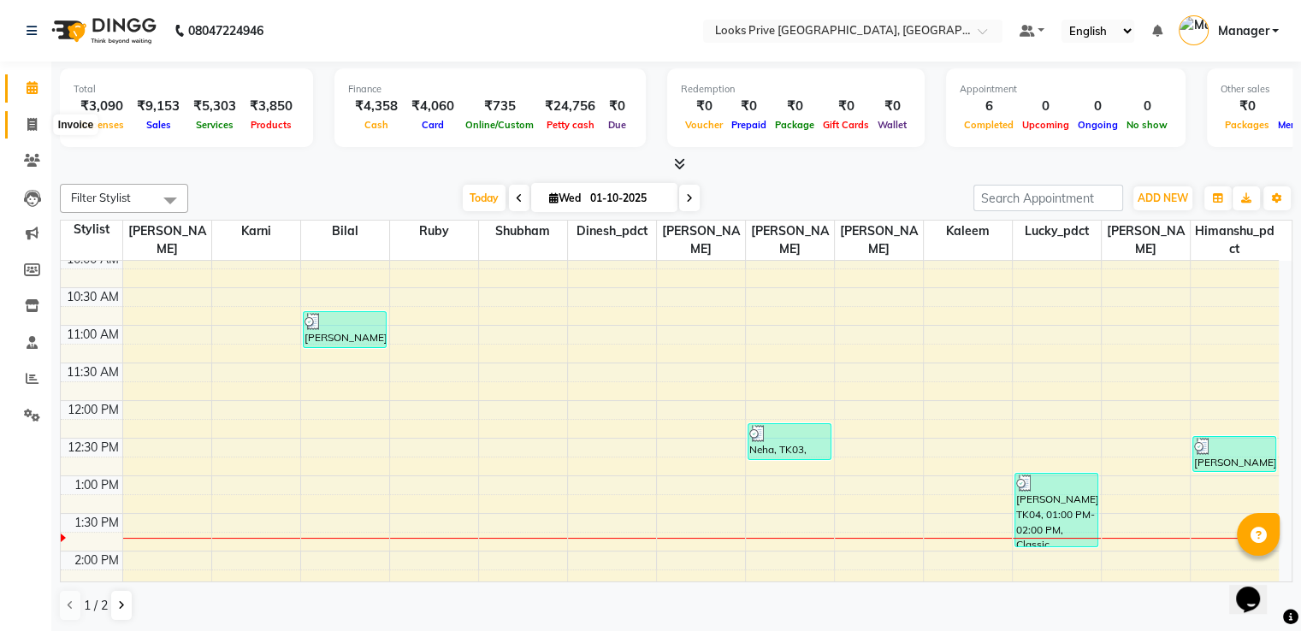
click at [24, 116] on span at bounding box center [32, 125] width 30 height 20
select select "6205"
select select "service"
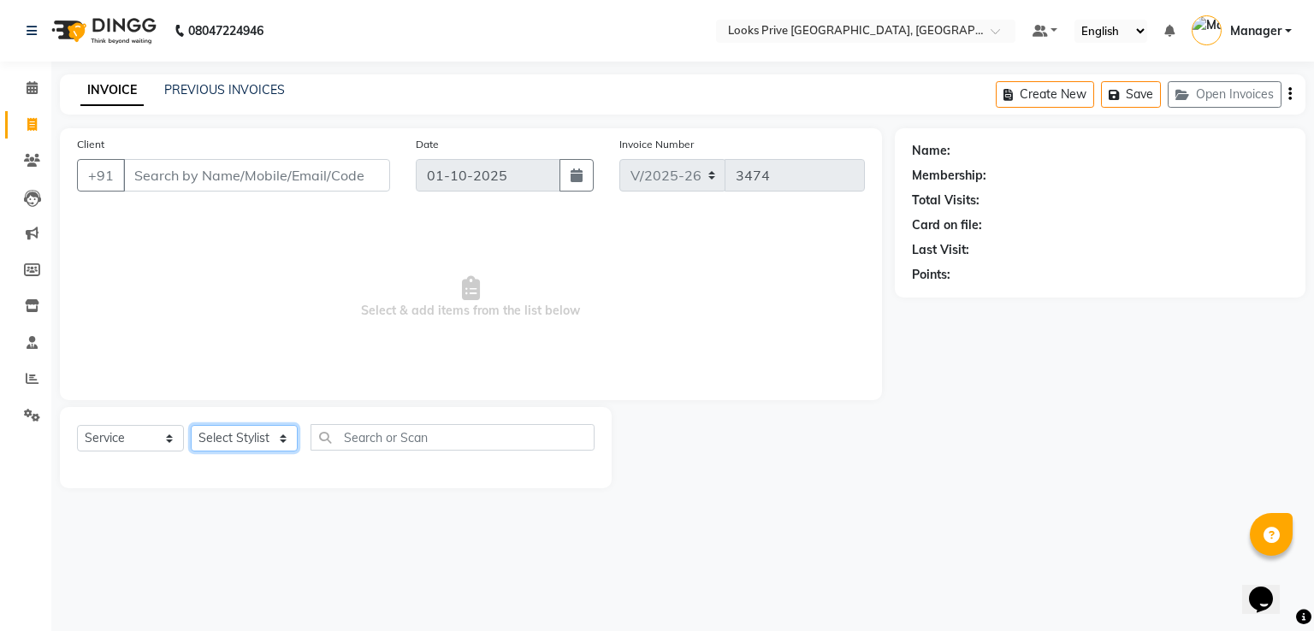
click at [249, 448] on select "Select Stylist" at bounding box center [244, 438] width 107 height 27
select select "86408"
click at [191, 426] on select "Select Stylist A2R_Master [PERSON_NAME] [PERSON_NAME] Dinesh_pdct Himanshu_pdct…" at bounding box center [244, 438] width 107 height 27
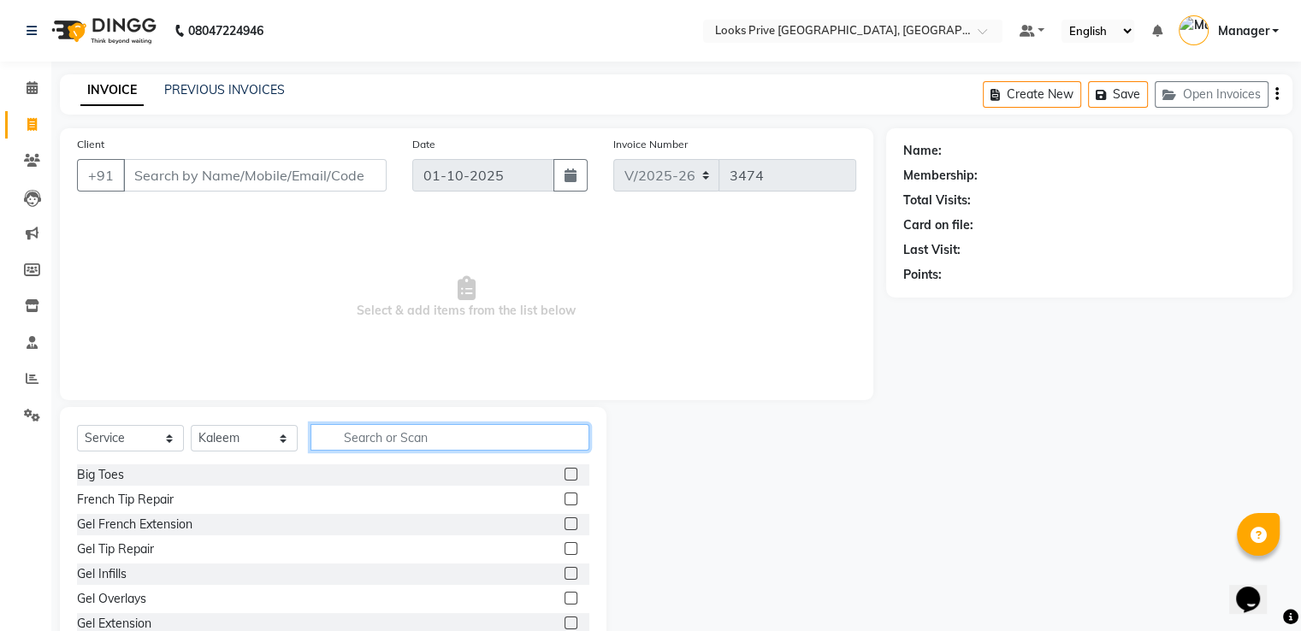
click at [414, 438] on input "text" at bounding box center [449, 437] width 279 height 27
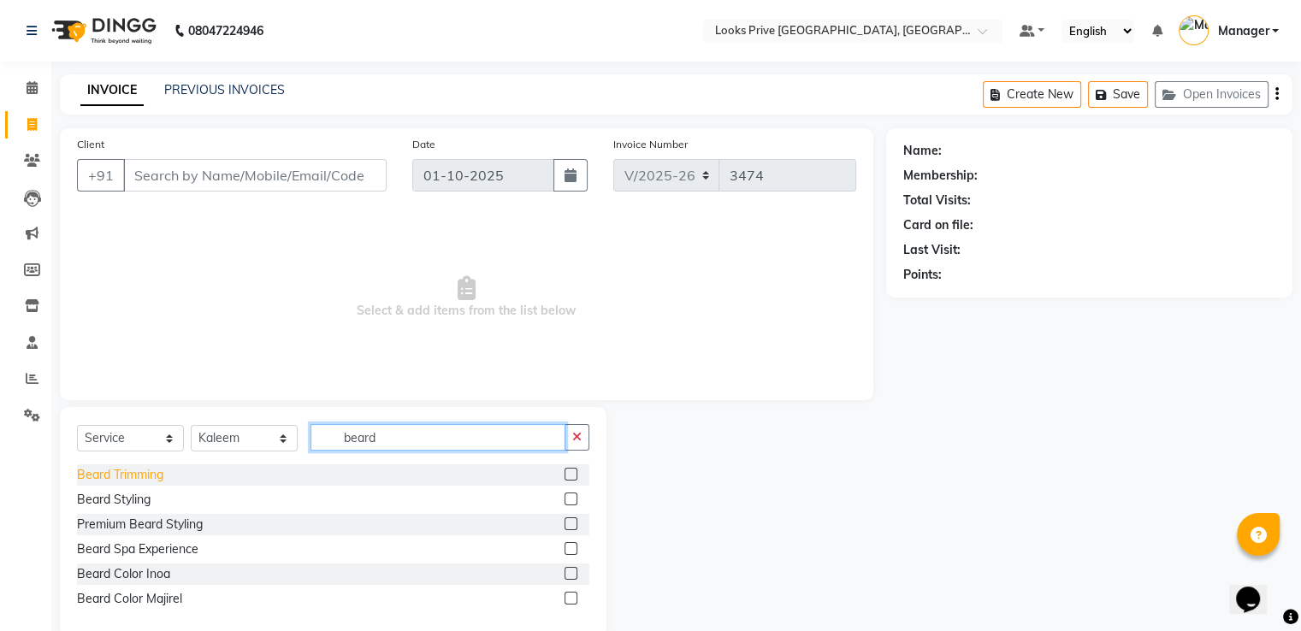
type input "beard"
click at [127, 480] on div "Beard Trimming" at bounding box center [120, 475] width 86 height 18
checkbox input "false"
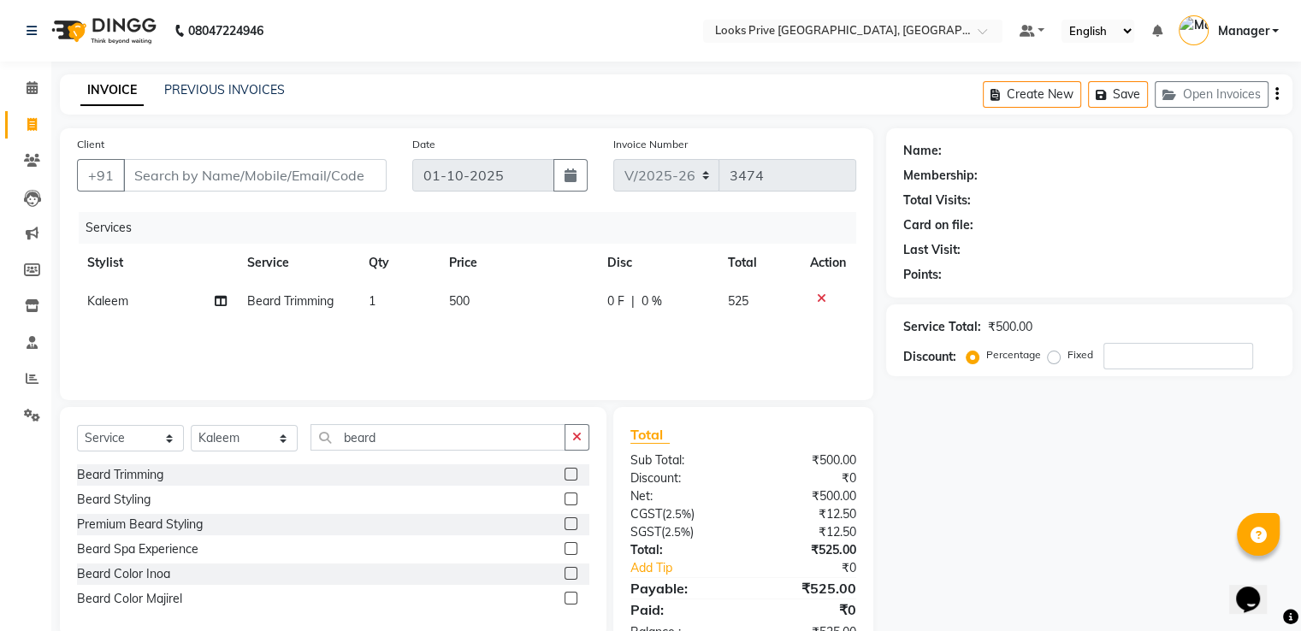
drag, startPoint x: 476, startPoint y: 323, endPoint x: 515, endPoint y: 315, distance: 40.3
click at [476, 323] on div "Services Stylist Service Qty Price Disc Total Action [PERSON_NAME] Trimming 1 5…" at bounding box center [466, 297] width 779 height 171
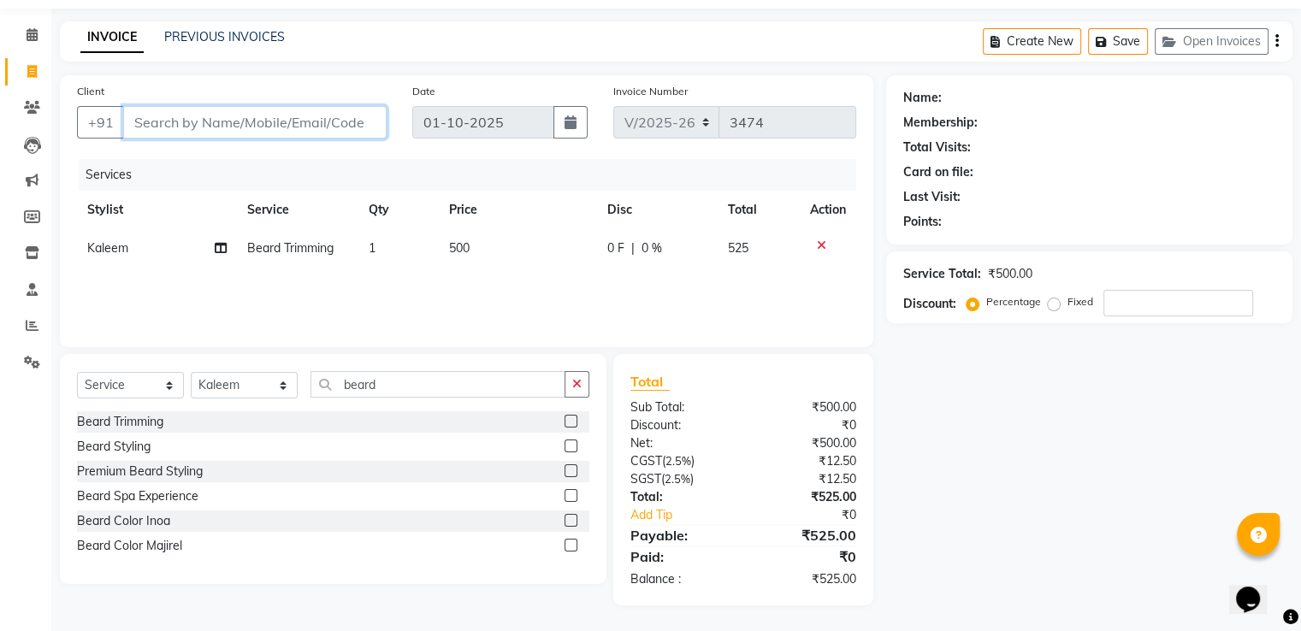
click at [227, 117] on input "Client" at bounding box center [254, 122] width 263 height 33
click at [228, 119] on input "Client" at bounding box center [254, 122] width 263 height 33
type input "8"
type input "0"
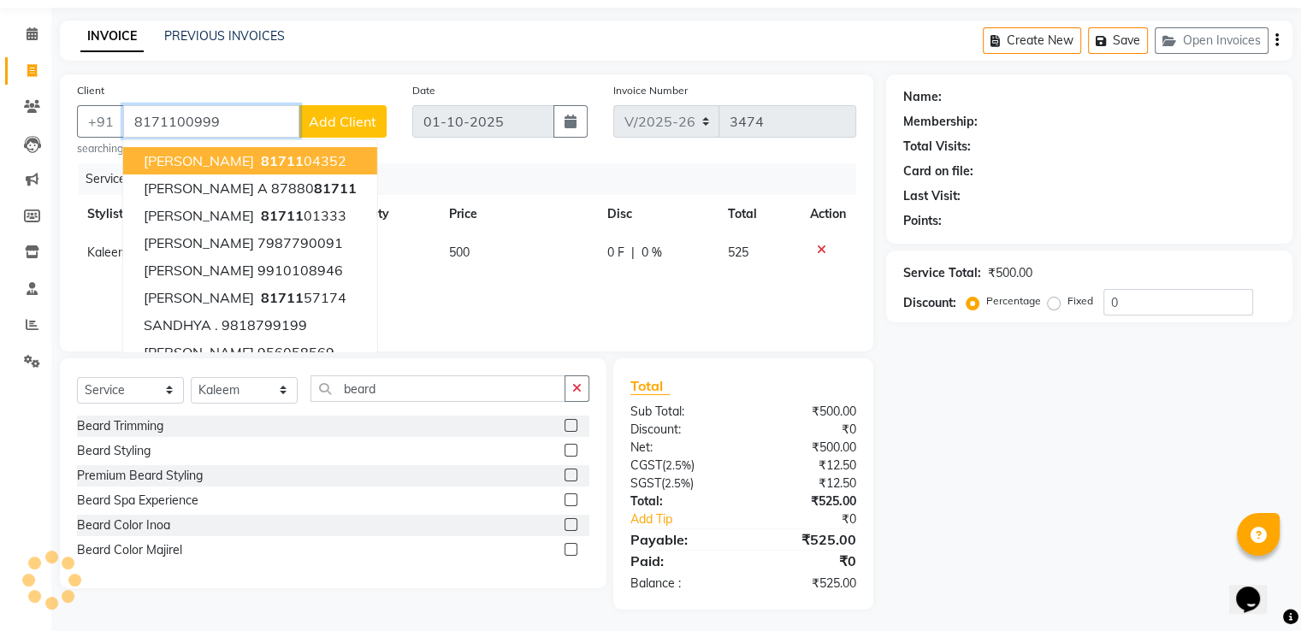
type input "8171100999"
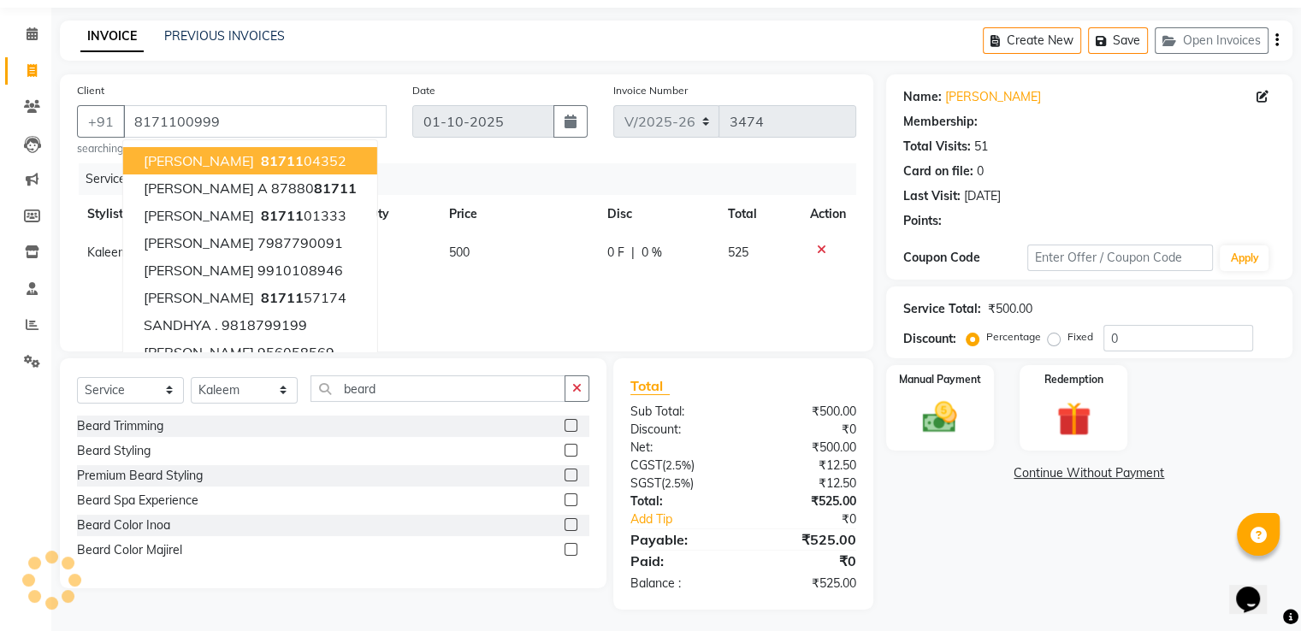
click at [308, 76] on div "Client [PHONE_NUMBER] [PERSON_NAME] 81711 04352 [PERSON_NAME] A 87880 81711 [PE…" at bounding box center [466, 212] width 813 height 277
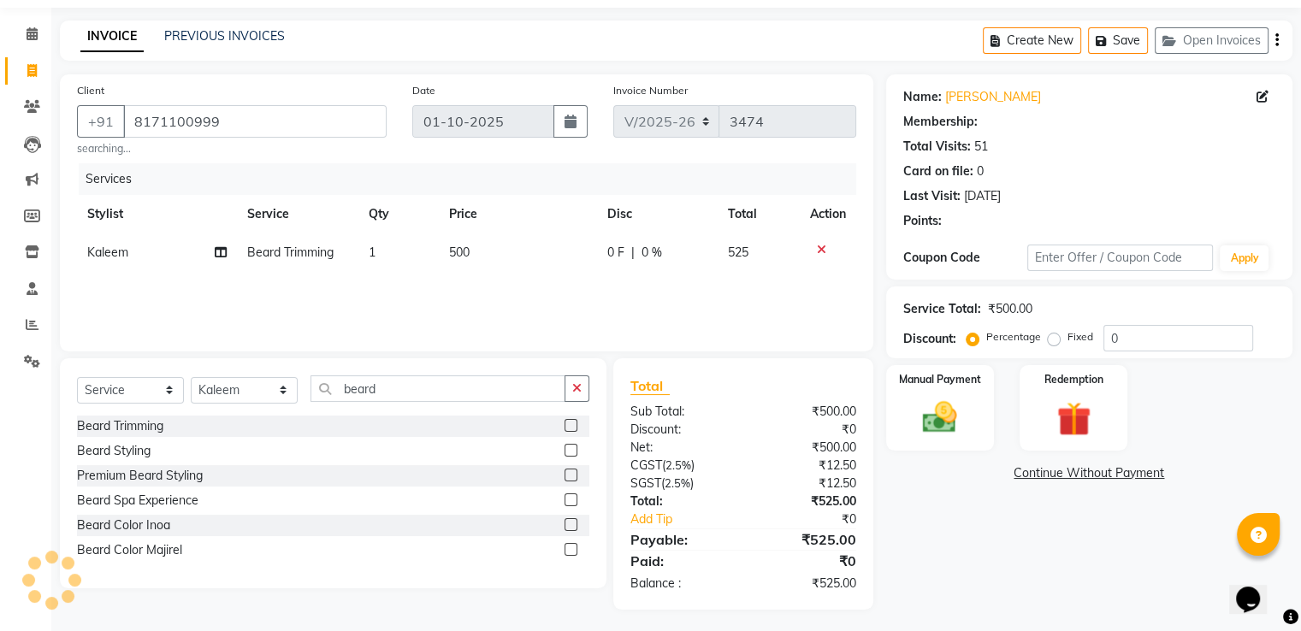
select select "1: Object"
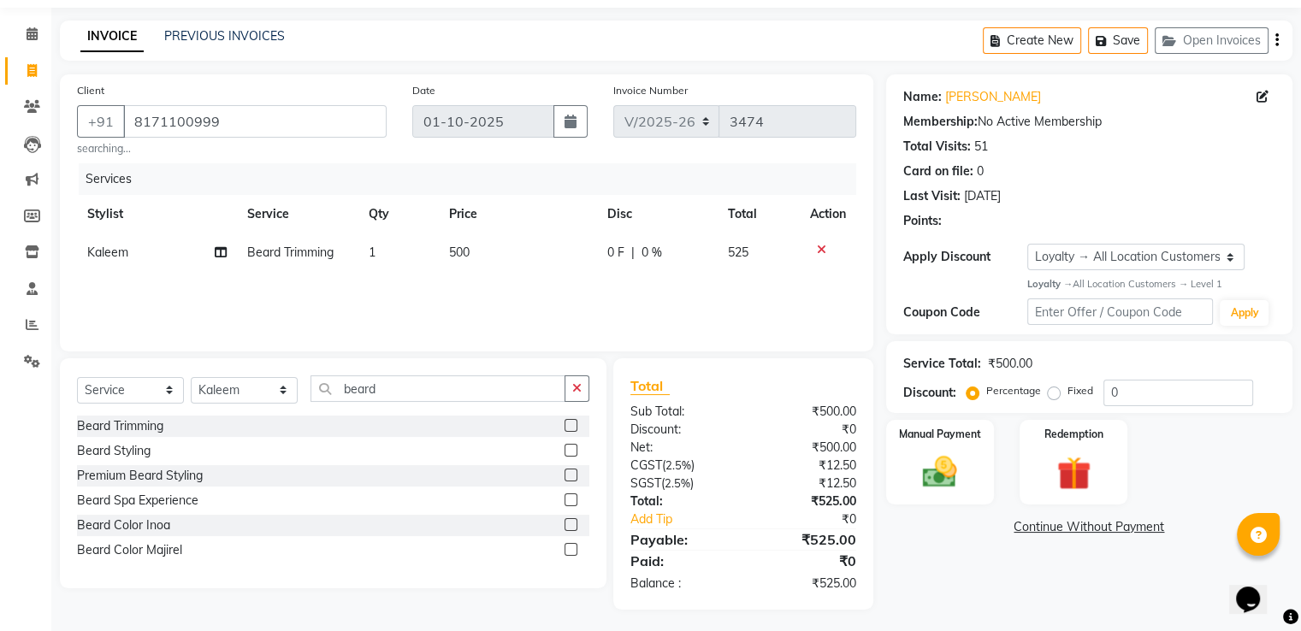
scroll to position [59, 0]
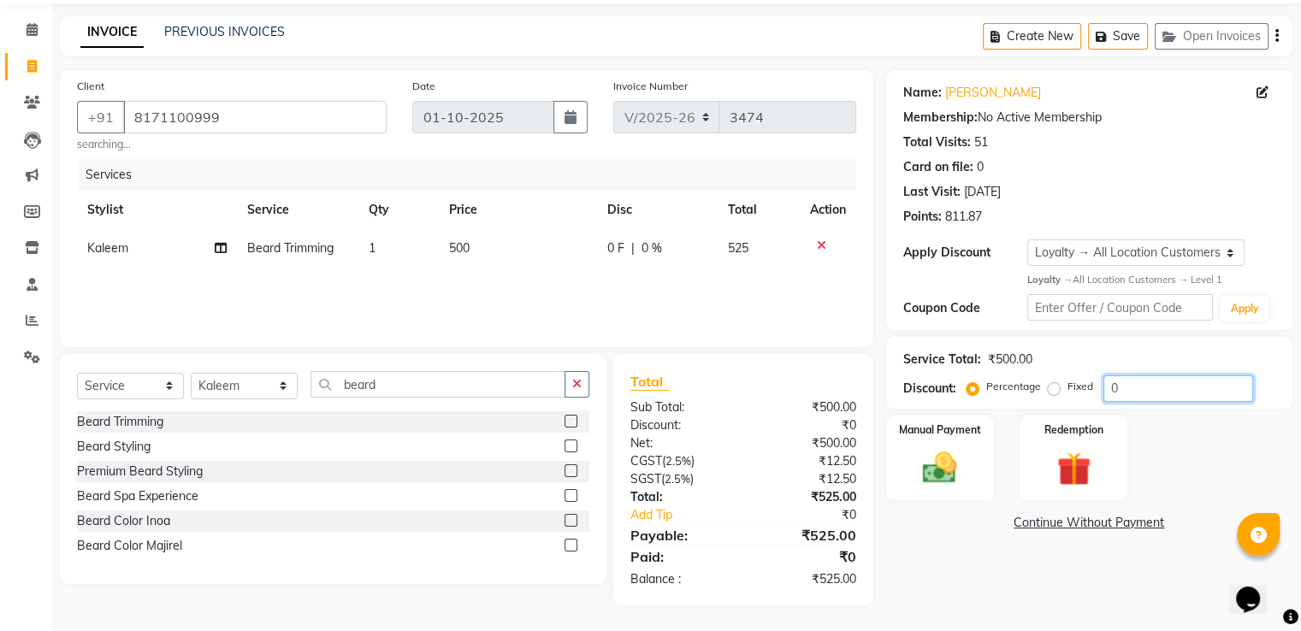
click at [1155, 390] on input "0" at bounding box center [1178, 388] width 150 height 27
type input "020"
click at [907, 492] on div "Manual Payment" at bounding box center [939, 458] width 112 height 88
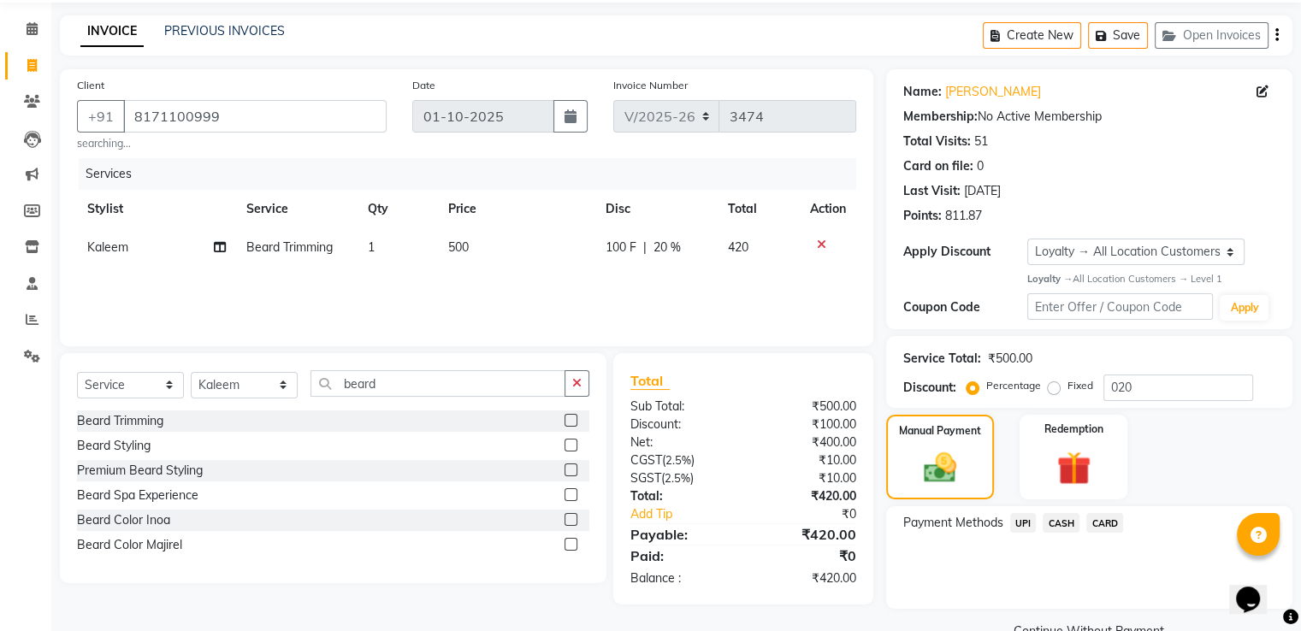
click at [1090, 524] on span "CARD" at bounding box center [1104, 523] width 37 height 20
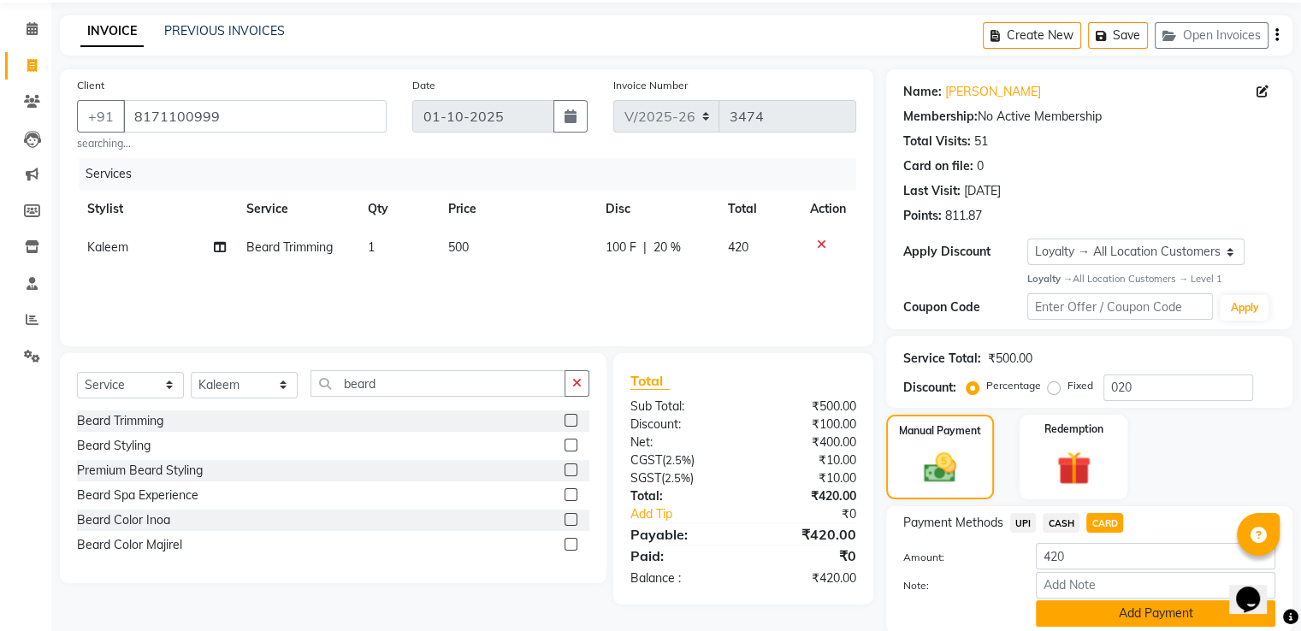
click at [1078, 610] on button "Add Payment" at bounding box center [1155, 613] width 239 height 27
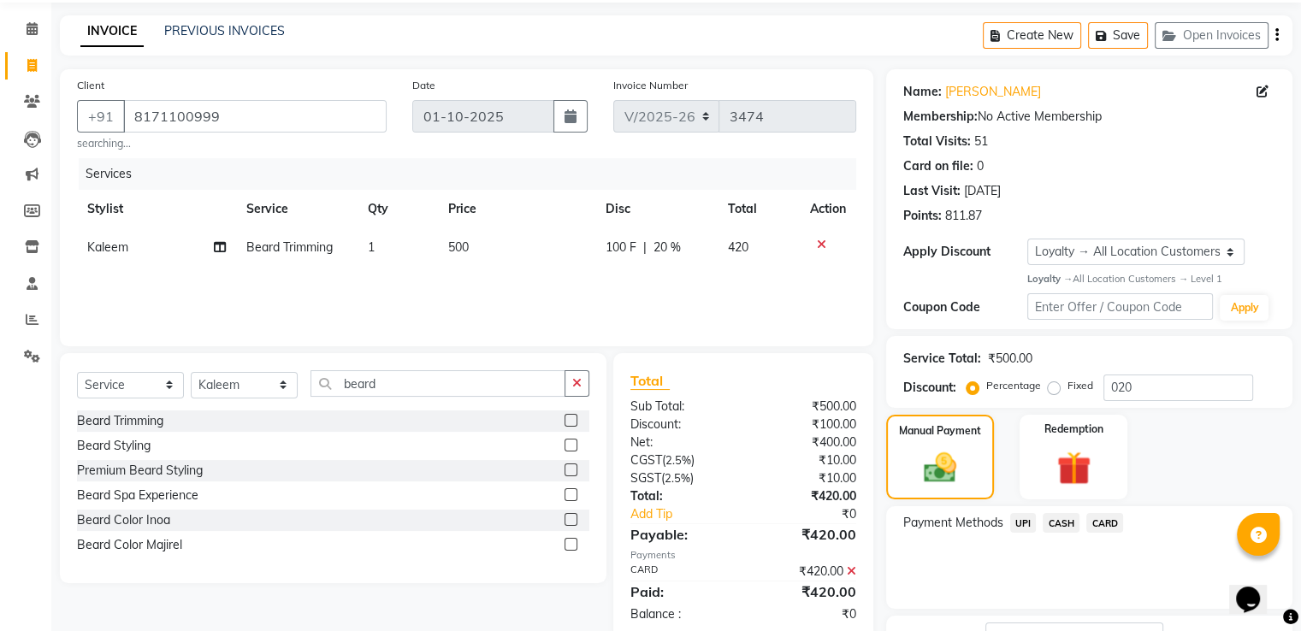
scroll to position [193, 0]
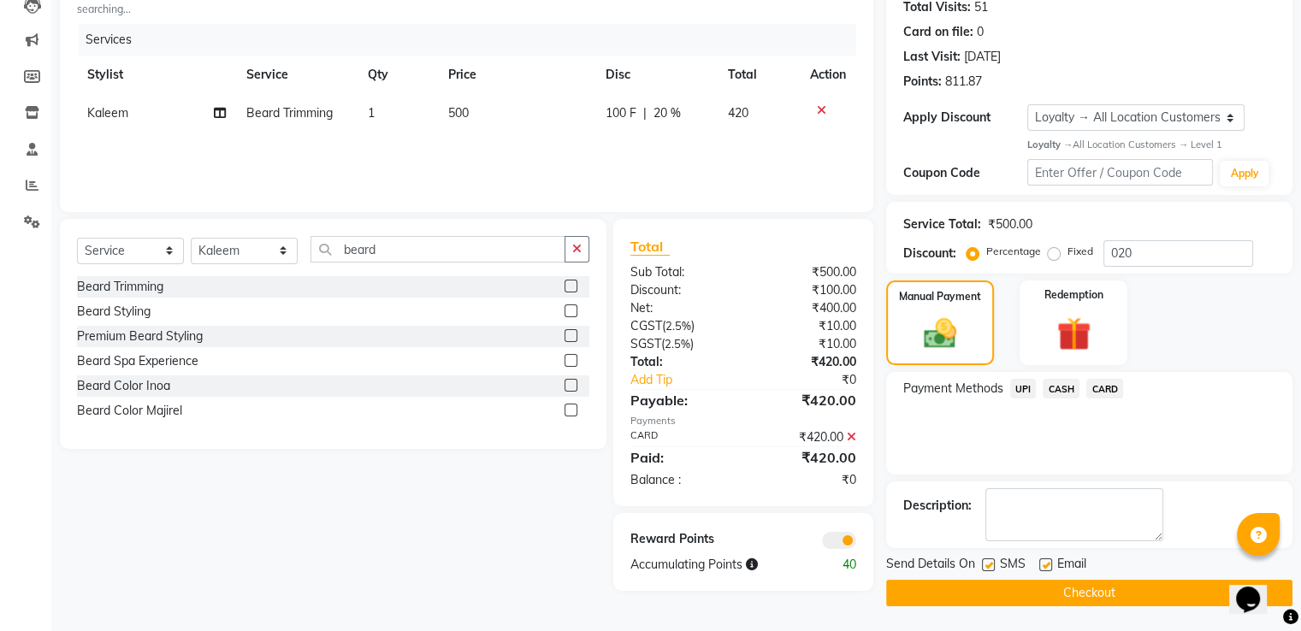
drag, startPoint x: 940, startPoint y: 590, endPoint x: 907, endPoint y: 535, distance: 64.8
click at [941, 588] on button "Checkout" at bounding box center [1089, 593] width 406 height 27
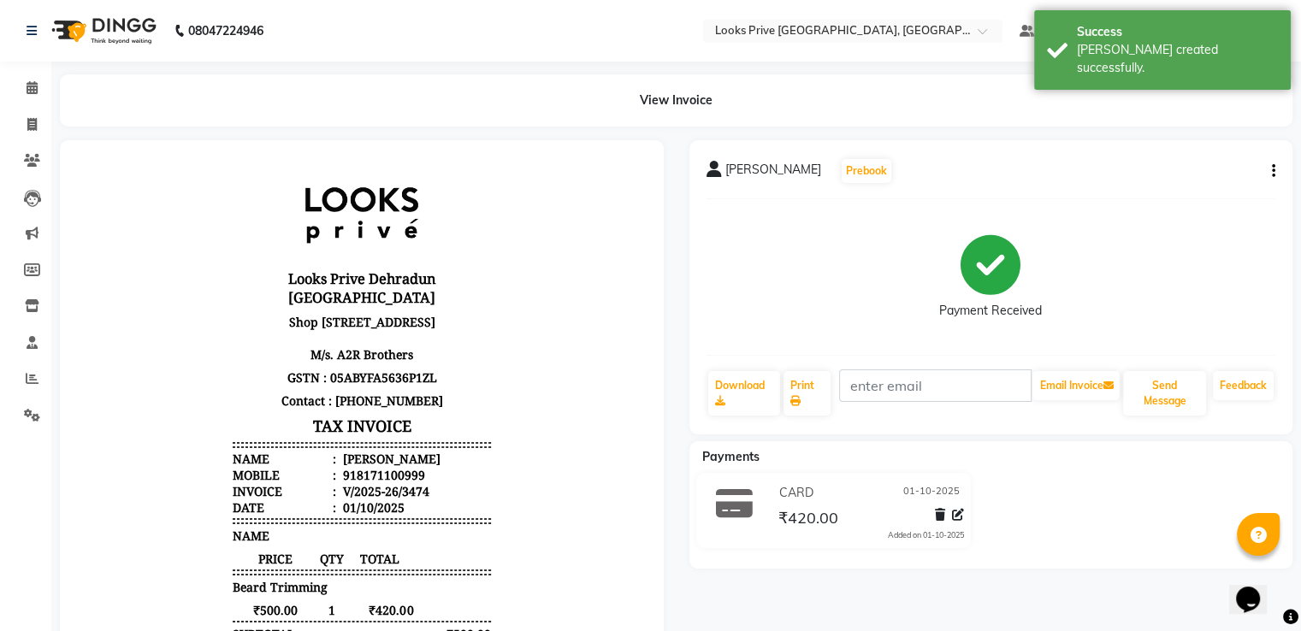
click at [51, 89] on div "View Invoice" at bounding box center [676, 100] width 1258 height 52
click at [21, 83] on span at bounding box center [32, 89] width 30 height 20
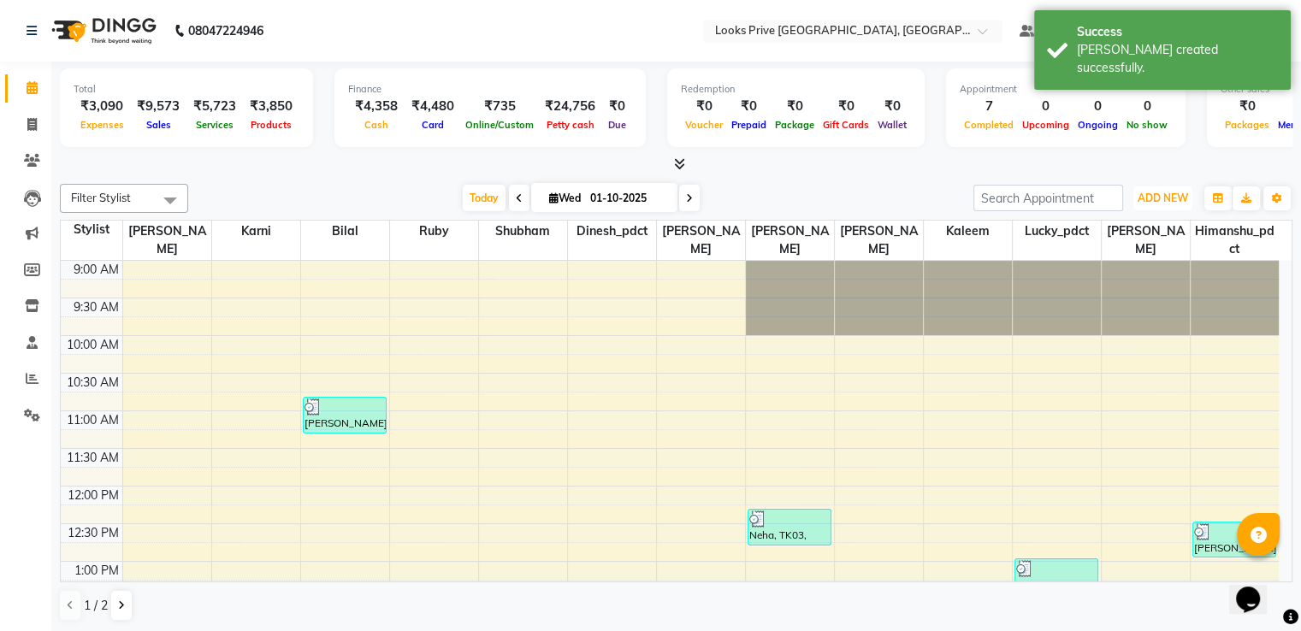
drag, startPoint x: 1176, startPoint y: 196, endPoint x: 1129, endPoint y: 275, distance: 91.7
click at [1175, 197] on span "ADD NEW" at bounding box center [1163, 198] width 50 height 13
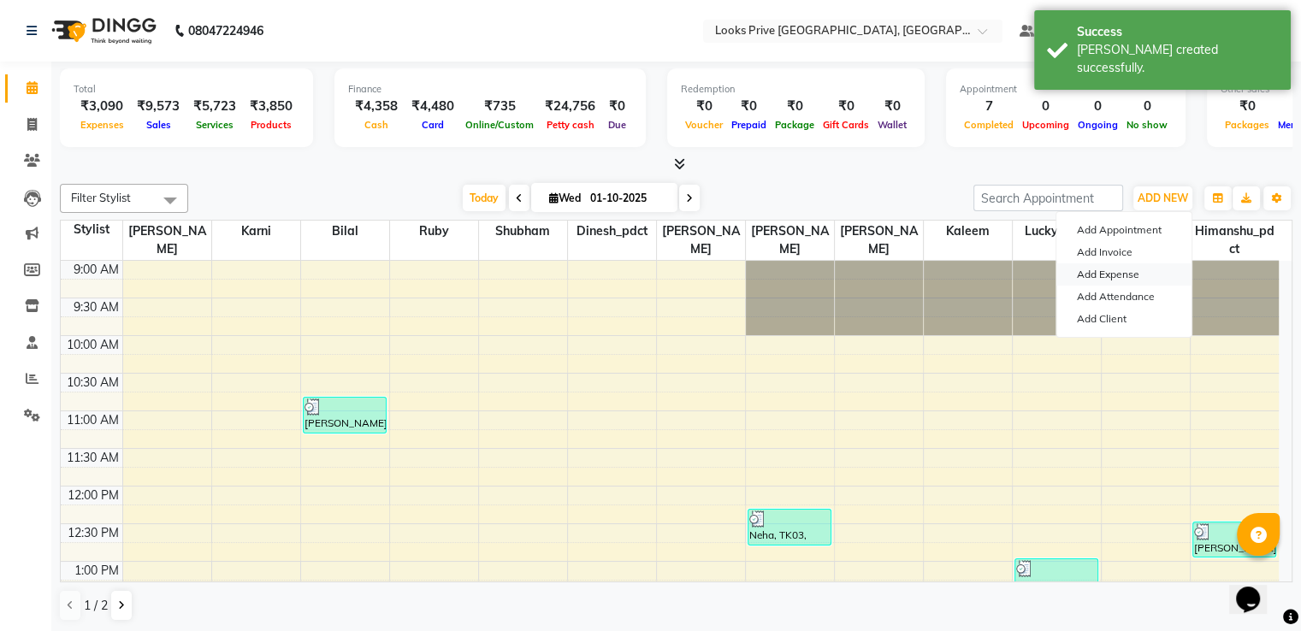
click at [1120, 278] on link "Add Expense" at bounding box center [1123, 274] width 135 height 22
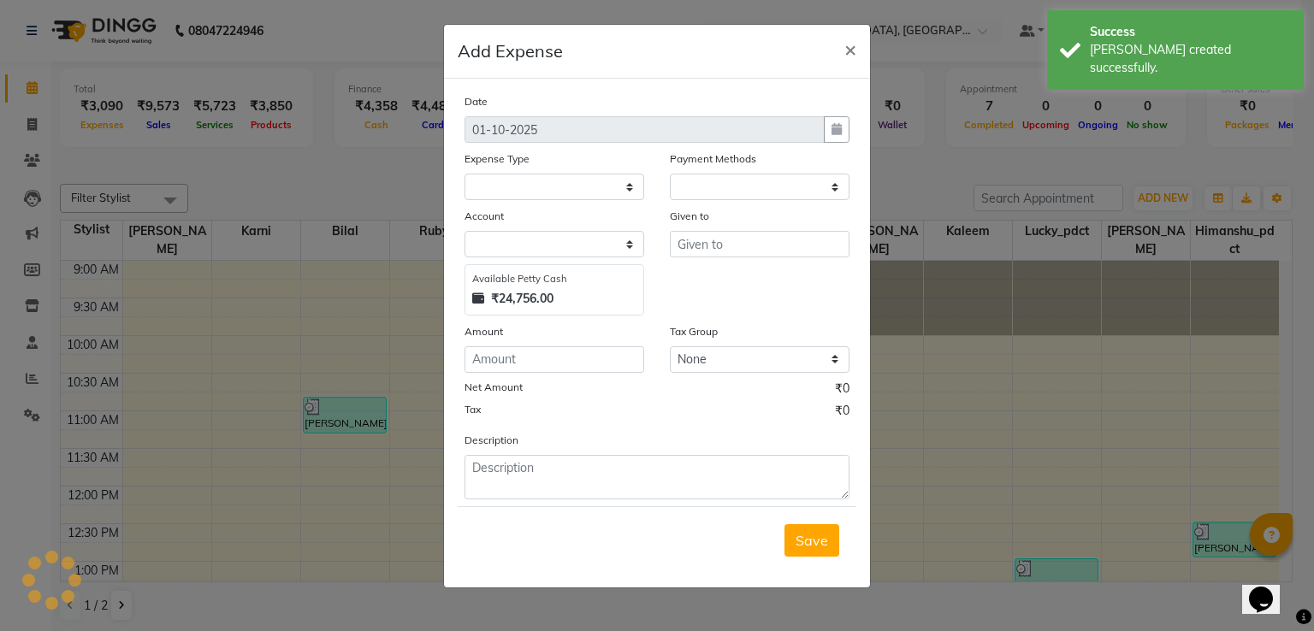
select select "1"
select select "5194"
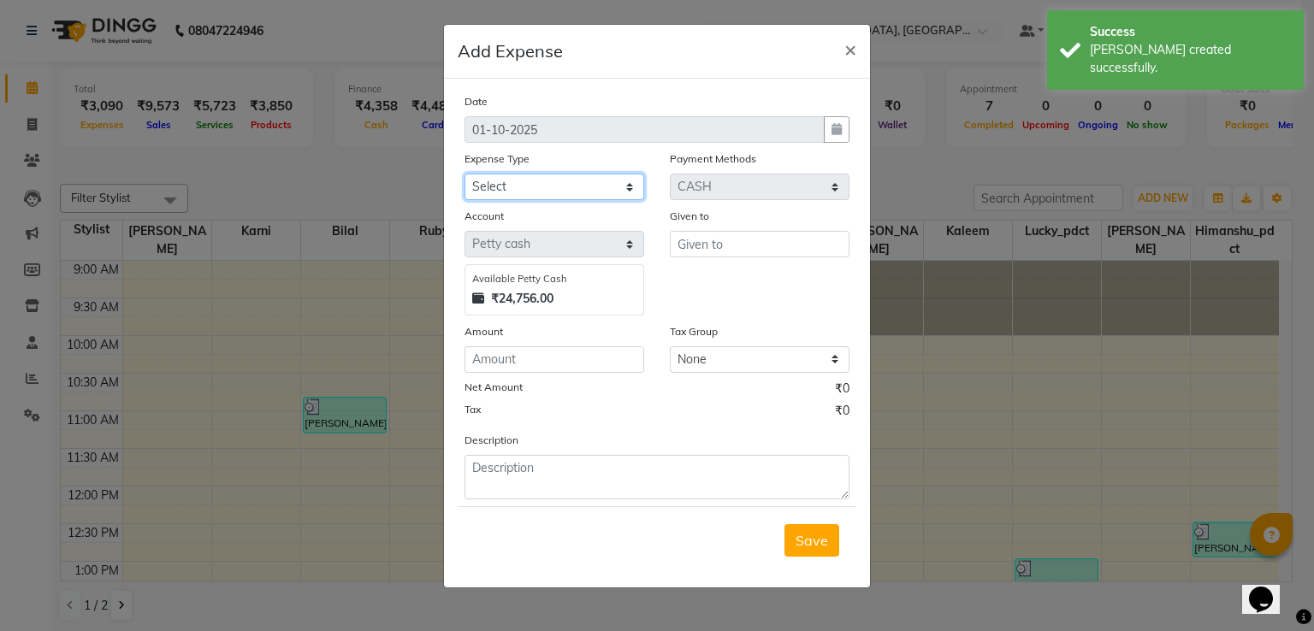
click at [496, 180] on select "Select Accommodation Aesthetics Bank Deposit BLINKIT Cash Handover Client Refun…" at bounding box center [554, 187] width 180 height 27
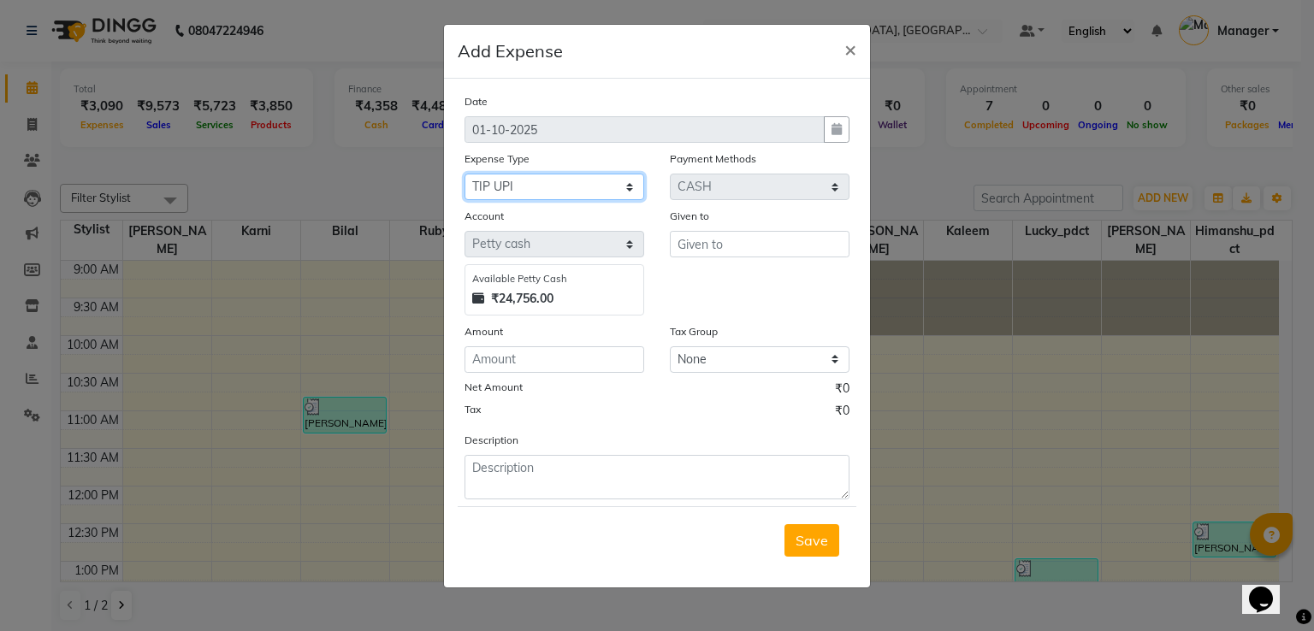
click at [464, 175] on select "Select Accommodation Aesthetics Bank Deposit BLINKIT Cash Handover Client Refun…" at bounding box center [554, 187] width 180 height 27
select select "22746"
click at [701, 251] on input "text" at bounding box center [760, 244] width 180 height 27
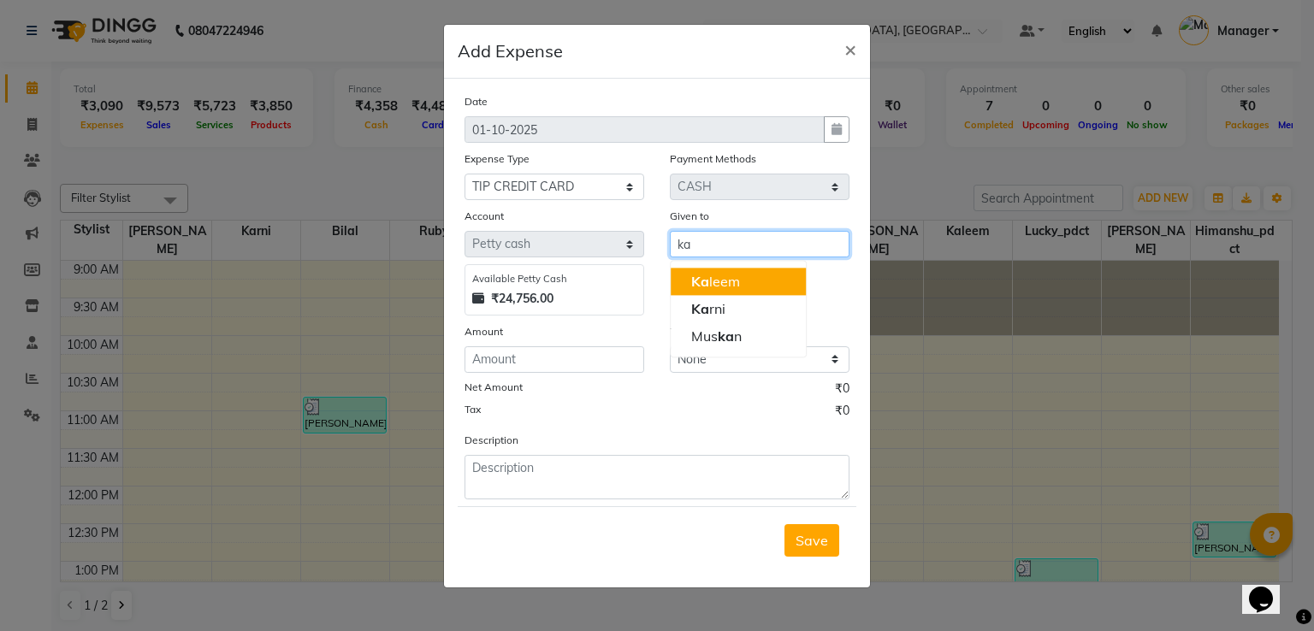
drag, startPoint x: 702, startPoint y: 277, endPoint x: 491, endPoint y: 358, distance: 226.3
click at [702, 279] on span "Ka" at bounding box center [700, 281] width 18 height 17
type input "Kaleem"
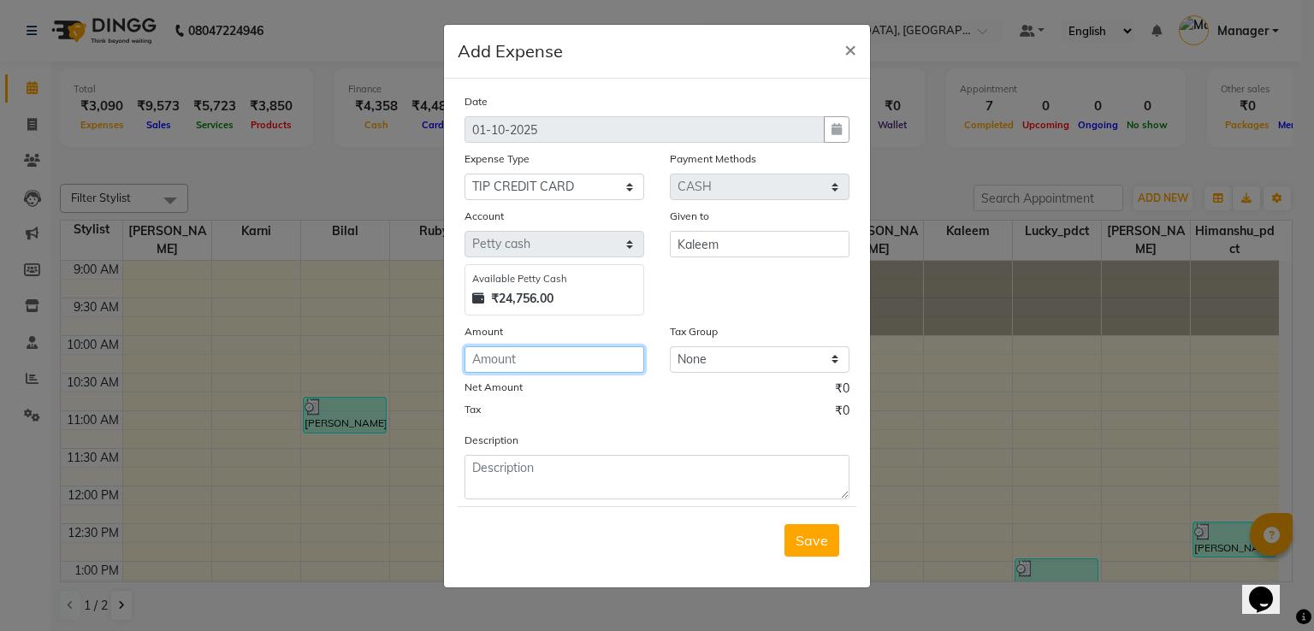
click at [478, 360] on input "number" at bounding box center [554, 359] width 180 height 27
type input "130"
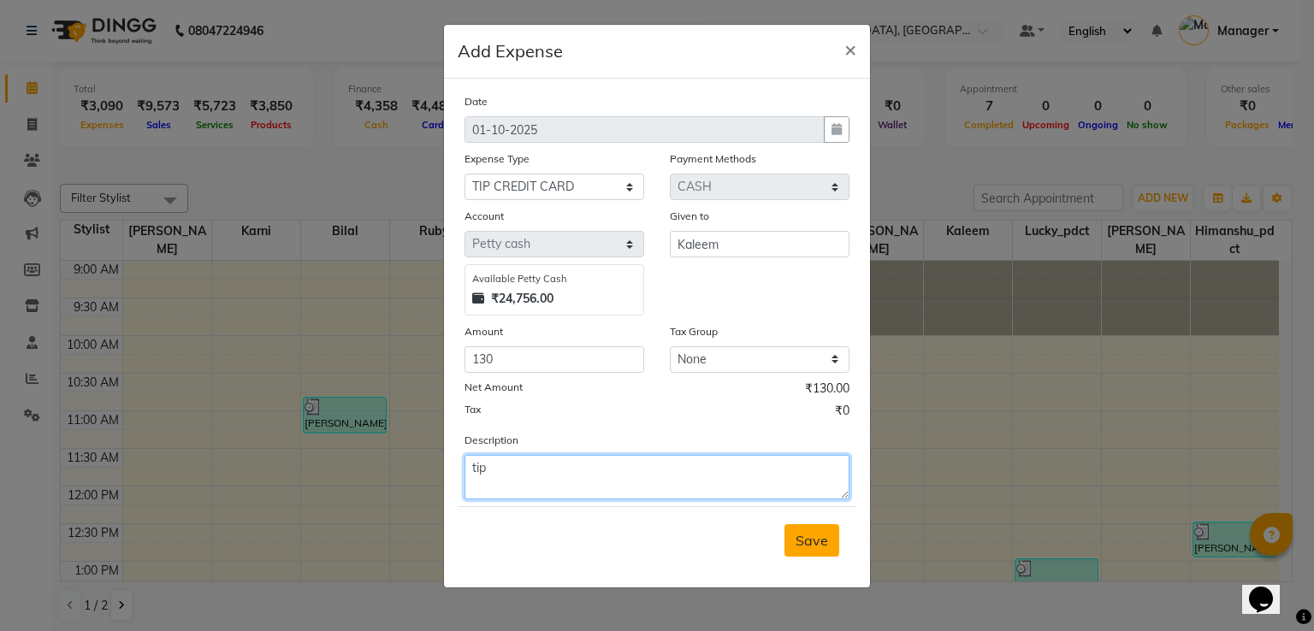
type textarea "tip"
click at [812, 547] on span "Save" at bounding box center [811, 540] width 33 height 17
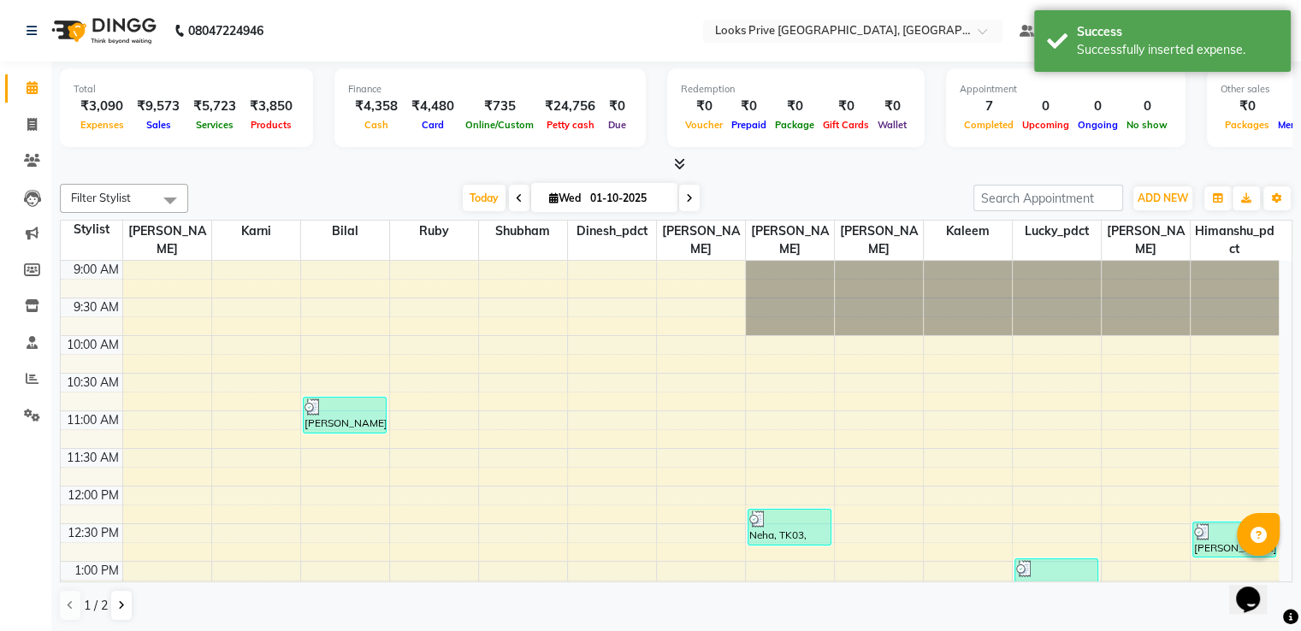
click at [22, 105] on ul "Calendar Invoice Clients Leads Marketing Members Inventory Staff Reports Settin…" at bounding box center [25, 256] width 51 height 372
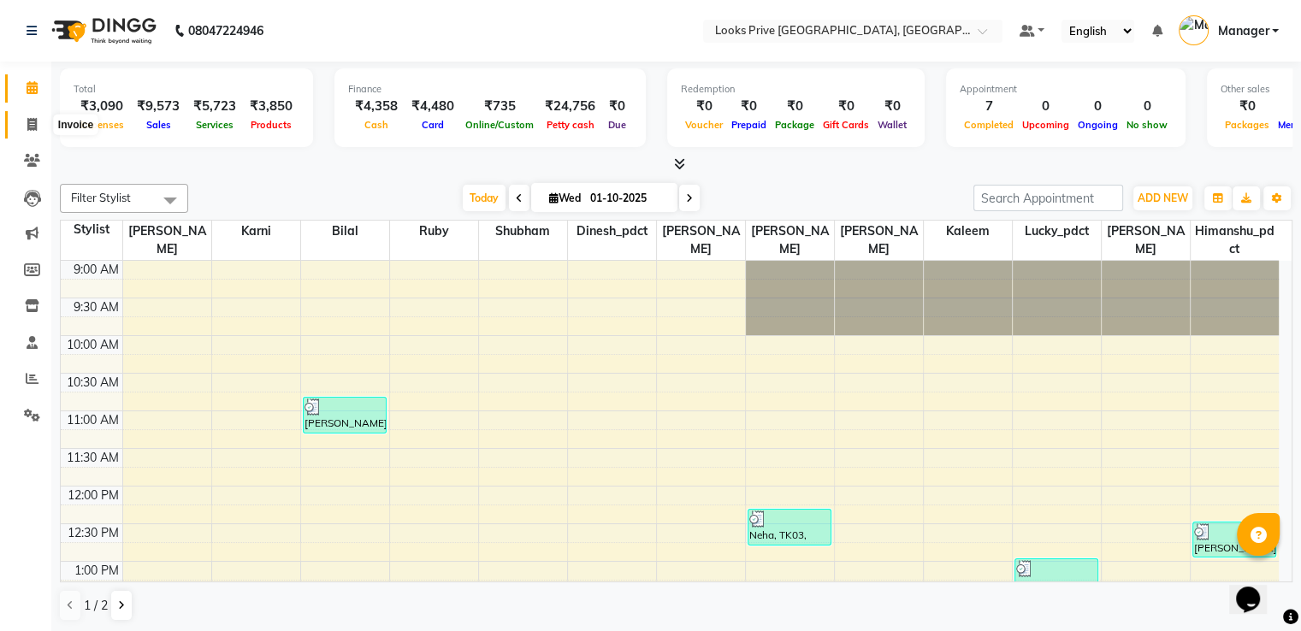
click at [28, 129] on icon at bounding box center [31, 124] width 9 height 13
select select "6205"
select select "service"
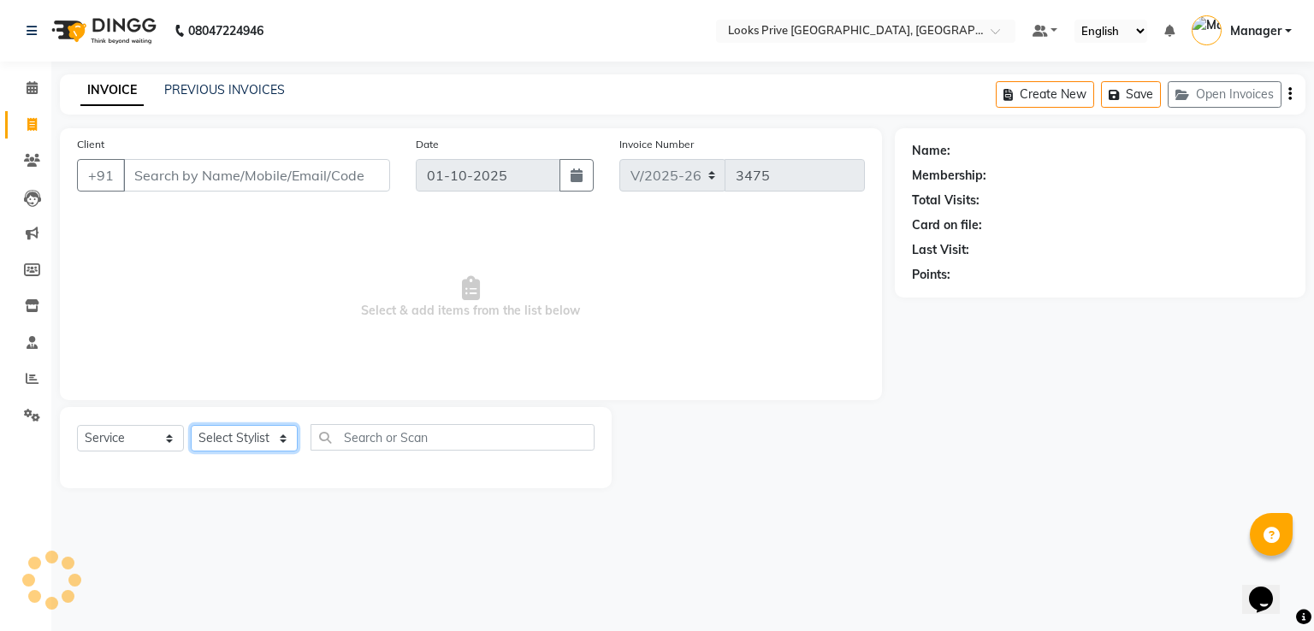
click at [249, 439] on select "Select Stylist" at bounding box center [244, 438] width 107 height 27
select select "86409"
click at [191, 426] on select "Select Stylist A2R_Master [PERSON_NAME] [PERSON_NAME] Dinesh_pdct Himanshu_pdct…" at bounding box center [244, 438] width 107 height 27
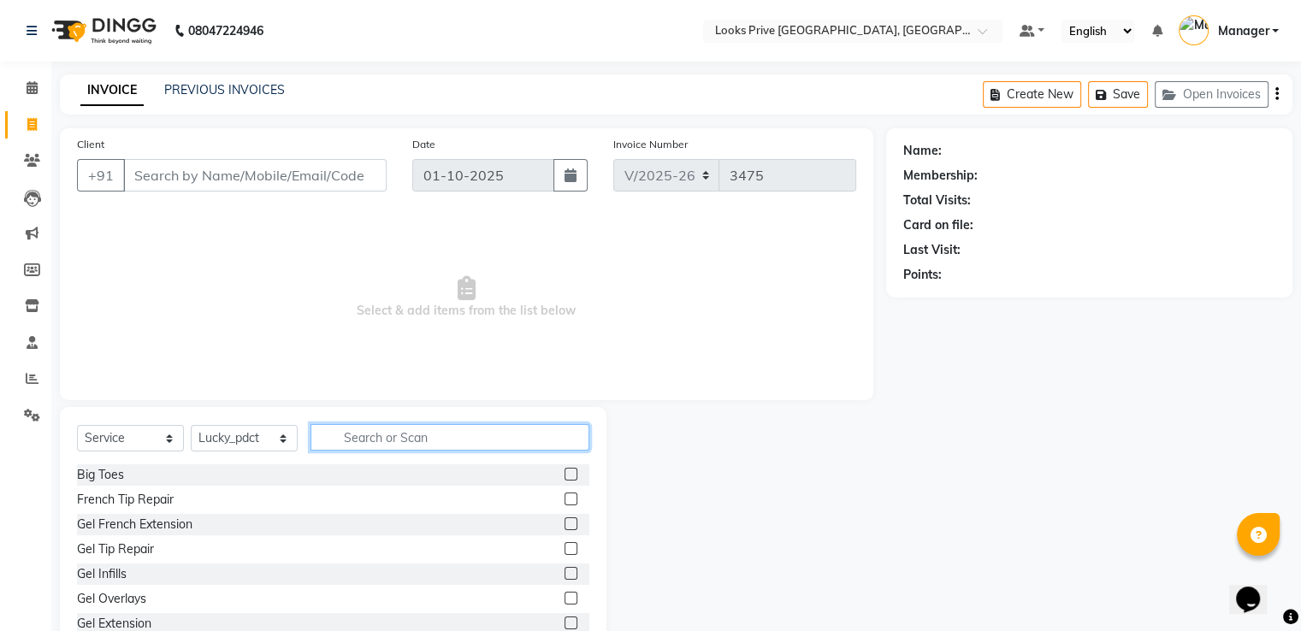
click at [419, 441] on input "text" at bounding box center [449, 437] width 279 height 27
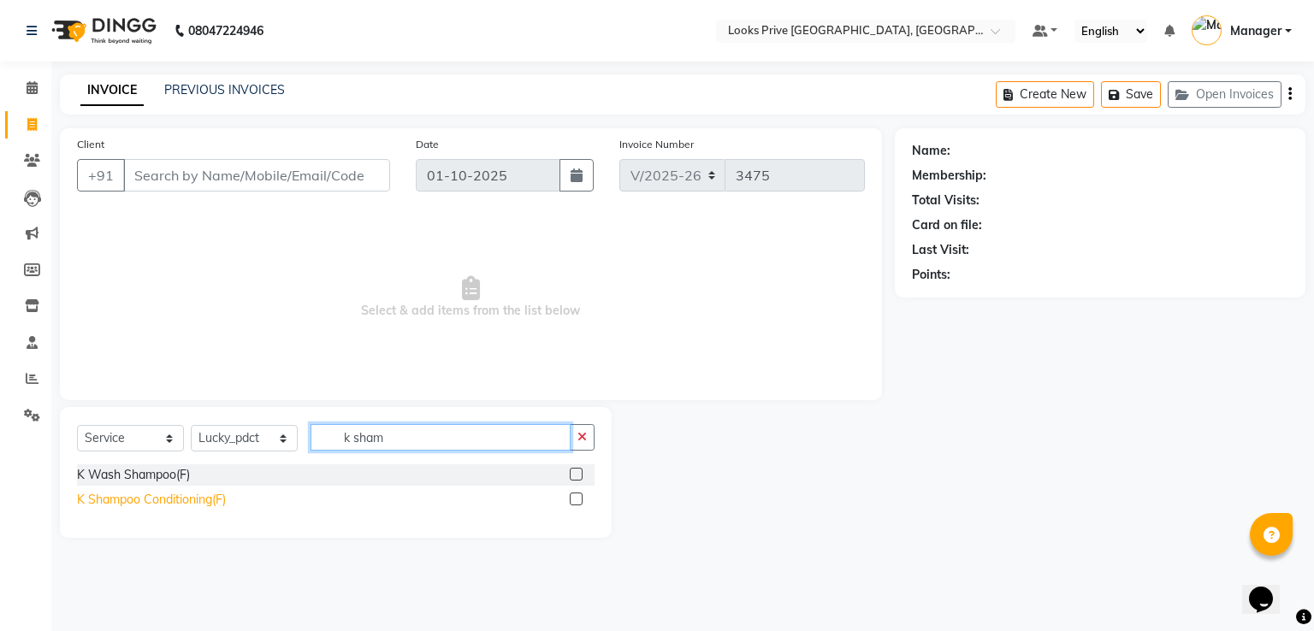
type input "k sham"
click at [190, 505] on div "K Shampoo Conditioning(F)" at bounding box center [151, 500] width 149 height 18
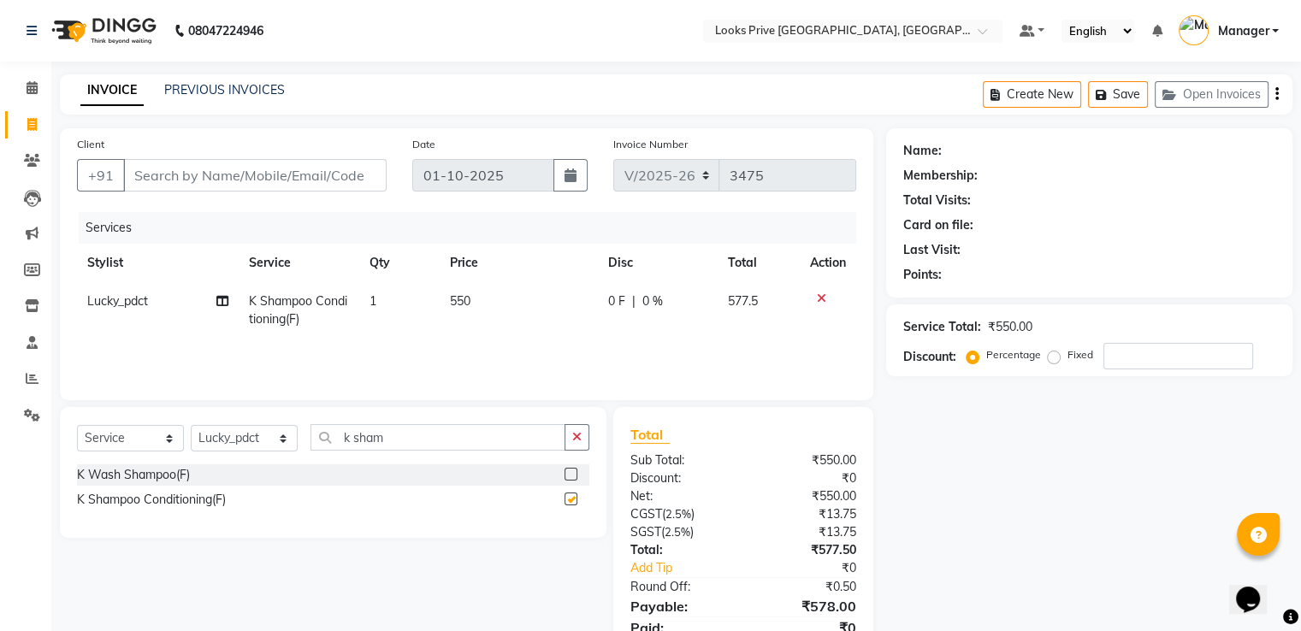
checkbox input "false"
drag, startPoint x: 460, startPoint y: 438, endPoint x: 0, endPoint y: 463, distance: 460.8
click at [184, 457] on div "Select Service Product Membership Package Voucher Prepaid Gift Card Select Styl…" at bounding box center [333, 444] width 512 height 40
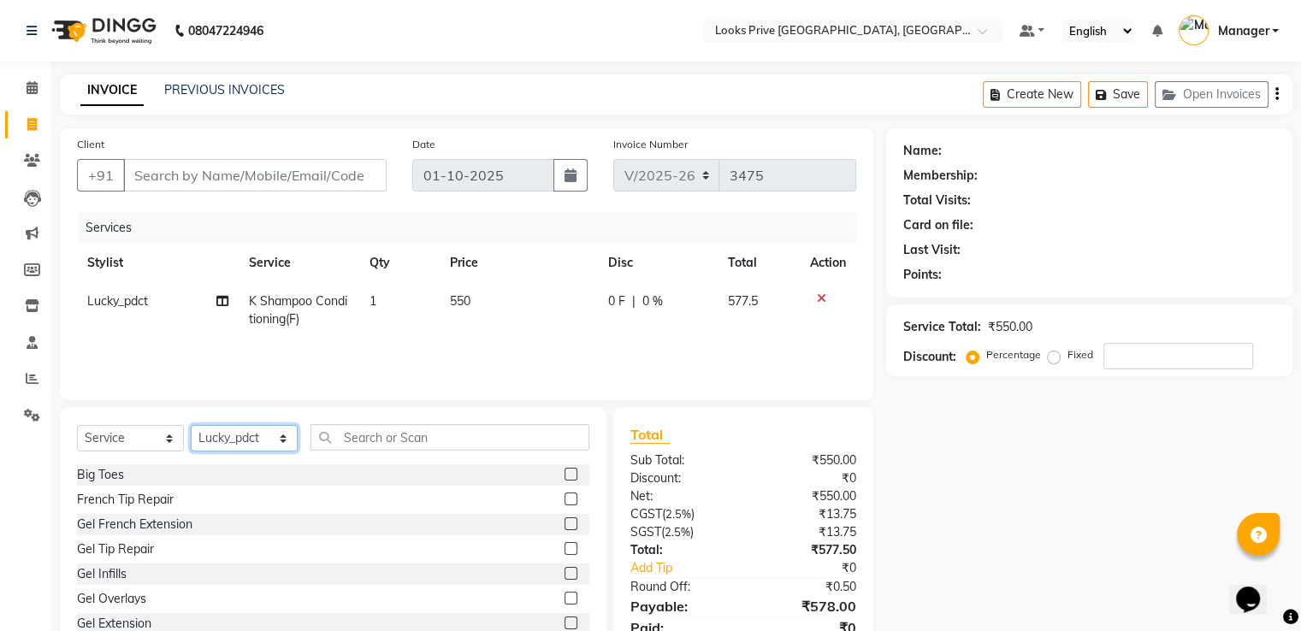
click at [246, 439] on select "Select Stylist A2R_Master [PERSON_NAME] [PERSON_NAME] Dinesh_pdct Himanshu_pdct…" at bounding box center [244, 438] width 107 height 27
select select "45658"
click at [191, 426] on select "Select Stylist A2R_Master [PERSON_NAME] [PERSON_NAME] Dinesh_pdct Himanshu_pdct…" at bounding box center [244, 438] width 107 height 27
click at [387, 434] on input "text" at bounding box center [449, 437] width 279 height 27
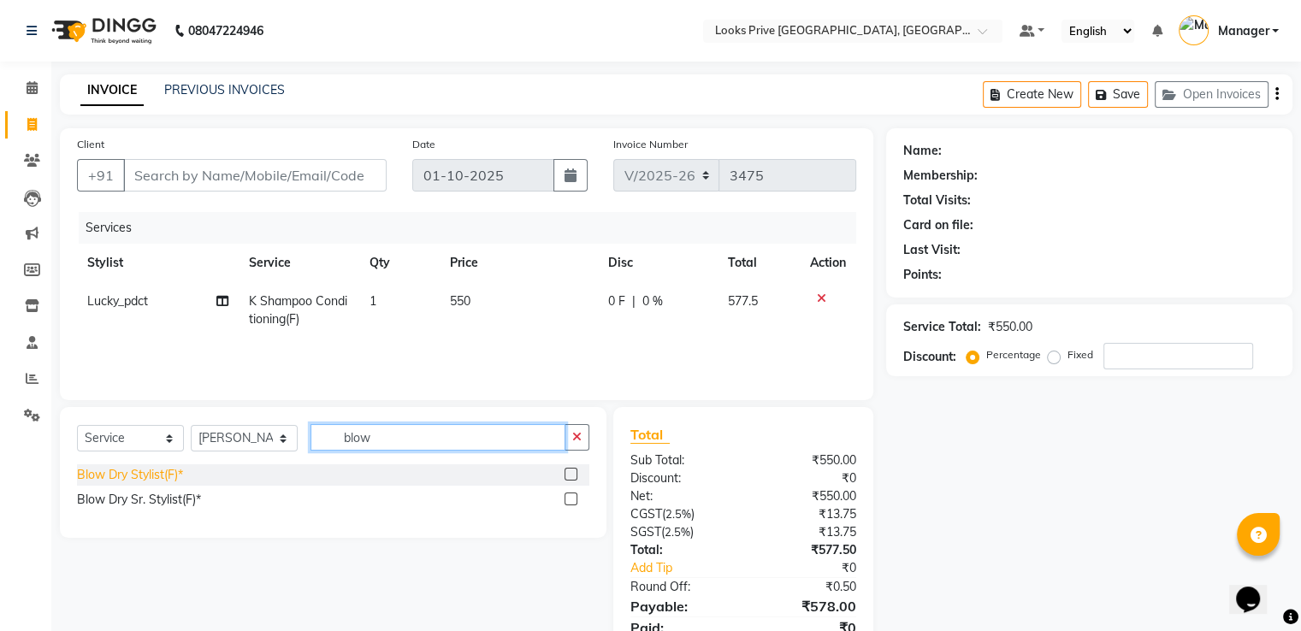
type input "blow"
click at [148, 476] on div "Blow Dry Stylist(F)*" at bounding box center [130, 475] width 106 height 18
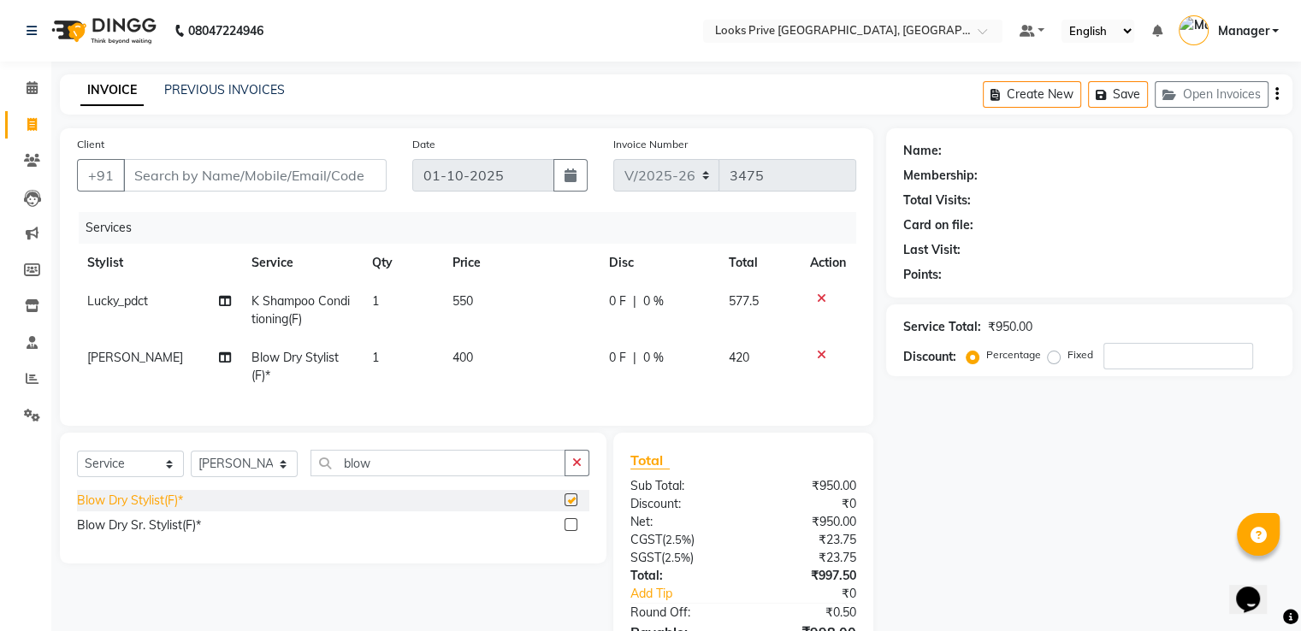
checkbox input "false"
click at [246, 474] on select "Select Stylist A2R_Master [PERSON_NAME] [PERSON_NAME] Dinesh_pdct Himanshu_pdct…" at bounding box center [244, 464] width 107 height 27
select select "76838"
click at [191, 465] on select "Select Stylist A2R_Master [PERSON_NAME] [PERSON_NAME] Dinesh_pdct Himanshu_pdct…" at bounding box center [244, 464] width 107 height 27
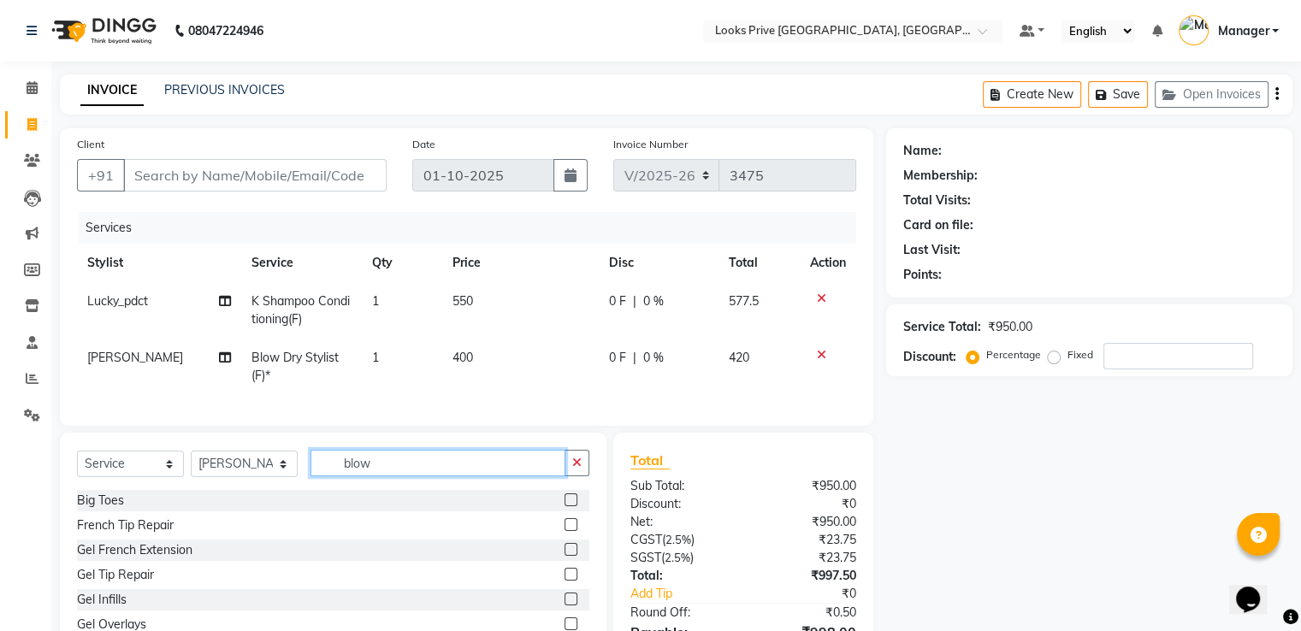
drag, startPoint x: 362, startPoint y: 473, endPoint x: 151, endPoint y: 459, distance: 211.7
click at [196, 459] on div "Select Service Product Membership Package Voucher Prepaid Gift Card Select Styl…" at bounding box center [333, 559] width 547 height 252
type input "facial"
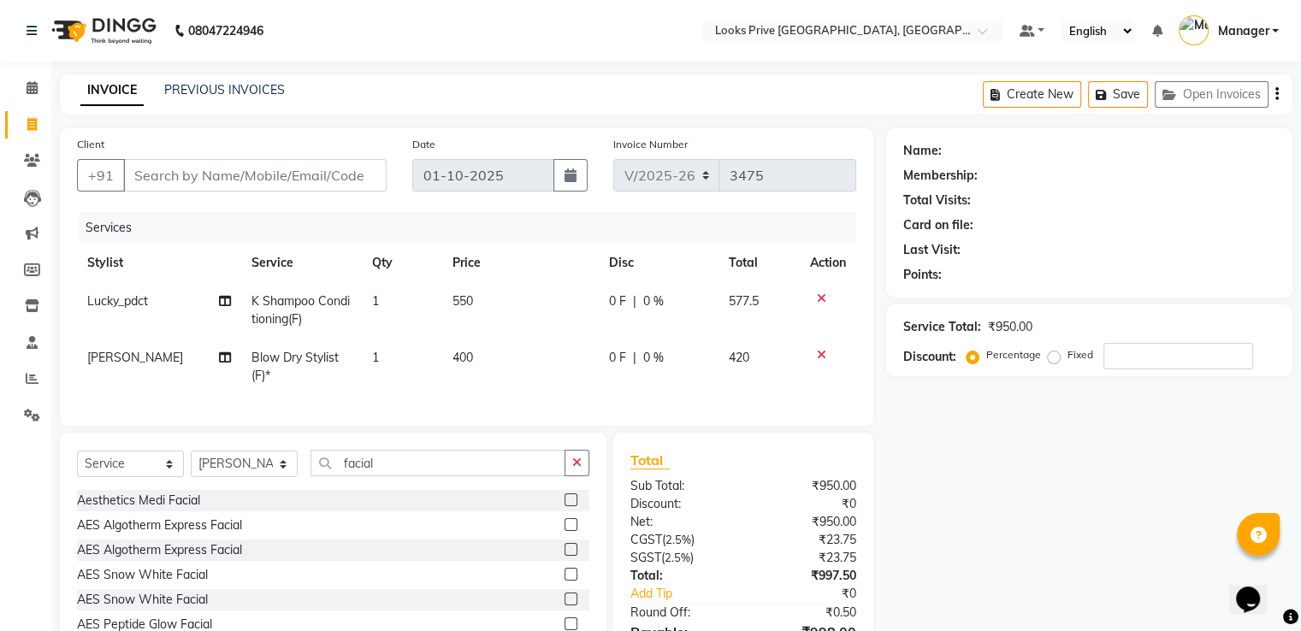
drag, startPoint x: 115, startPoint y: 512, endPoint x: 441, endPoint y: 481, distance: 327.4
click at [118, 510] on div "Aesthetics Medi Facial" at bounding box center [138, 501] width 123 height 18
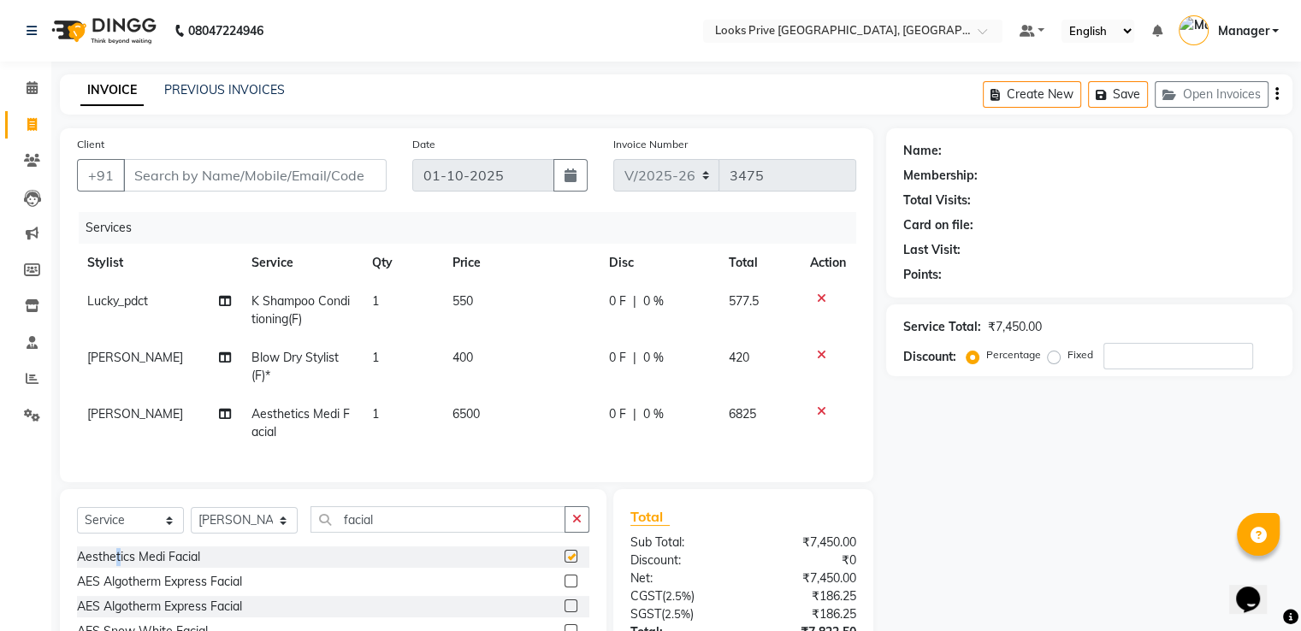
checkbox input "false"
drag, startPoint x: 407, startPoint y: 528, endPoint x: 27, endPoint y: 514, distance: 380.0
click at [60, 519] on div "Select Service Product Membership Package Voucher Prepaid Gift Card Select Styl…" at bounding box center [333, 615] width 547 height 252
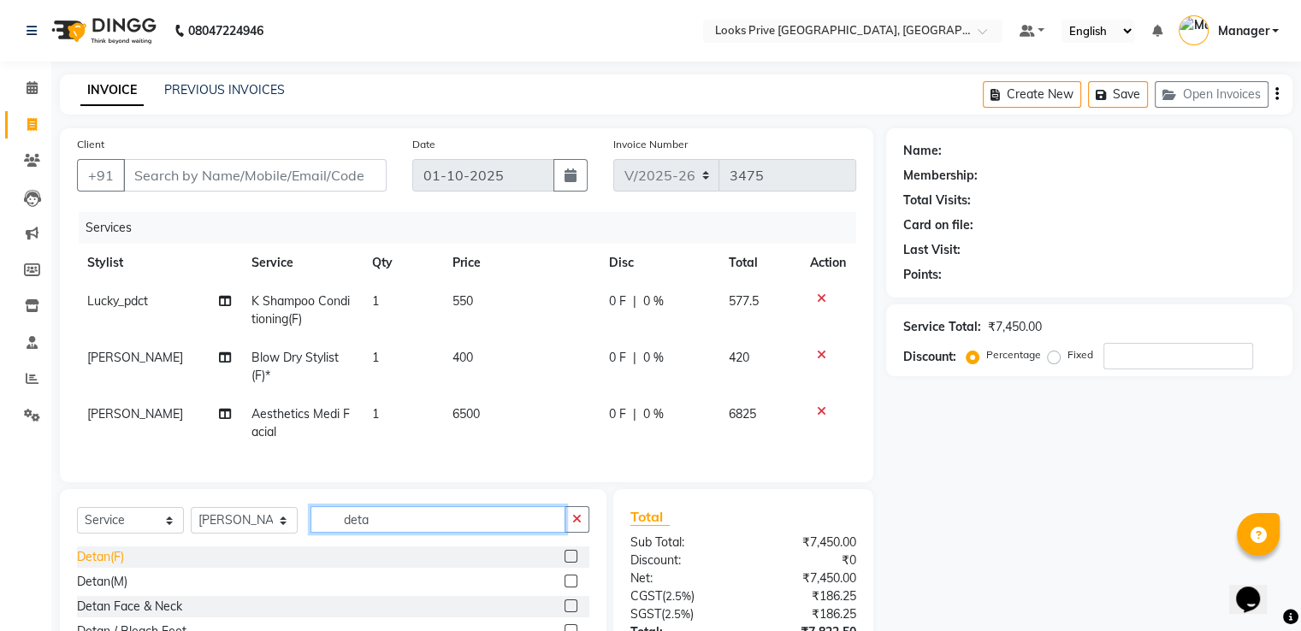
type input "deta"
drag, startPoint x: 104, startPoint y: 570, endPoint x: 116, endPoint y: 566, distance: 12.7
click at [105, 566] on div "Detan(F)" at bounding box center [100, 557] width 47 height 18
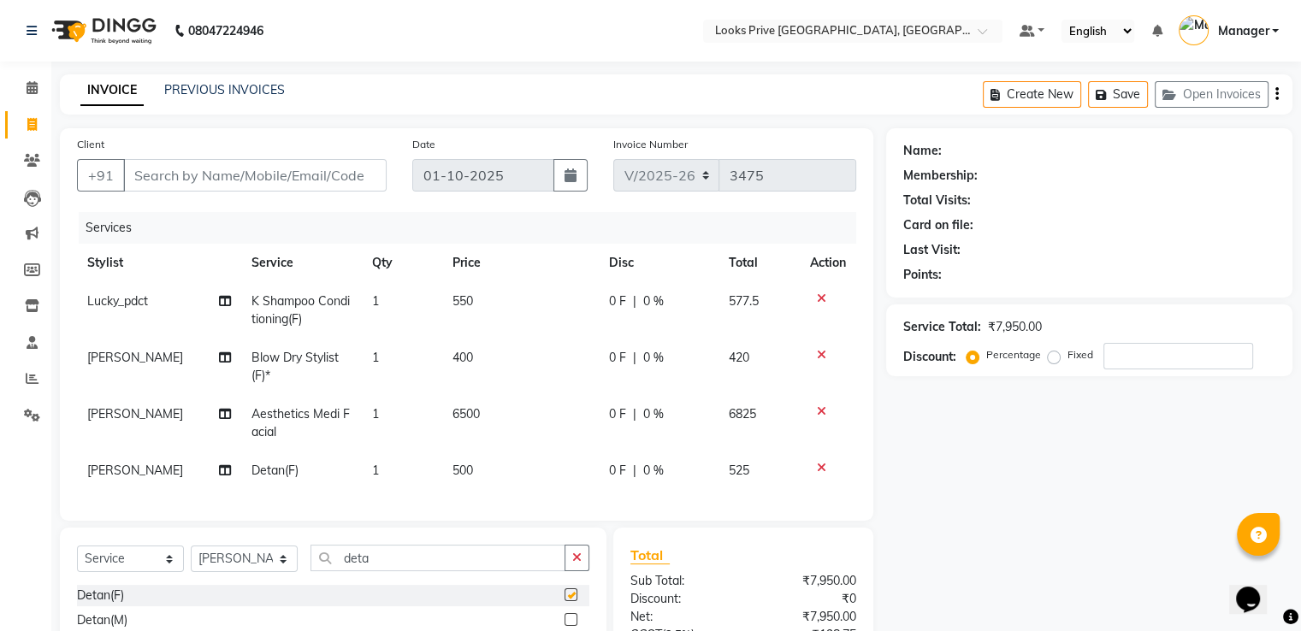
checkbox input "false"
click at [481, 461] on td "500" at bounding box center [520, 471] width 157 height 38
select select "76838"
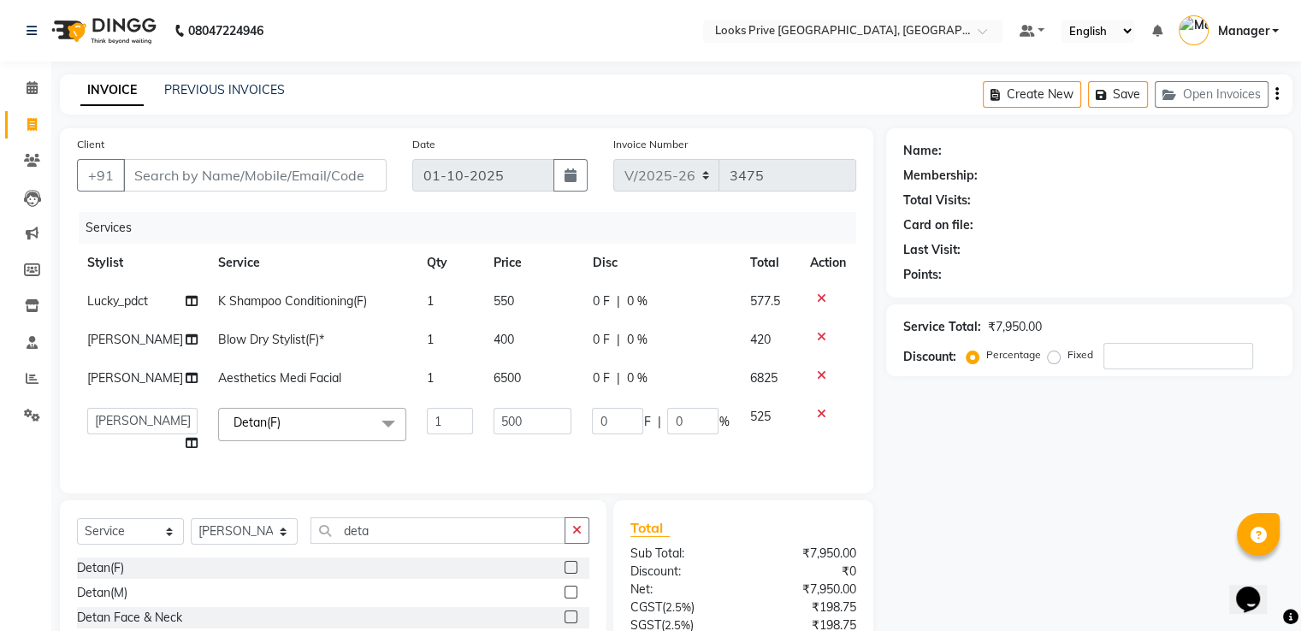
drag, startPoint x: 516, startPoint y: 463, endPoint x: 542, endPoint y: 409, distance: 60.1
click at [480, 444] on div "Services Stylist Service Qty Price Disc Total Action Lucky_pdct K Shampoo Condi…" at bounding box center [466, 344] width 779 height 264
drag, startPoint x: 529, startPoint y: 414, endPoint x: 418, endPoint y: 406, distance: 110.6
click at [419, 406] on tr "A2R_Master [PERSON_NAME] [PERSON_NAME] Dinesh_pdct Himanshu_pdct [PERSON_NAME] …" at bounding box center [466, 430] width 779 height 65
type input "700"
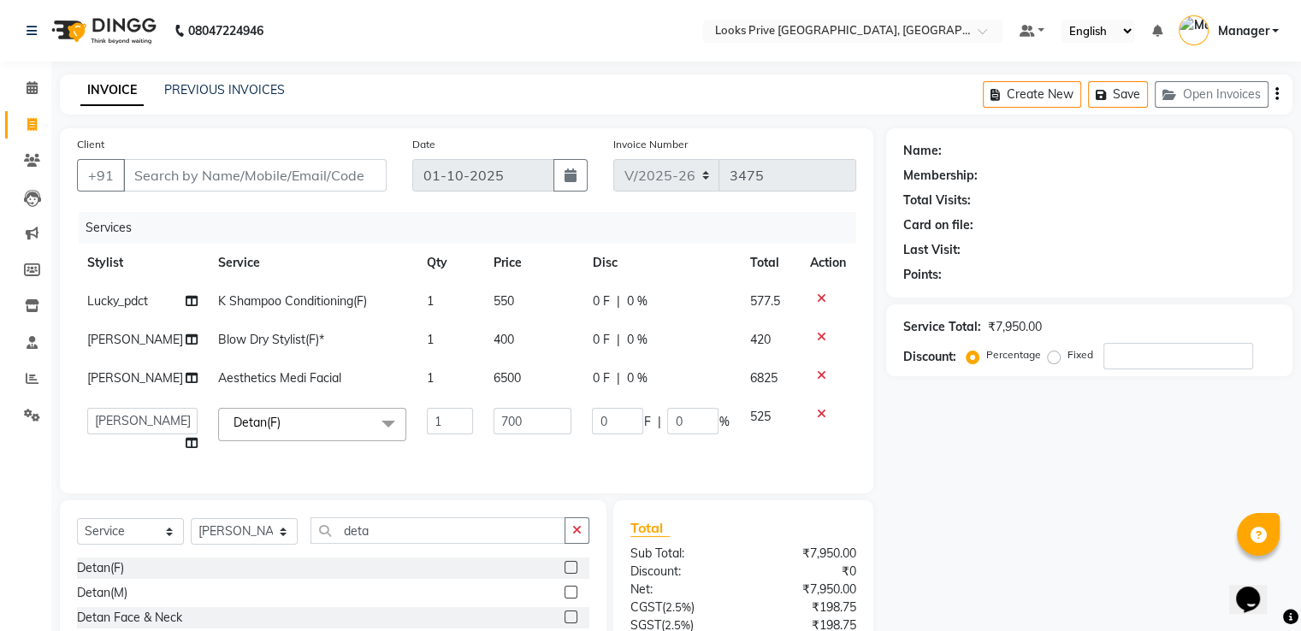
click at [526, 381] on tbody "Lucky_pdct K Shampoo Conditioning(F) 1 550 0 F | 0 % 577.5 Salman Blow Dry Styl…" at bounding box center [466, 372] width 779 height 180
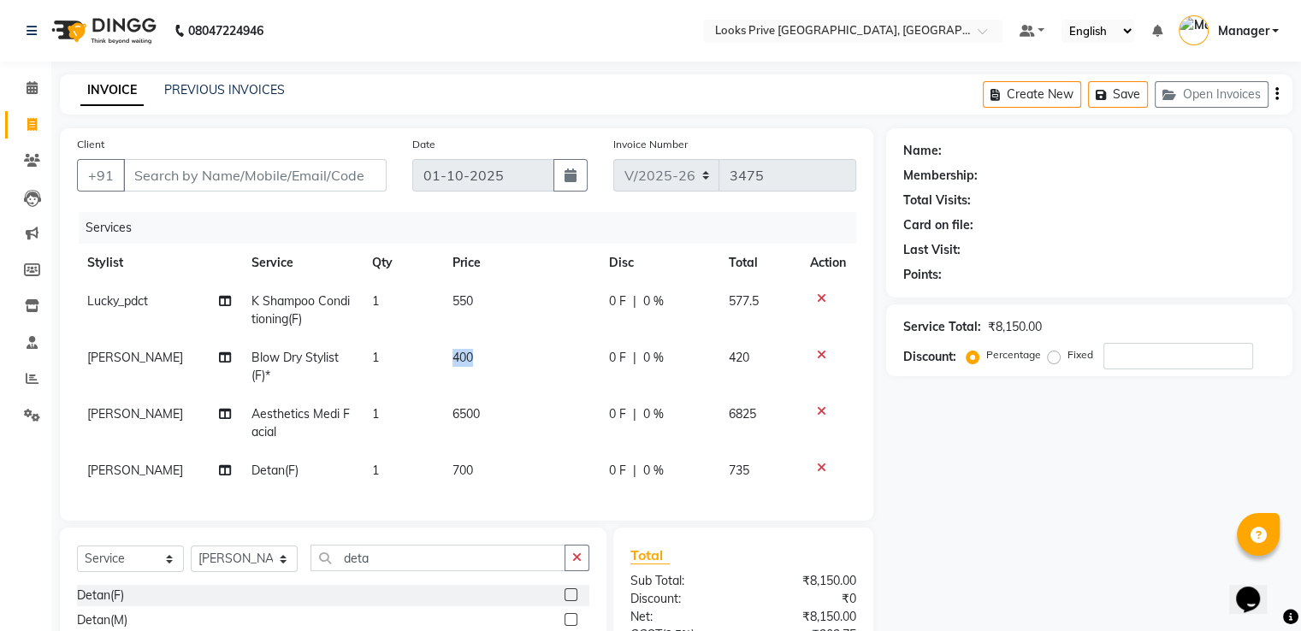
drag, startPoint x: 535, startPoint y: 387, endPoint x: 367, endPoint y: 381, distance: 167.8
click at [369, 381] on tr "[PERSON_NAME] Dry Stylist(F)* 1 400 0 F | 0 % 420" at bounding box center [466, 367] width 779 height 56
click at [511, 423] on td "6500" at bounding box center [520, 423] width 157 height 56
select select "76838"
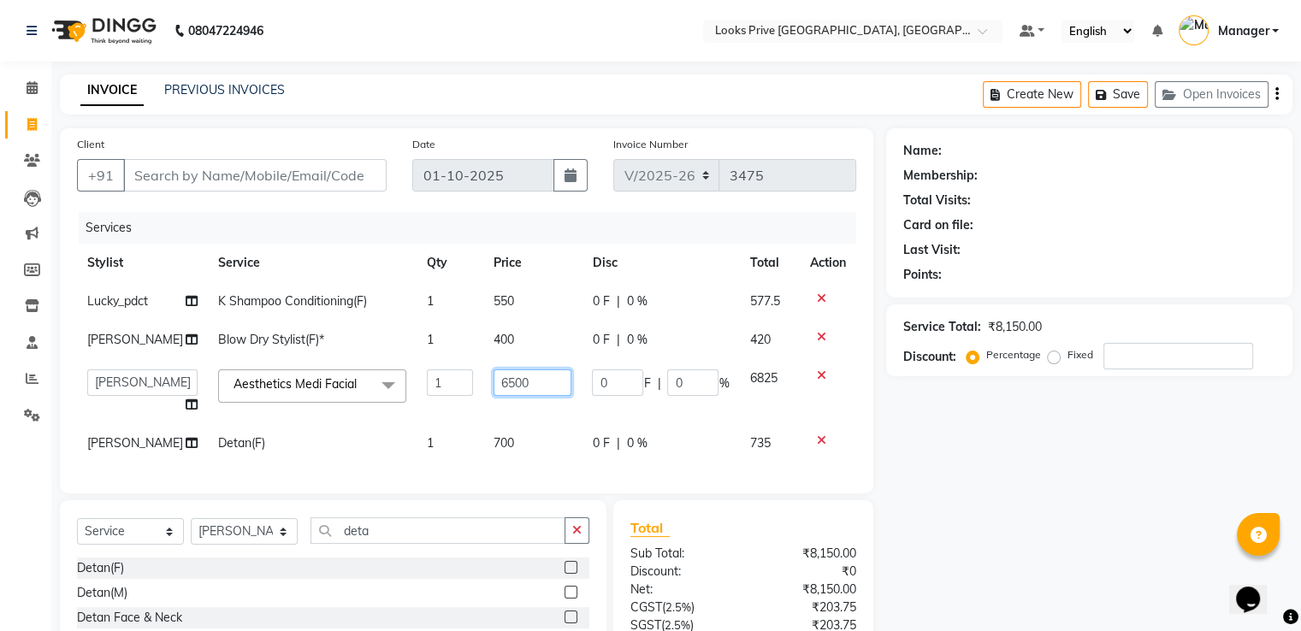
drag, startPoint x: 513, startPoint y: 393, endPoint x: 448, endPoint y: 387, distance: 65.2
click at [448, 387] on tr "A2R_Master [PERSON_NAME] [PERSON_NAME] Dinesh_pdct Himanshu_pdct [PERSON_NAME] …" at bounding box center [466, 391] width 779 height 65
type input "7000"
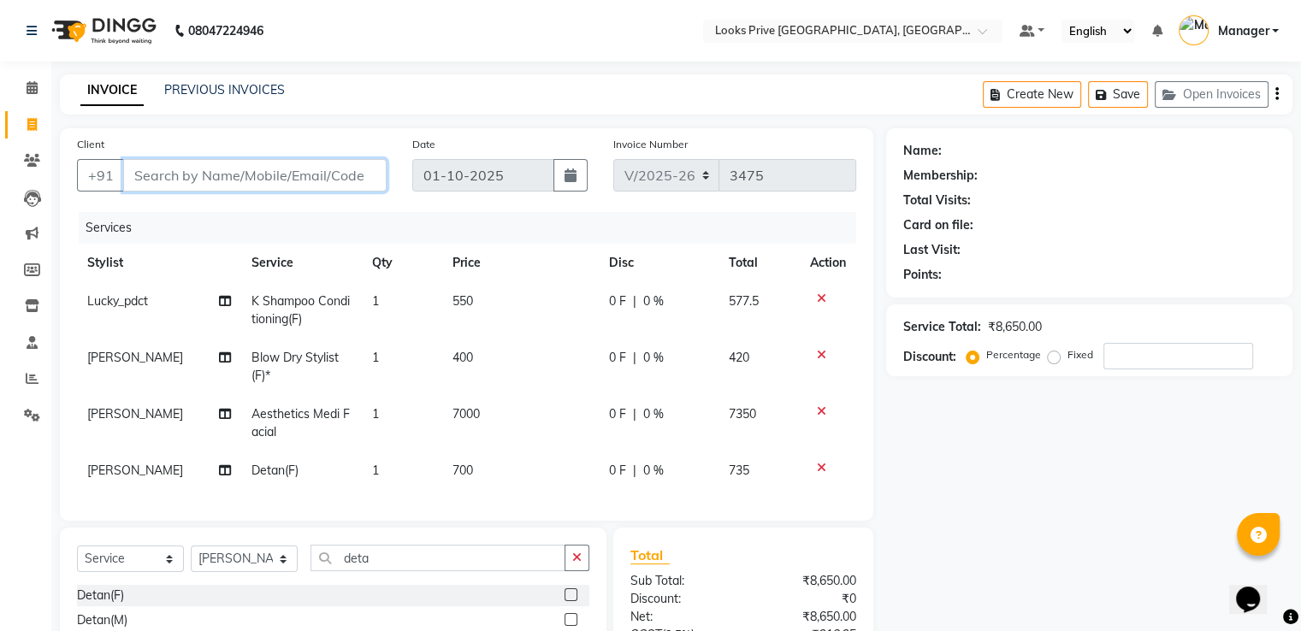
click at [244, 173] on input "Client" at bounding box center [254, 175] width 263 height 33
type input "r"
type input "0"
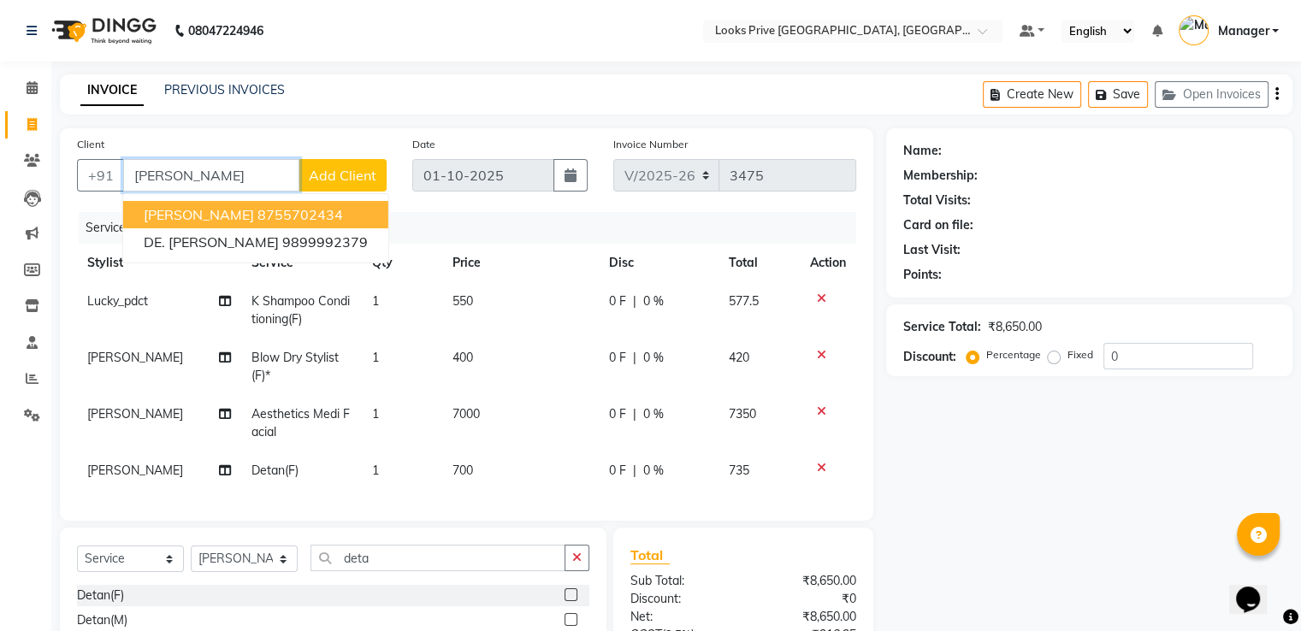
click at [262, 216] on ngb-highlight "8755702434" at bounding box center [300, 214] width 86 height 17
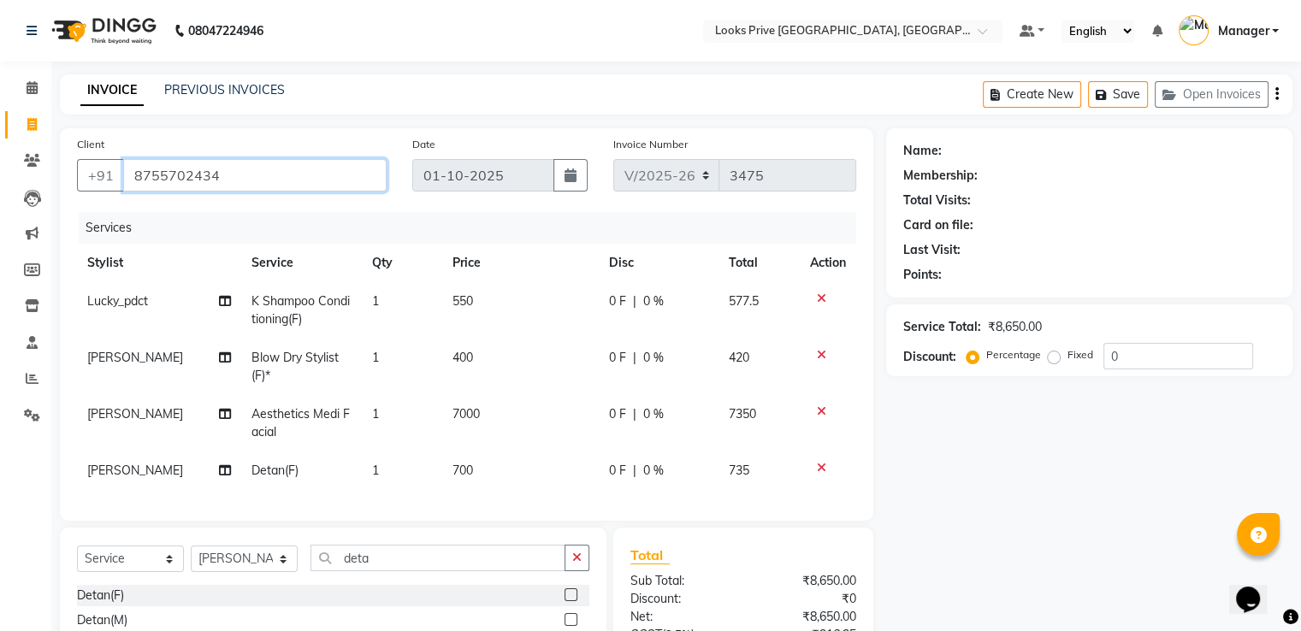
type input "8755702434"
select select "1: Object"
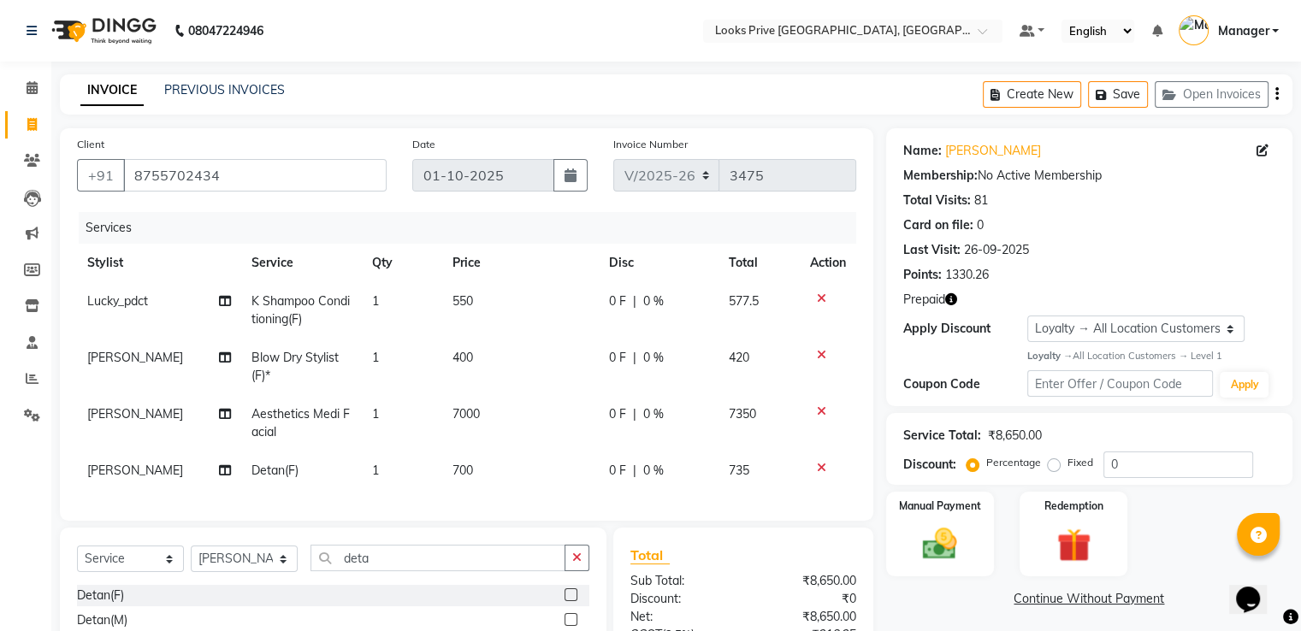
click at [952, 299] on icon "button" at bounding box center [951, 299] width 12 height 12
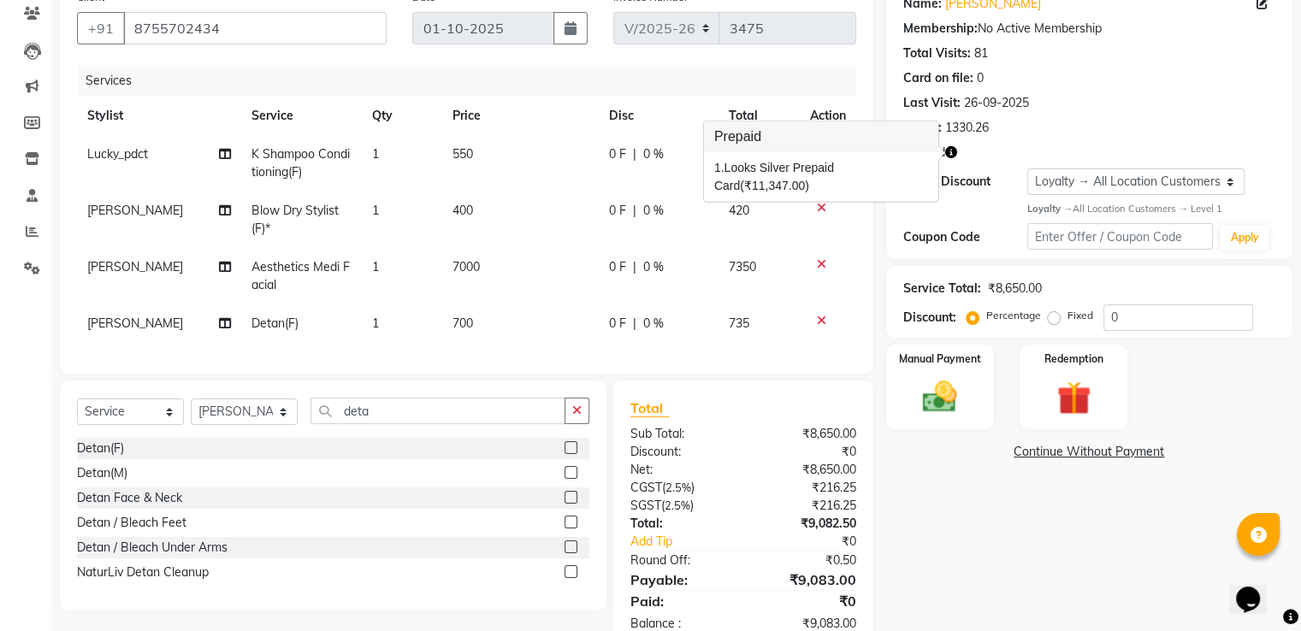
scroll to position [205, 0]
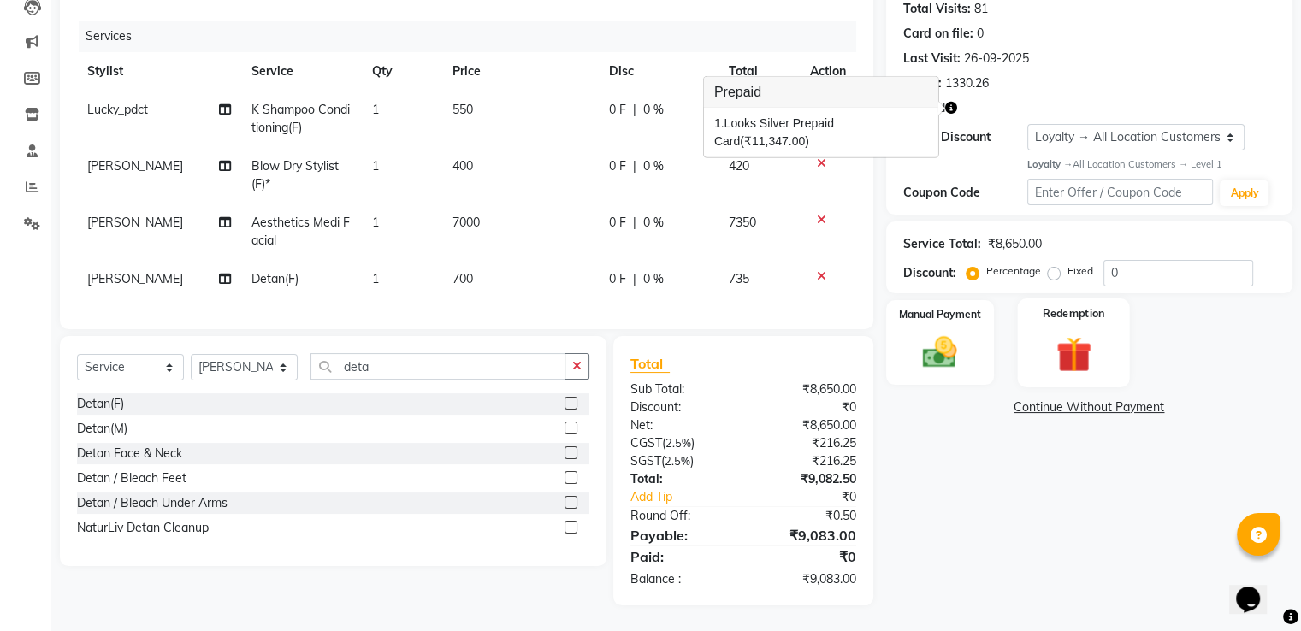
click at [1072, 353] on img at bounding box center [1072, 354] width 57 height 44
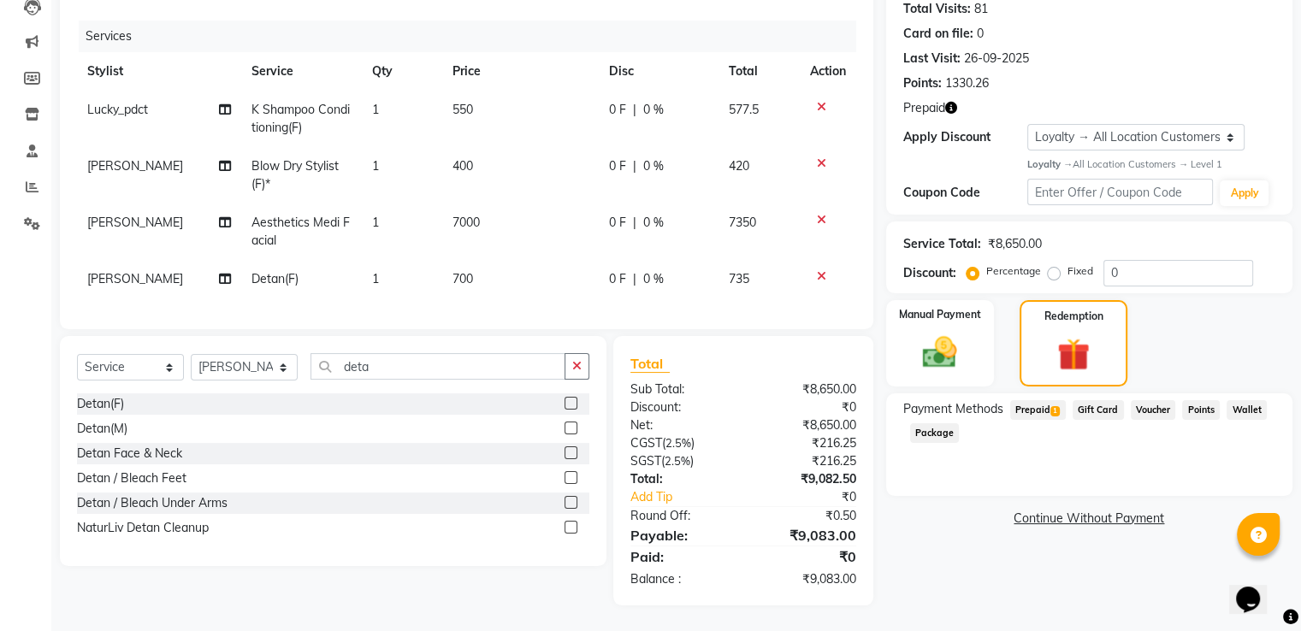
click at [1041, 400] on span "Prepaid 1" at bounding box center [1038, 410] width 56 height 20
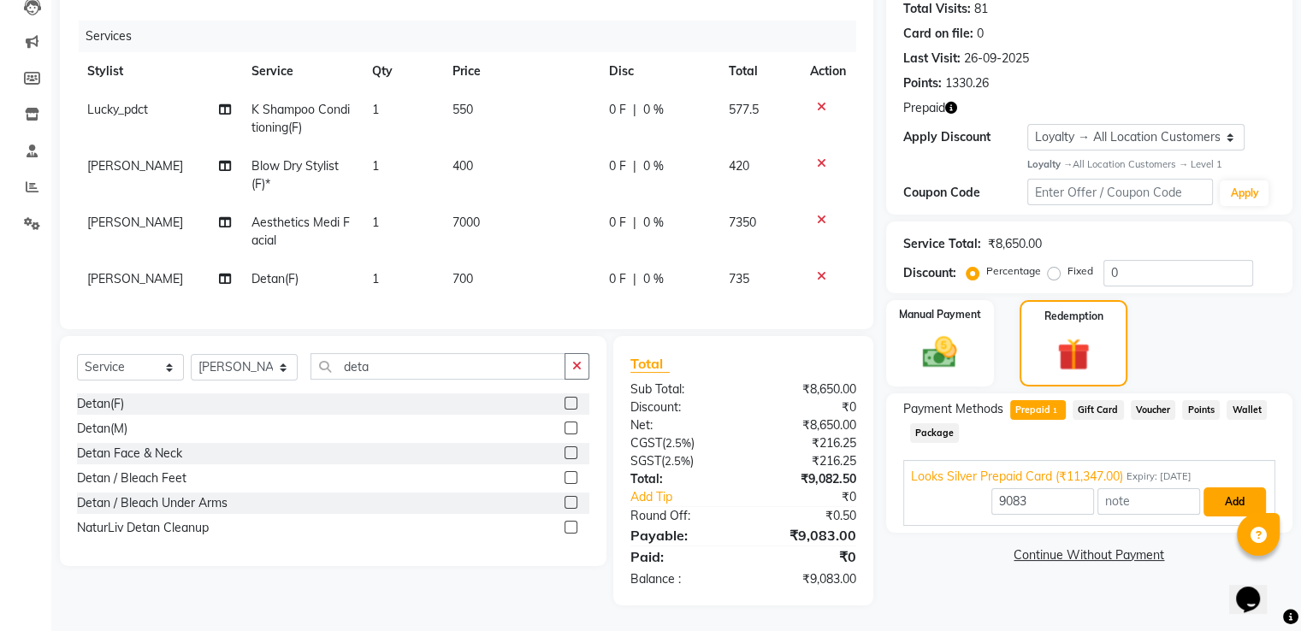
click at [1225, 488] on button "Add" at bounding box center [1234, 502] width 62 height 29
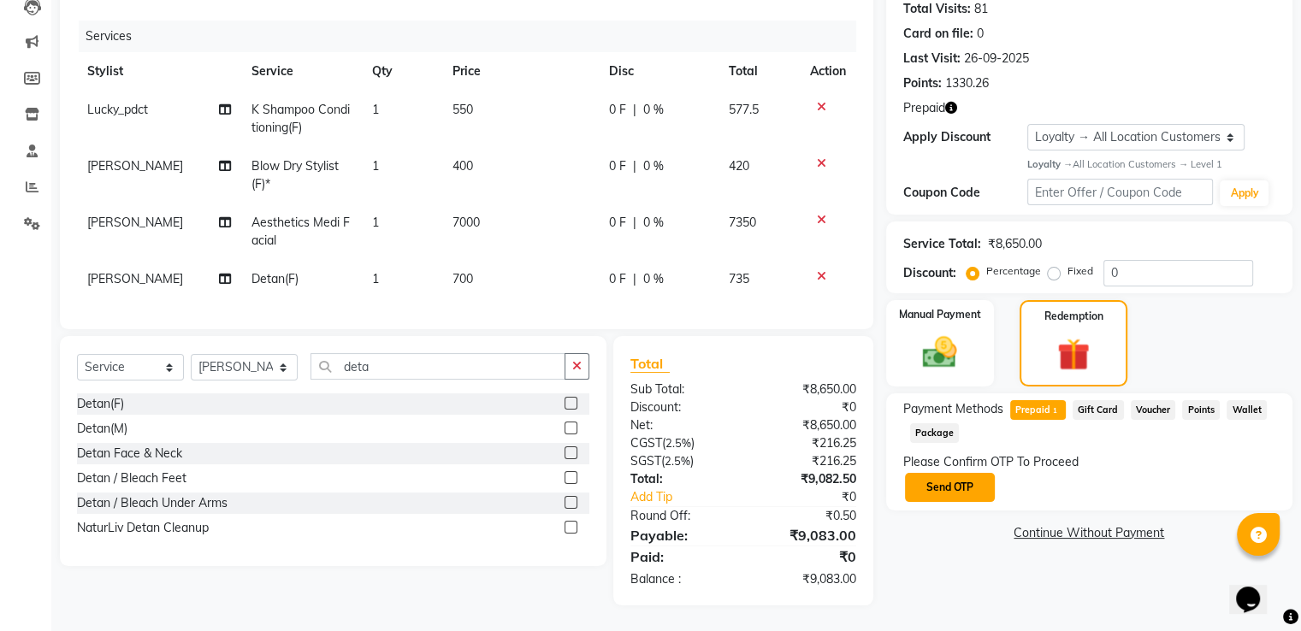
click at [966, 475] on button "Send OTP" at bounding box center [950, 487] width 90 height 29
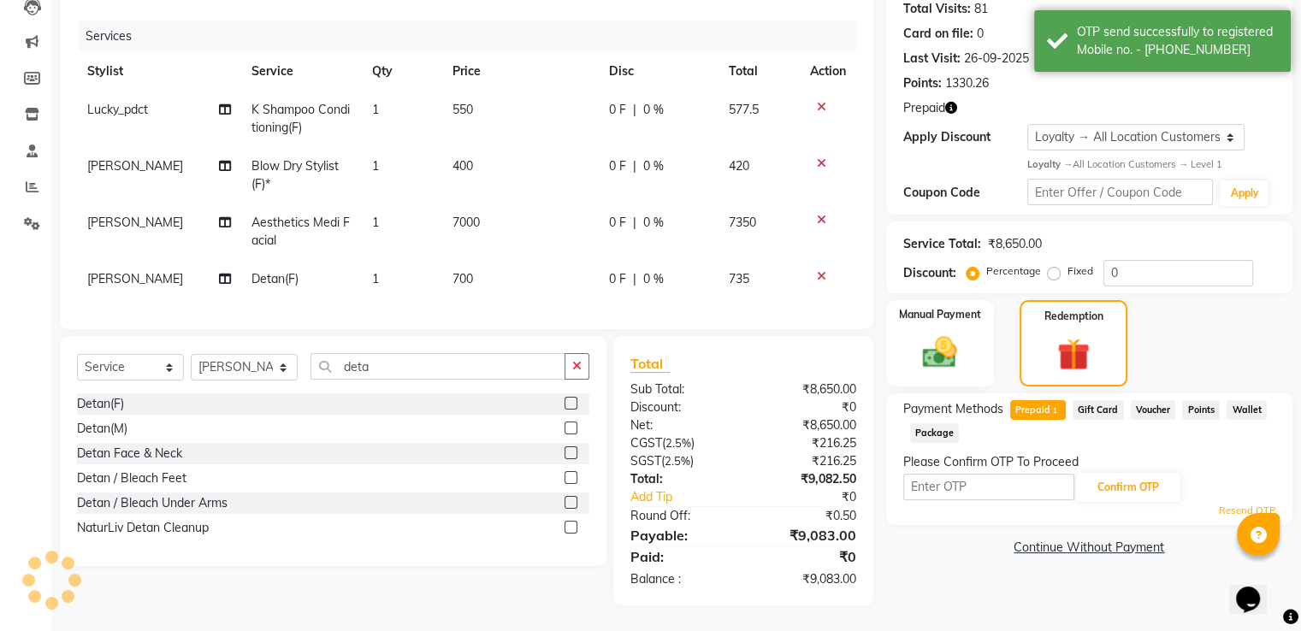
click at [966, 475] on input "text" at bounding box center [988, 487] width 171 height 27
type input "1266"
click at [1106, 475] on button "Confirm OTP" at bounding box center [1128, 487] width 104 height 29
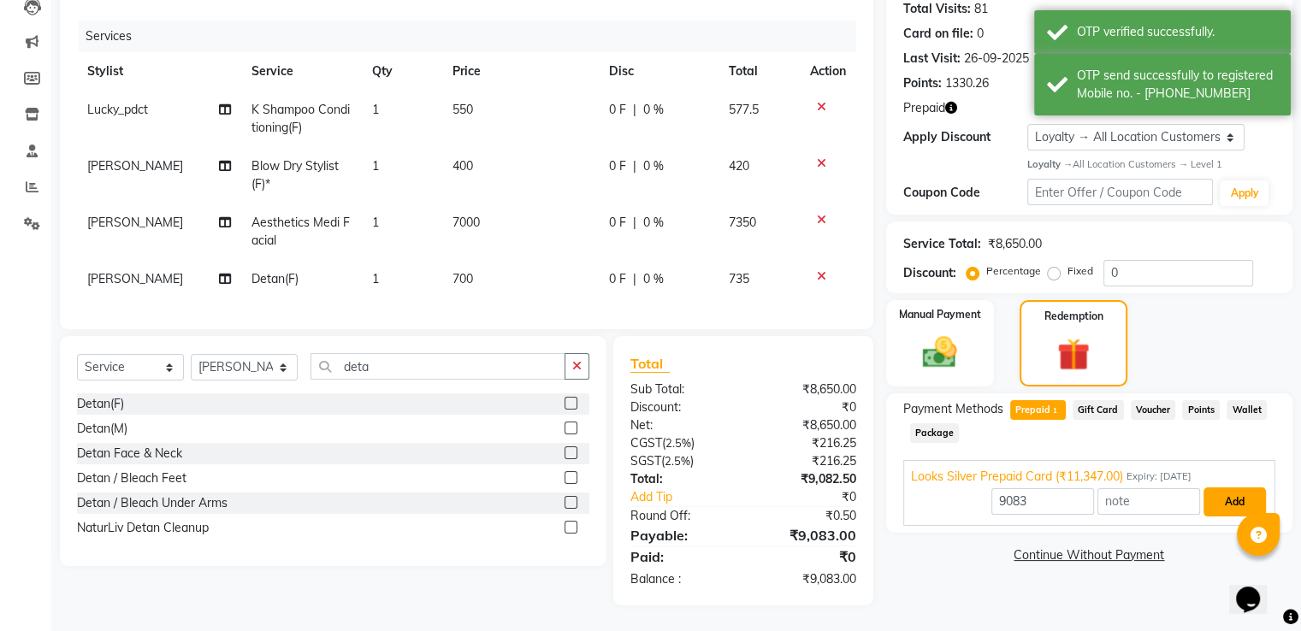
click at [1226, 488] on button "Add" at bounding box center [1234, 502] width 62 height 29
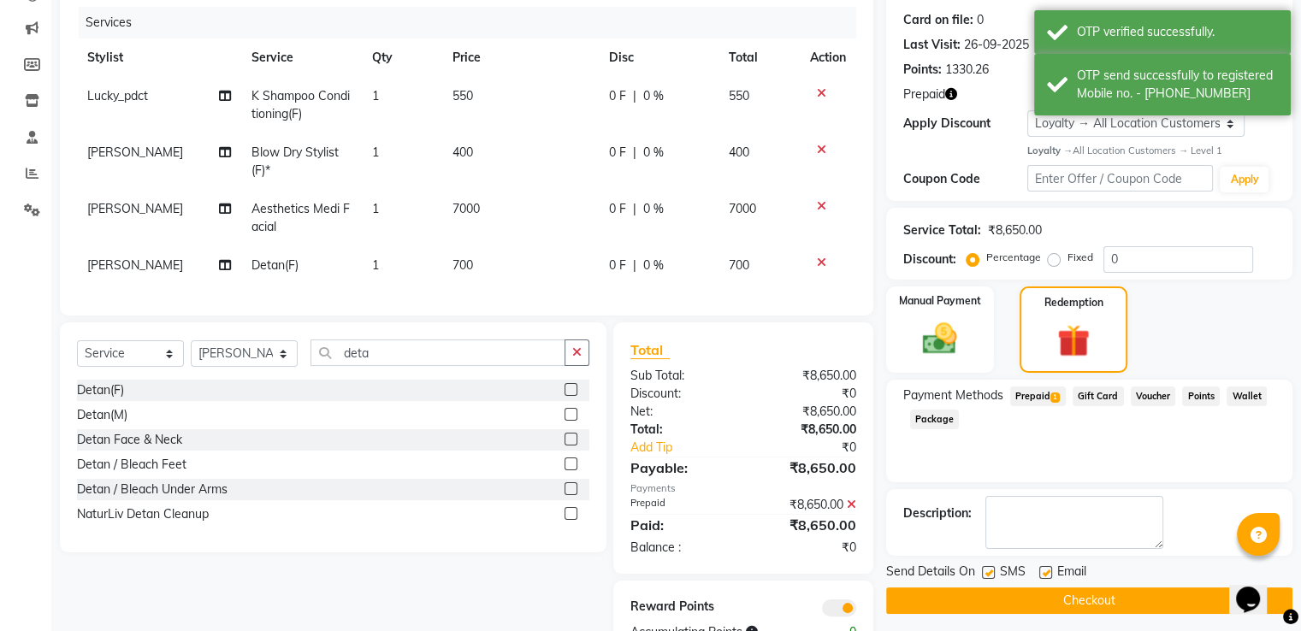
scroll to position [273, 0]
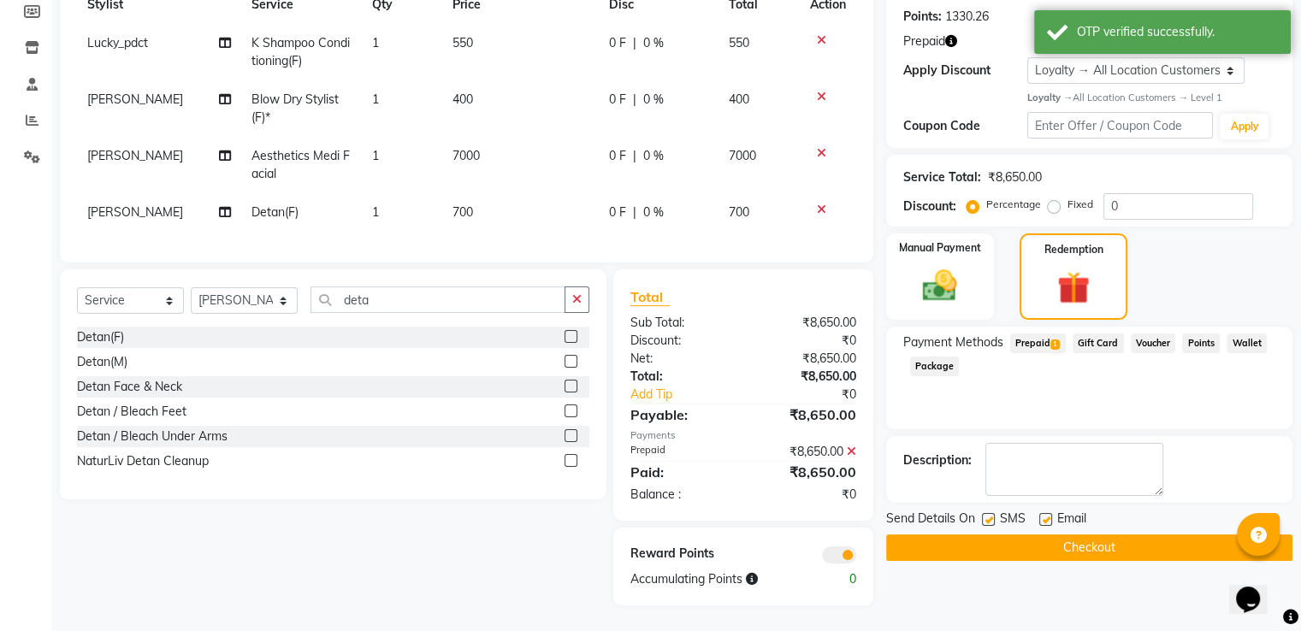
click at [1108, 535] on button "Checkout" at bounding box center [1089, 548] width 406 height 27
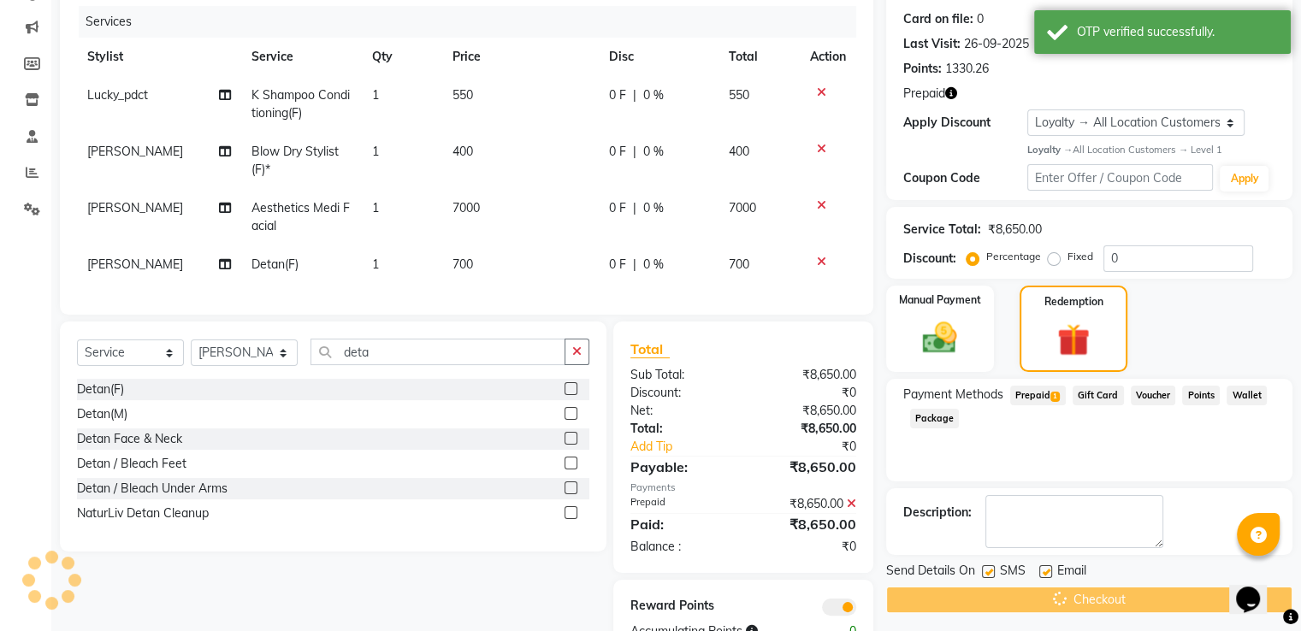
scroll to position [187, 0]
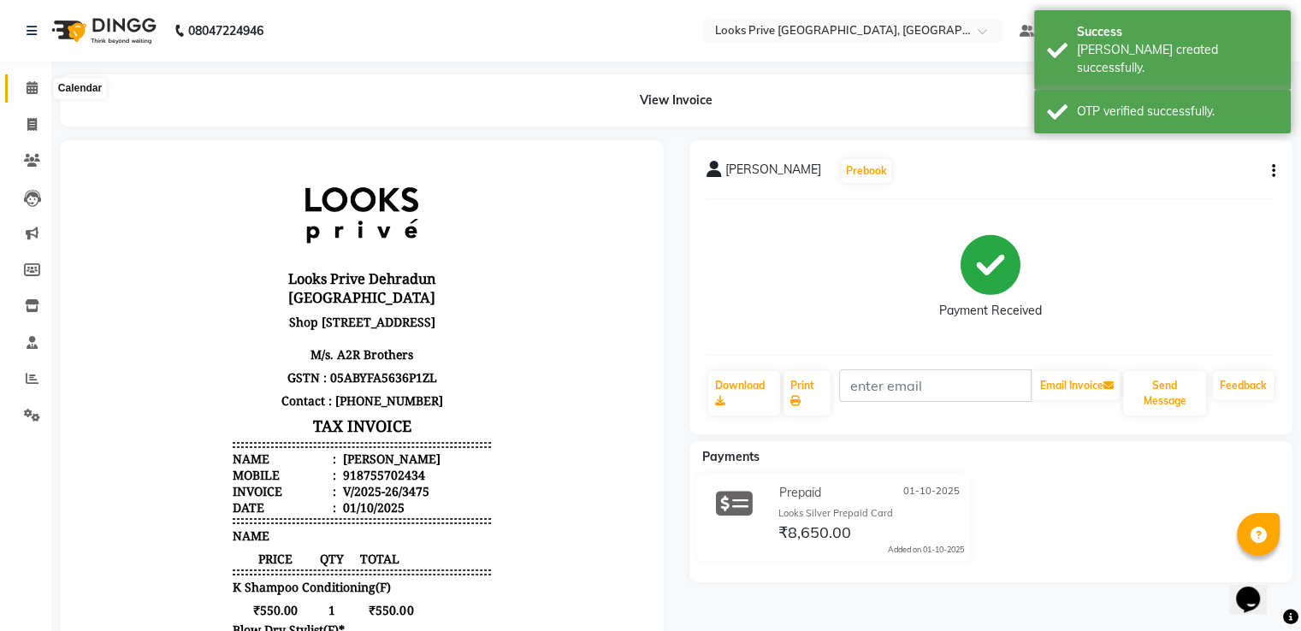
click at [27, 85] on icon at bounding box center [32, 87] width 11 height 13
